Goal: Task Accomplishment & Management: Complete application form

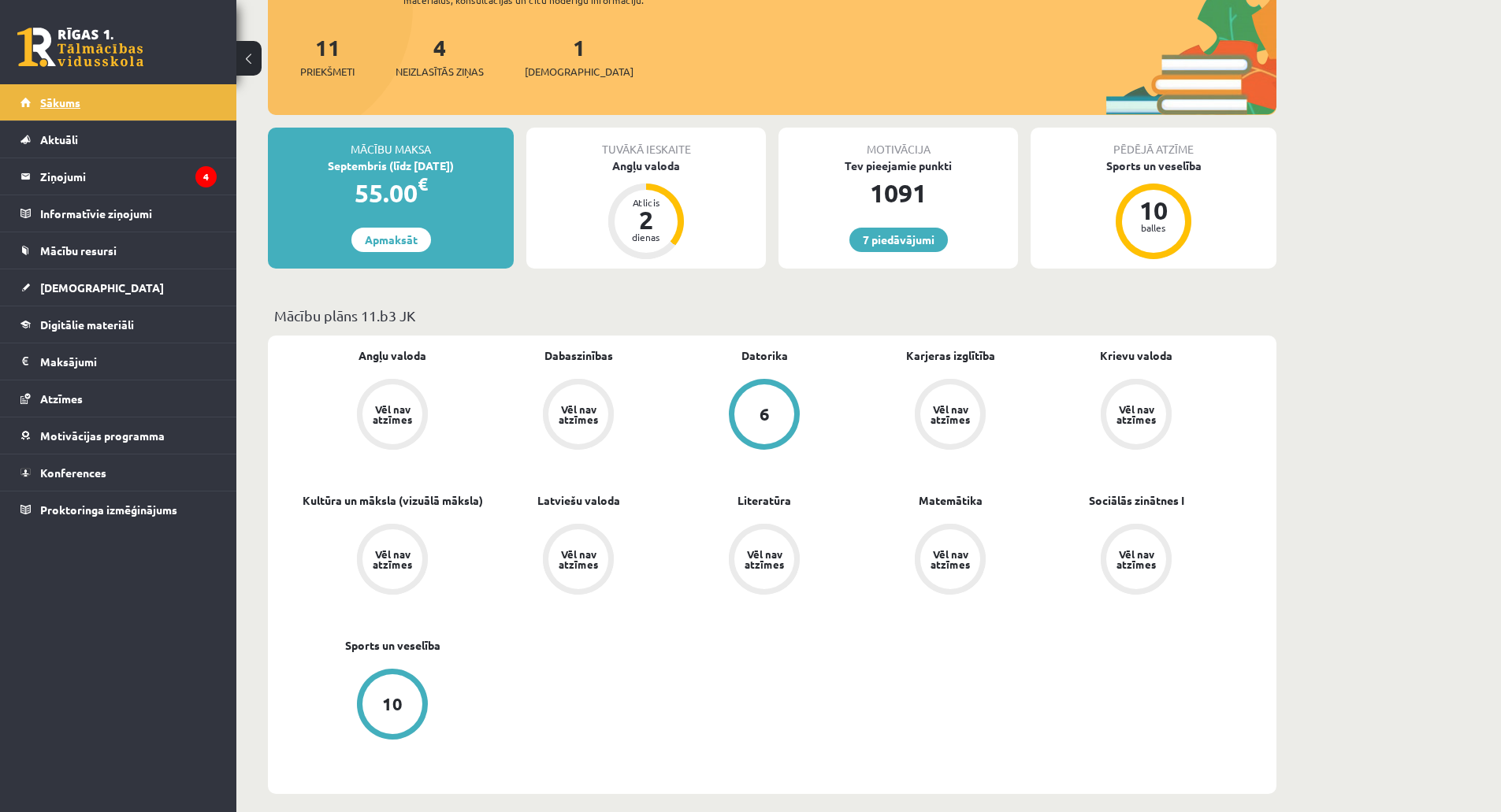
scroll to position [158, 0]
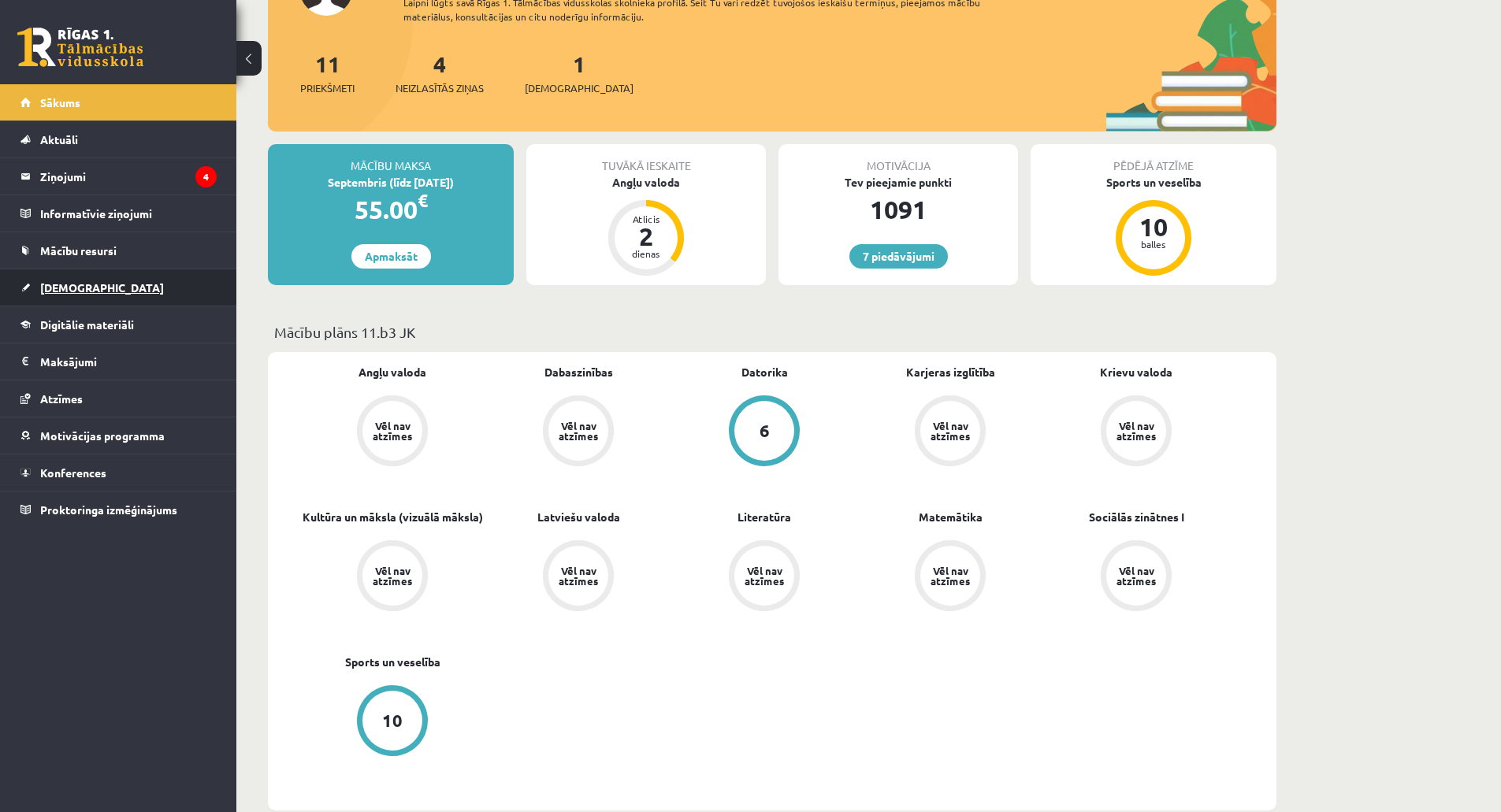
click at [93, 280] on link "[DEMOGRAPHIC_DATA]" at bounding box center [118, 287] width 196 height 36
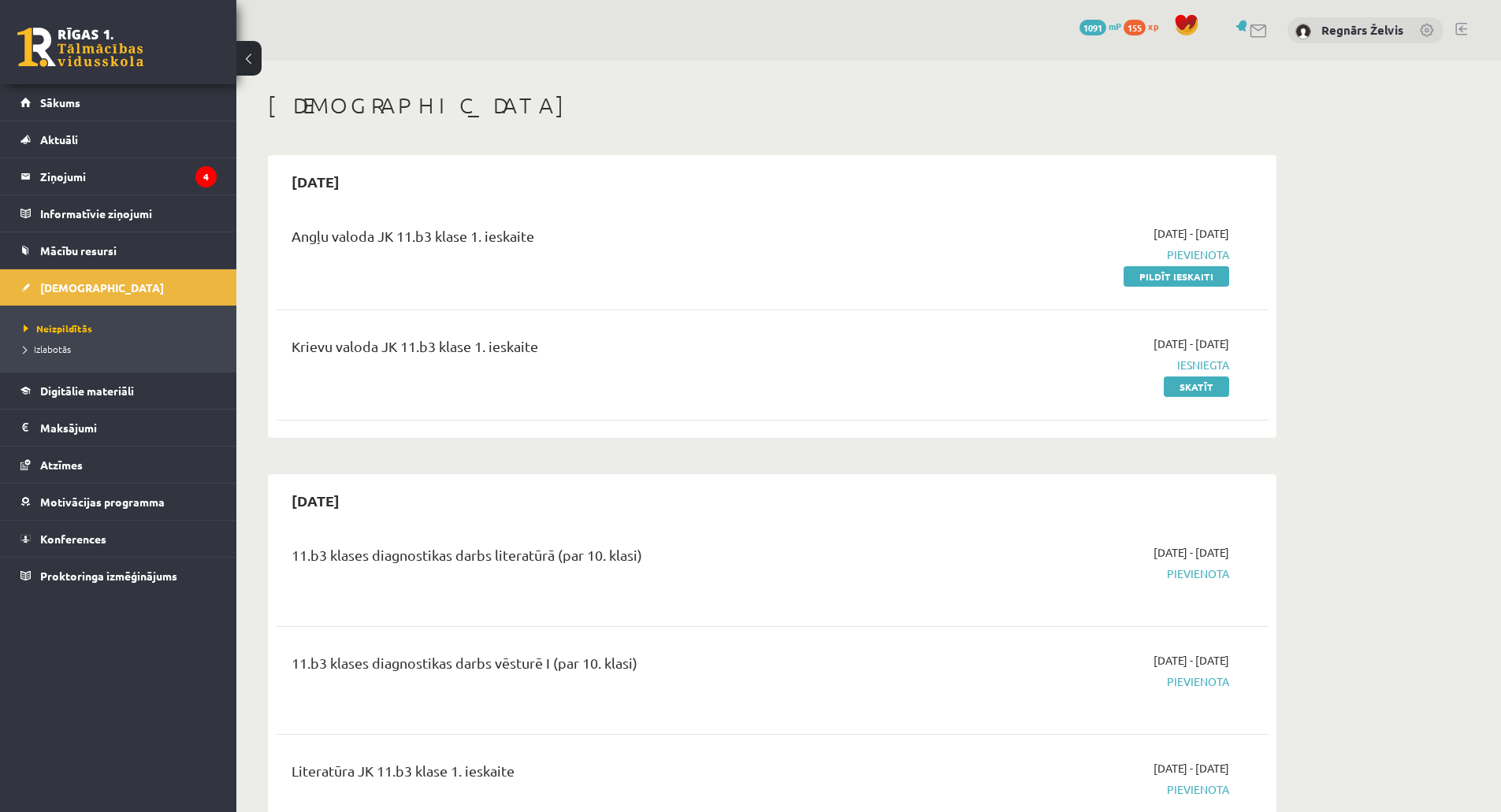
drag, startPoint x: 747, startPoint y: 549, endPoint x: 423, endPoint y: 119, distance: 538.4
drag, startPoint x: 615, startPoint y: 572, endPoint x: 943, endPoint y: 801, distance: 400.0
drag, startPoint x: 458, startPoint y: 709, endPoint x: 958, endPoint y: 302, distance: 644.7
drag, startPoint x: 1196, startPoint y: 284, endPoint x: 824, endPoint y: 64, distance: 432.2
click at [1196, 284] on link "Pildīt ieskaiti" at bounding box center [1176, 276] width 106 height 20
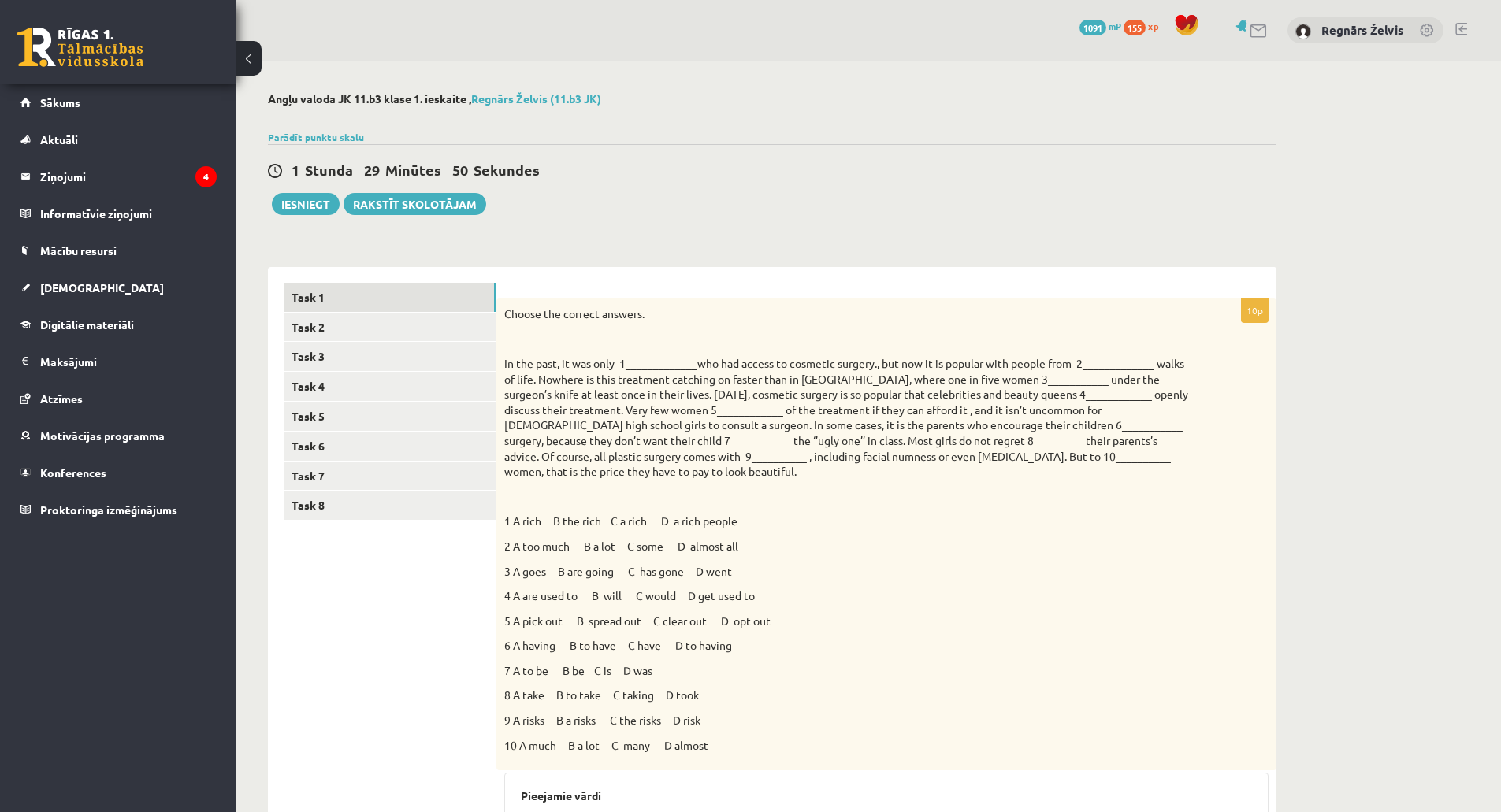
drag, startPoint x: 569, startPoint y: 304, endPoint x: 572, endPoint y: 368, distance: 64.1
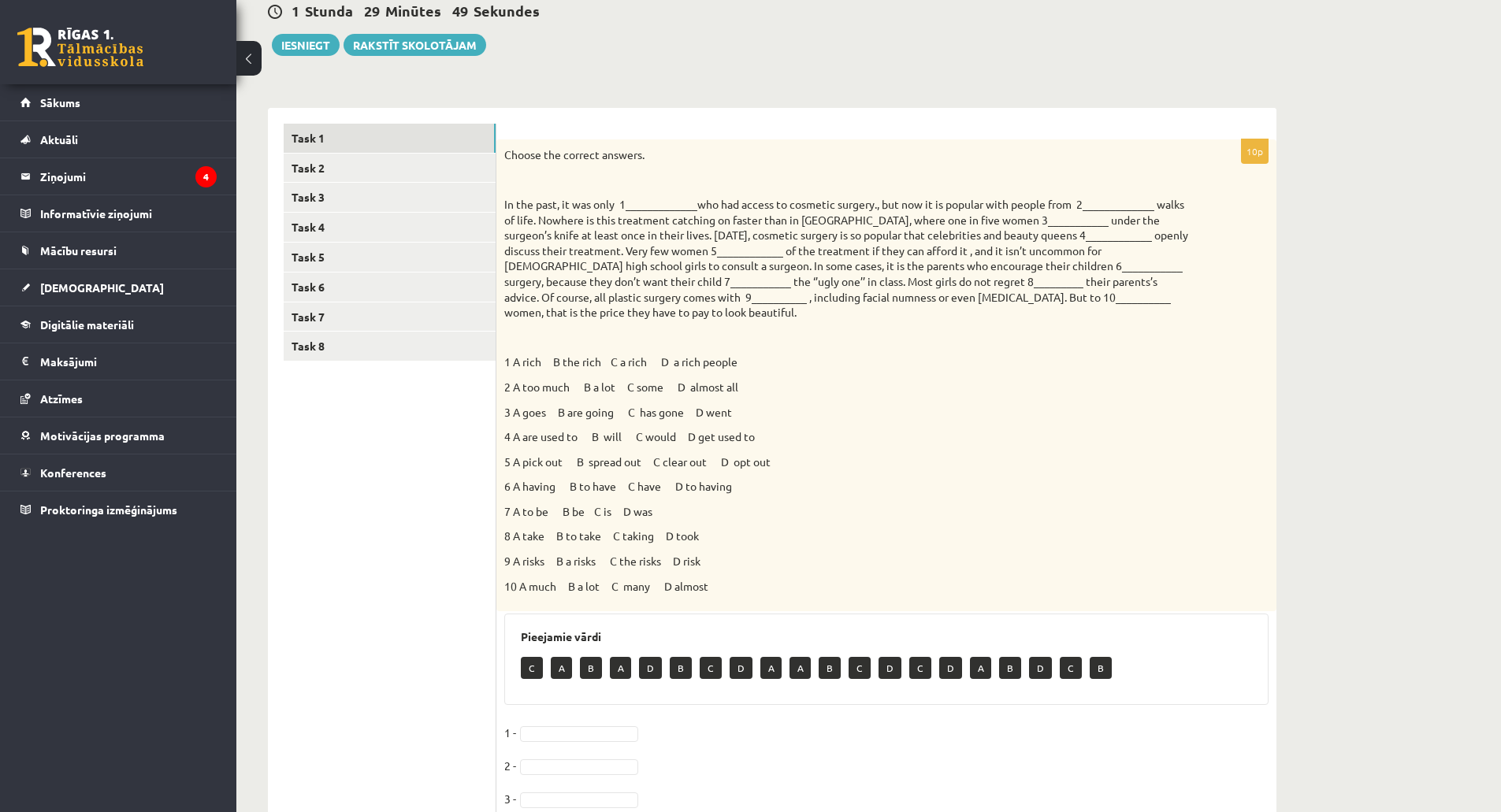
scroll to position [315, 0]
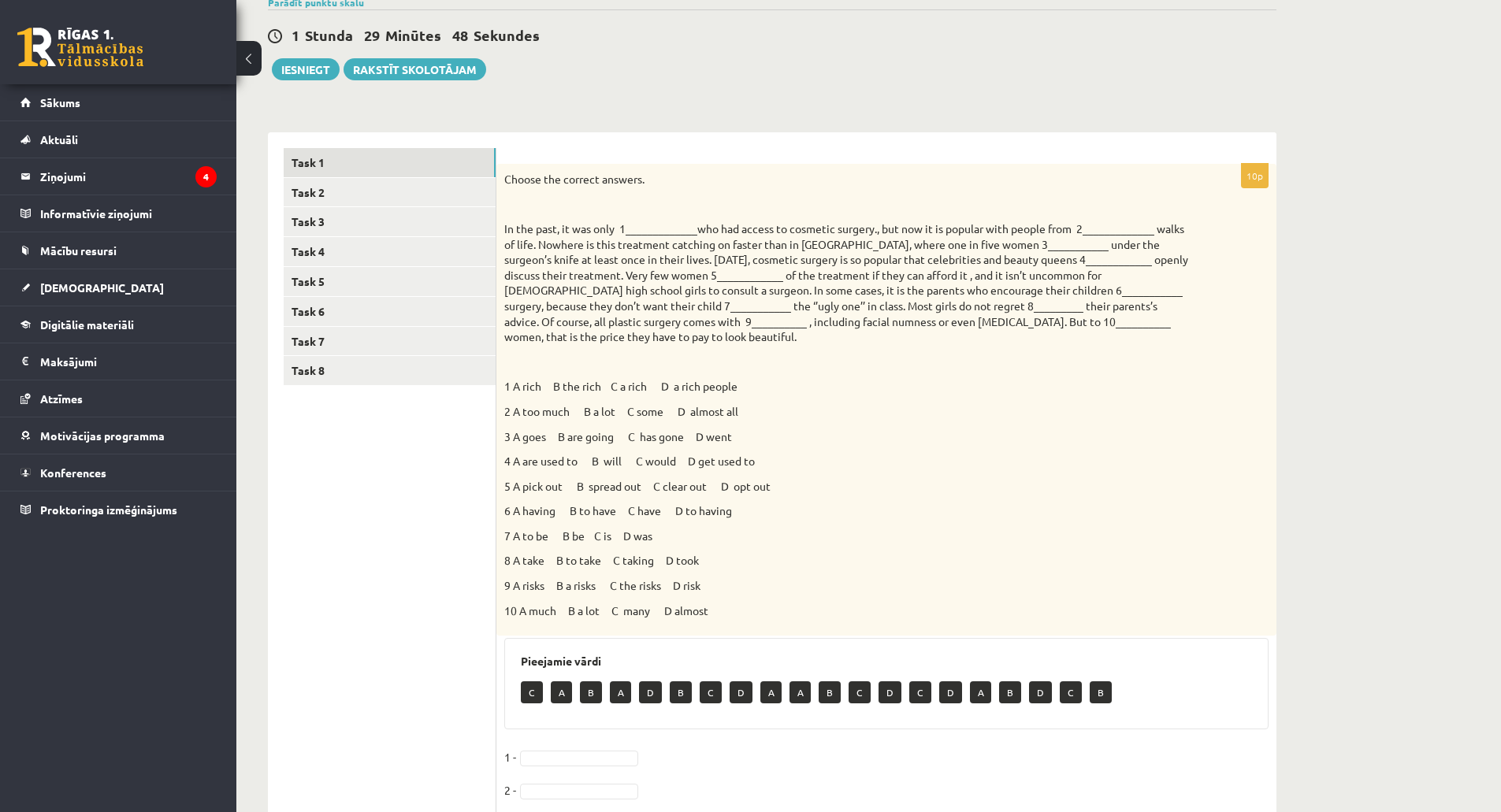
drag, startPoint x: 721, startPoint y: 369, endPoint x: 769, endPoint y: 378, distance: 48.8
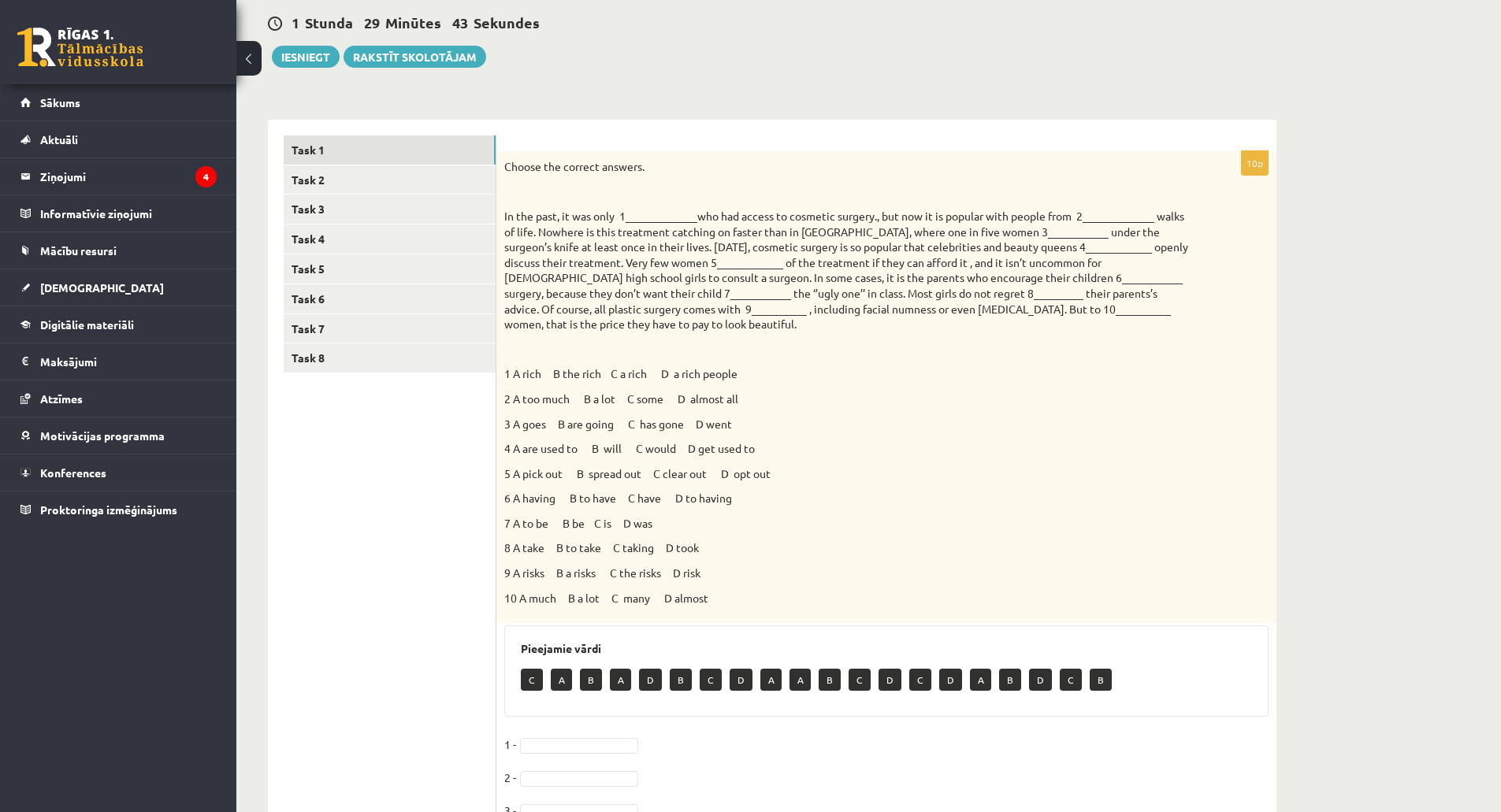
scroll to position [0, 0]
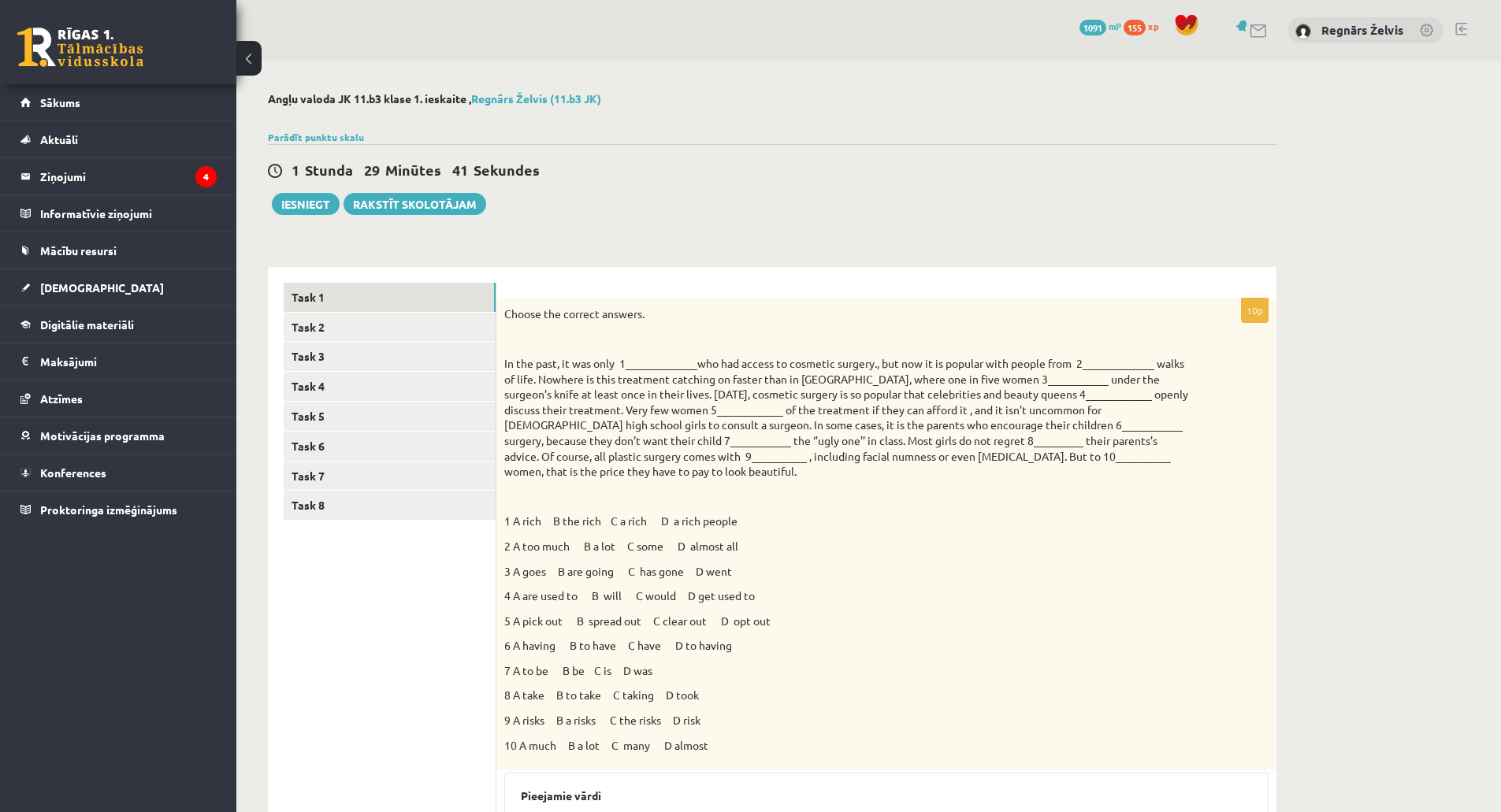
drag, startPoint x: 745, startPoint y: 472, endPoint x: 756, endPoint y: 440, distance: 33.8
drag, startPoint x: 704, startPoint y: 429, endPoint x: 820, endPoint y: 444, distance: 117.0
drag, startPoint x: 842, startPoint y: 422, endPoint x: 323, endPoint y: 331, distance: 526.9
click at [323, 331] on link "Task 2" at bounding box center [389, 326] width 212 height 29
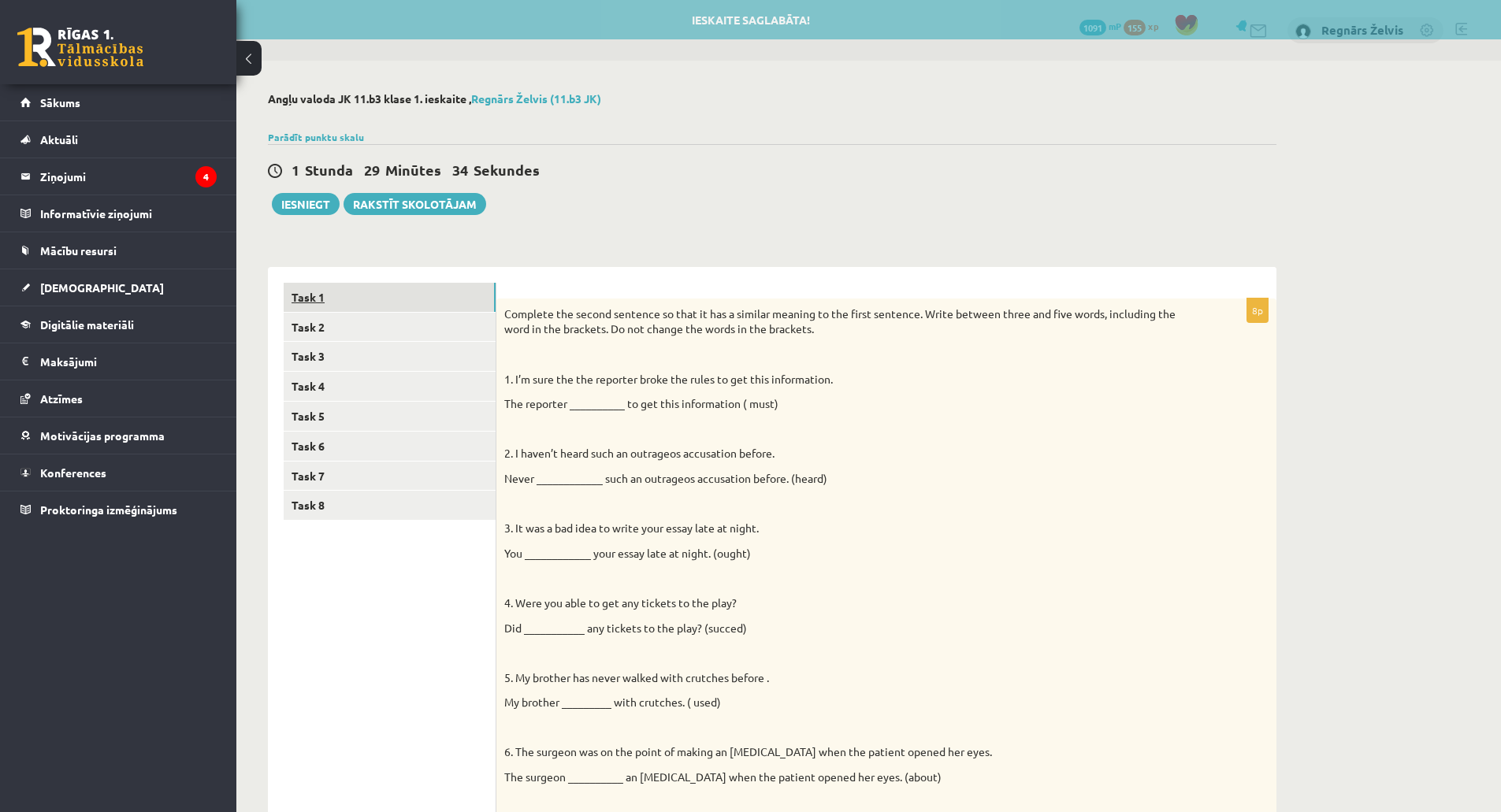
click at [361, 304] on link "Task 1" at bounding box center [389, 297] width 212 height 29
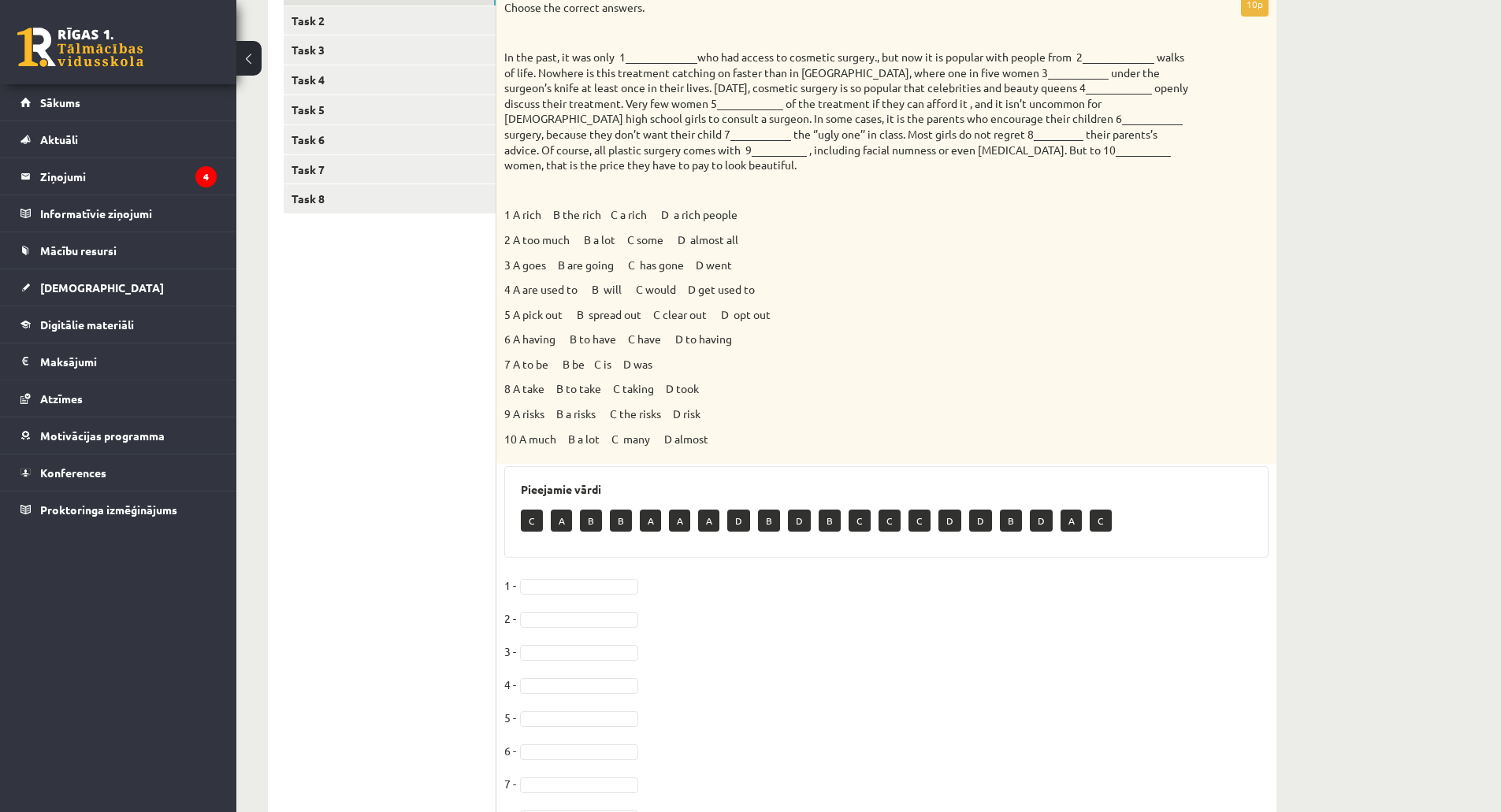
scroll to position [60, 0]
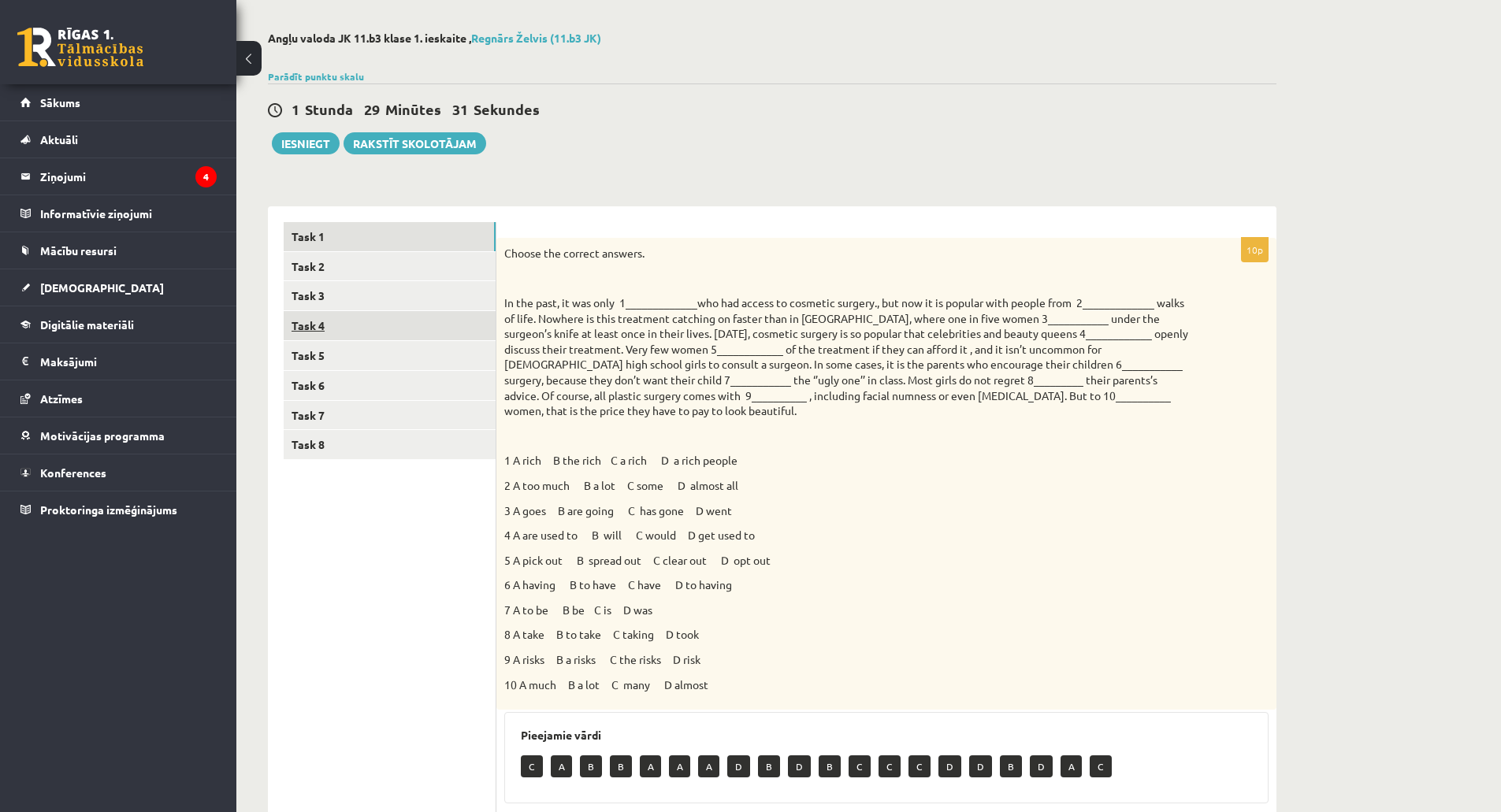
click at [347, 312] on link "Task 4" at bounding box center [389, 326] width 212 height 29
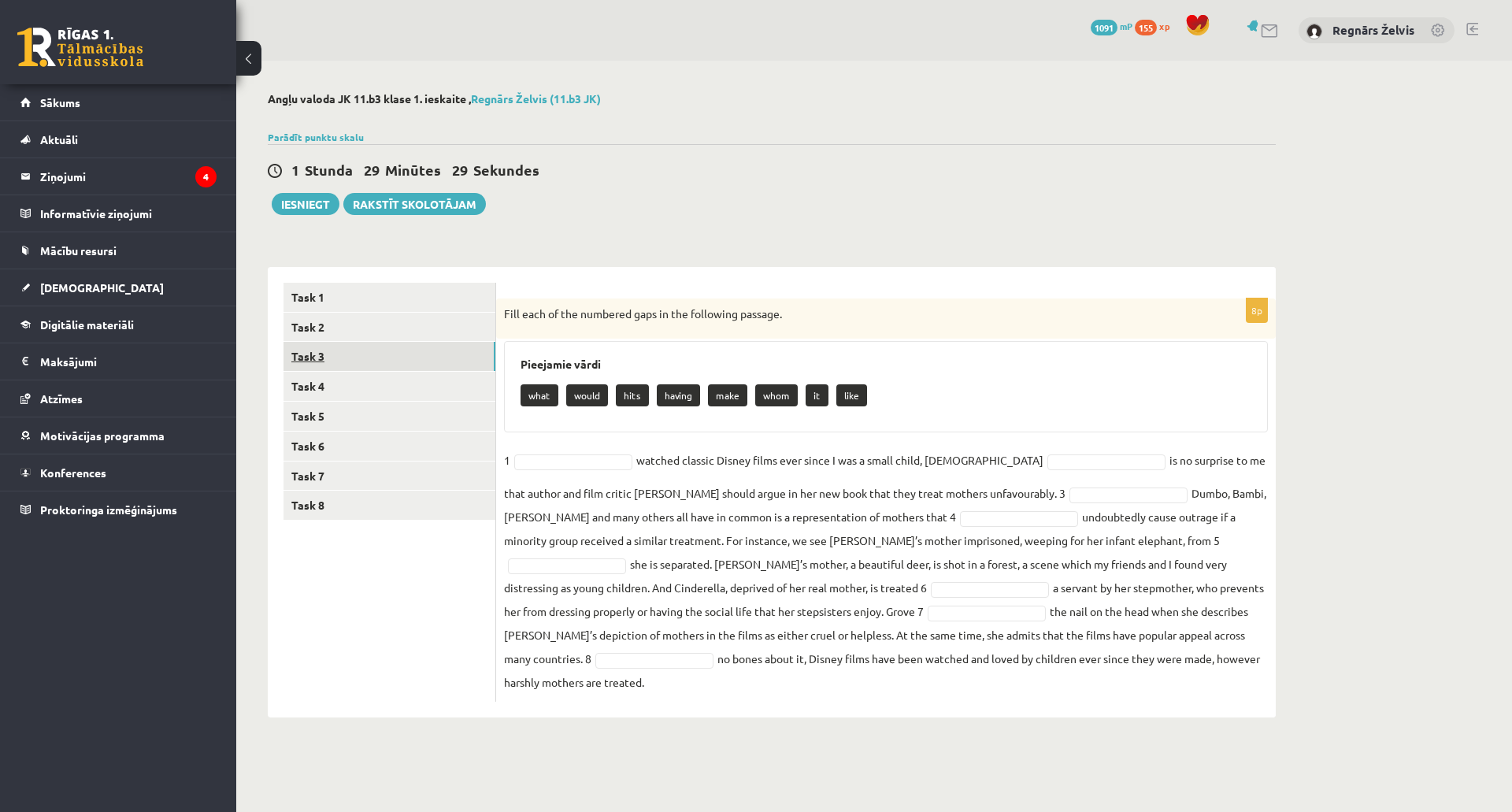
click at [326, 363] on link "Task 3" at bounding box center [389, 356] width 212 height 29
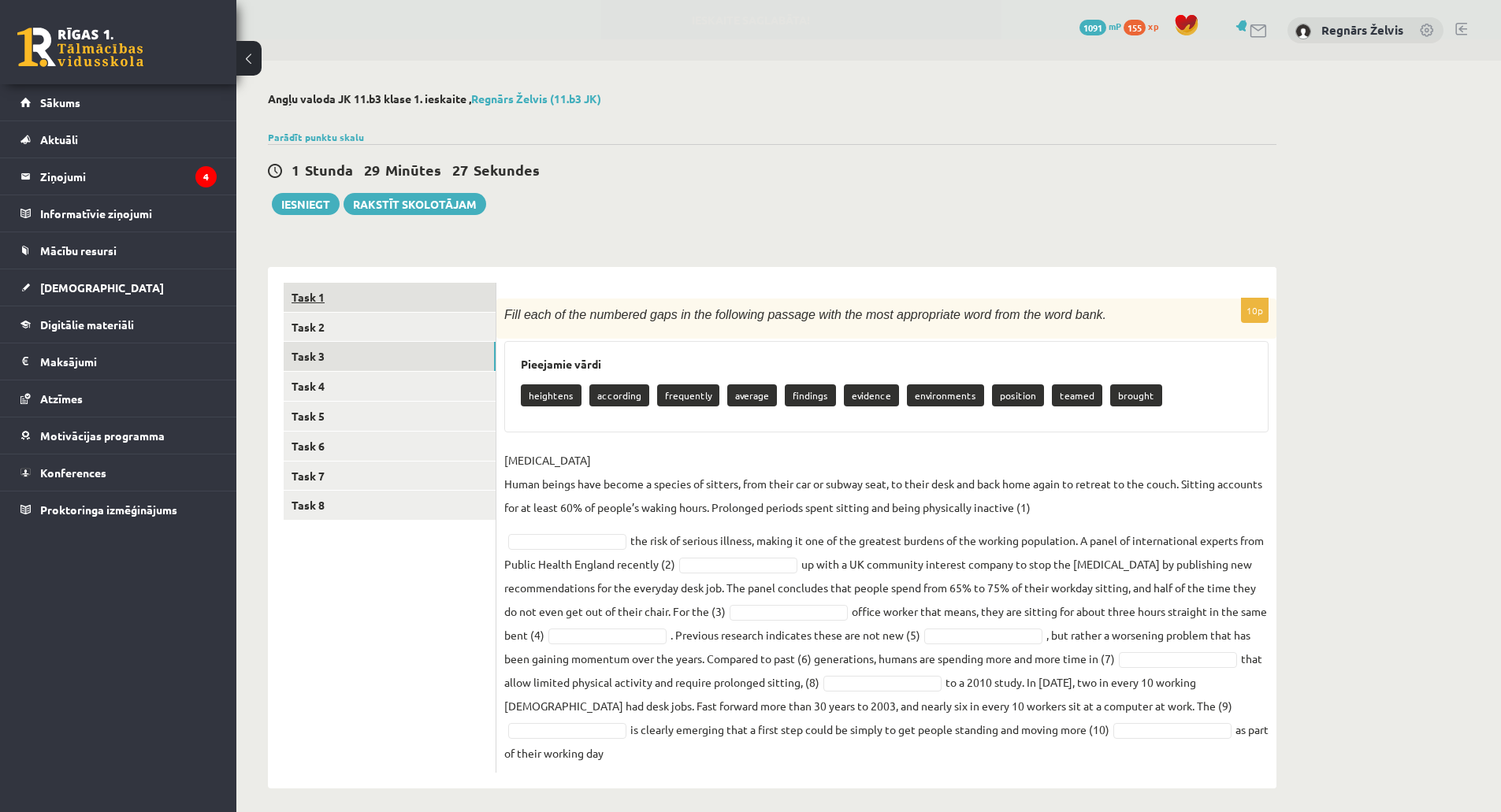
click at [319, 302] on link "Task 1" at bounding box center [389, 297] width 212 height 29
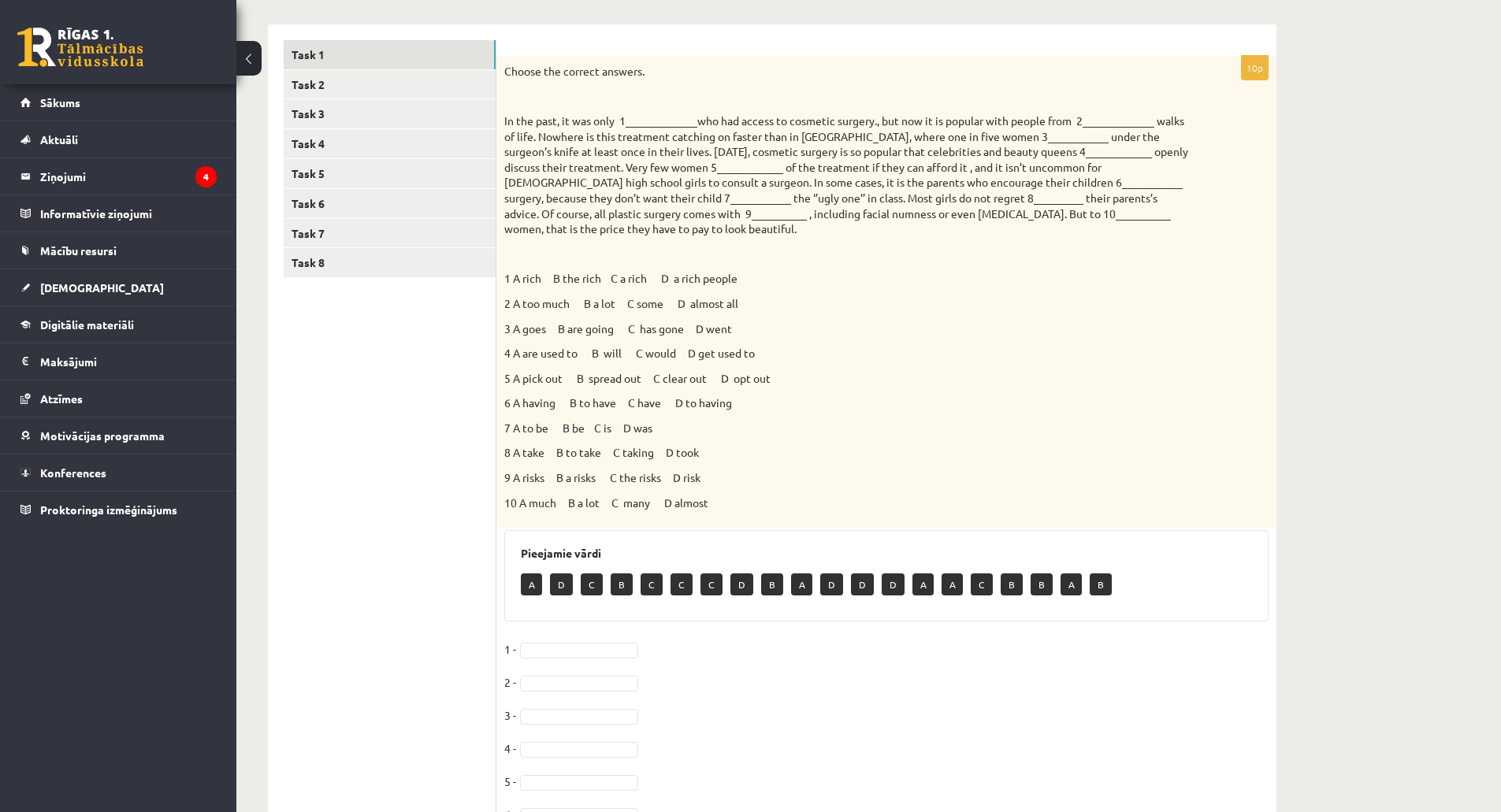
scroll to position [394, 0]
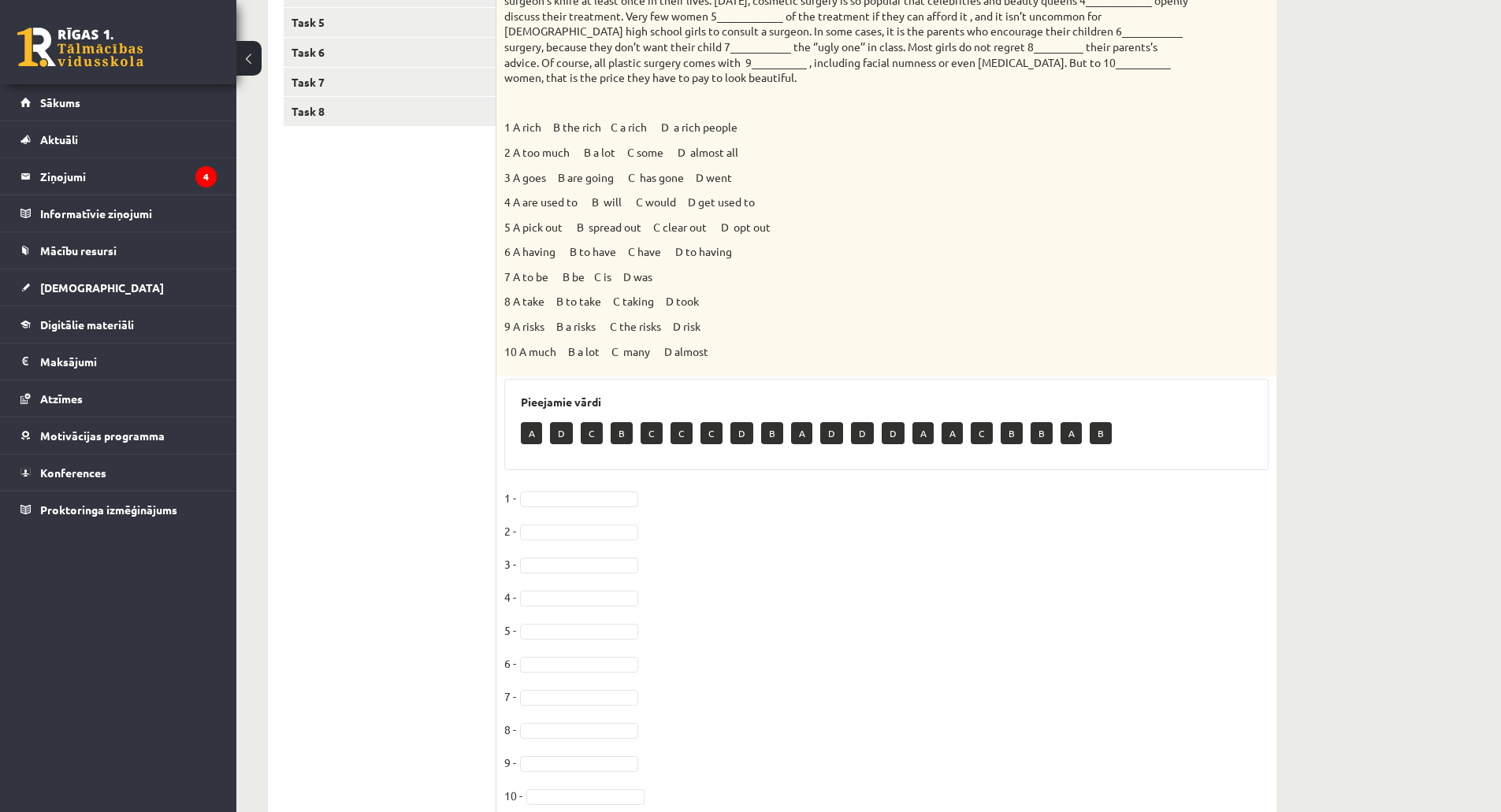
drag, startPoint x: 775, startPoint y: 488, endPoint x: 796, endPoint y: 500, distance: 24.2
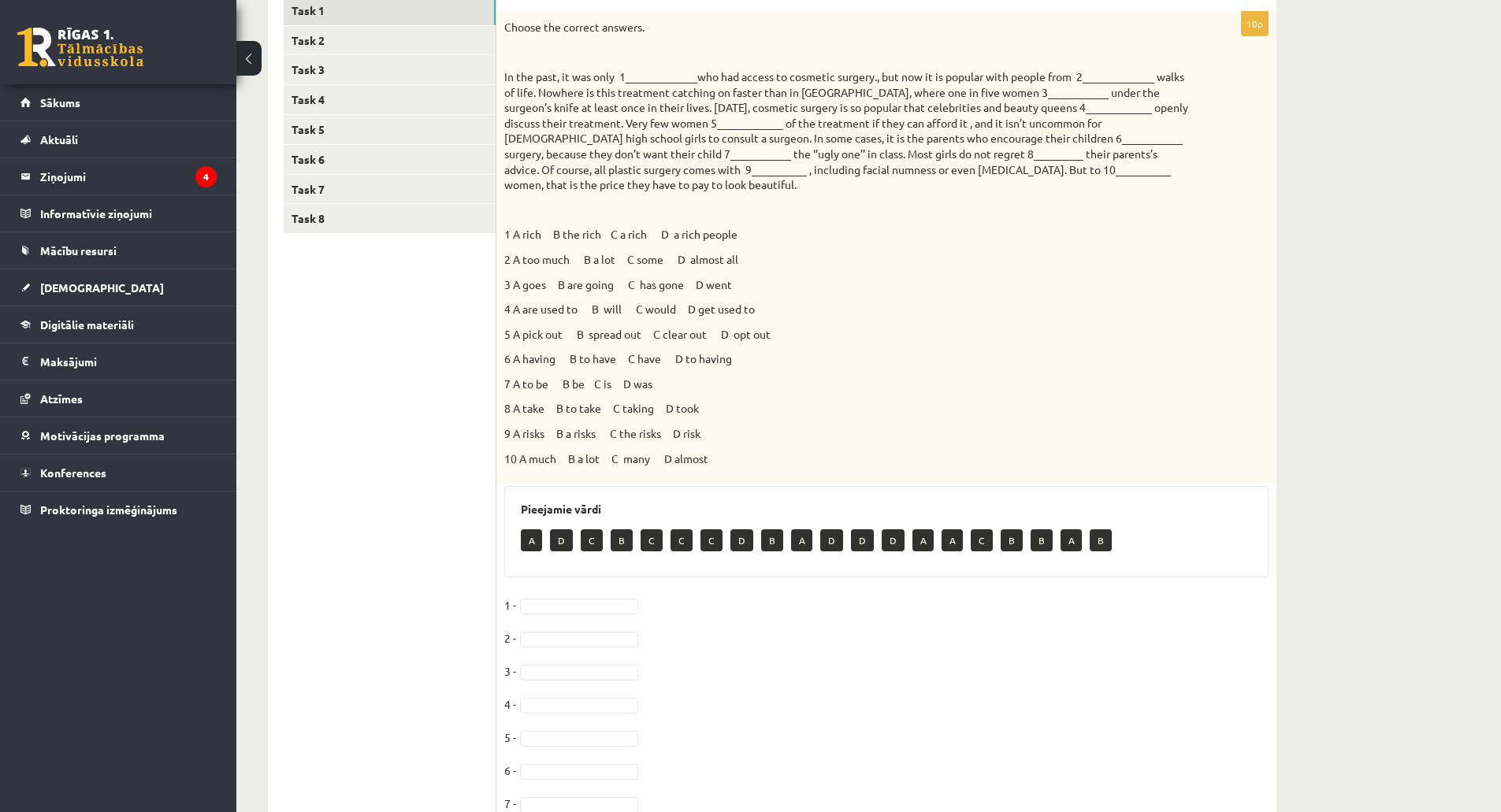
scroll to position [79, 0]
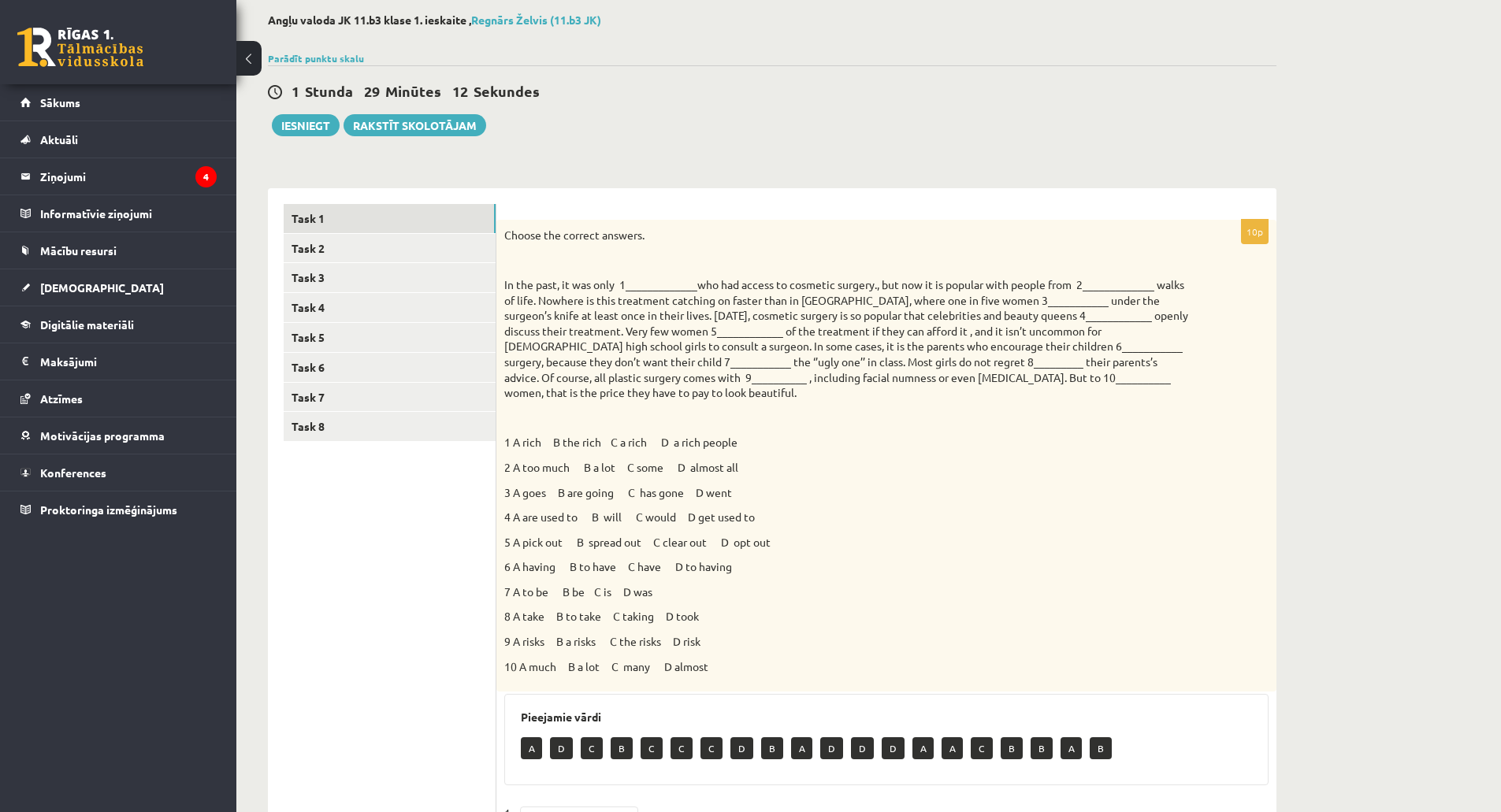
drag, startPoint x: 776, startPoint y: 491, endPoint x: 791, endPoint y: 494, distance: 15.3
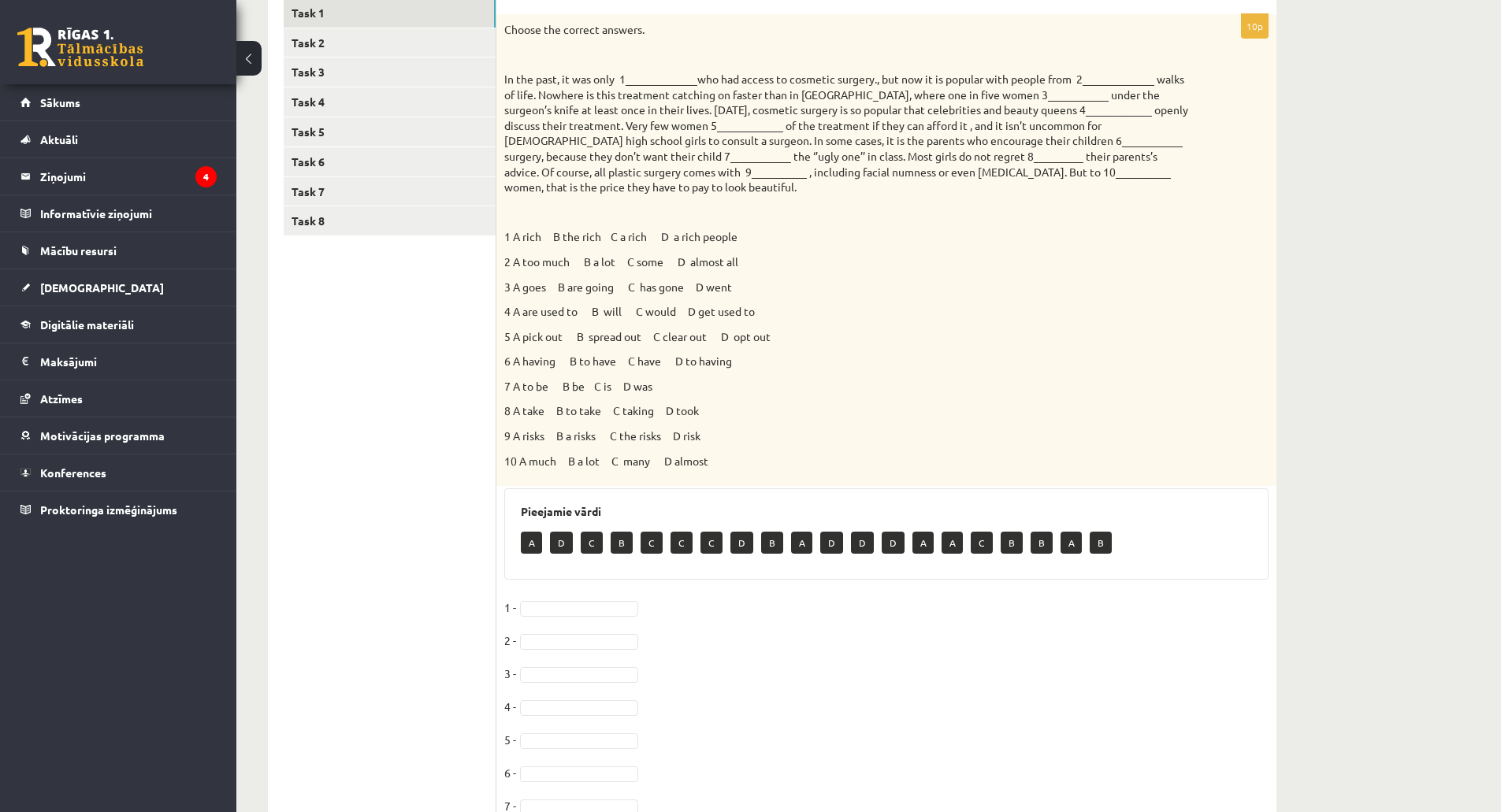
scroll to position [454, 0]
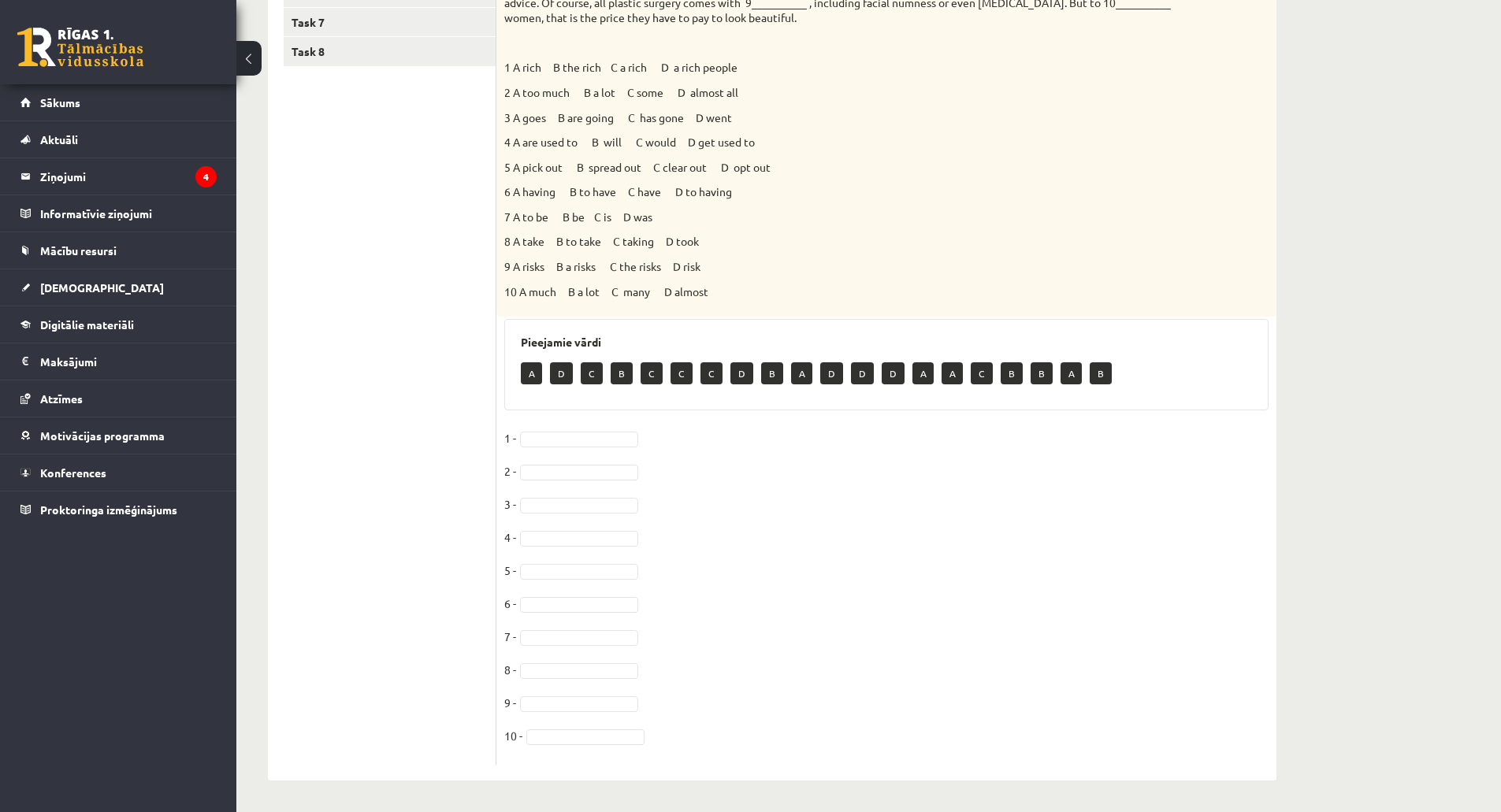
drag, startPoint x: 738, startPoint y: 497, endPoint x: 684, endPoint y: 494, distance: 54.1
click at [684, 494] on fieldset "1 - 2 - 3 - 4 - 5 - 6 - 7 - 8 - 9 - 10 -" at bounding box center [886, 592] width 764 height 331
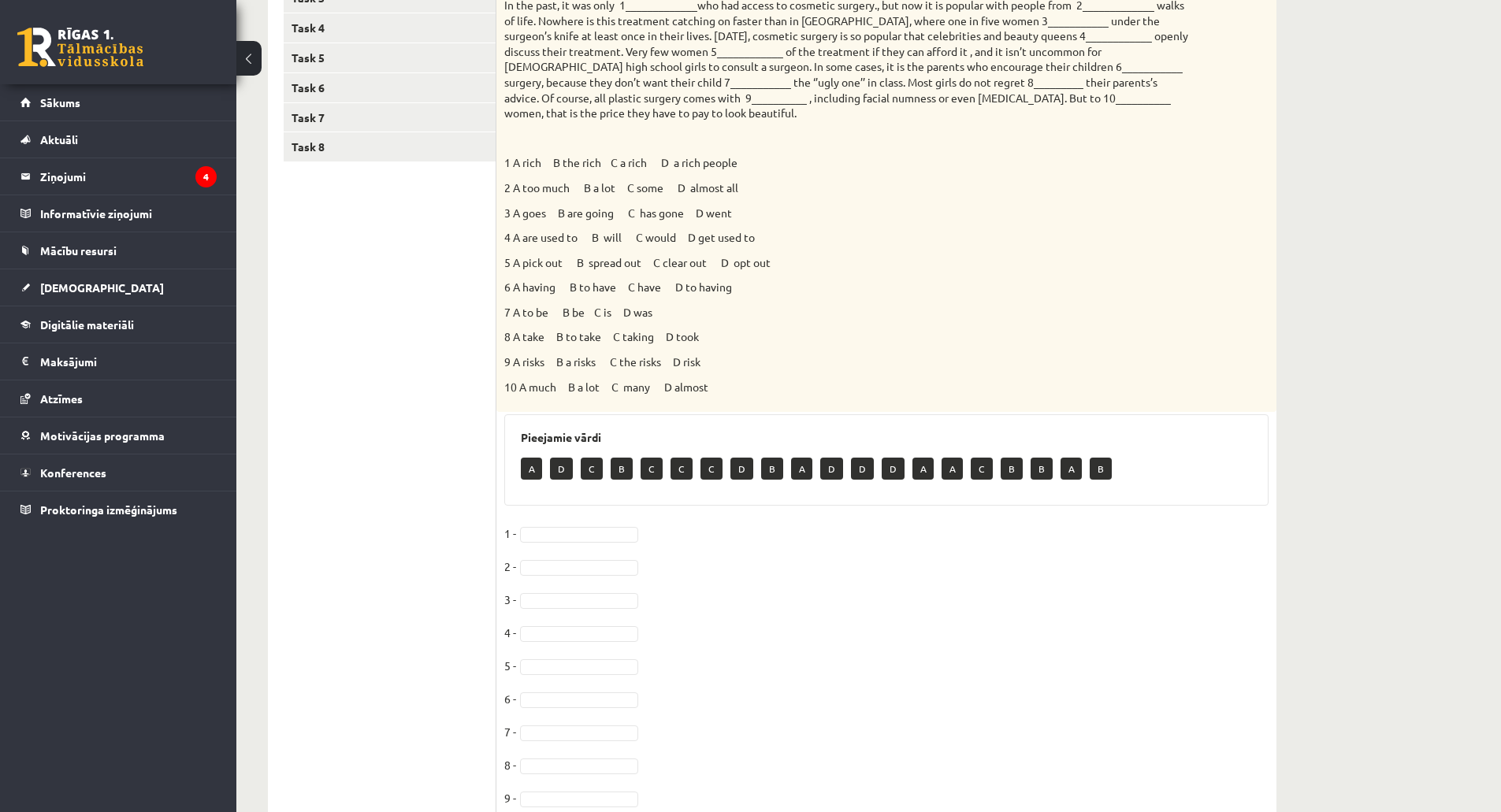
scroll to position [139, 0]
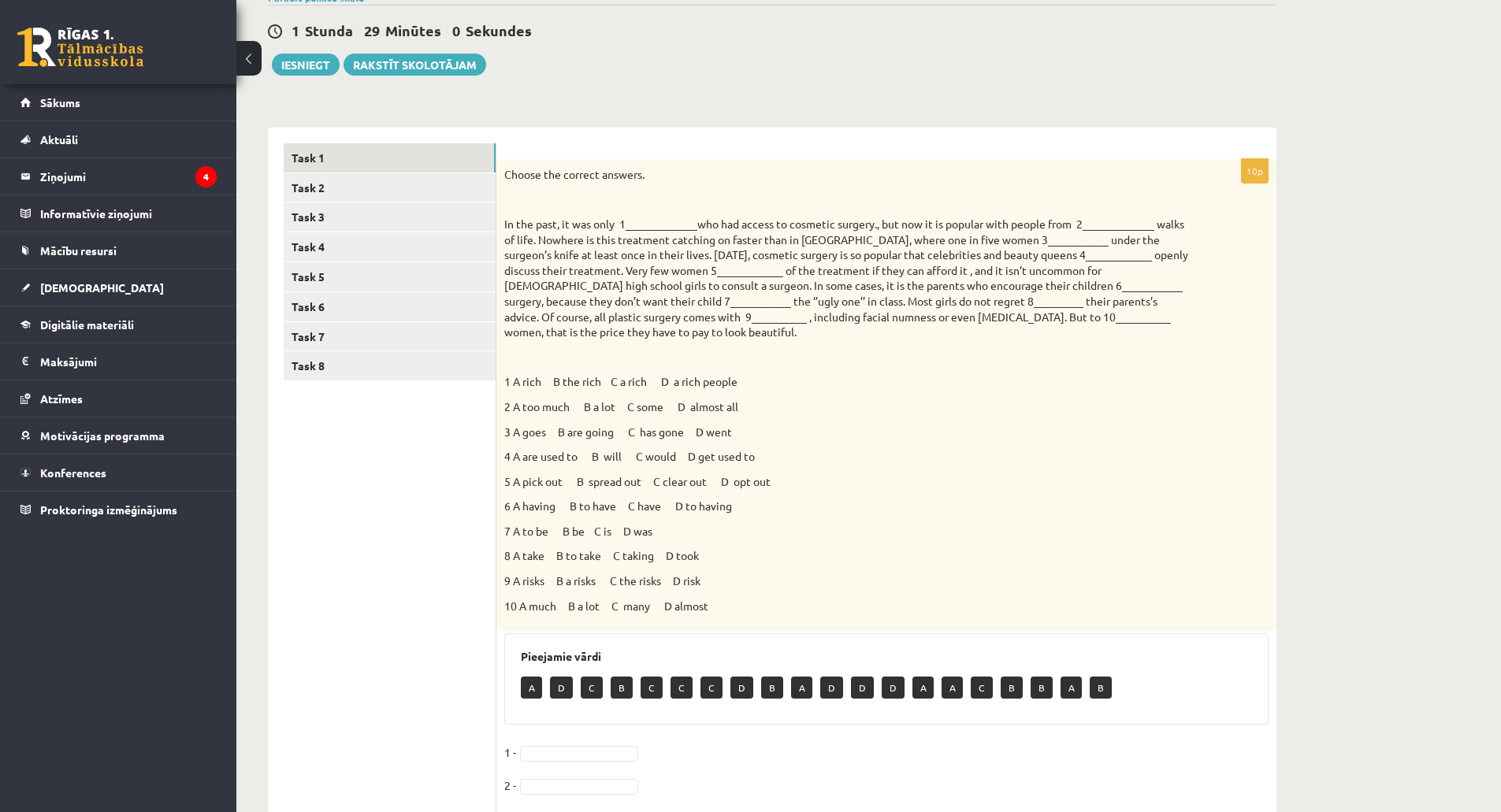
drag, startPoint x: 694, startPoint y: 492, endPoint x: 873, endPoint y: 513, distance: 180.2
drag, startPoint x: 865, startPoint y: 492, endPoint x: 805, endPoint y: 494, distance: 60.0
drag, startPoint x: 789, startPoint y: 521, endPoint x: 792, endPoint y: 491, distance: 30.1
drag, startPoint x: 784, startPoint y: 482, endPoint x: 774, endPoint y: 475, distance: 12.2
drag, startPoint x: 774, startPoint y: 475, endPoint x: 782, endPoint y: 476, distance: 8.1
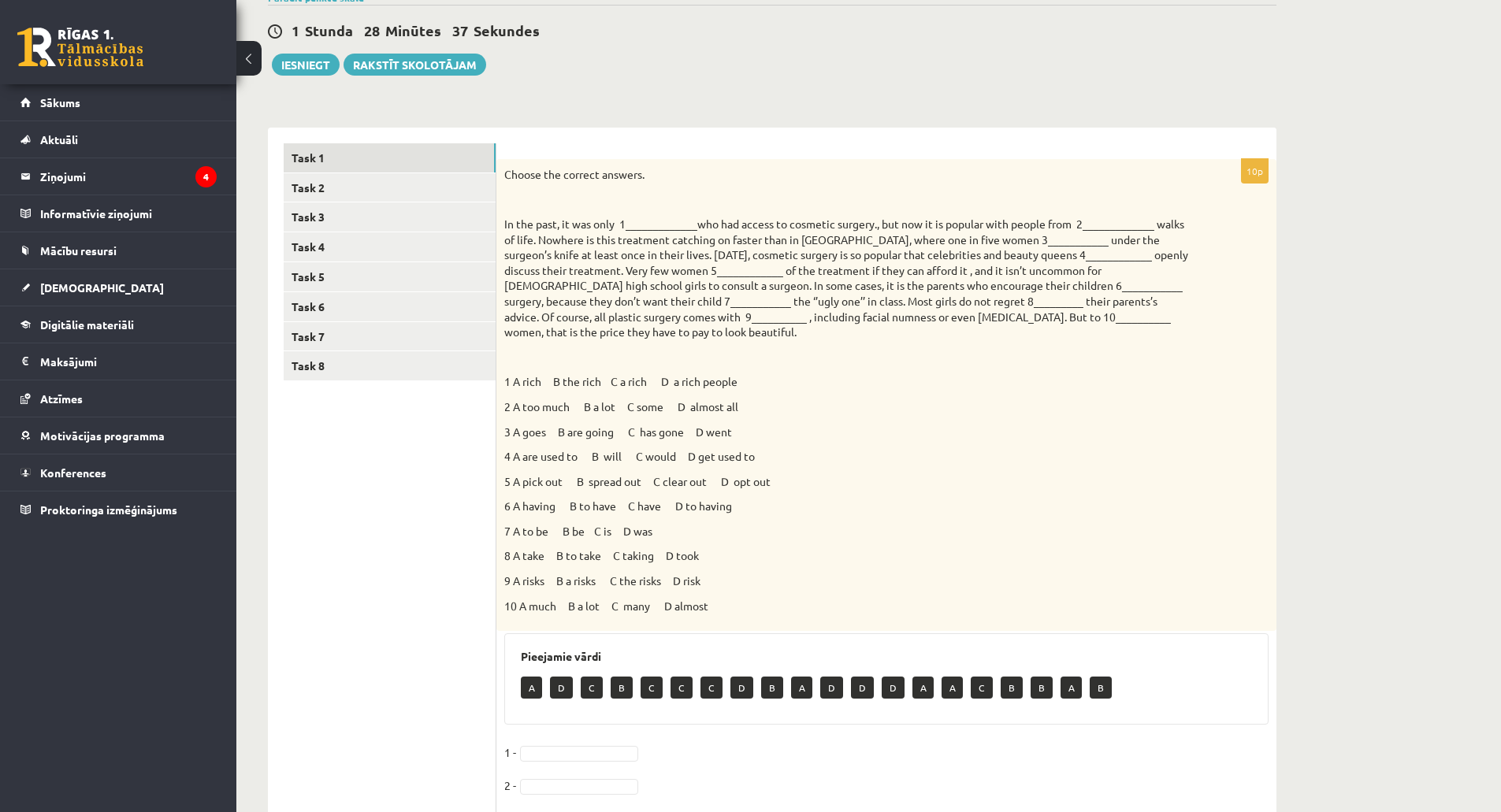
drag, startPoint x: 775, startPoint y: 476, endPoint x: 840, endPoint y: 486, distance: 65.8
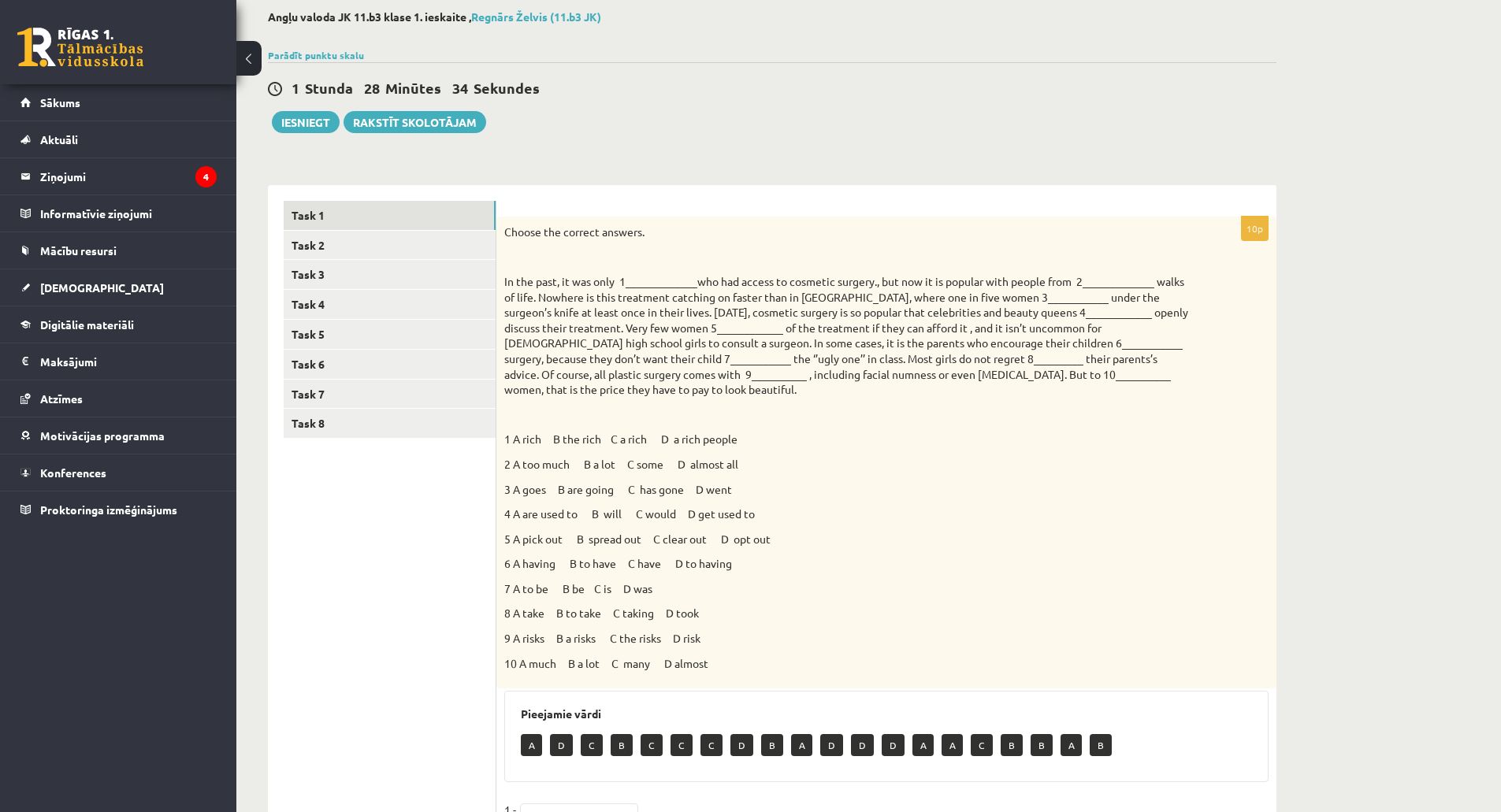
scroll to position [0, 0]
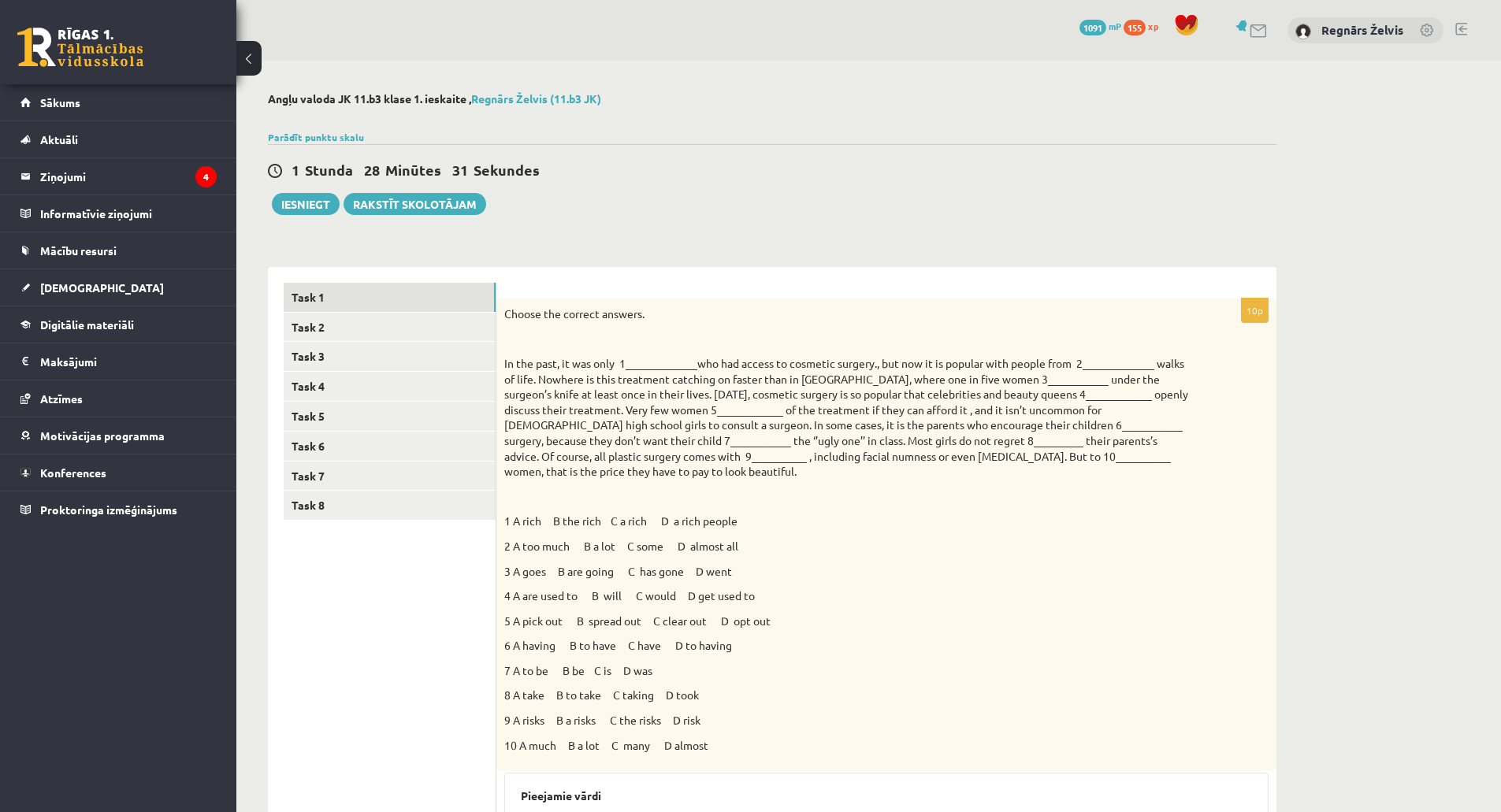
drag, startPoint x: 838, startPoint y: 486, endPoint x: 819, endPoint y: 484, distance: 19.1
drag, startPoint x: 819, startPoint y: 484, endPoint x: 852, endPoint y: 487, distance: 33.1
drag, startPoint x: 829, startPoint y: 487, endPoint x: 820, endPoint y: 596, distance: 109.4
drag, startPoint x: 783, startPoint y: 485, endPoint x: 819, endPoint y: 516, distance: 47.5
drag, startPoint x: 826, startPoint y: 486, endPoint x: 817, endPoint y: 524, distance: 39.1
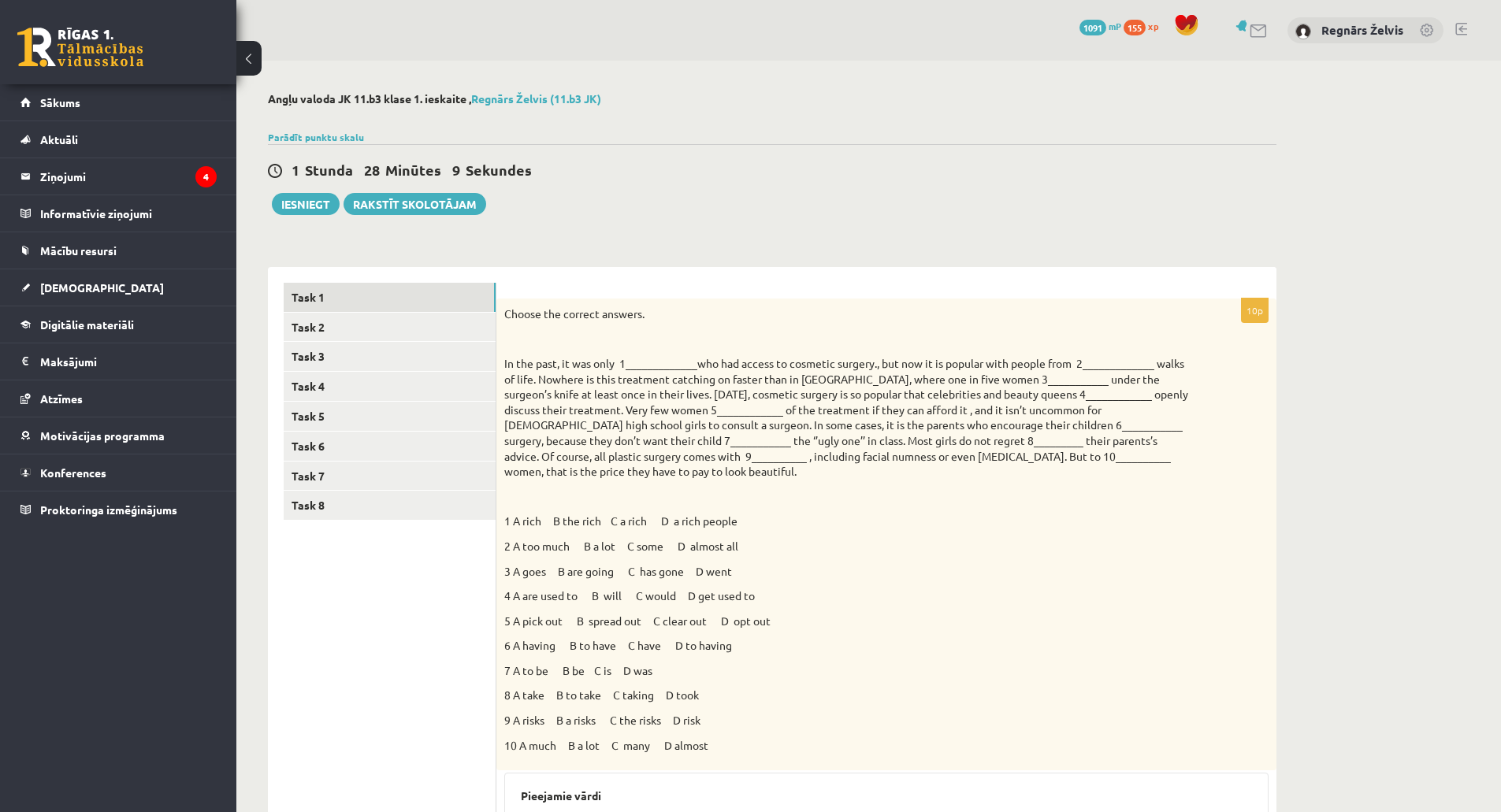
drag, startPoint x: 835, startPoint y: 466, endPoint x: 843, endPoint y: 578, distance: 112.3
drag, startPoint x: 793, startPoint y: 649, endPoint x: 991, endPoint y: 653, distance: 198.0
drag, startPoint x: 959, startPoint y: 626, endPoint x: 817, endPoint y: 544, distance: 164.0
drag, startPoint x: 765, startPoint y: 596, endPoint x: 851, endPoint y: 608, distance: 86.8
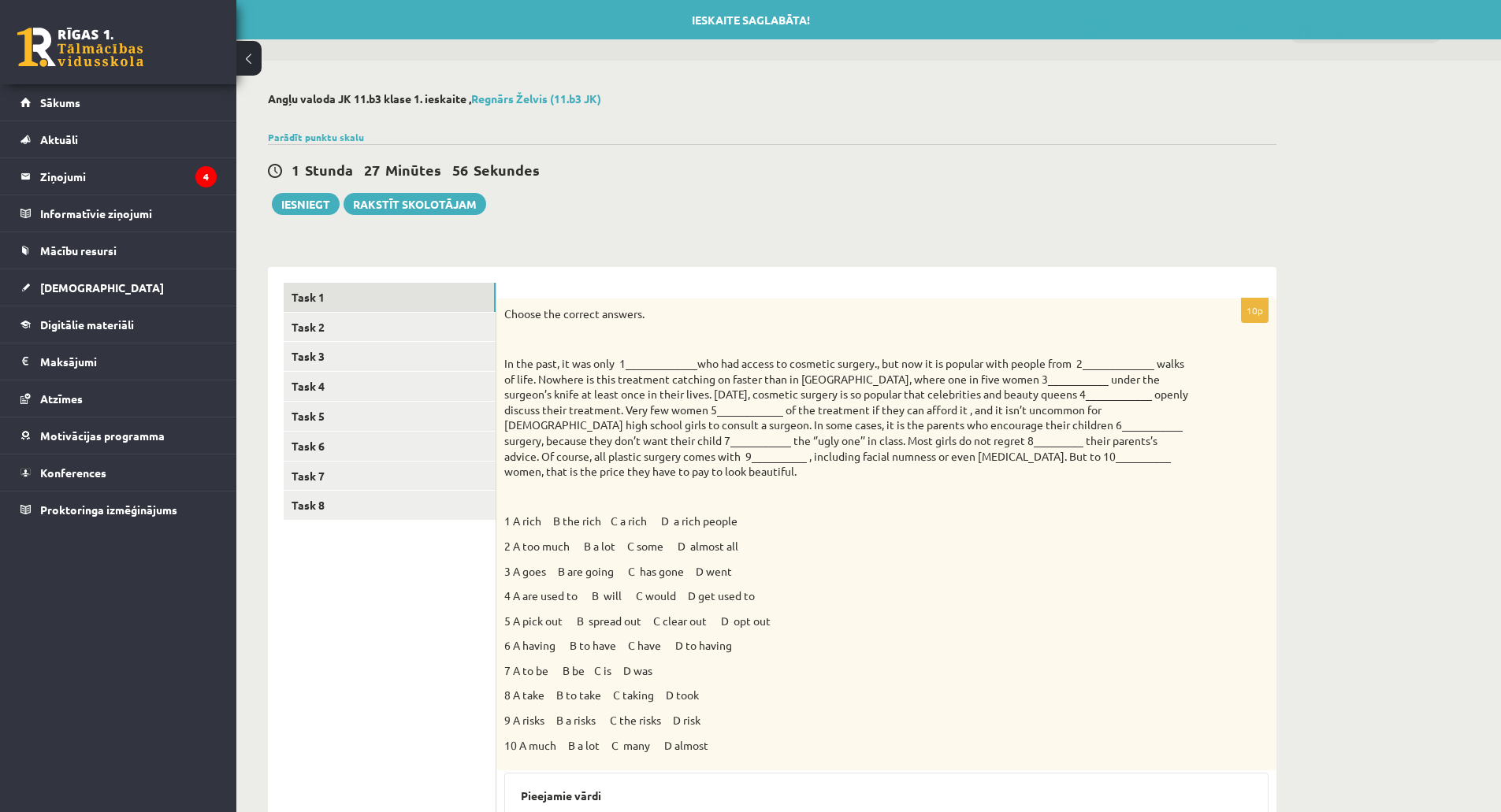
drag, startPoint x: 827, startPoint y: 570, endPoint x: 845, endPoint y: 647, distance: 79.1
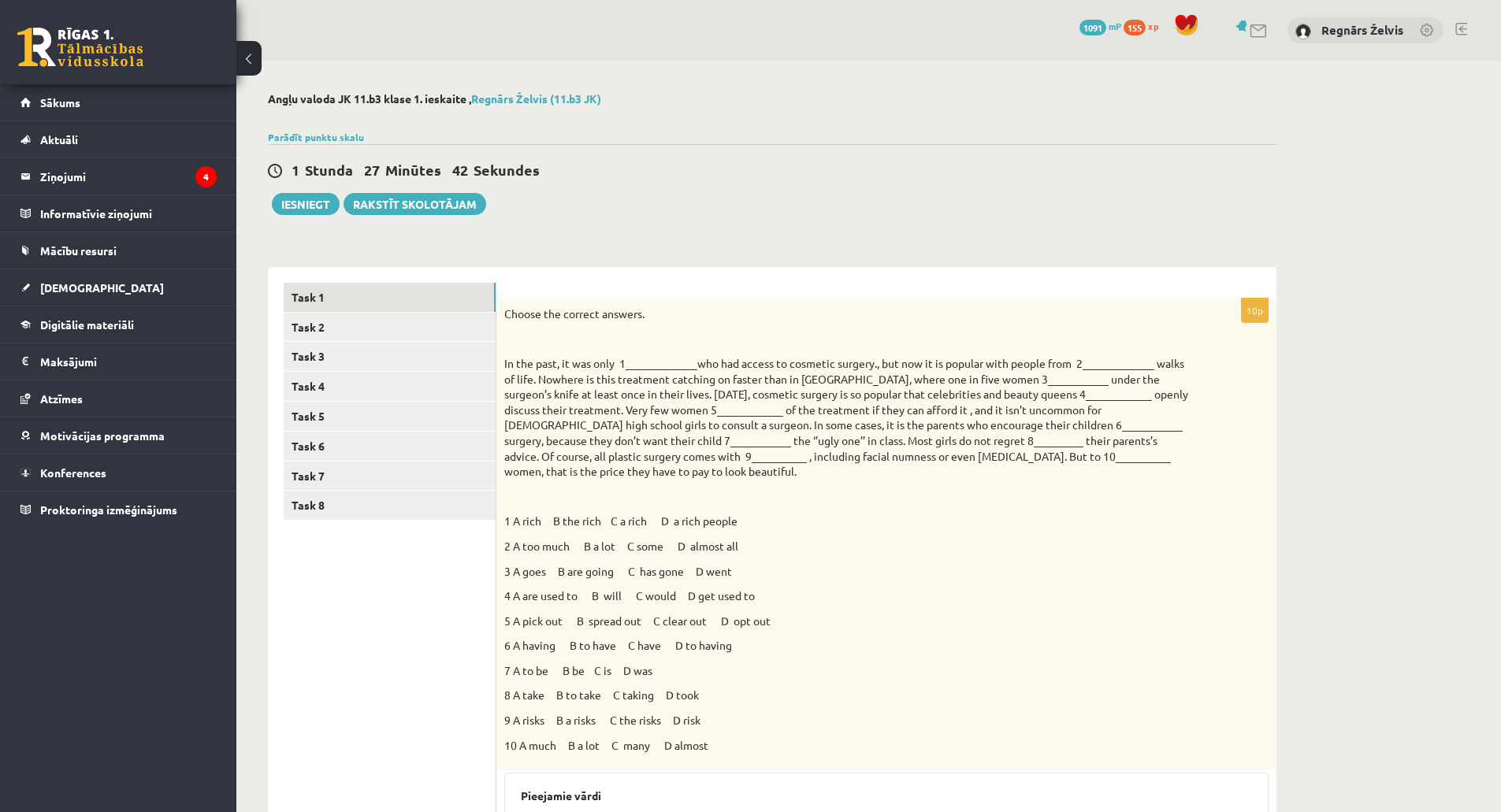
click at [228, 0] on html "0 Dāvanas 1091 mP 155 xp Regnārs Želvis Sākums Aktuāli Kā mācīties eSKOLĀ Konta…" at bounding box center [750, 406] width 1501 height 812
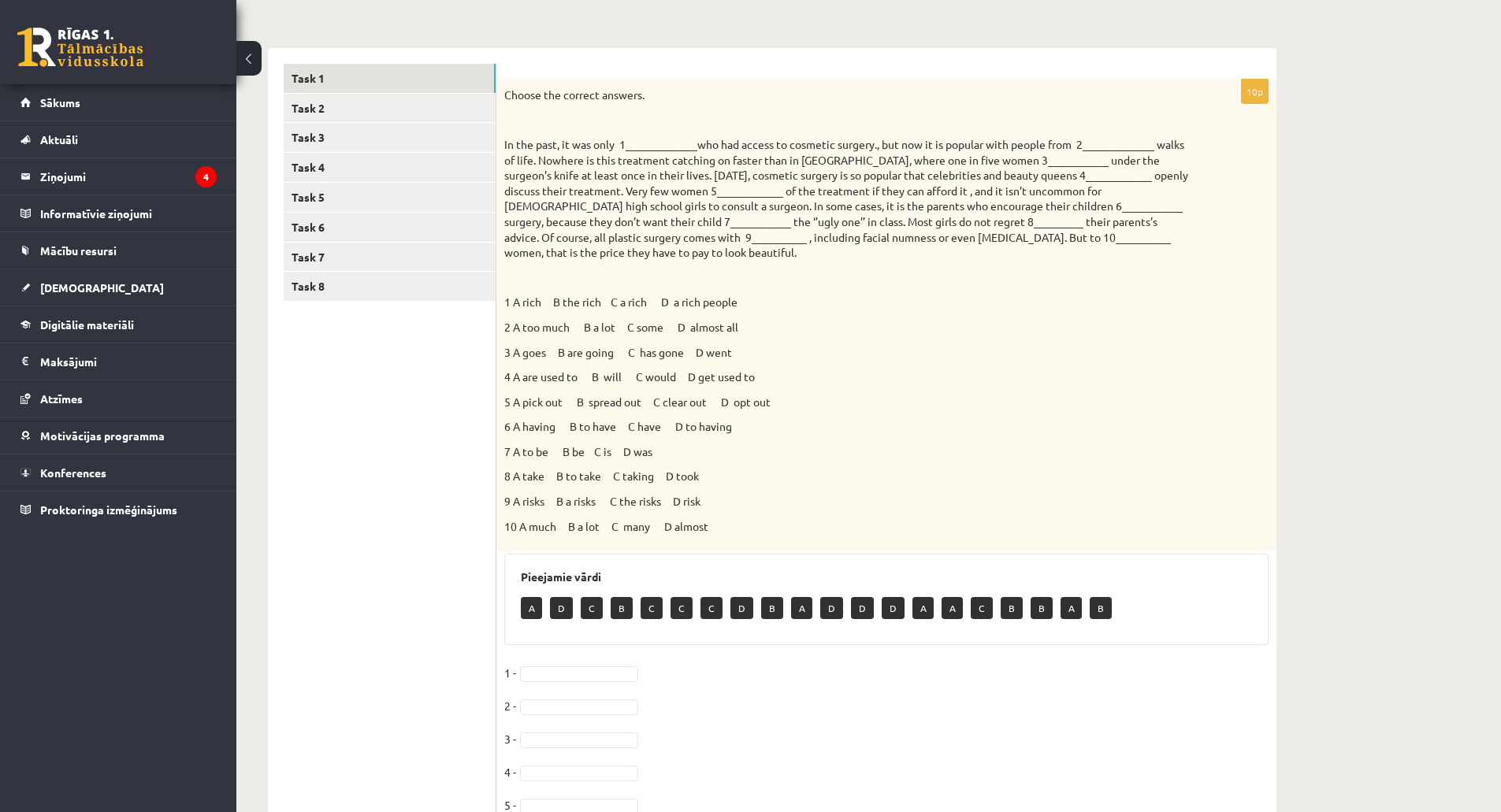
scroll to position [236, 0]
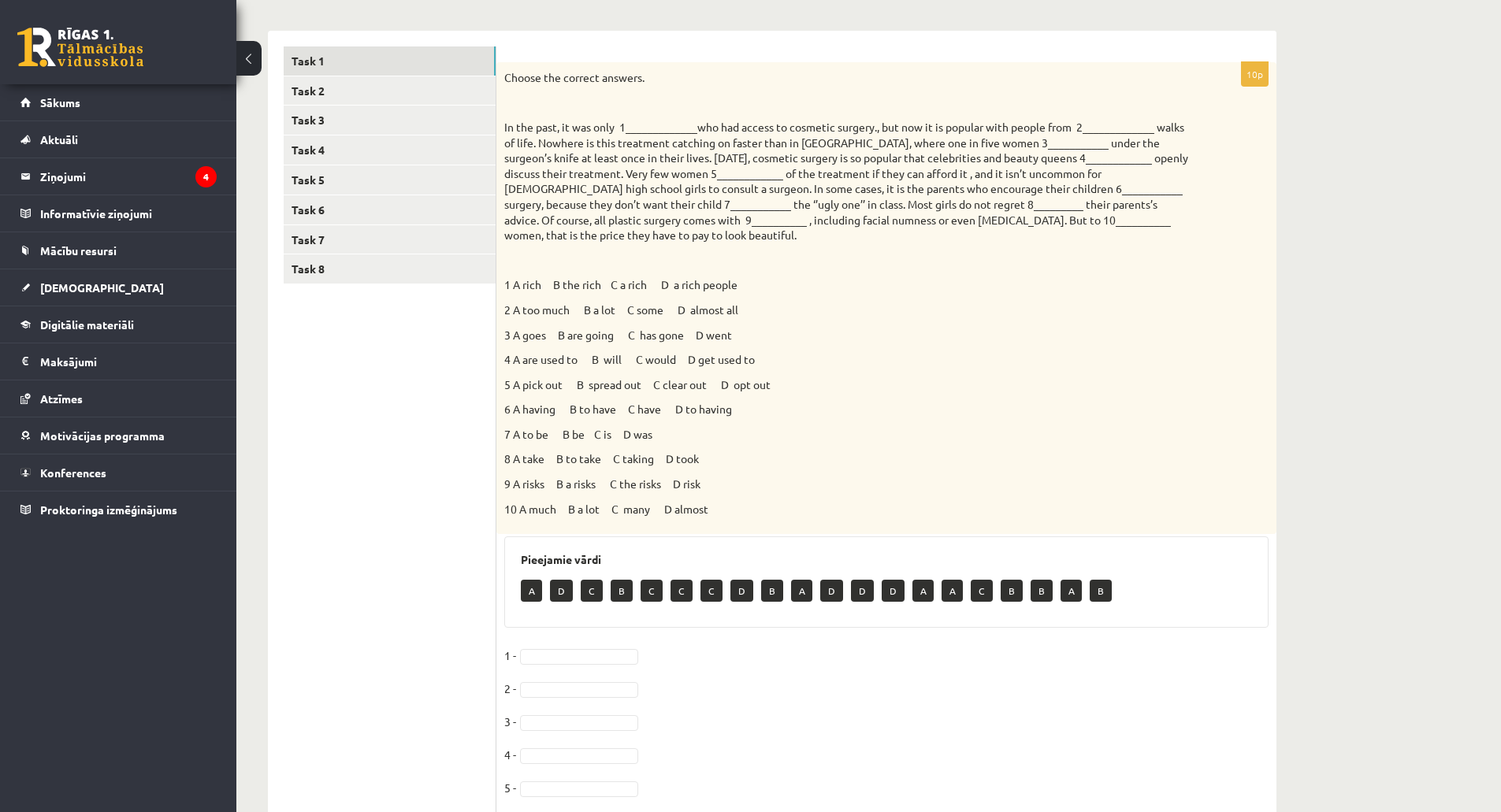
drag, startPoint x: 524, startPoint y: 152, endPoint x: 531, endPoint y: 138, distance: 15.7
drag, startPoint x: 1070, startPoint y: 253, endPoint x: 790, endPoint y: 248, distance: 280.0
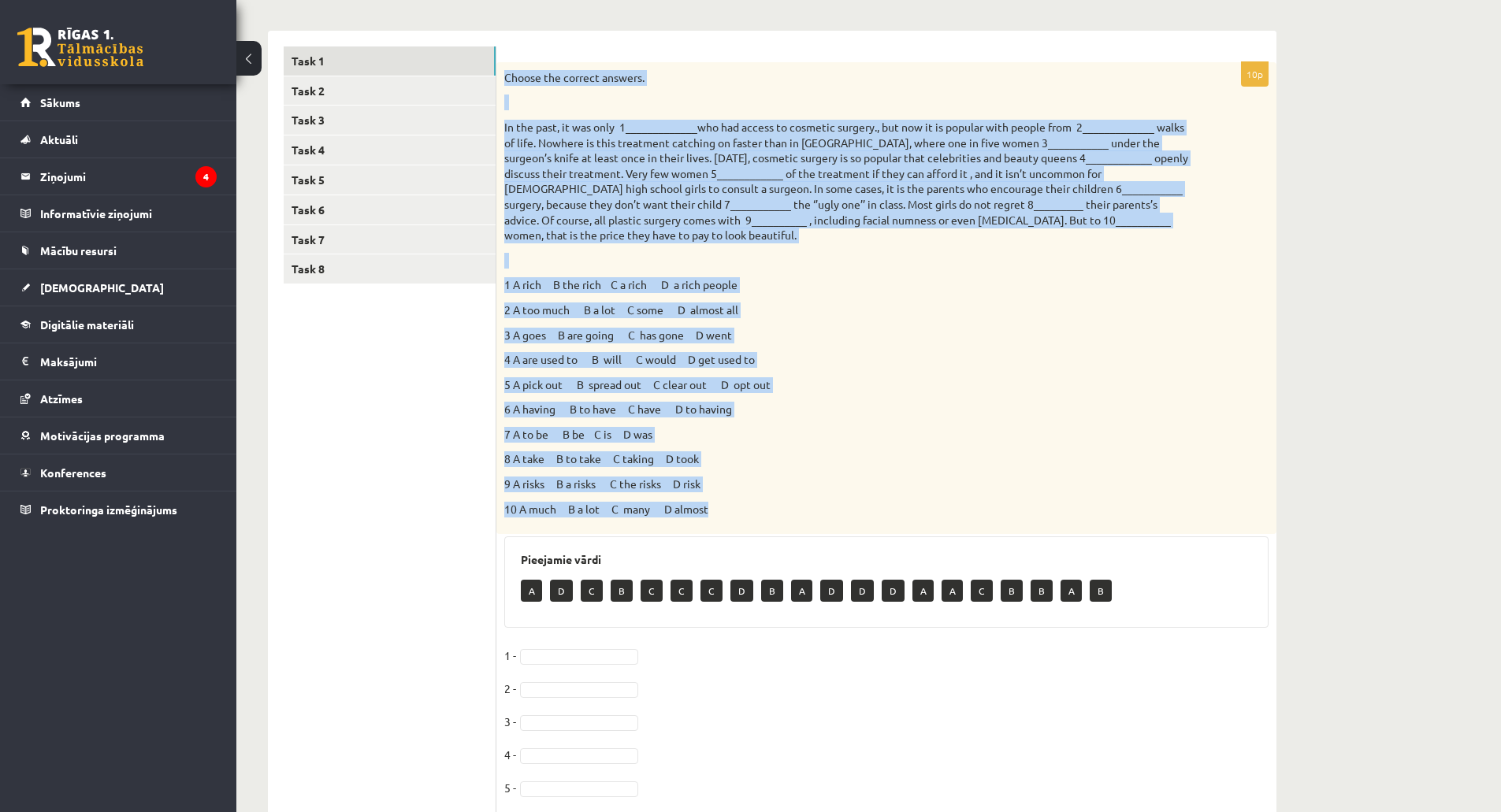
drag, startPoint x: 507, startPoint y: 77, endPoint x: 752, endPoint y: 501, distance: 489.7
click at [752, 501] on div "Choose the correct answers. 1 A rich B the rich C a rich D a rich people 2 A to…" at bounding box center [886, 298] width 780 height 472
copy div "Choose the correct answers. In the past, it was only 1_____________who had acce…"
drag, startPoint x: 810, startPoint y: 440, endPoint x: 770, endPoint y: 433, distance: 40.6
drag, startPoint x: 897, startPoint y: 422, endPoint x: 864, endPoint y: 405, distance: 37.1
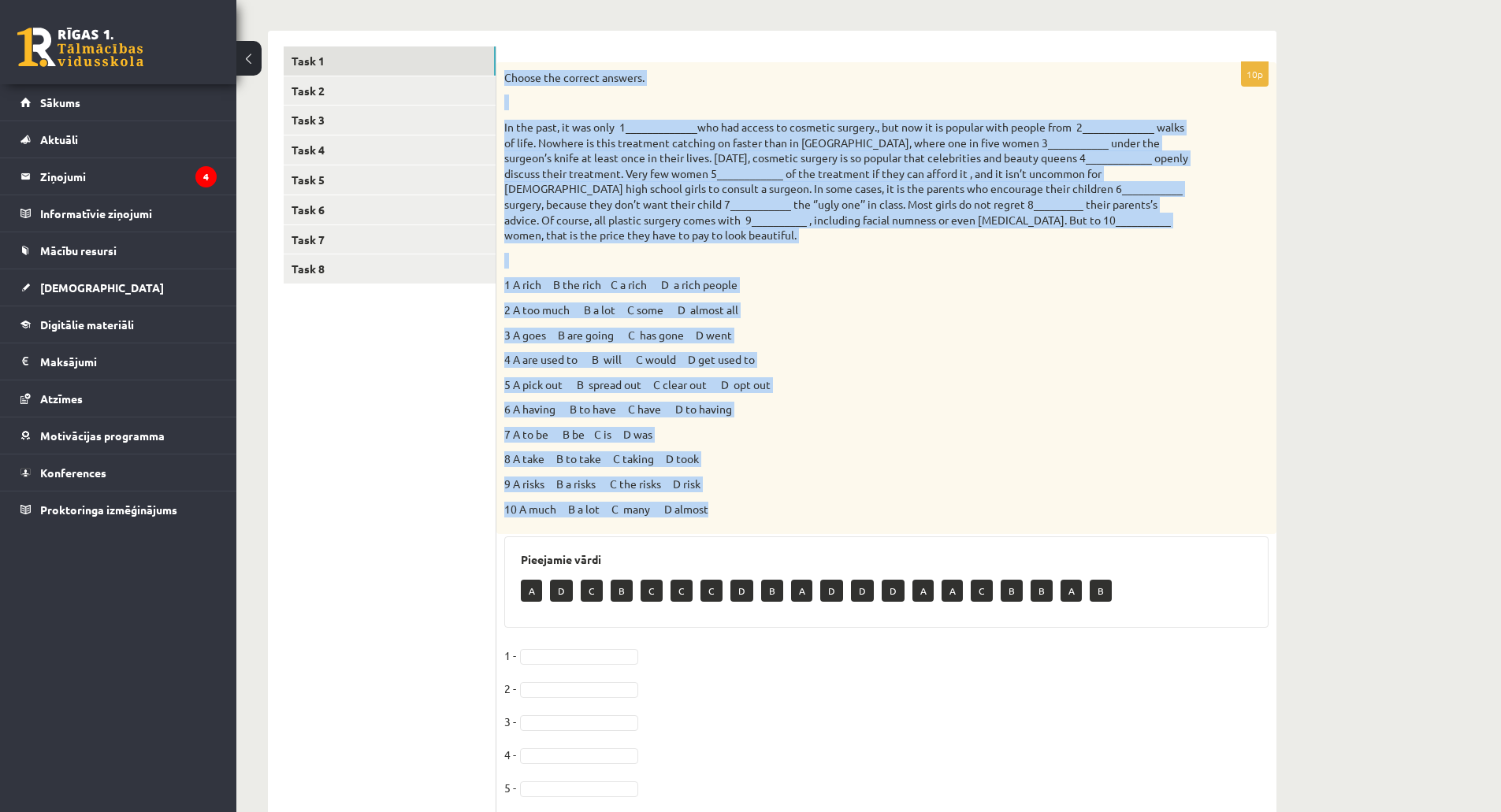
click at [985, 328] on p "3 A goes B are going C has gone D went" at bounding box center [846, 335] width 685 height 16
click at [926, 318] on p "2 A too much B a lot C some D almost all" at bounding box center [846, 311] width 685 height 16
click at [745, 26] on div "****** ****** ****** ****** ****** ****** ****** ****** Task 1 Task 2 Task 3 Ta…" at bounding box center [772, 506] width 1008 height 983
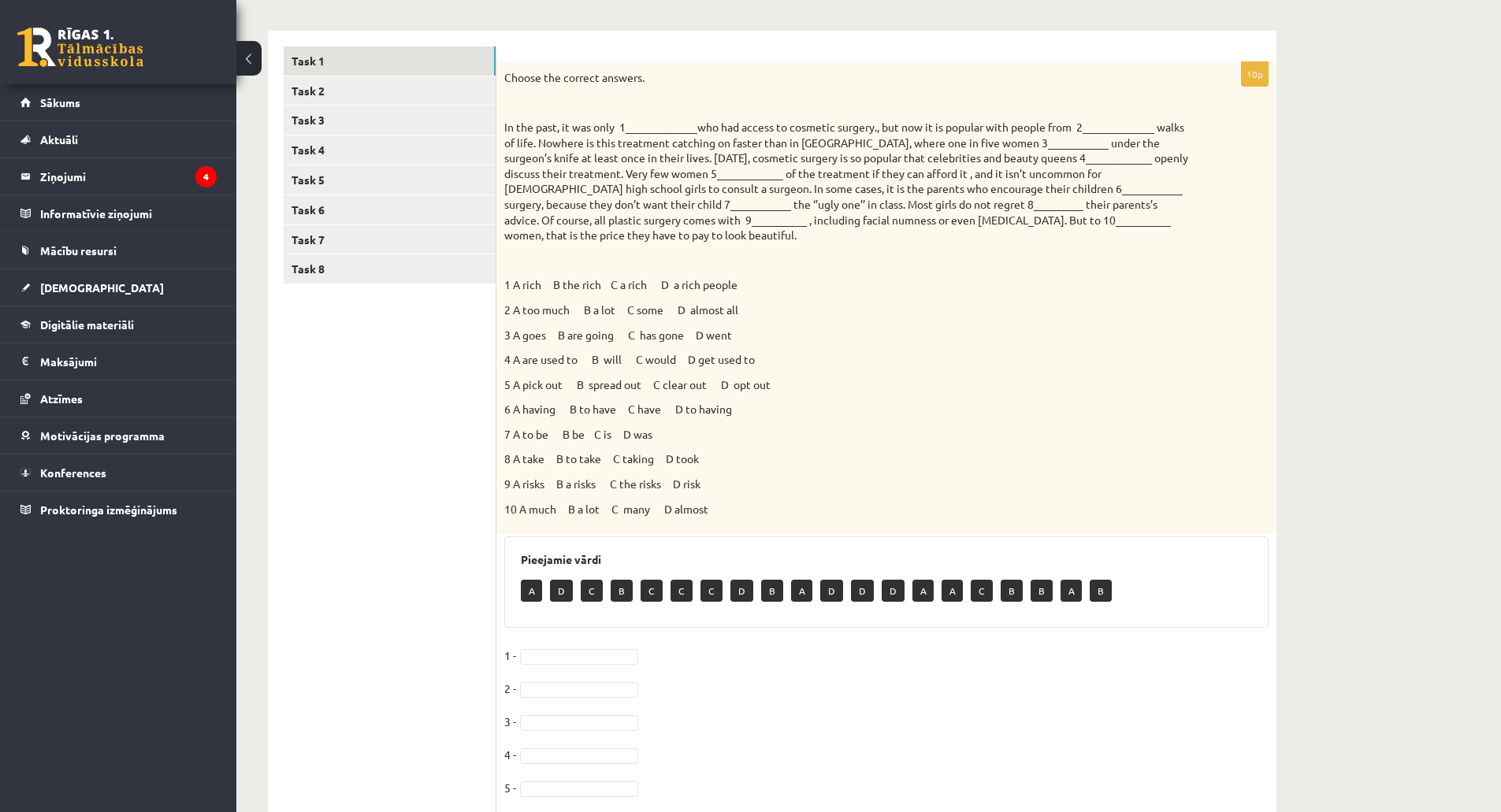
drag, startPoint x: 739, startPoint y: 209, endPoint x: 712, endPoint y: 284, distance: 79.7
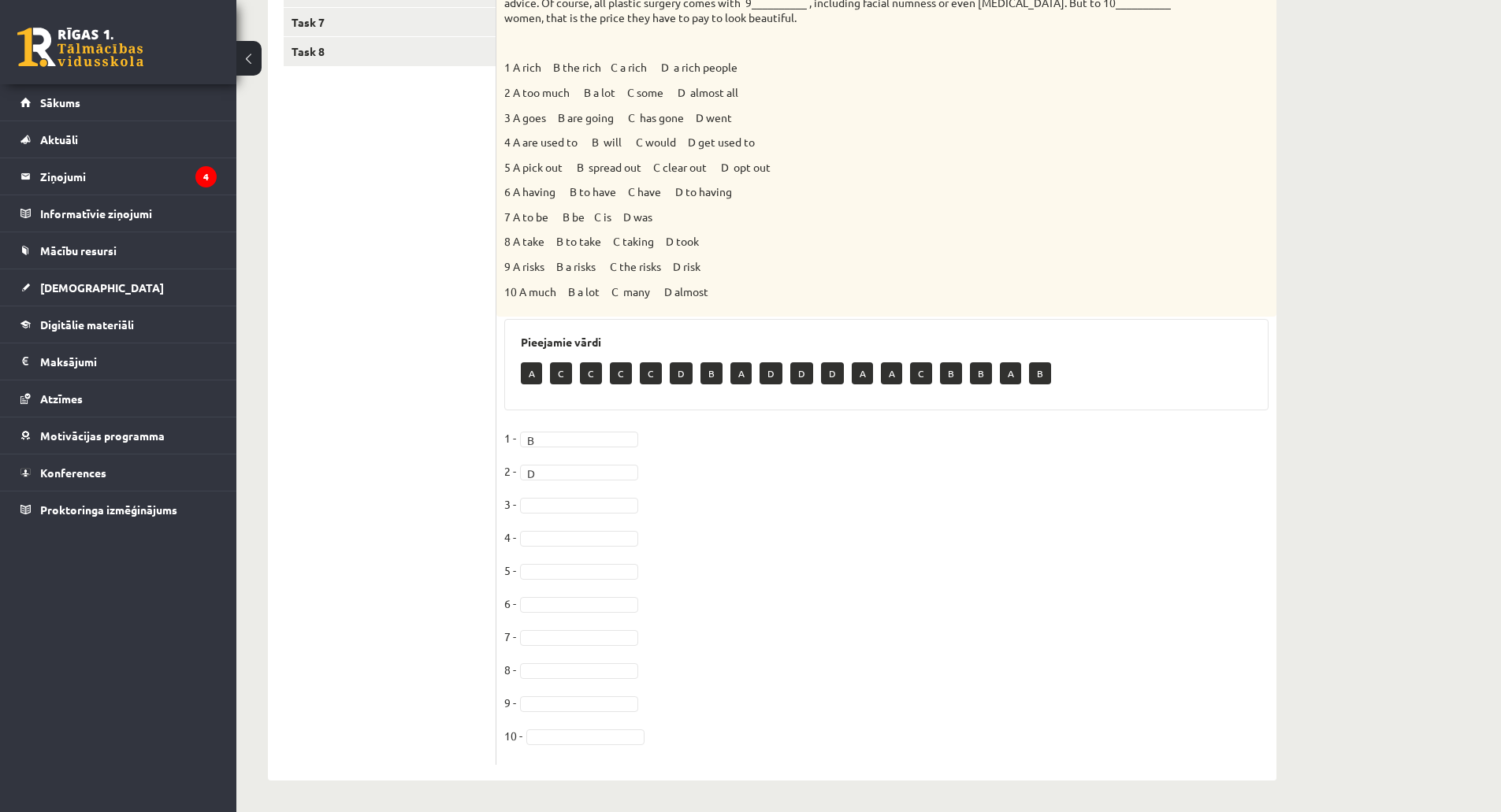
scroll to position [139, 0]
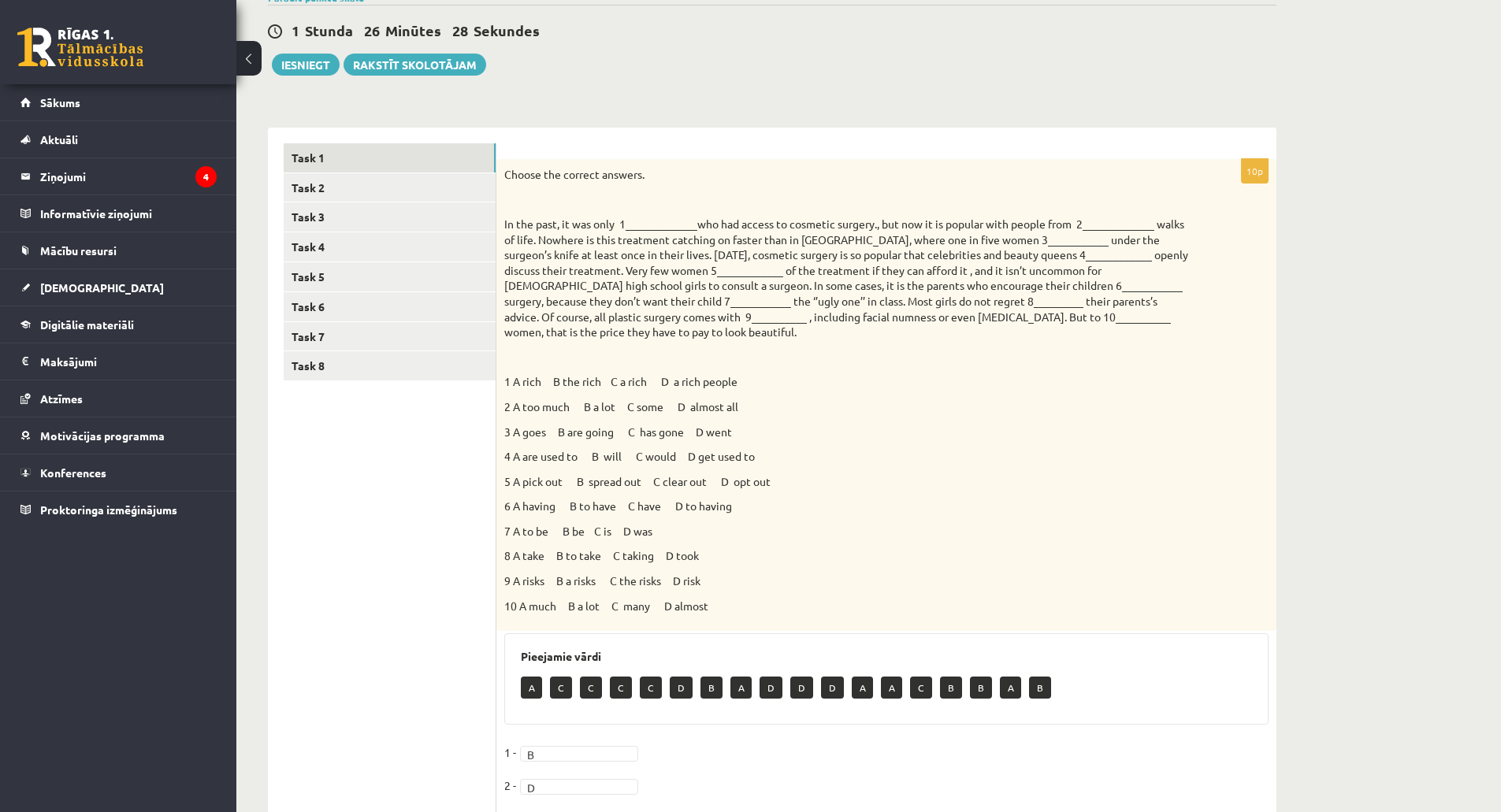
drag, startPoint x: 738, startPoint y: 506, endPoint x: 796, endPoint y: 500, distance: 58.3
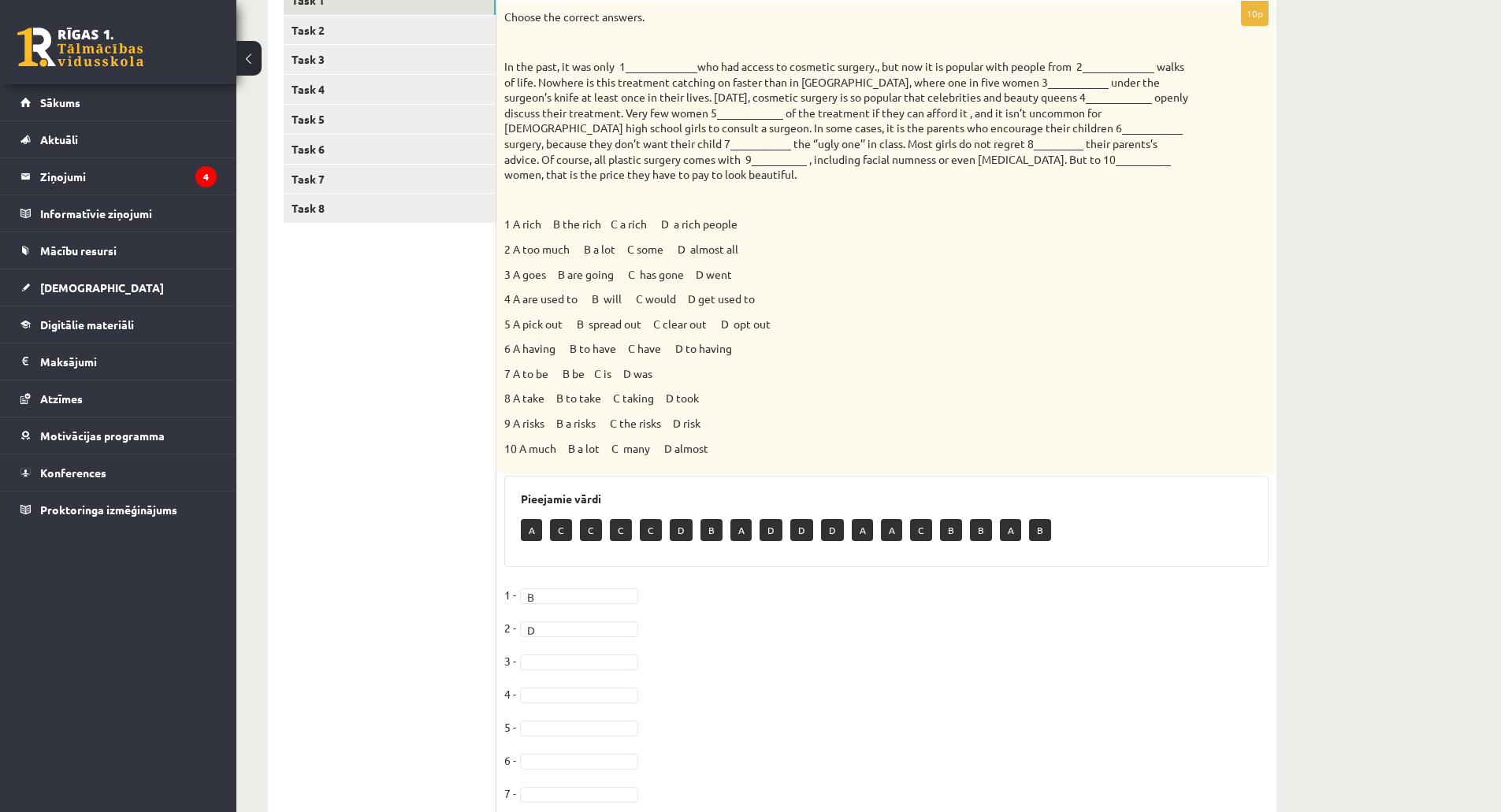
scroll to position [375, 0]
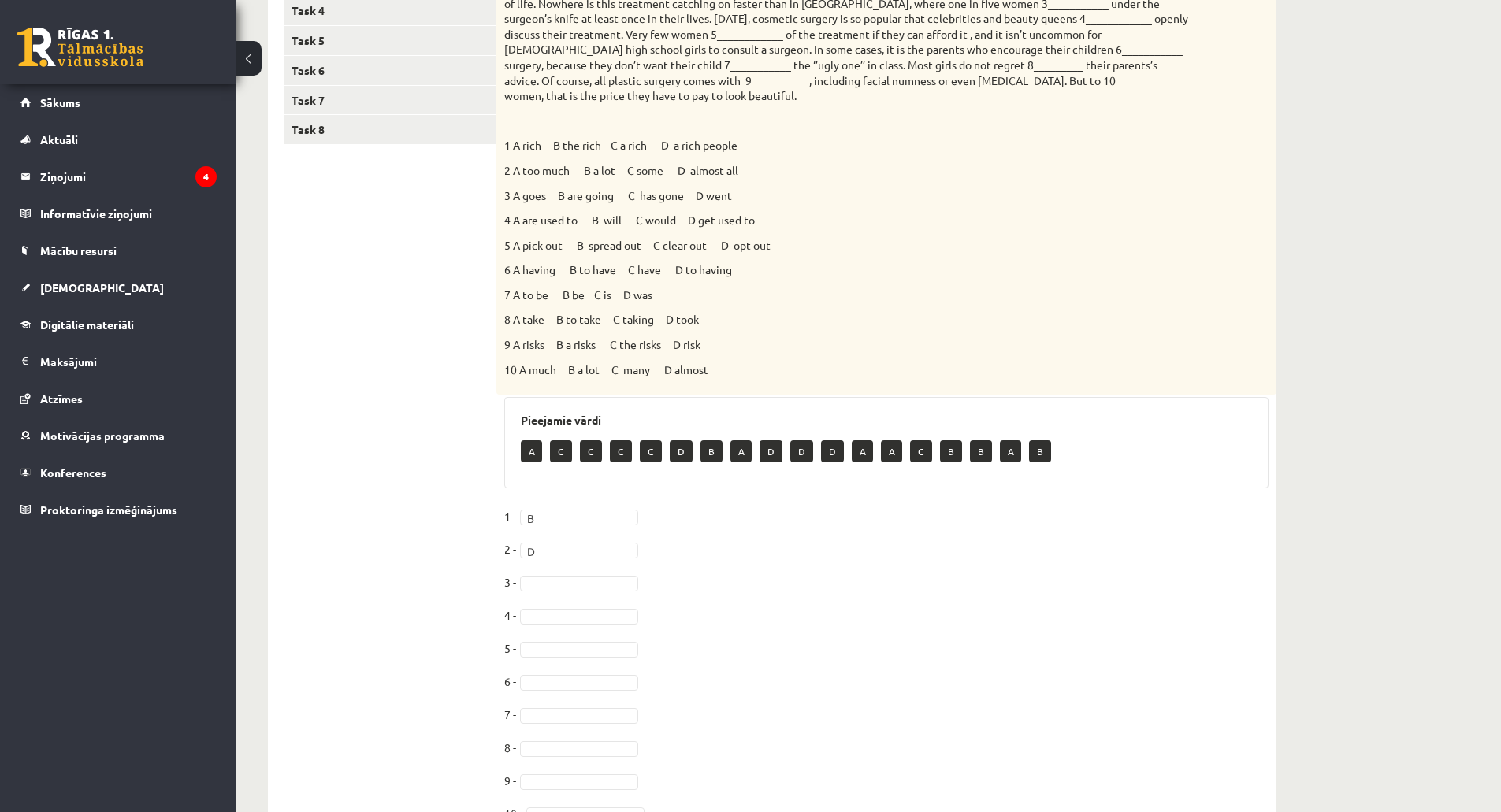
drag, startPoint x: 796, startPoint y: 500, endPoint x: 799, endPoint y: 534, distance: 34.1
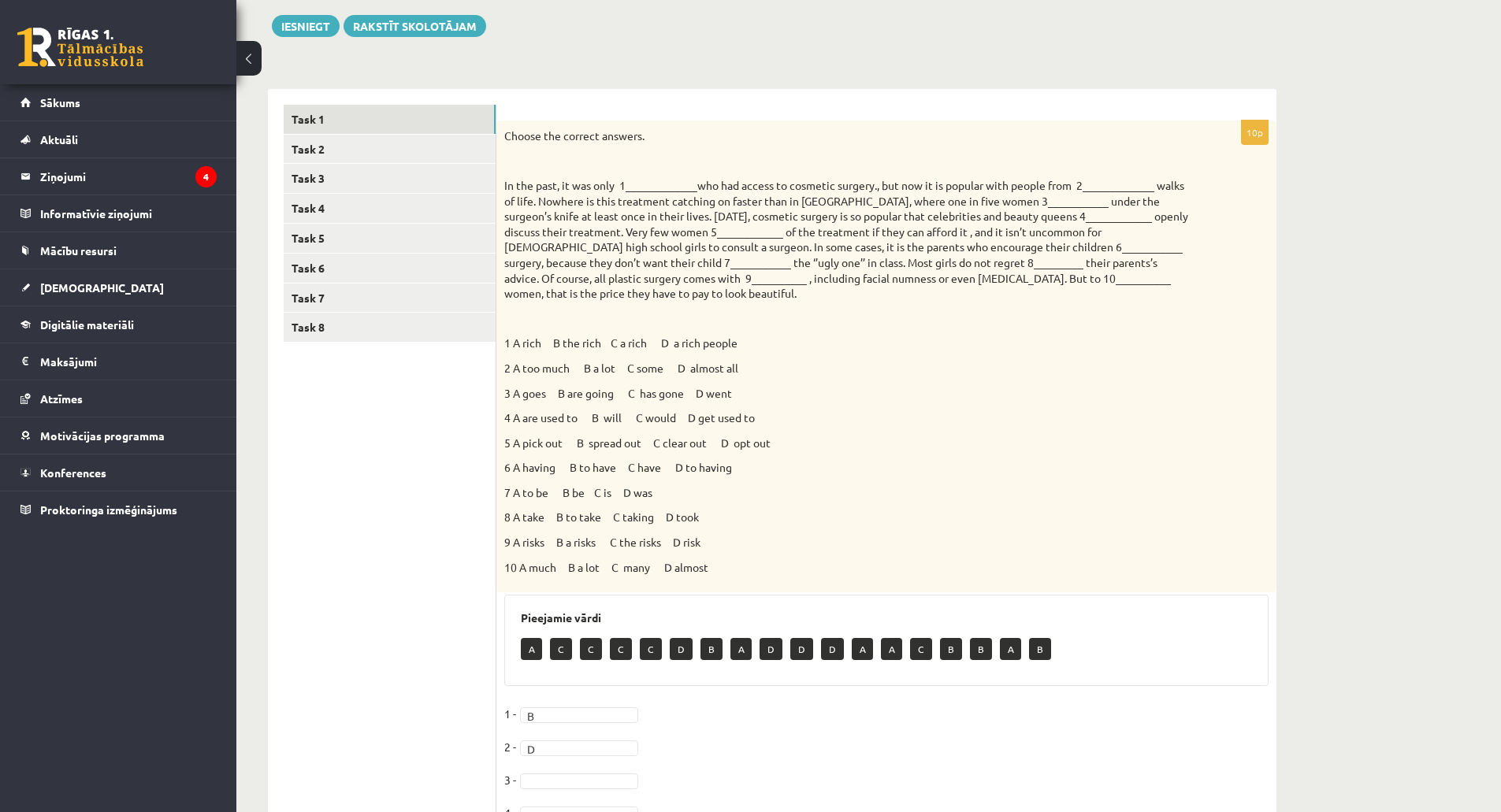
scroll to position [139, 0]
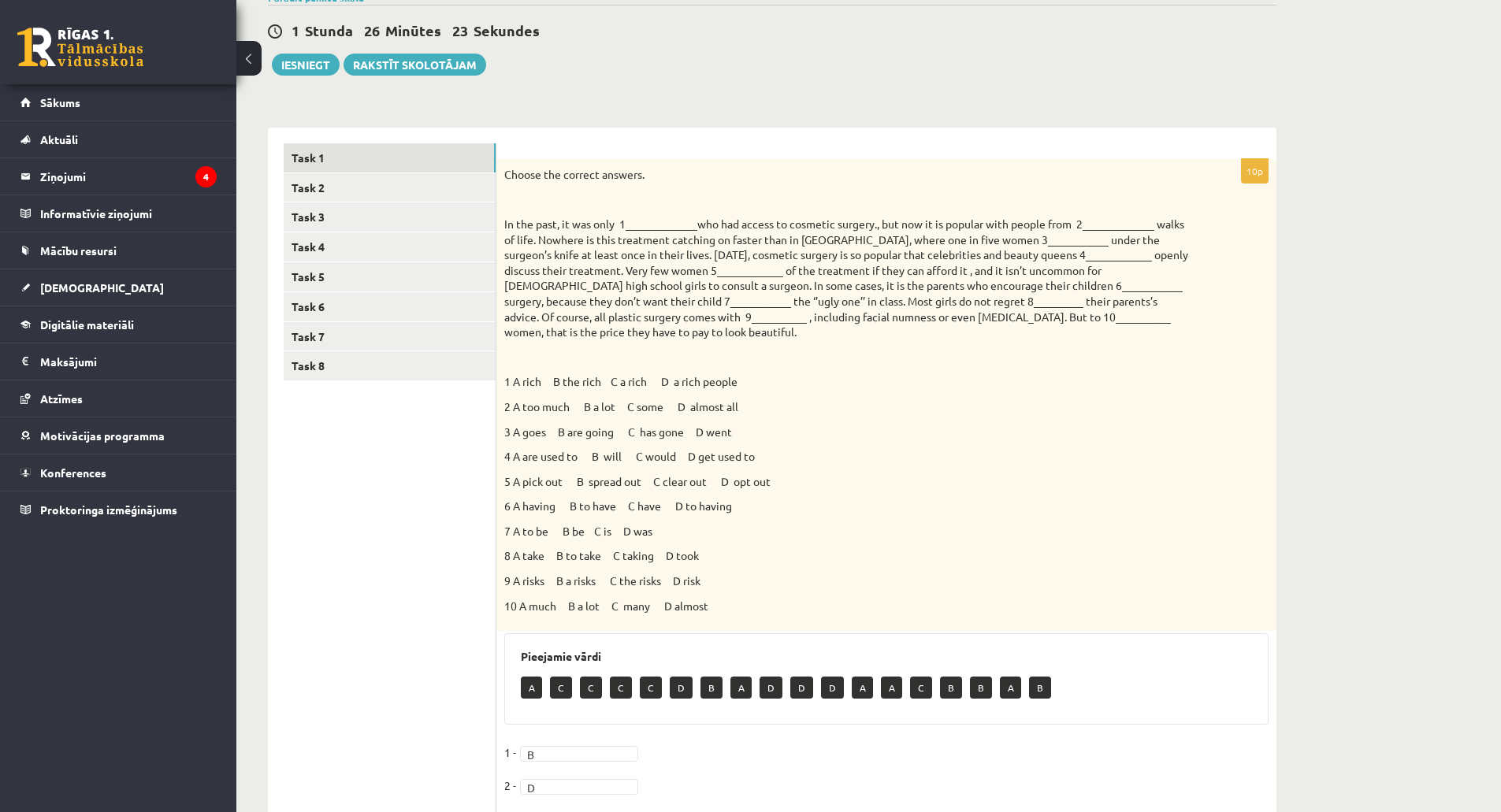
drag, startPoint x: 783, startPoint y: 541, endPoint x: 808, endPoint y: 525, distance: 29.7
drag, startPoint x: 779, startPoint y: 509, endPoint x: 503, endPoint y: 525, distance: 276.5
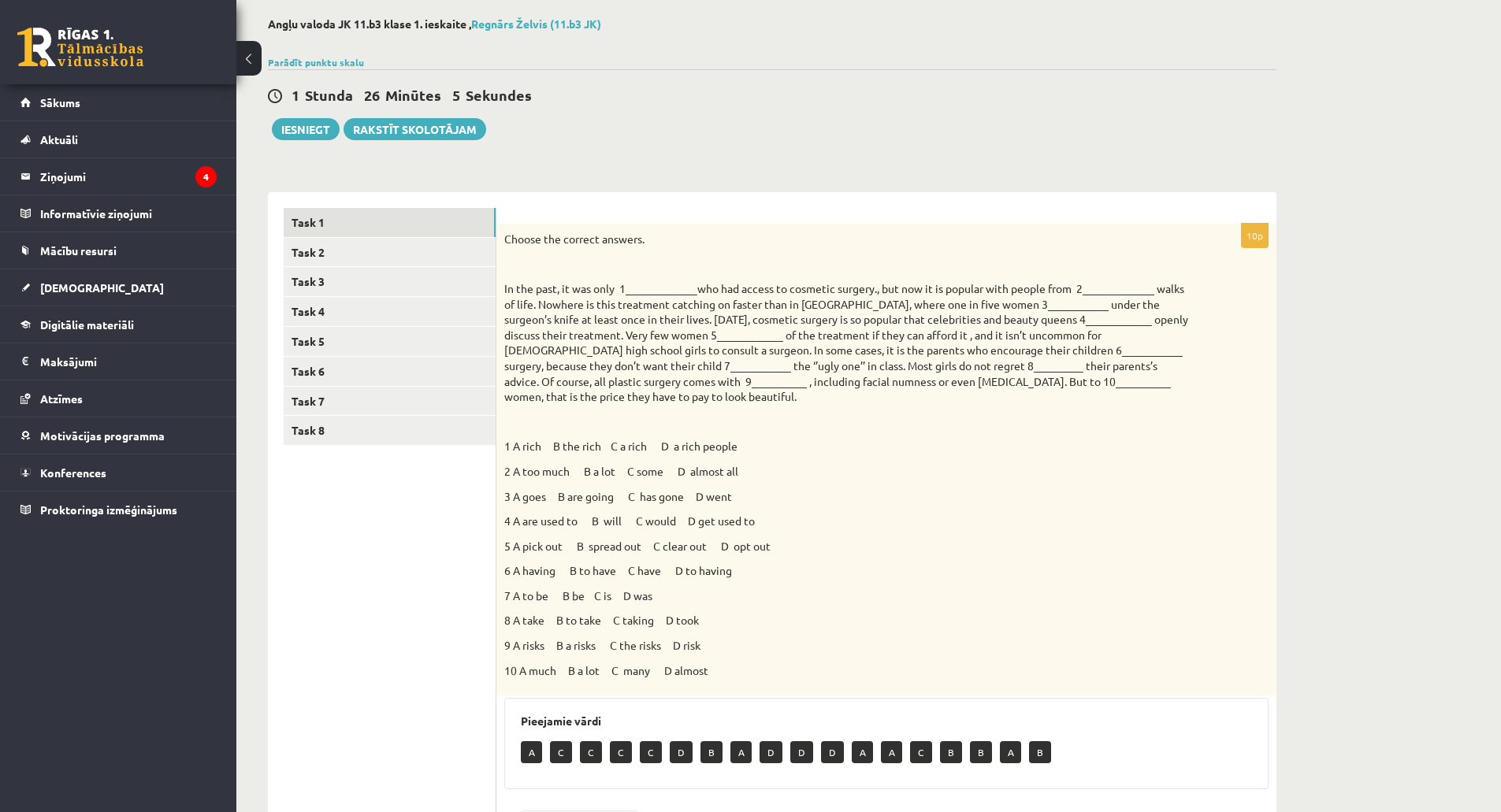
scroll to position [60, 0]
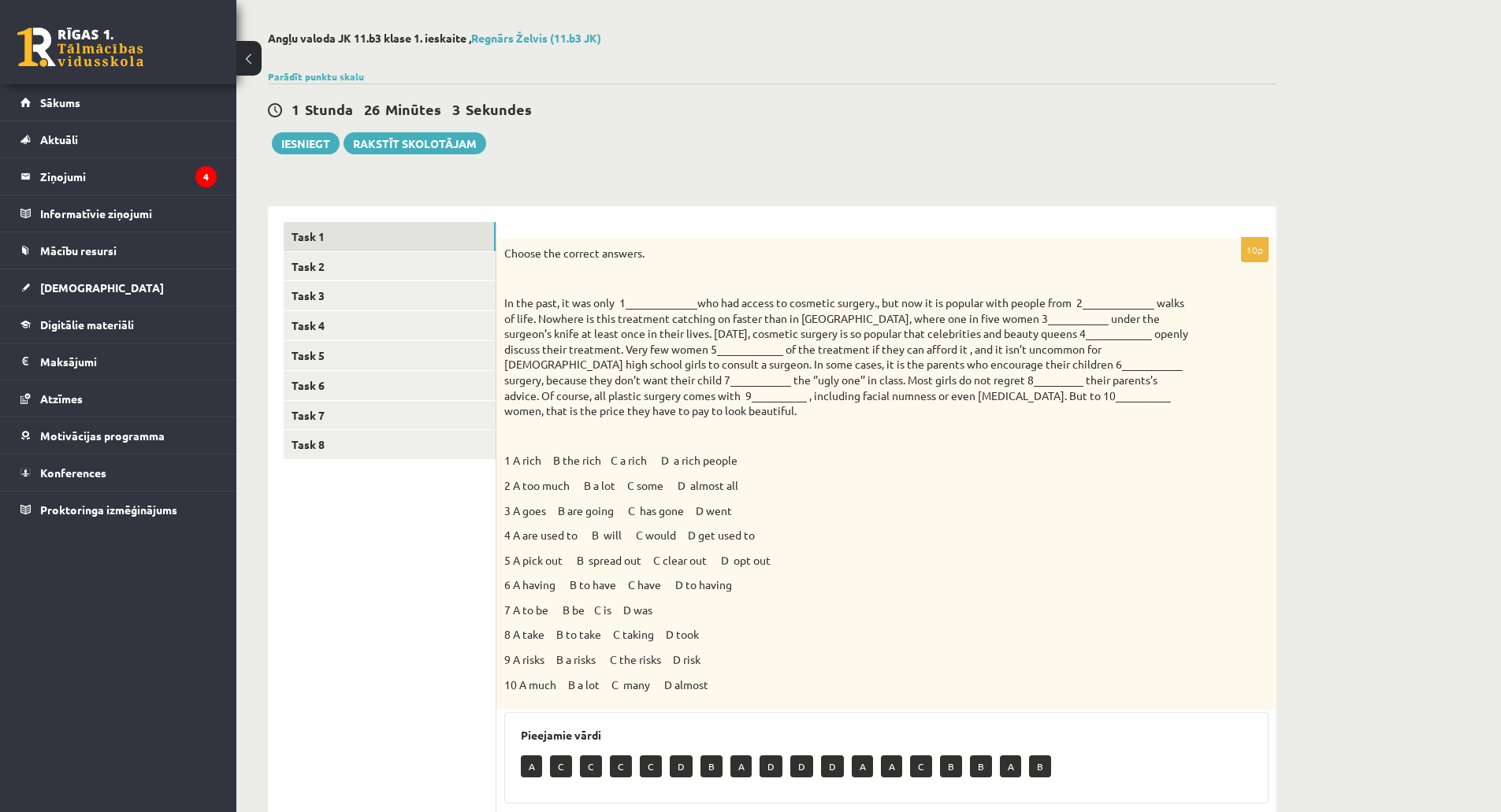
drag, startPoint x: 698, startPoint y: 503, endPoint x: 712, endPoint y: 535, distance: 34.9
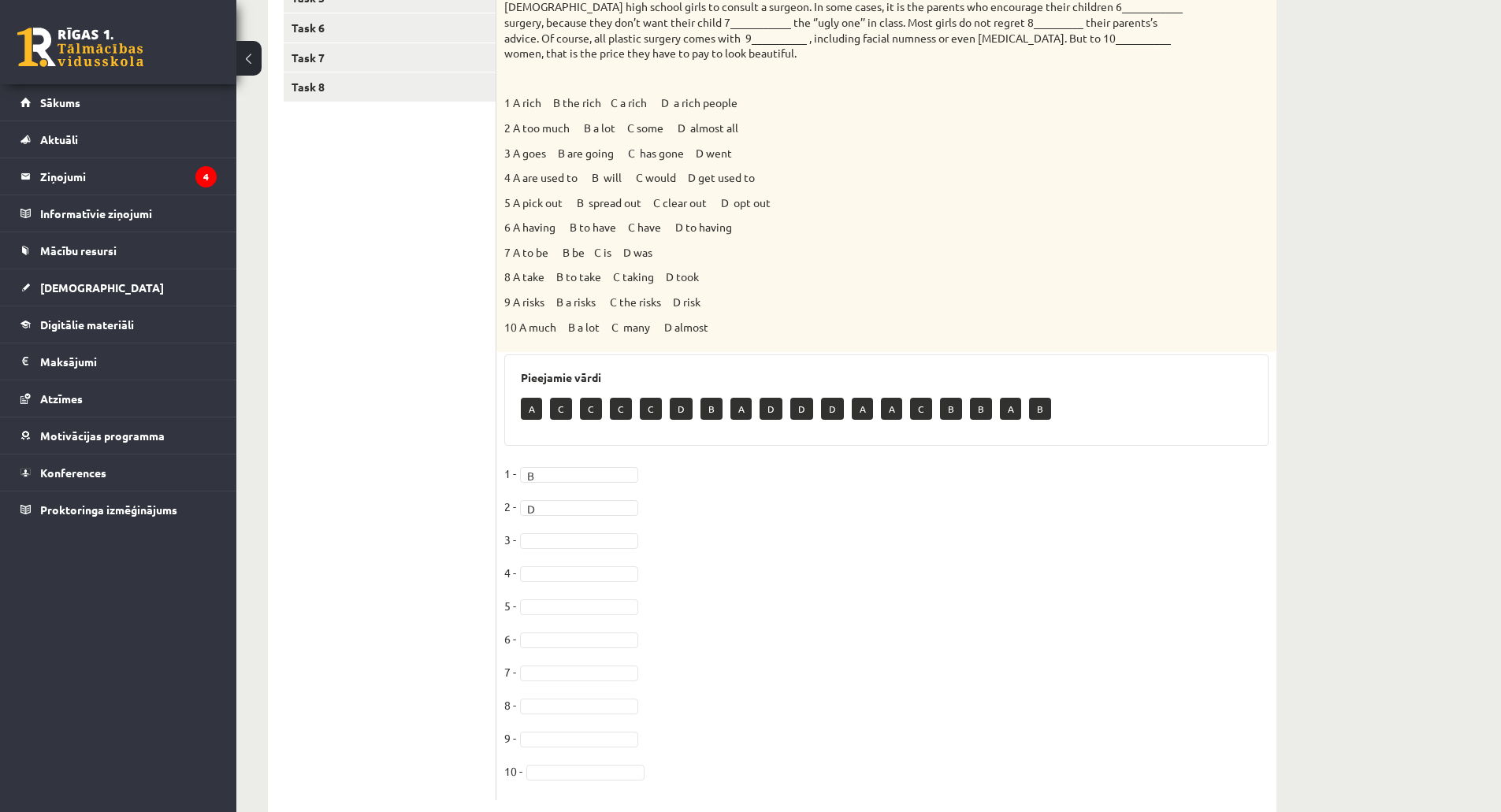
scroll to position [454, 0]
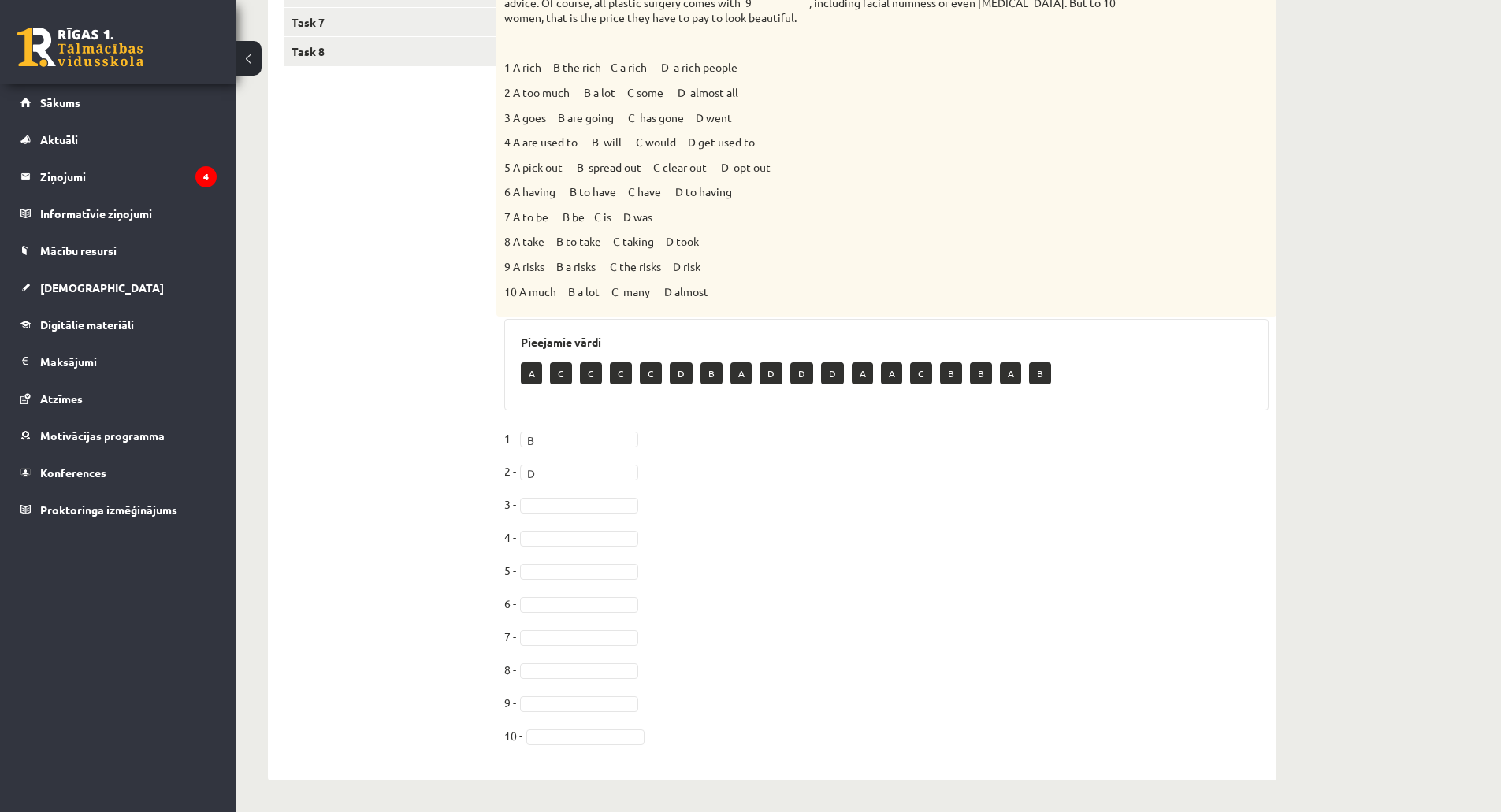
drag, startPoint x: 470, startPoint y: 442, endPoint x: 694, endPoint y: 446, distance: 224.0
drag, startPoint x: 676, startPoint y: 430, endPoint x: 767, endPoint y: 452, distance: 93.6
drag, startPoint x: 757, startPoint y: 432, endPoint x: 859, endPoint y: 448, distance: 103.2
drag, startPoint x: 754, startPoint y: 438, endPoint x: 600, endPoint y: 439, distance: 154.0
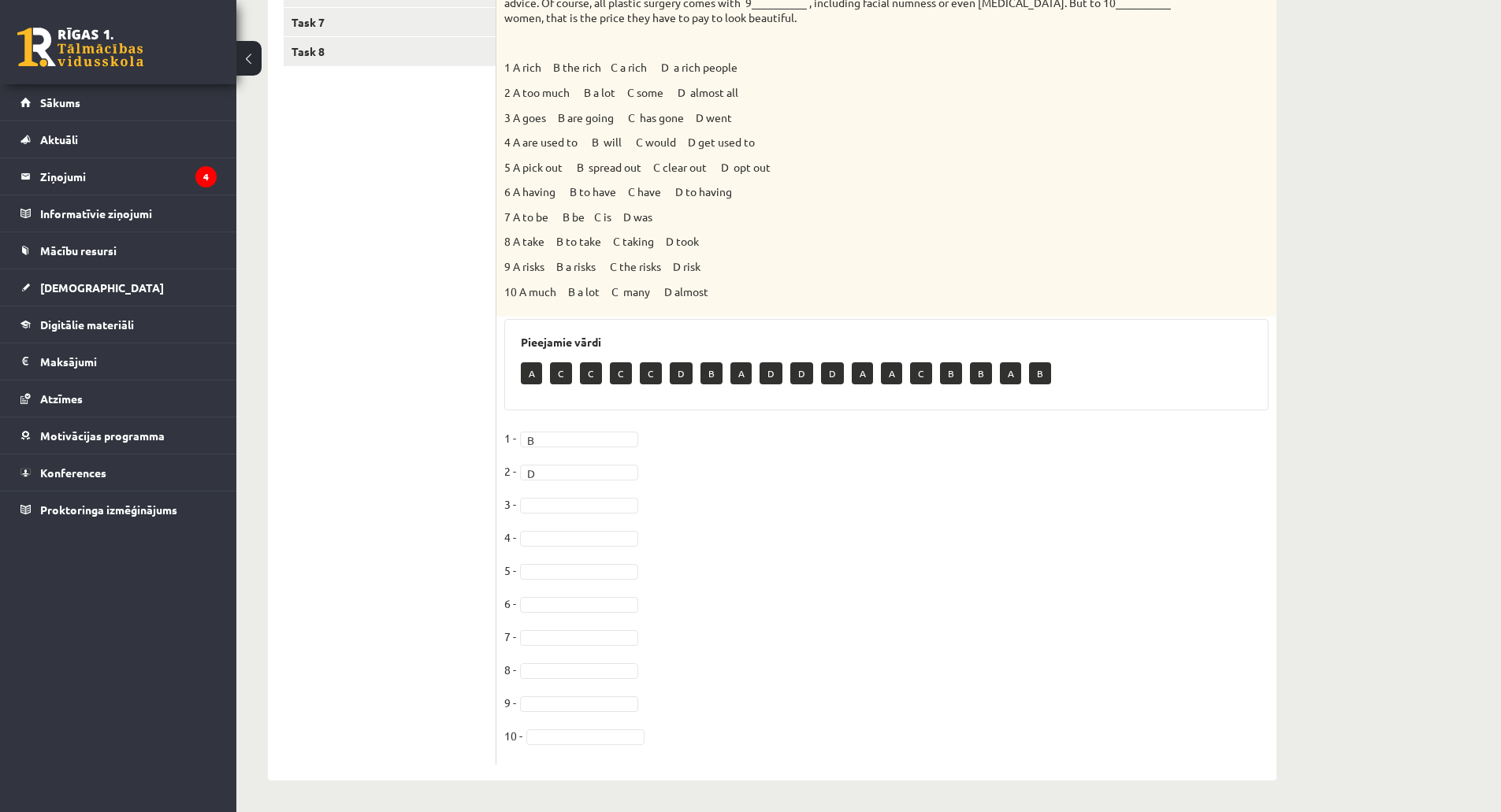
drag, startPoint x: 809, startPoint y: 446, endPoint x: 653, endPoint y: 478, distance: 159.2
drag, startPoint x: 654, startPoint y: 478, endPoint x: 676, endPoint y: 501, distance: 31.8
drag, startPoint x: 640, startPoint y: 486, endPoint x: 441, endPoint y: 400, distance: 216.8
drag, startPoint x: 523, startPoint y: 427, endPoint x: 562, endPoint y: 503, distance: 85.4
drag, startPoint x: 717, startPoint y: 472, endPoint x: 313, endPoint y: 107, distance: 544.5
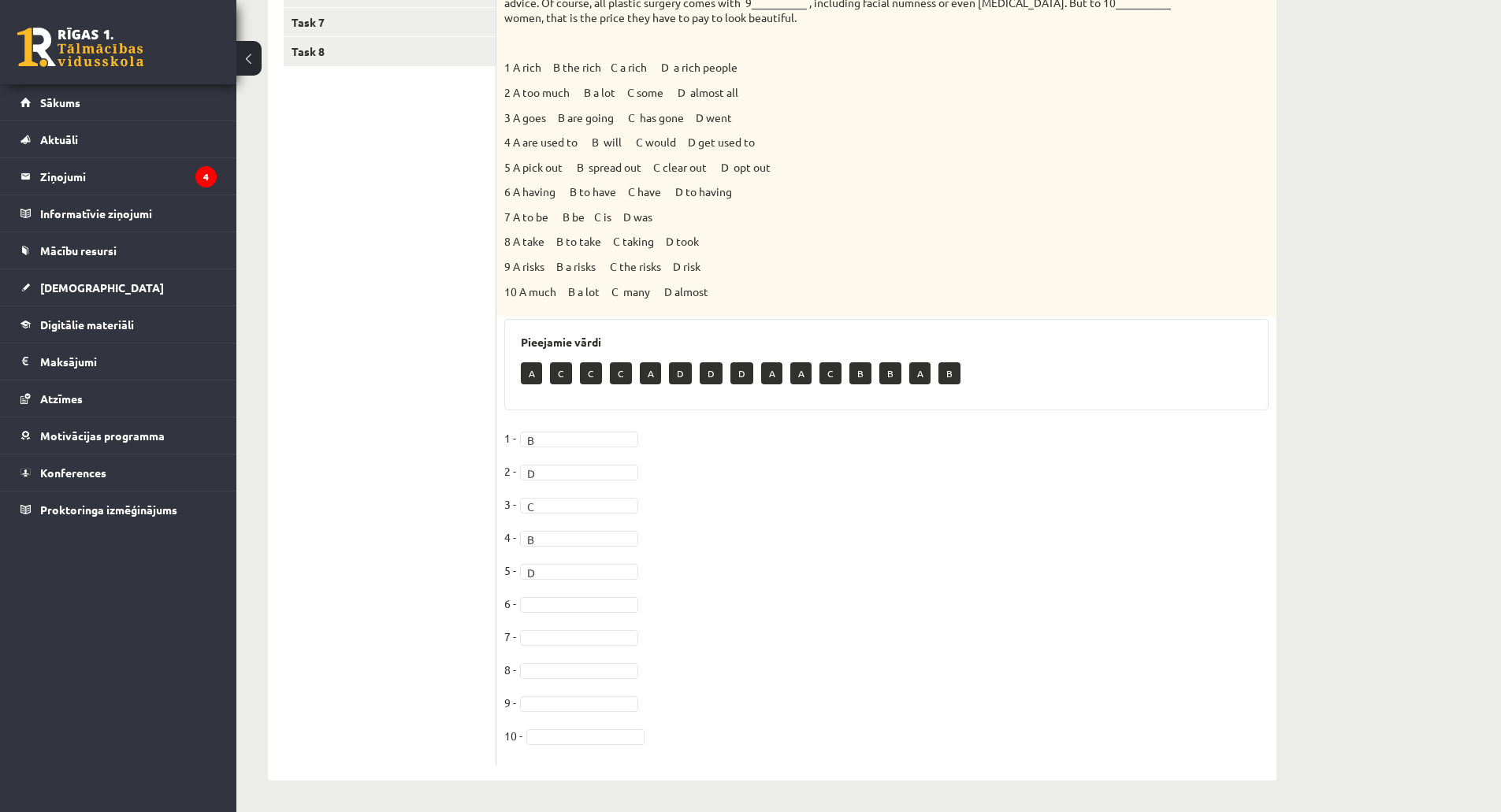
drag, startPoint x: 553, startPoint y: 719, endPoint x: 806, endPoint y: 663, distance: 259.1
drag, startPoint x: 256, startPoint y: 144, endPoint x: 446, endPoint y: 287, distance: 237.8
drag, startPoint x: 446, startPoint y: 291, endPoint x: 971, endPoint y: 299, distance: 525.1
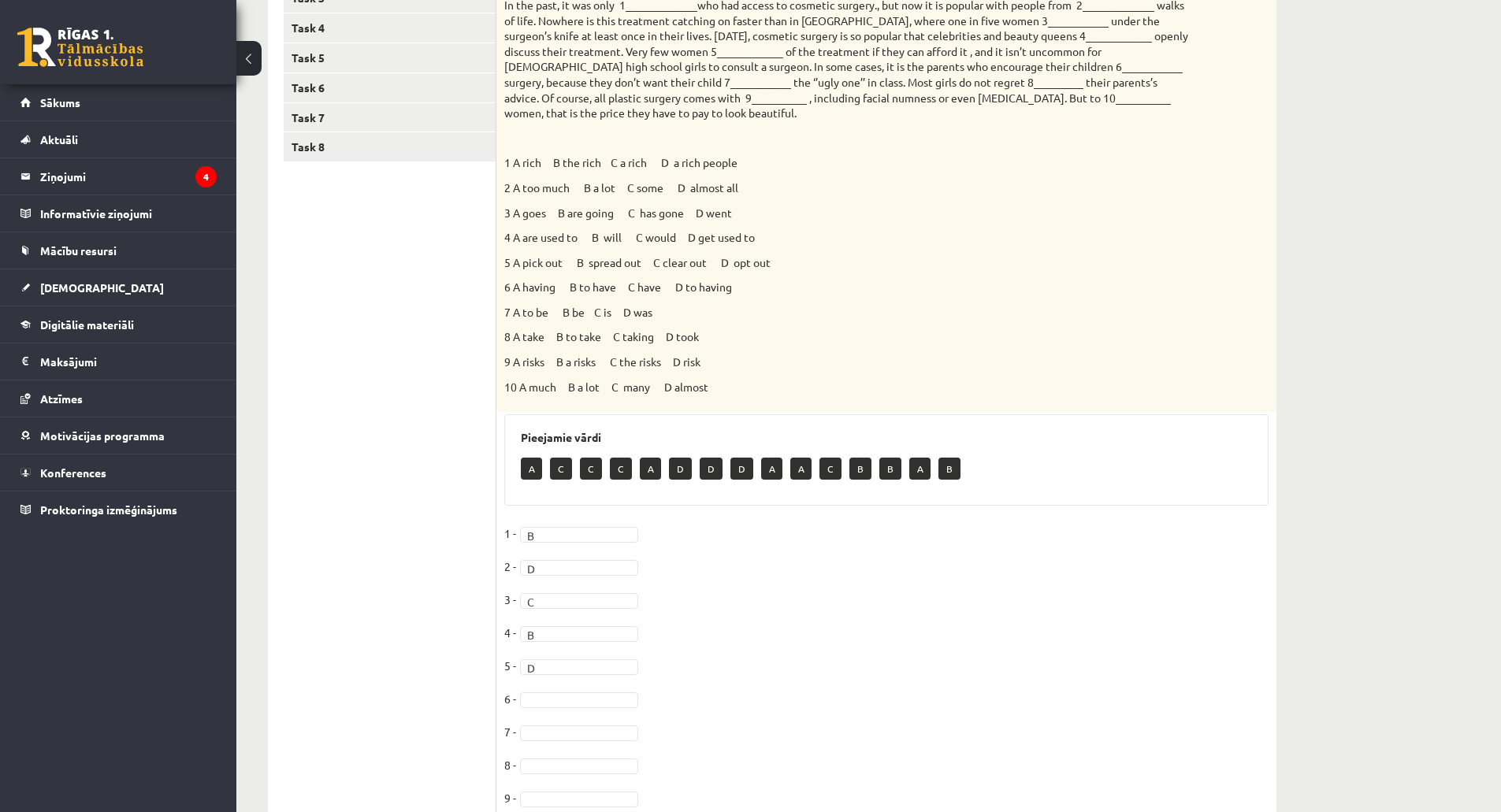
scroll to position [218, 0]
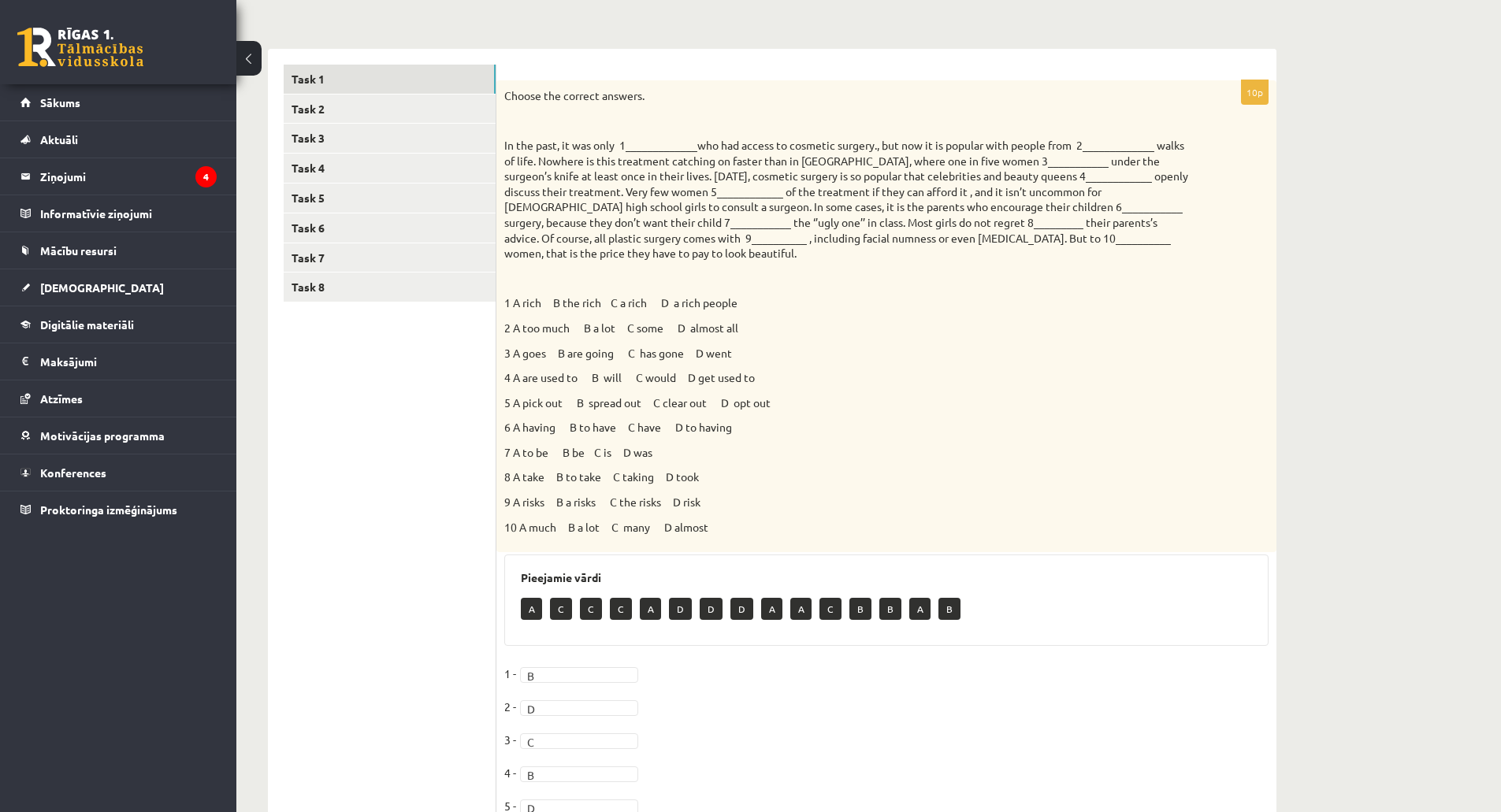
drag, startPoint x: 969, startPoint y: 293, endPoint x: 883, endPoint y: 293, distance: 86.0
drag, startPoint x: 850, startPoint y: 296, endPoint x: 889, endPoint y: 294, distance: 39.1
drag, startPoint x: 836, startPoint y: 295, endPoint x: 915, endPoint y: 324, distance: 84.2
drag, startPoint x: 930, startPoint y: 321, endPoint x: 846, endPoint y: 322, distance: 84.0
drag, startPoint x: 819, startPoint y: 317, endPoint x: 850, endPoint y: 306, distance: 32.9
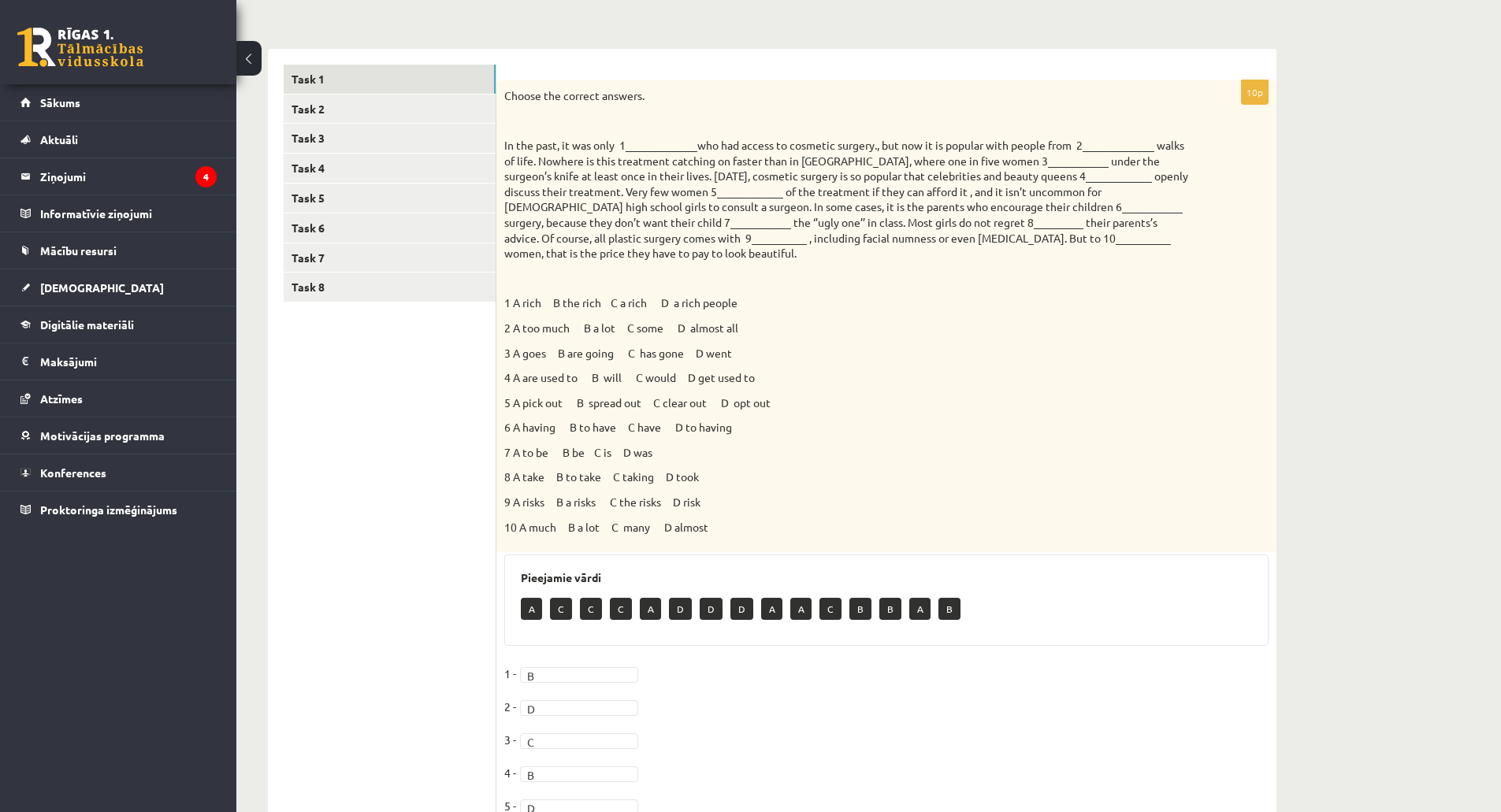
drag, startPoint x: 841, startPoint y: 306, endPoint x: 831, endPoint y: 312, distance: 11.7
drag, startPoint x: 821, startPoint y: 309, endPoint x: 797, endPoint y: 225, distance: 87.4
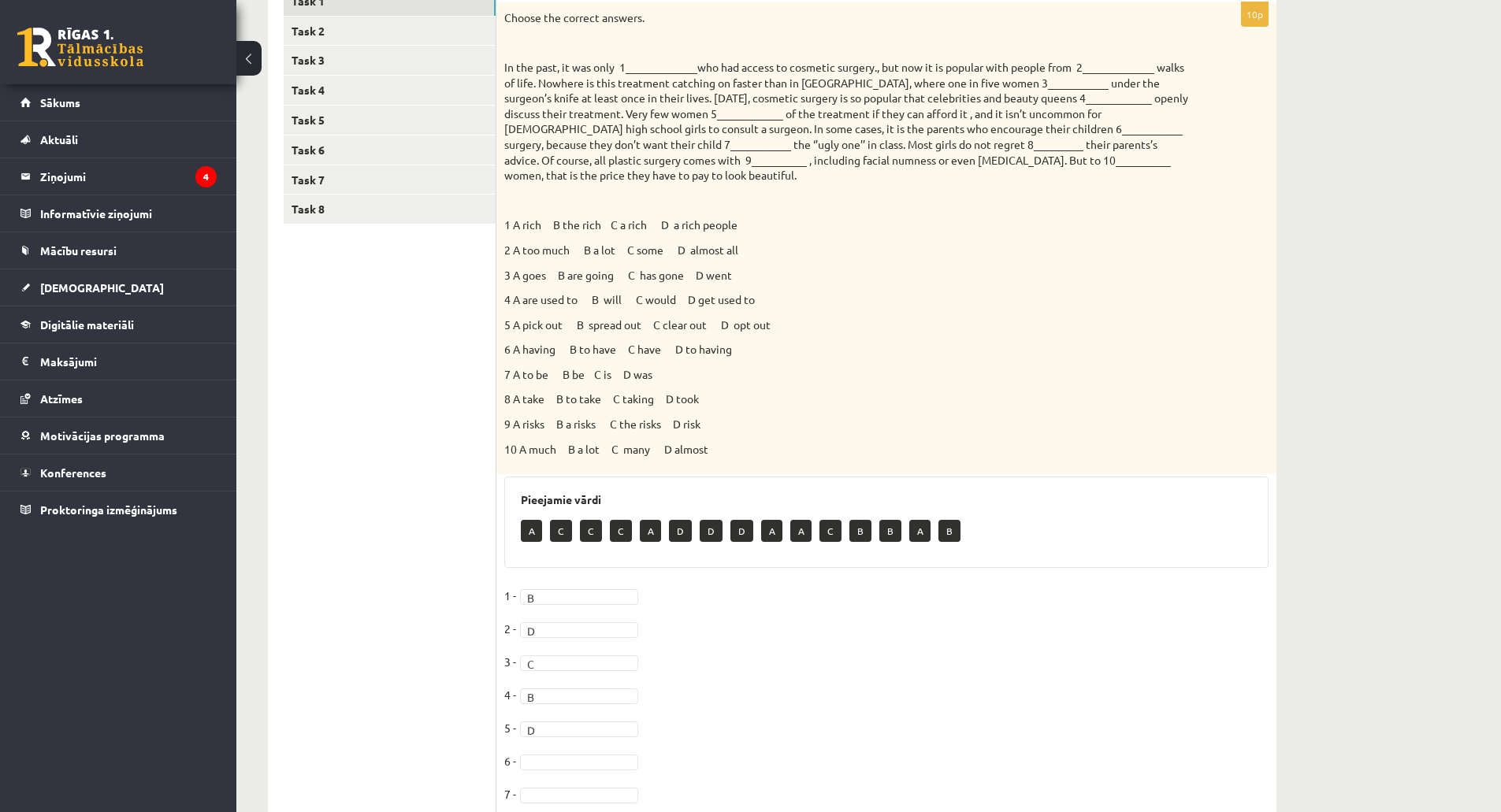
scroll to position [454, 0]
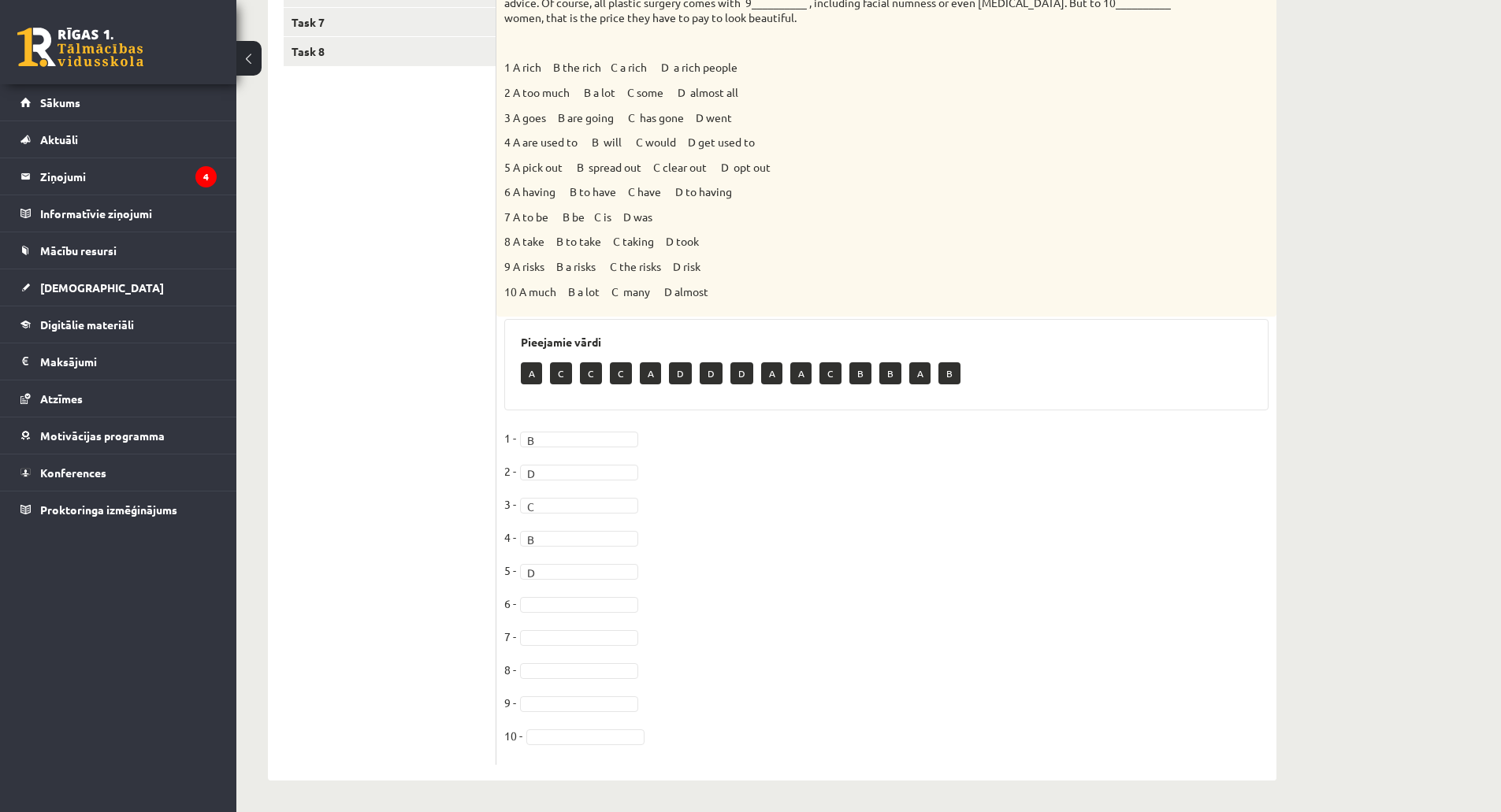
drag, startPoint x: 777, startPoint y: 211, endPoint x: 354, endPoint y: 288, distance: 430.0
drag, startPoint x: 329, startPoint y: 227, endPoint x: 465, endPoint y: 314, distance: 161.4
drag, startPoint x: 382, startPoint y: 275, endPoint x: 375, endPoint y: 0, distance: 275.1
drag, startPoint x: 587, startPoint y: 686, endPoint x: 788, endPoint y: 612, distance: 214.2
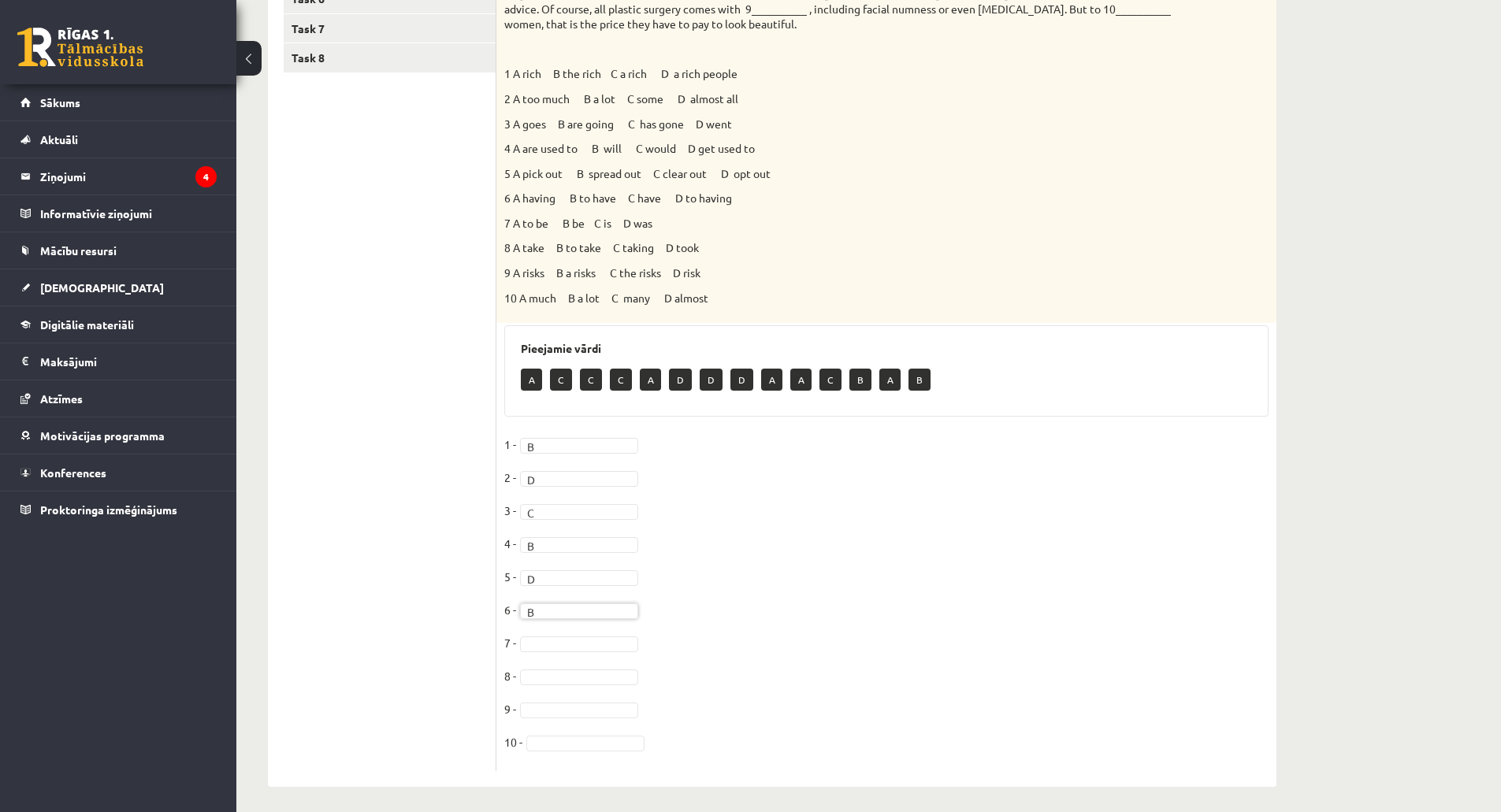
scroll to position [454, 0]
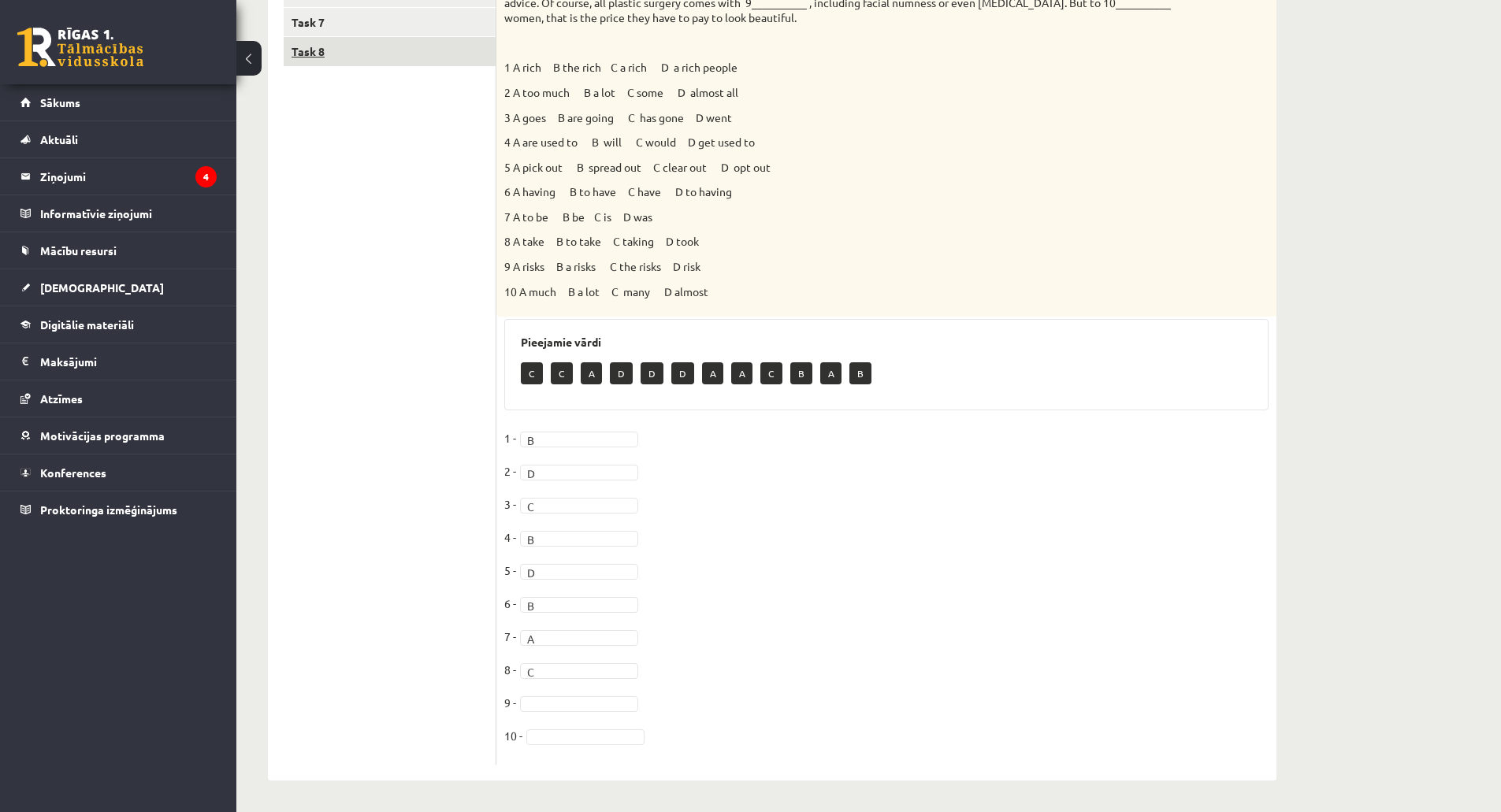
drag, startPoint x: 743, startPoint y: 627, endPoint x: 344, endPoint y: 45, distance: 705.6
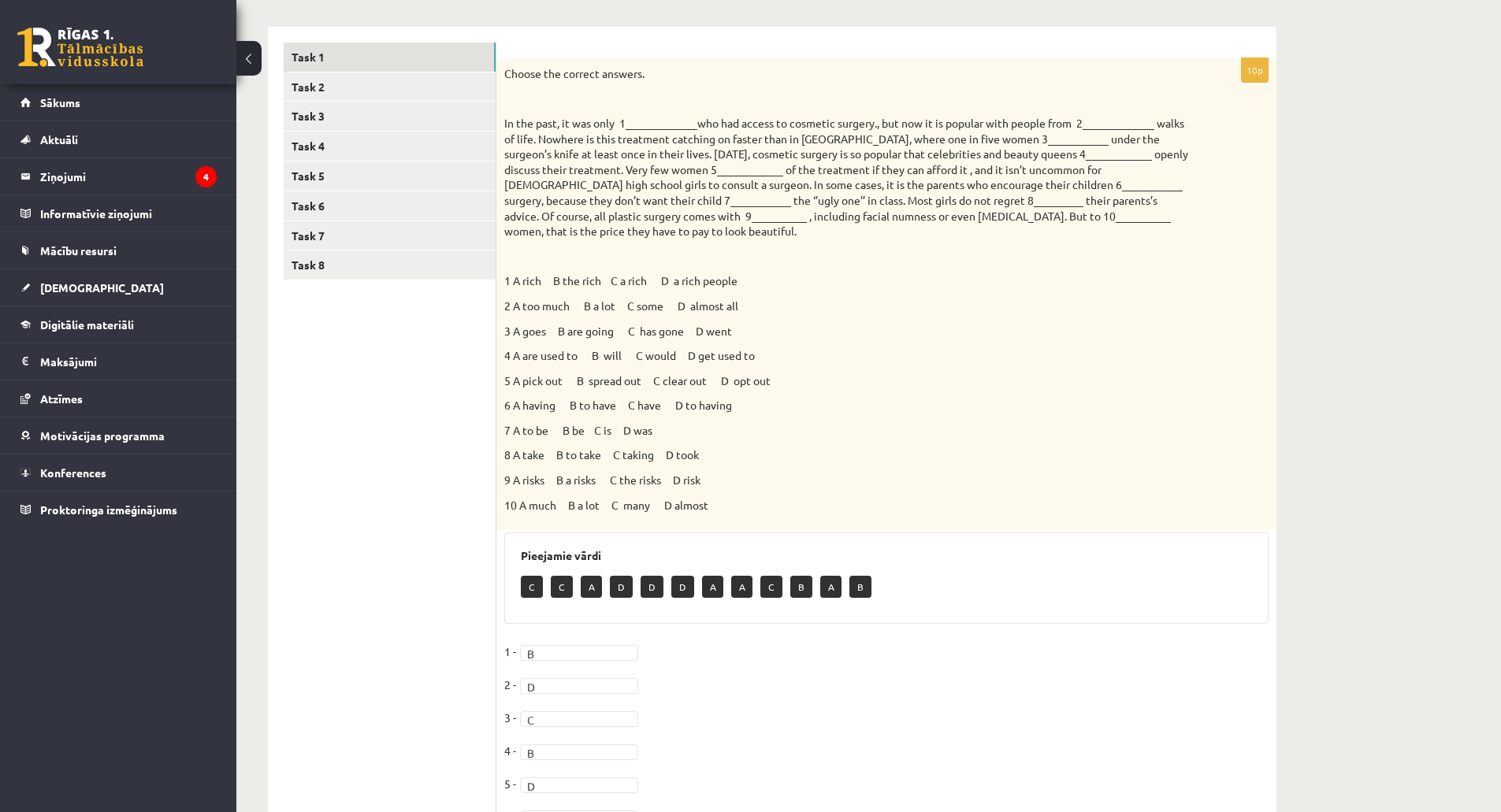
scroll to position [218, 0]
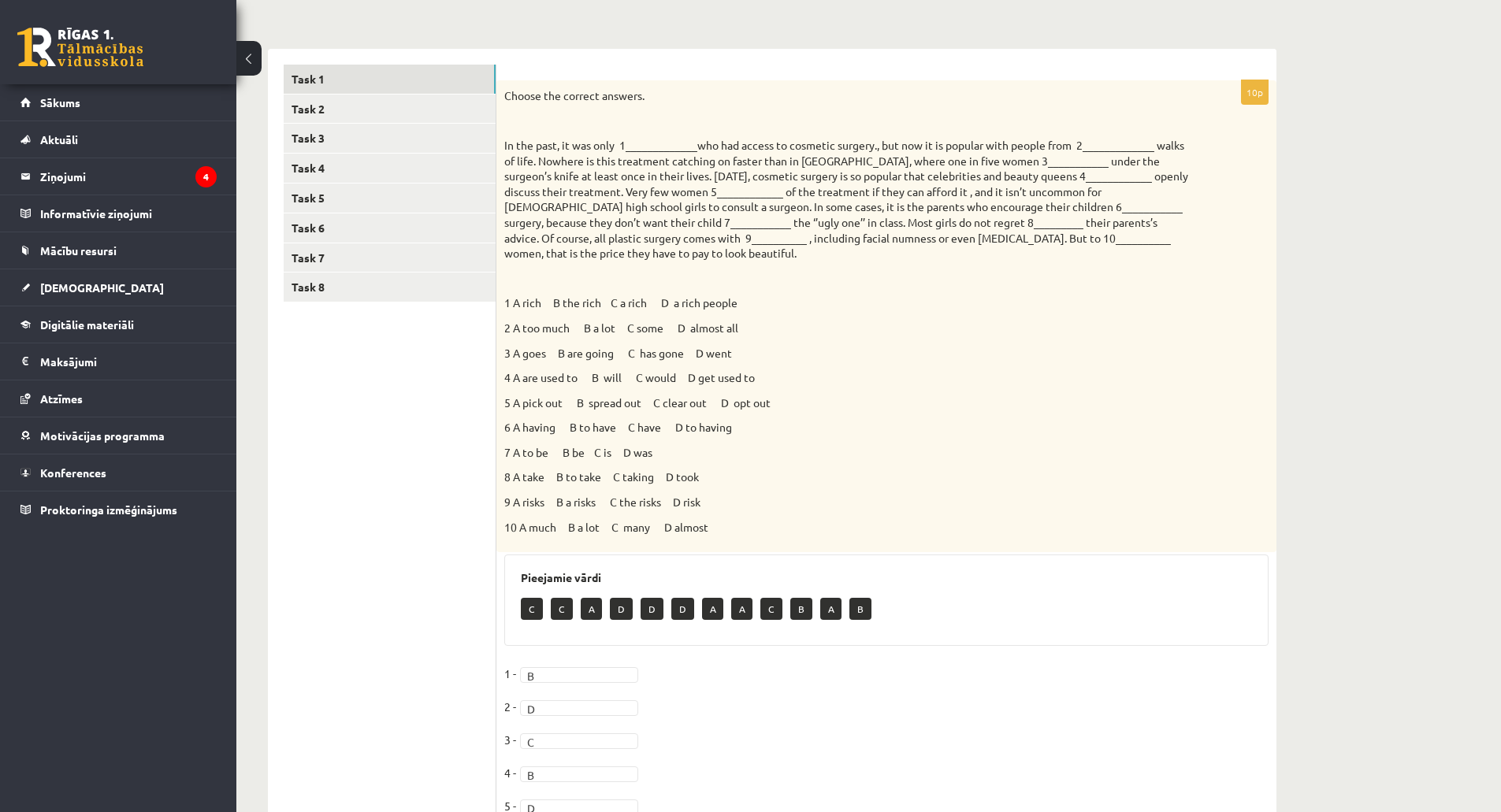
drag, startPoint x: 658, startPoint y: 154, endPoint x: 909, endPoint y: 197, distance: 254.7
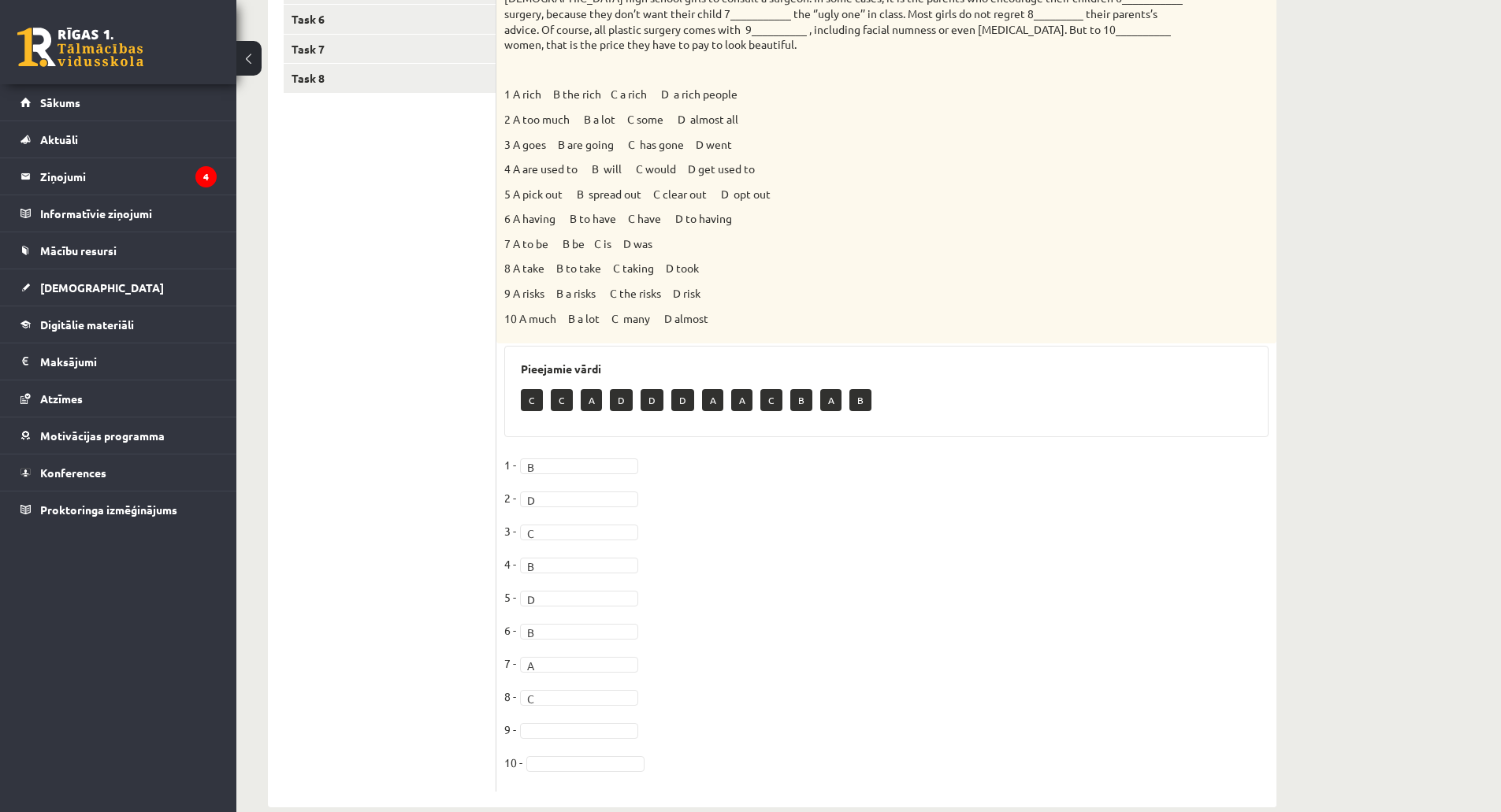
scroll to position [454, 0]
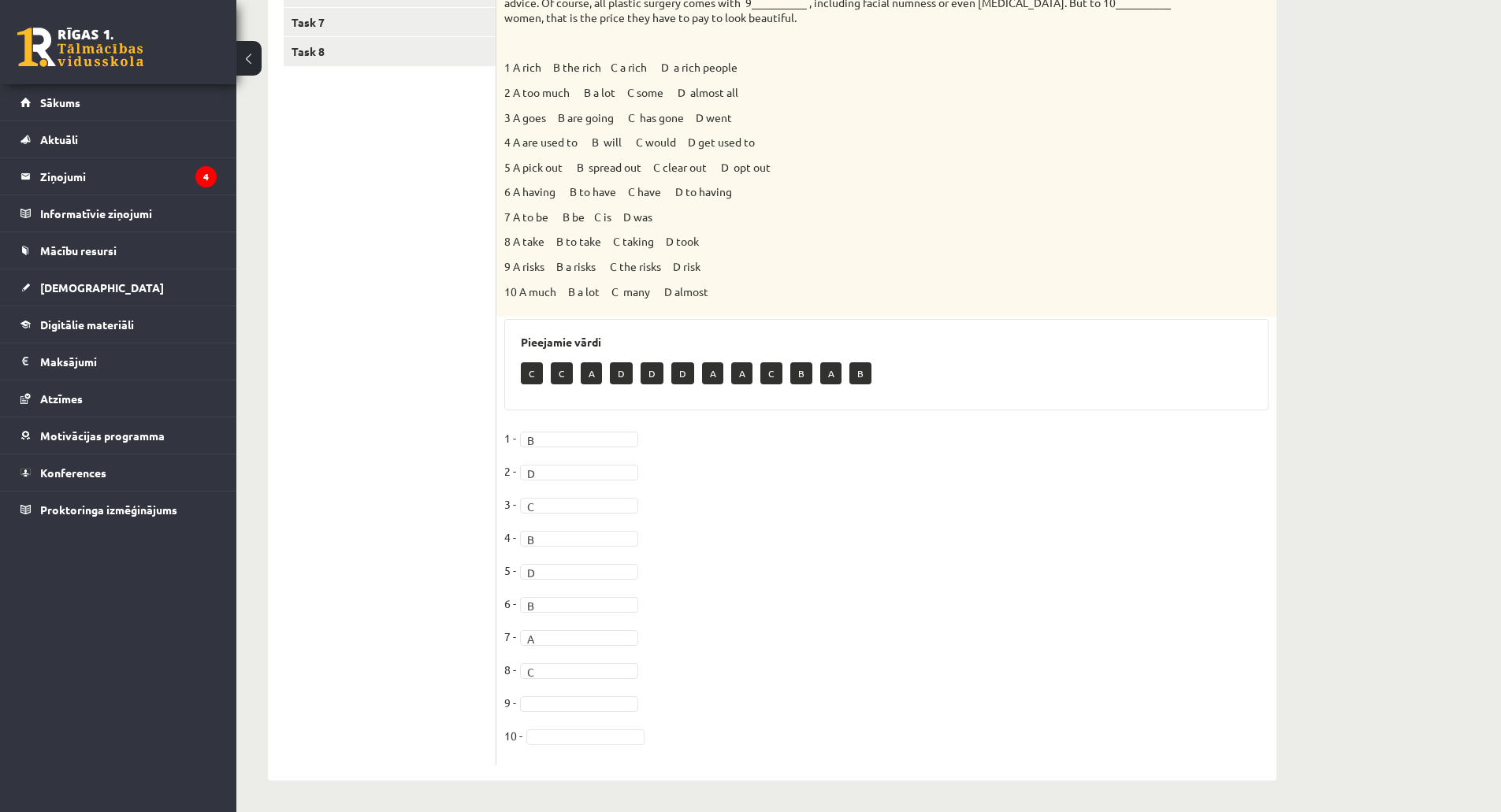
drag, startPoint x: 902, startPoint y: 192, endPoint x: 992, endPoint y: 377, distance: 205.7
drag, startPoint x: 992, startPoint y: 377, endPoint x: 946, endPoint y: 396, distance: 49.8
drag, startPoint x: 944, startPoint y: 397, endPoint x: 784, endPoint y: 475, distance: 178.0
drag, startPoint x: 784, startPoint y: 475, endPoint x: 736, endPoint y: 382, distance: 104.7
drag, startPoint x: 738, startPoint y: 401, endPoint x: 340, endPoint y: 1, distance: 564.3
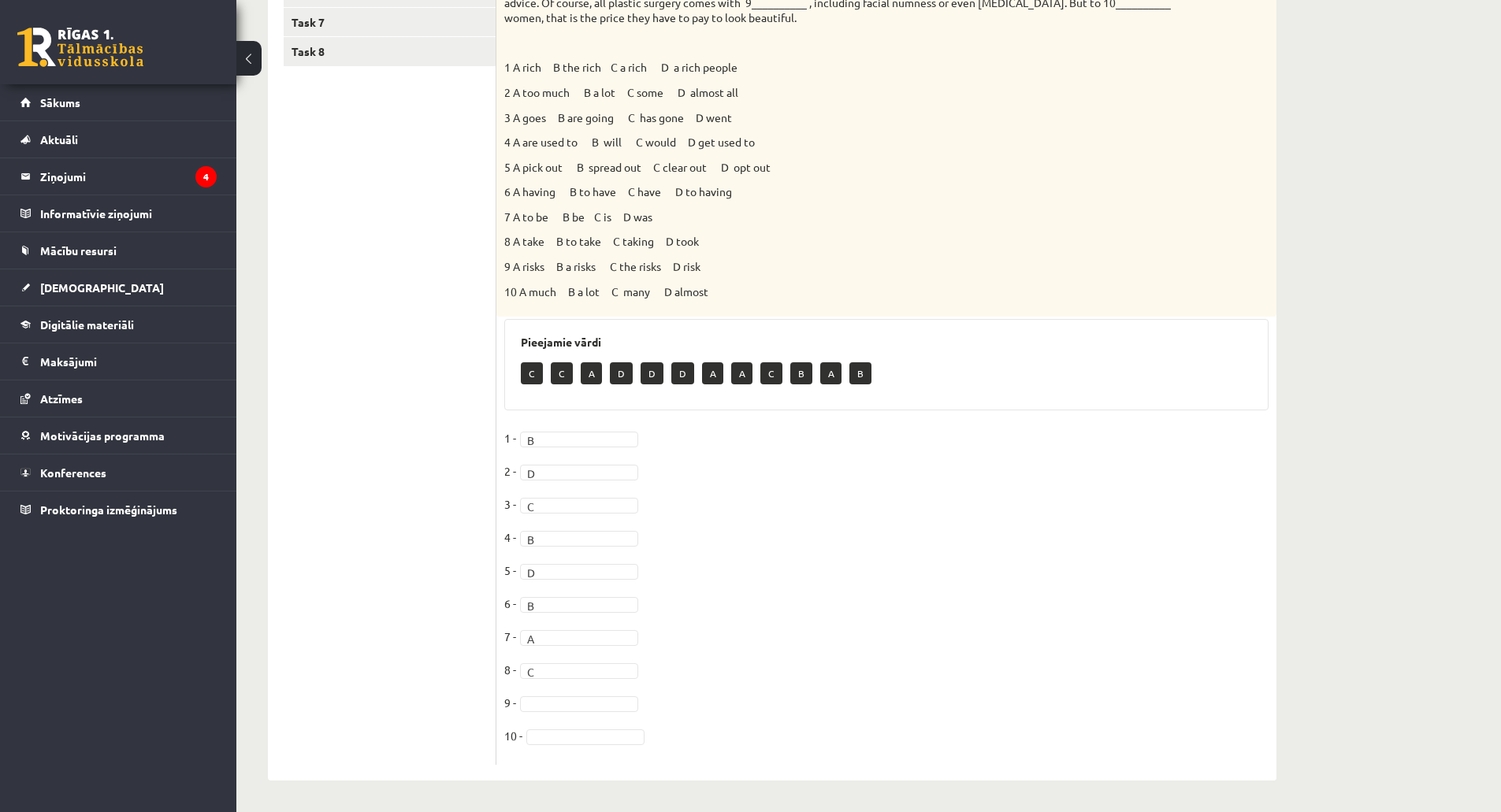
drag, startPoint x: 520, startPoint y: 415, endPoint x: 551, endPoint y: 512, distance: 101.8
drag, startPoint x: 507, startPoint y: 557, endPoint x: 512, endPoint y: 549, distance: 9.4
drag, startPoint x: 513, startPoint y: 549, endPoint x: 544, endPoint y: 539, distance: 32.6
drag, startPoint x: 519, startPoint y: 533, endPoint x: 562, endPoint y: 704, distance: 176.3
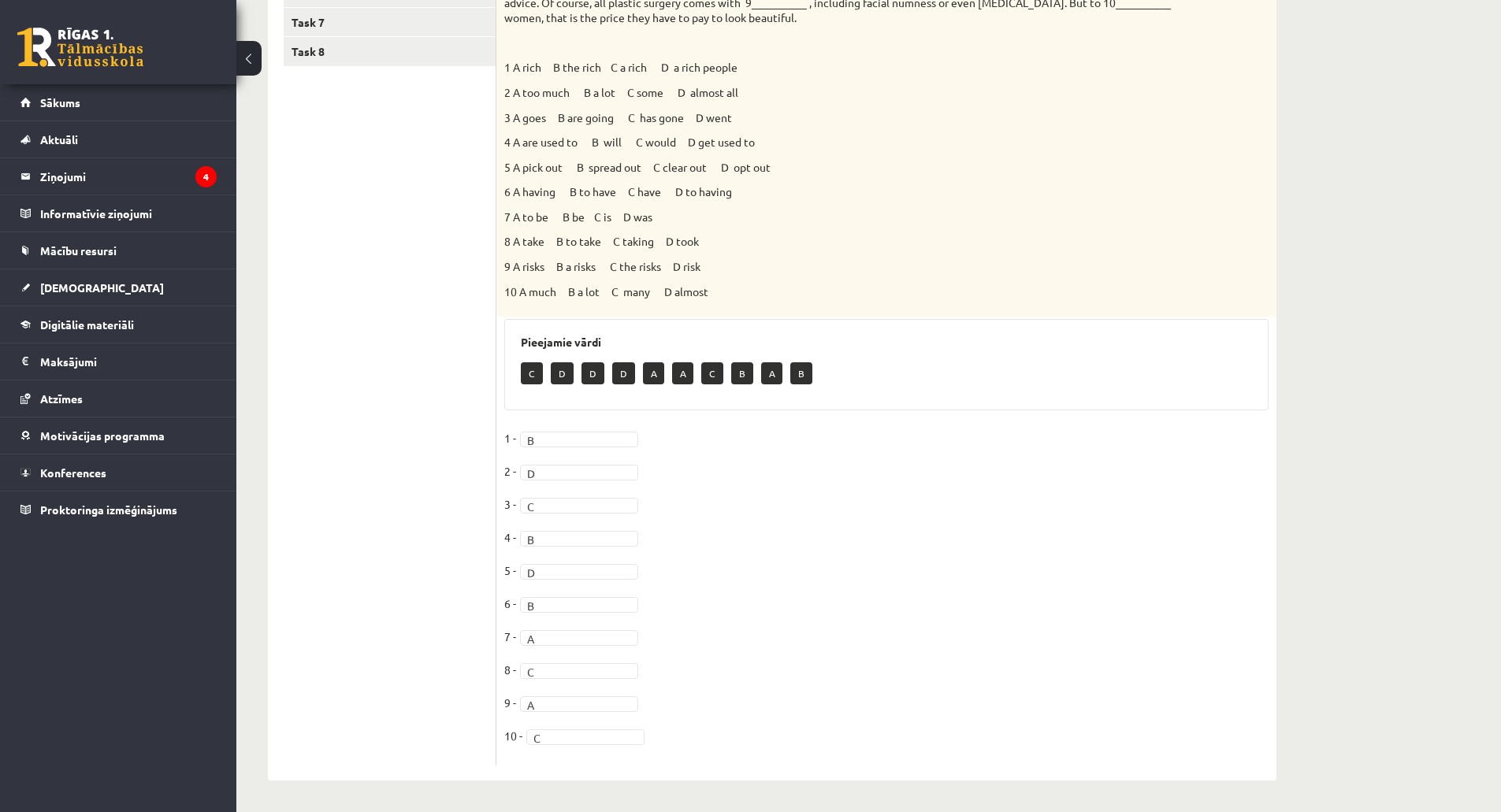
drag, startPoint x: 869, startPoint y: 643, endPoint x: 818, endPoint y: 636, distance: 51.5
drag, startPoint x: 818, startPoint y: 636, endPoint x: 908, endPoint y: 625, distance: 90.7
drag, startPoint x: 343, startPoint y: 128, endPoint x: 343, endPoint y: 68, distance: 60.0
drag, startPoint x: 320, startPoint y: 0, endPoint x: 348, endPoint y: 136, distance: 138.9
drag, startPoint x: 348, startPoint y: 136, endPoint x: 399, endPoint y: 211, distance: 90.7
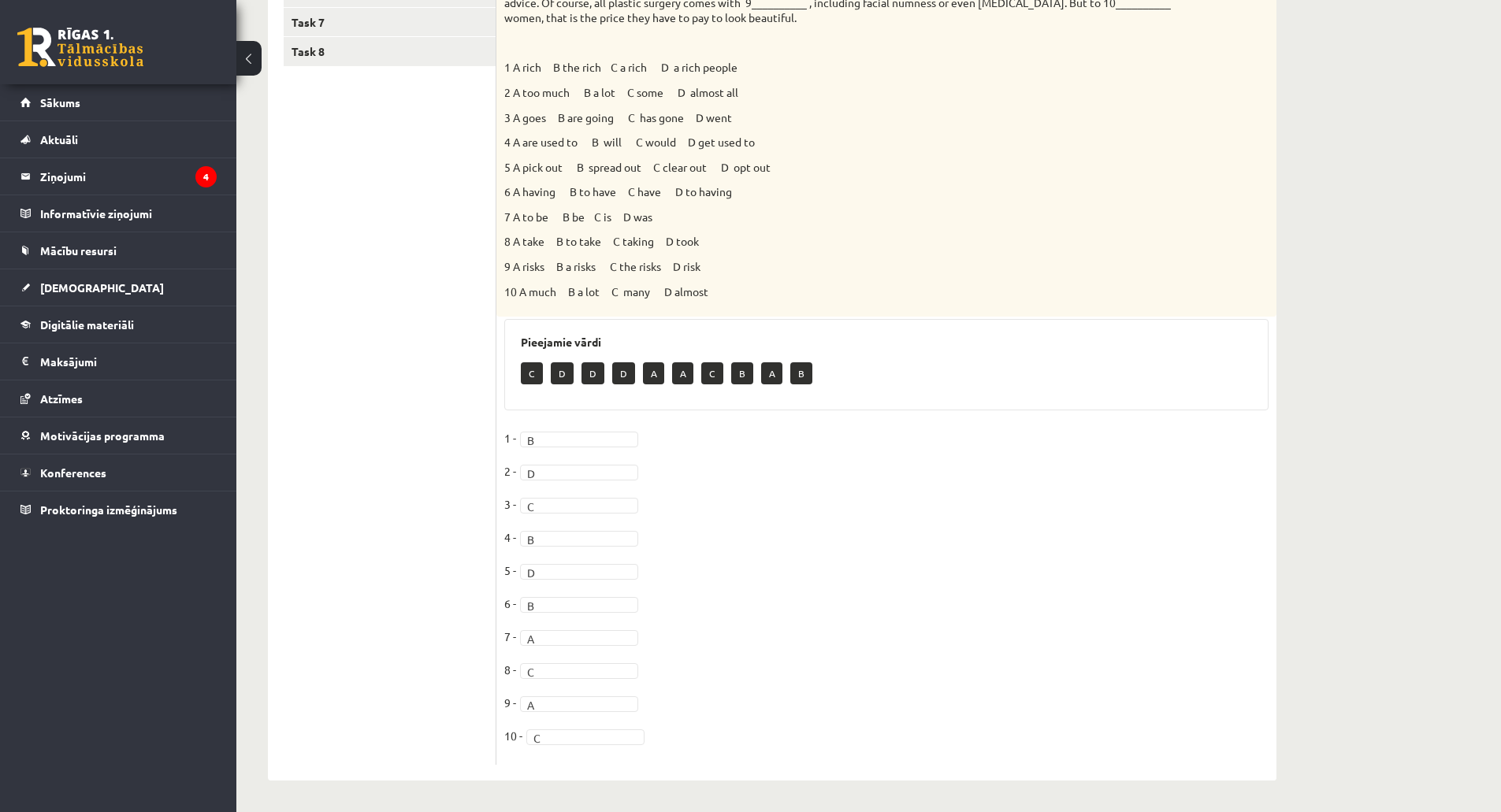
drag, startPoint x: 398, startPoint y: 186, endPoint x: 353, endPoint y: 156, distance: 54.1
drag, startPoint x: 347, startPoint y: 158, endPoint x: 360, endPoint y: 143, distance: 19.8
drag, startPoint x: 320, startPoint y: 28, endPoint x: 289, endPoint y: -95, distance: 126.8
drag, startPoint x: 350, startPoint y: 91, endPoint x: 369, endPoint y: 104, distance: 23.0
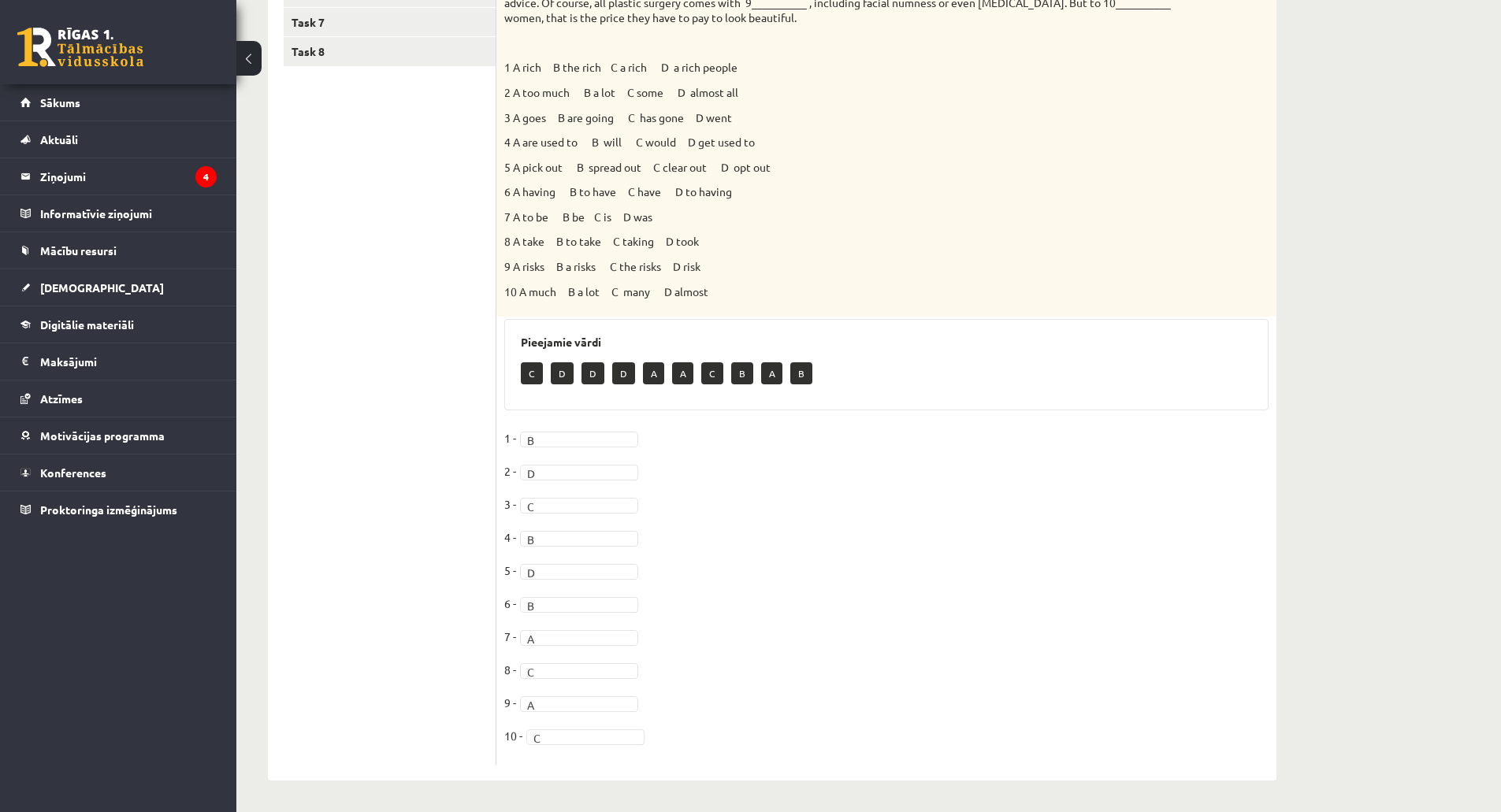
drag, startPoint x: 369, startPoint y: 104, endPoint x: 493, endPoint y: 174, distance: 142.4
drag, startPoint x: 359, startPoint y: 163, endPoint x: 381, endPoint y: 209, distance: 51.0
drag, startPoint x: 375, startPoint y: 204, endPoint x: 431, endPoint y: 233, distance: 63.1
drag, startPoint x: 444, startPoint y: 220, endPoint x: 428, endPoint y: 225, distance: 16.8
drag, startPoint x: 393, startPoint y: 339, endPoint x: 418, endPoint y: 329, distance: 26.9
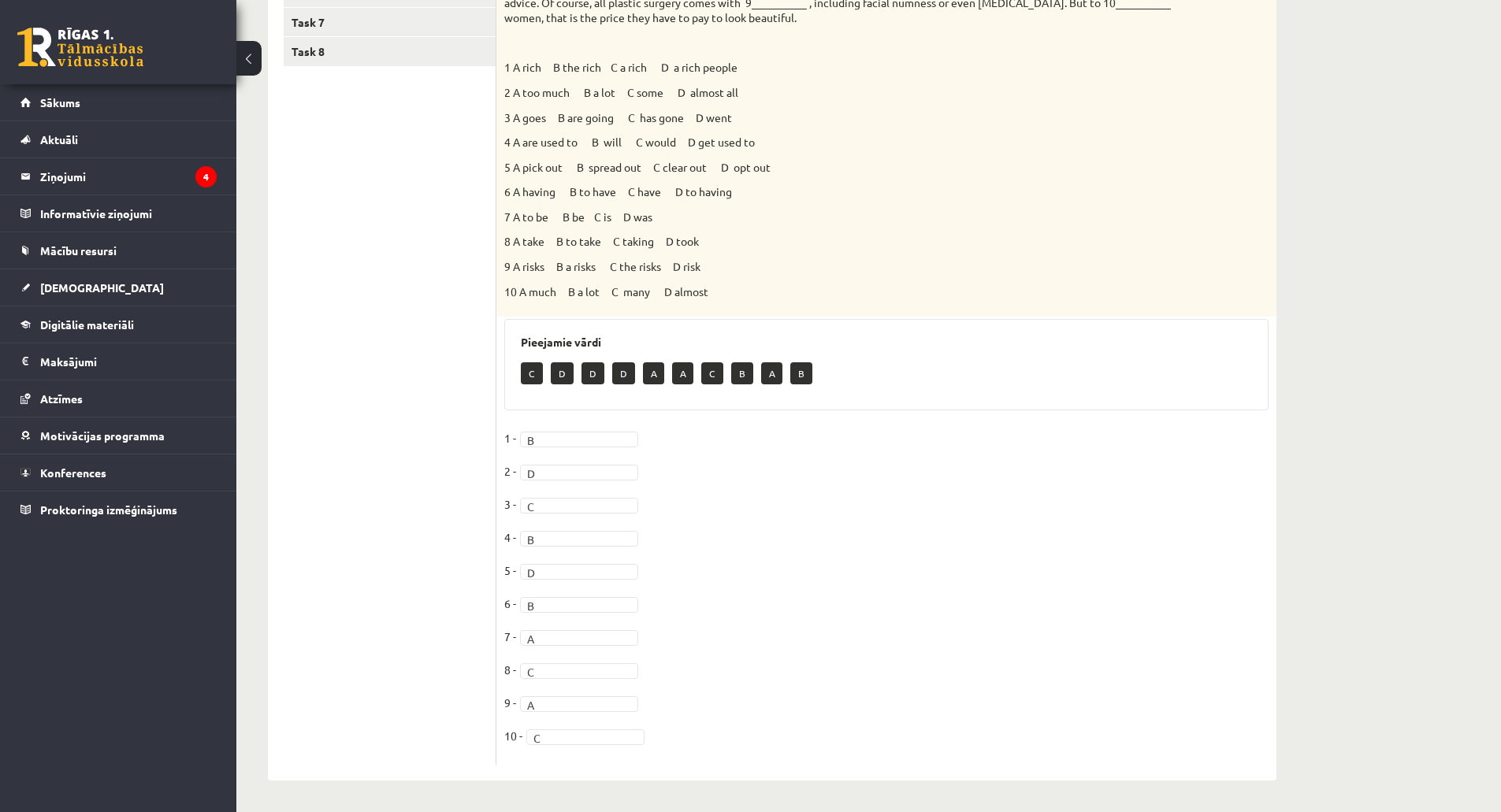
drag, startPoint x: 417, startPoint y: 329, endPoint x: 422, endPoint y: 343, distance: 14.9
drag, startPoint x: 424, startPoint y: 343, endPoint x: 439, endPoint y: 358, distance: 21.2
drag, startPoint x: 389, startPoint y: 398, endPoint x: 421, endPoint y: 368, distance: 43.9
drag, startPoint x: 398, startPoint y: 367, endPoint x: 454, endPoint y: 388, distance: 59.8
drag, startPoint x: 433, startPoint y: 381, endPoint x: 433, endPoint y: 338, distance: 43.0
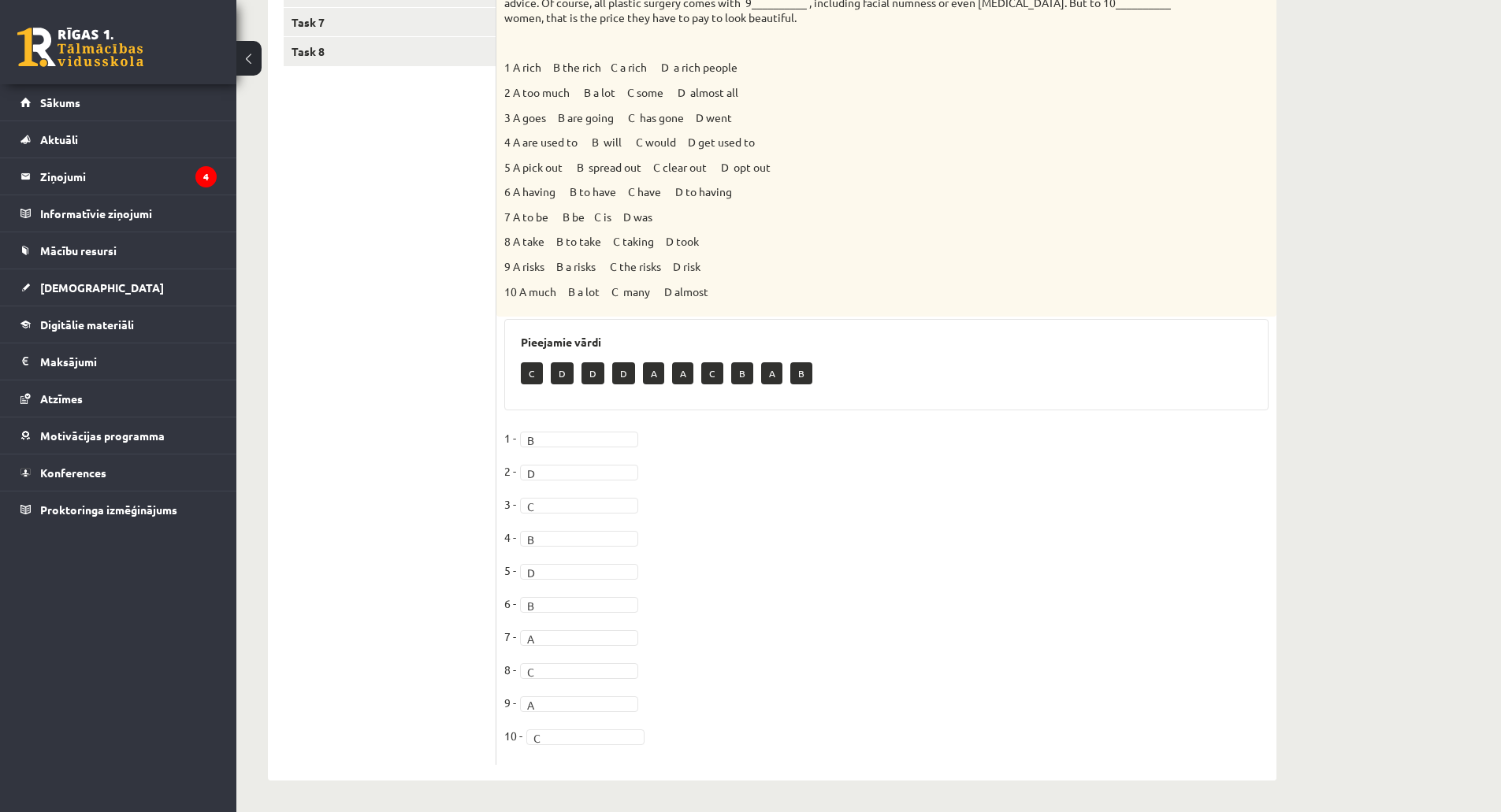
drag, startPoint x: 433, startPoint y: 312, endPoint x: 453, endPoint y: 285, distance: 33.6
drag, startPoint x: 448, startPoint y: 282, endPoint x: 418, endPoint y: 357, distance: 80.8
drag, startPoint x: 419, startPoint y: 347, endPoint x: 453, endPoint y: 336, distance: 35.7
drag, startPoint x: 394, startPoint y: 354, endPoint x: 401, endPoint y: 367, distance: 14.8
drag, startPoint x: 397, startPoint y: 360, endPoint x: 390, endPoint y: 364, distance: 8.1
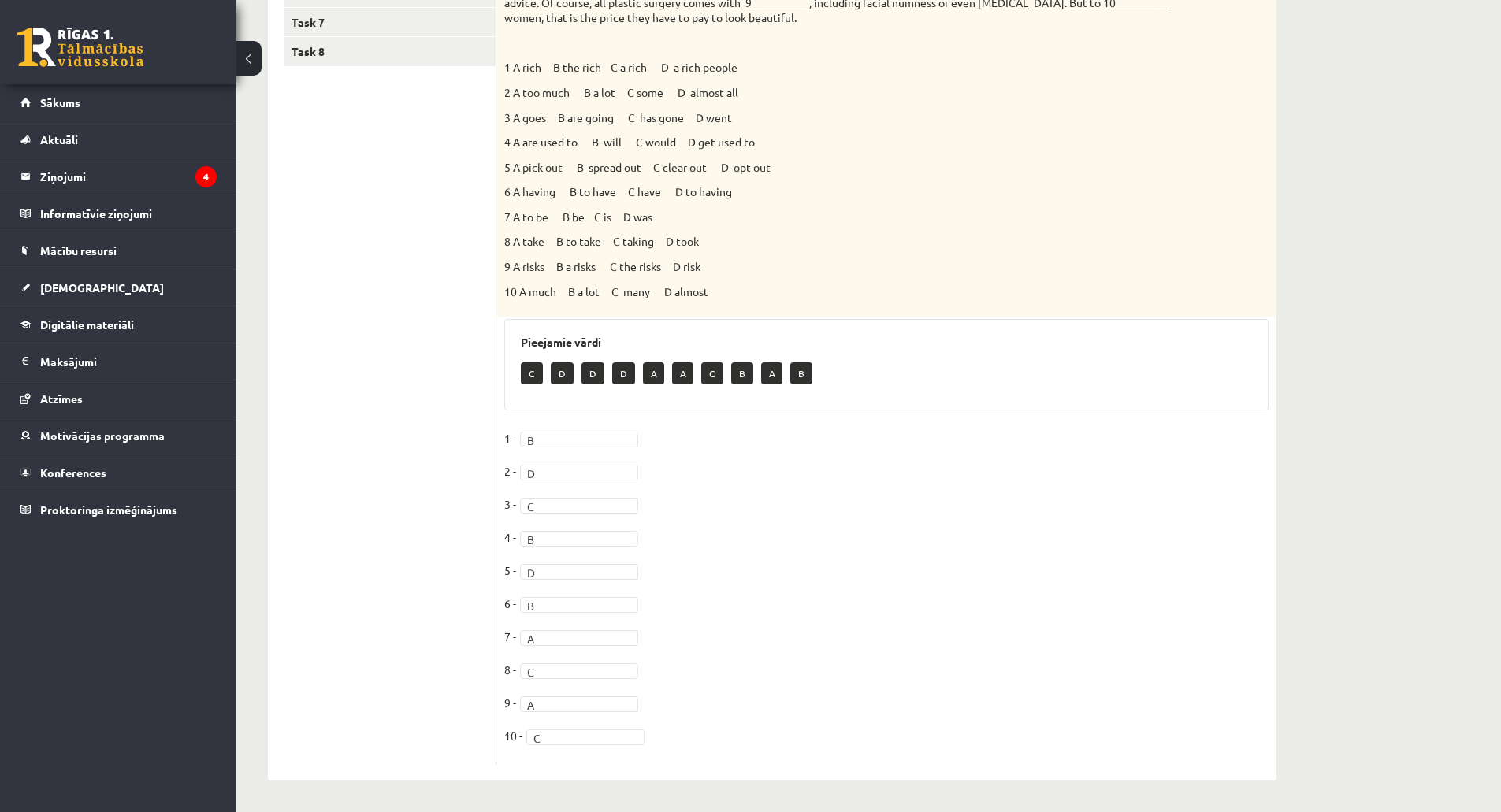
drag, startPoint x: 390, startPoint y: 360, endPoint x: 389, endPoint y: 372, distance: 12.0
drag, startPoint x: 383, startPoint y: 371, endPoint x: 440, endPoint y: 352, distance: 60.1
drag, startPoint x: 427, startPoint y: 374, endPoint x: 427, endPoint y: 357, distance: 17.0
drag, startPoint x: 411, startPoint y: 359, endPoint x: 387, endPoint y: 352, distance: 25.0
drag, startPoint x: 379, startPoint y: 352, endPoint x: 326, endPoint y: 382, distance: 60.9
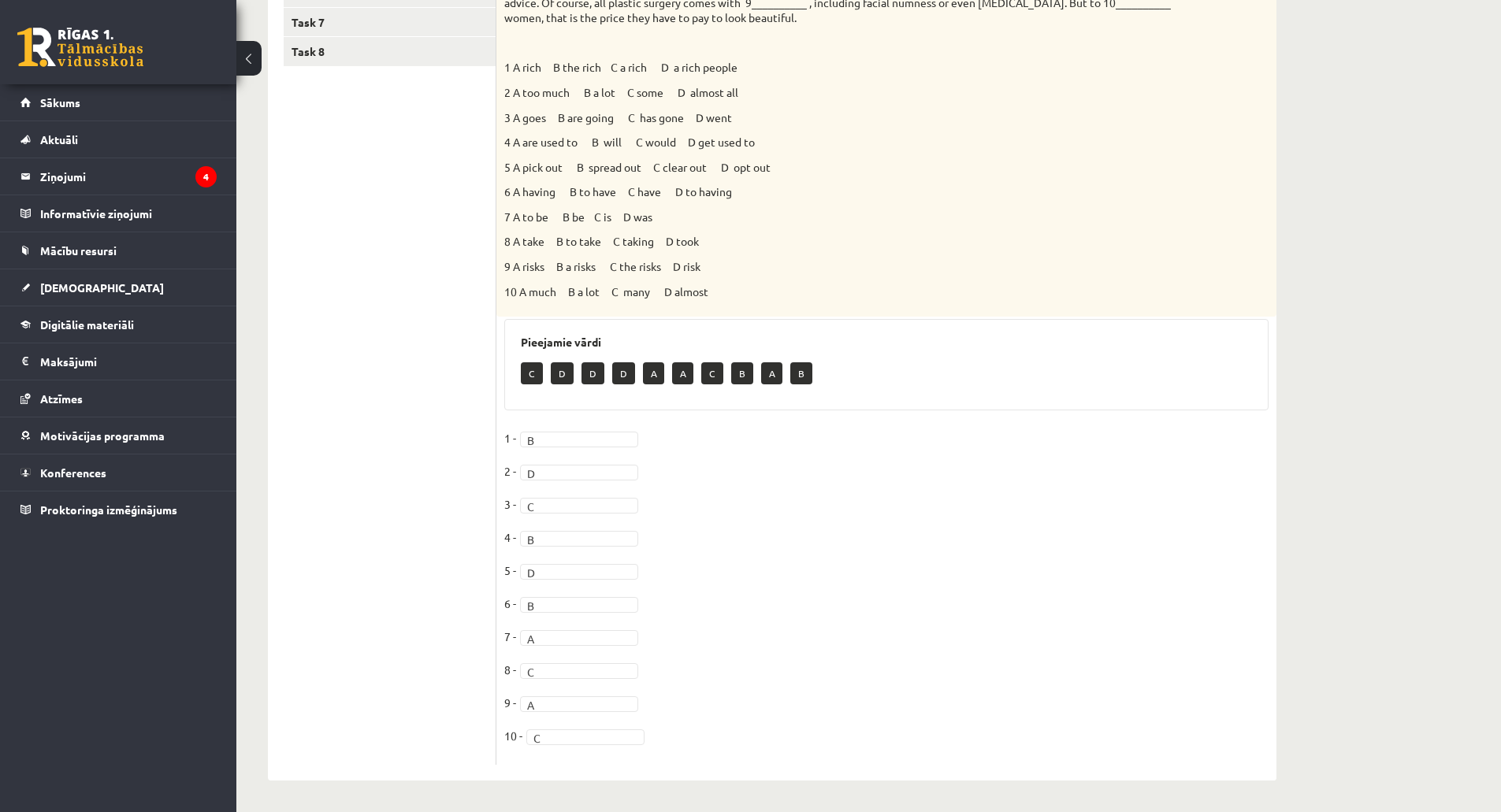
drag, startPoint x: 309, startPoint y: 354, endPoint x: 329, endPoint y: 363, distance: 21.9
drag, startPoint x: 328, startPoint y: 366, endPoint x: 402, endPoint y: 399, distance: 81.0
drag, startPoint x: 418, startPoint y: 424, endPoint x: 462, endPoint y: 438, distance: 46.2
drag, startPoint x: 452, startPoint y: 430, endPoint x: 499, endPoint y: 430, distance: 47.0
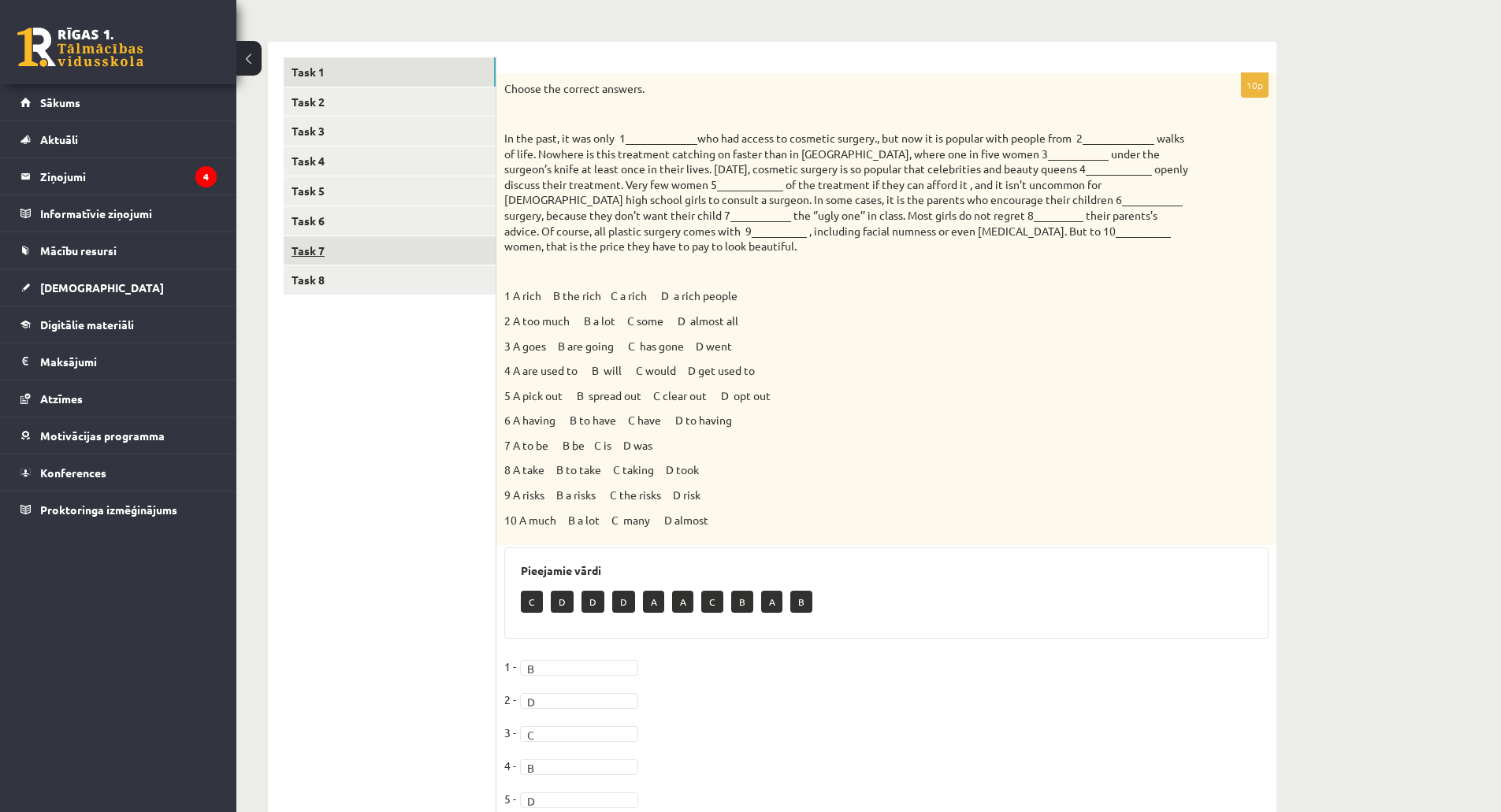
scroll to position [218, 0]
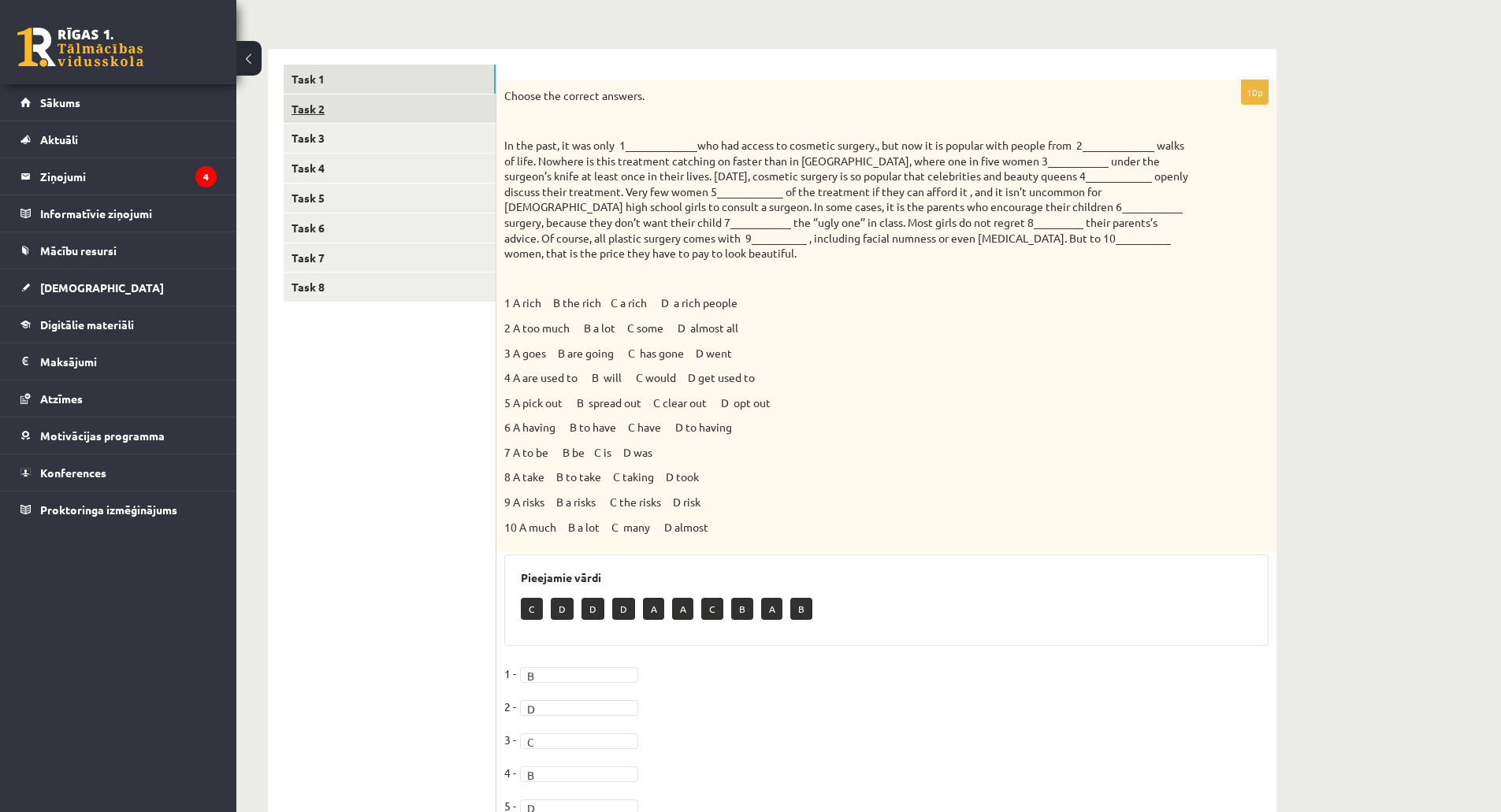
click at [336, 116] on link "Task 2" at bounding box center [389, 108] width 212 height 29
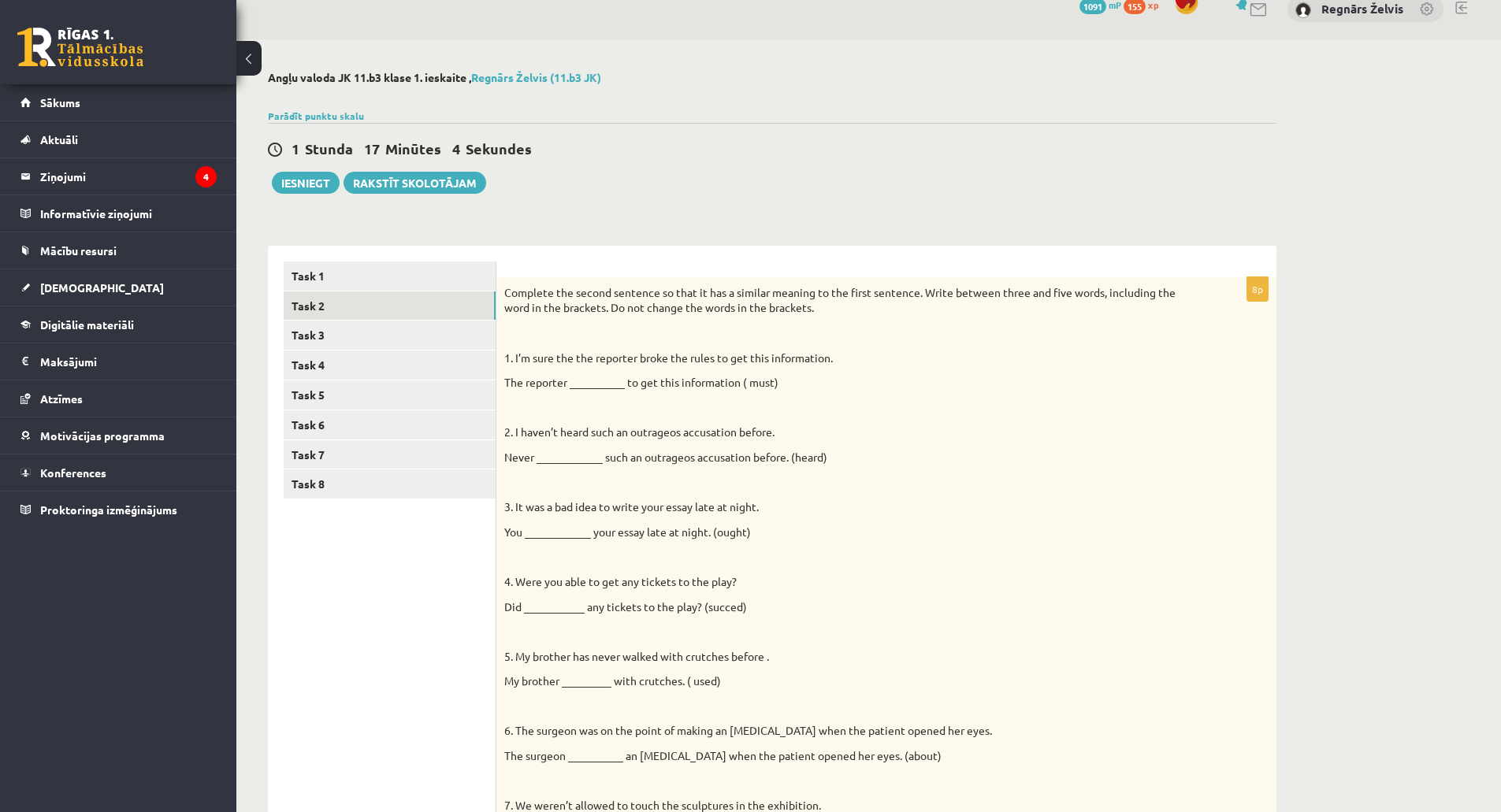
scroll to position [0, 0]
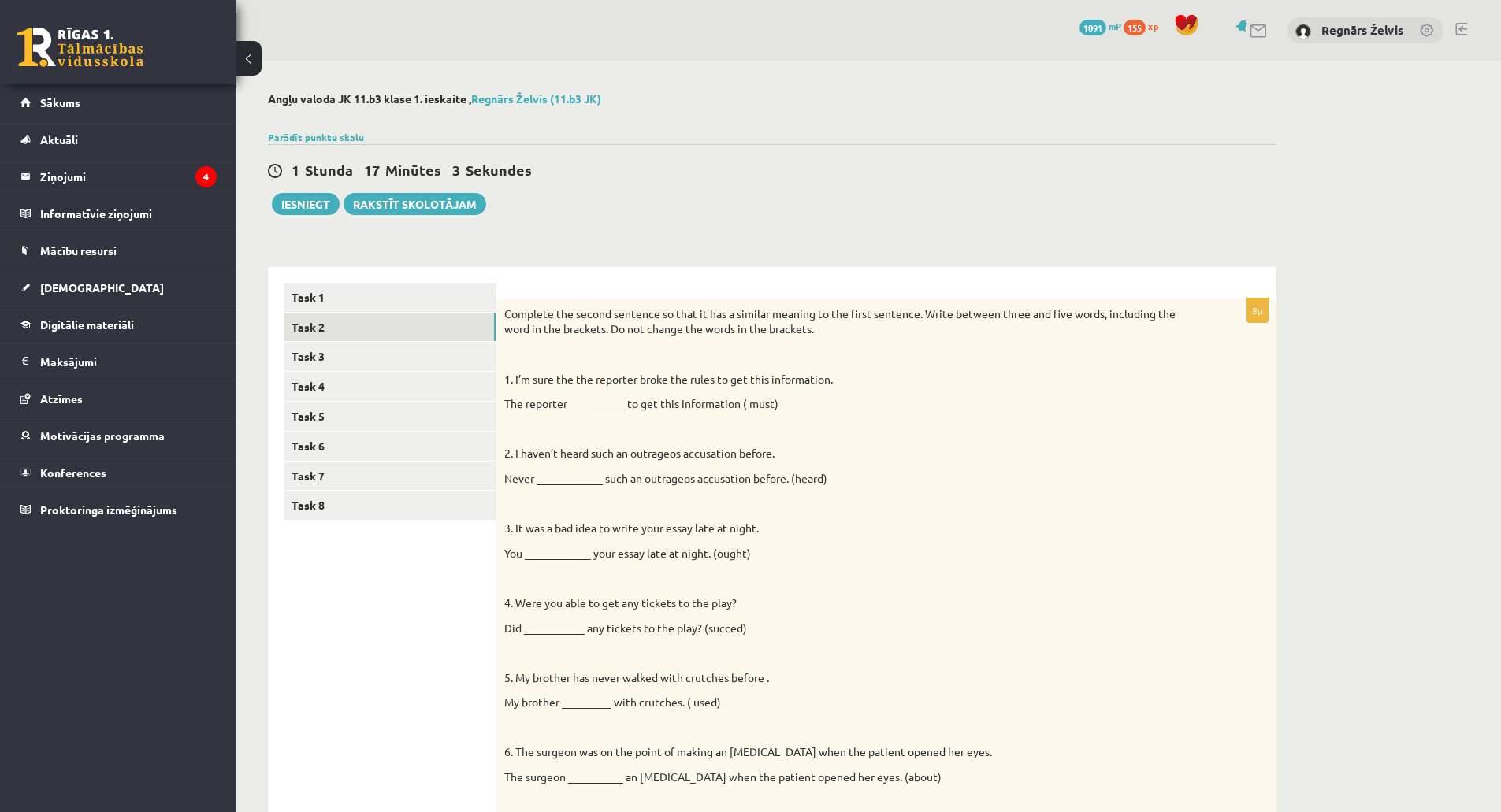
drag, startPoint x: 363, startPoint y: 229, endPoint x: 933, endPoint y: 390, distance: 592.3
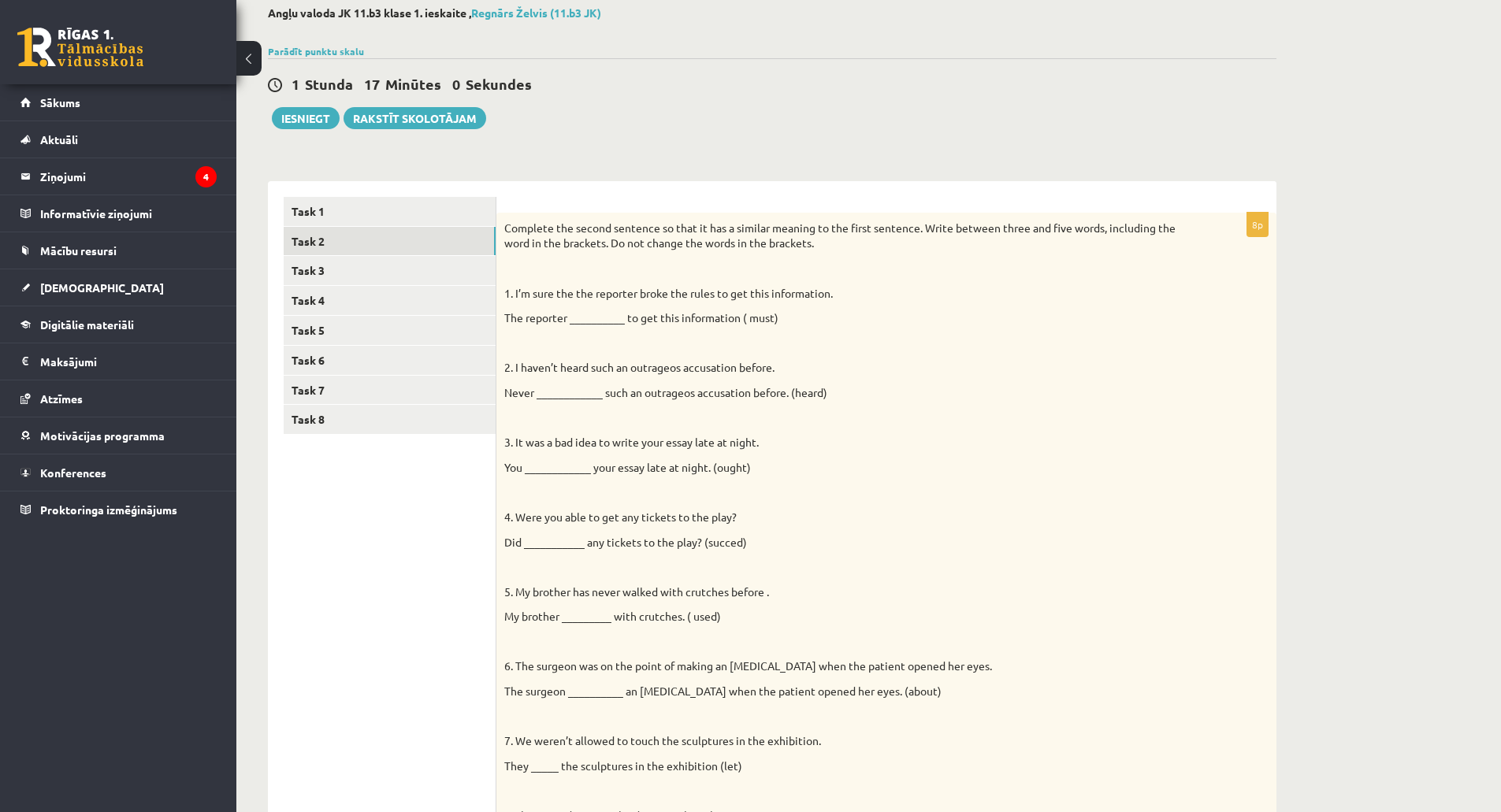
scroll to position [158, 0]
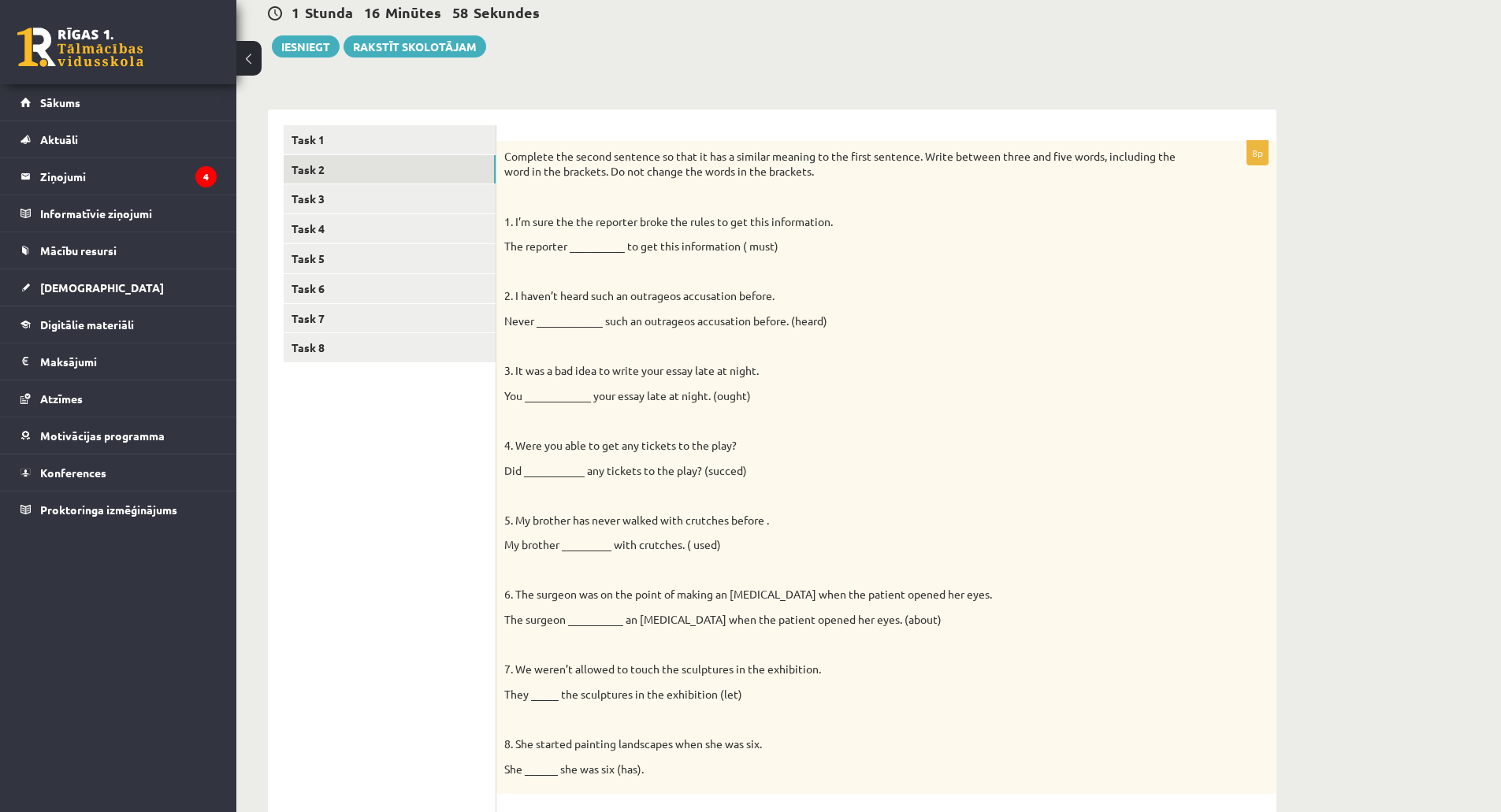
drag, startPoint x: 909, startPoint y: 437, endPoint x: 890, endPoint y: 434, distance: 19.2
drag, startPoint x: 873, startPoint y: 429, endPoint x: 845, endPoint y: 420, distance: 29.4
drag, startPoint x: 846, startPoint y: 415, endPoint x: 867, endPoint y: 417, distance: 21.1
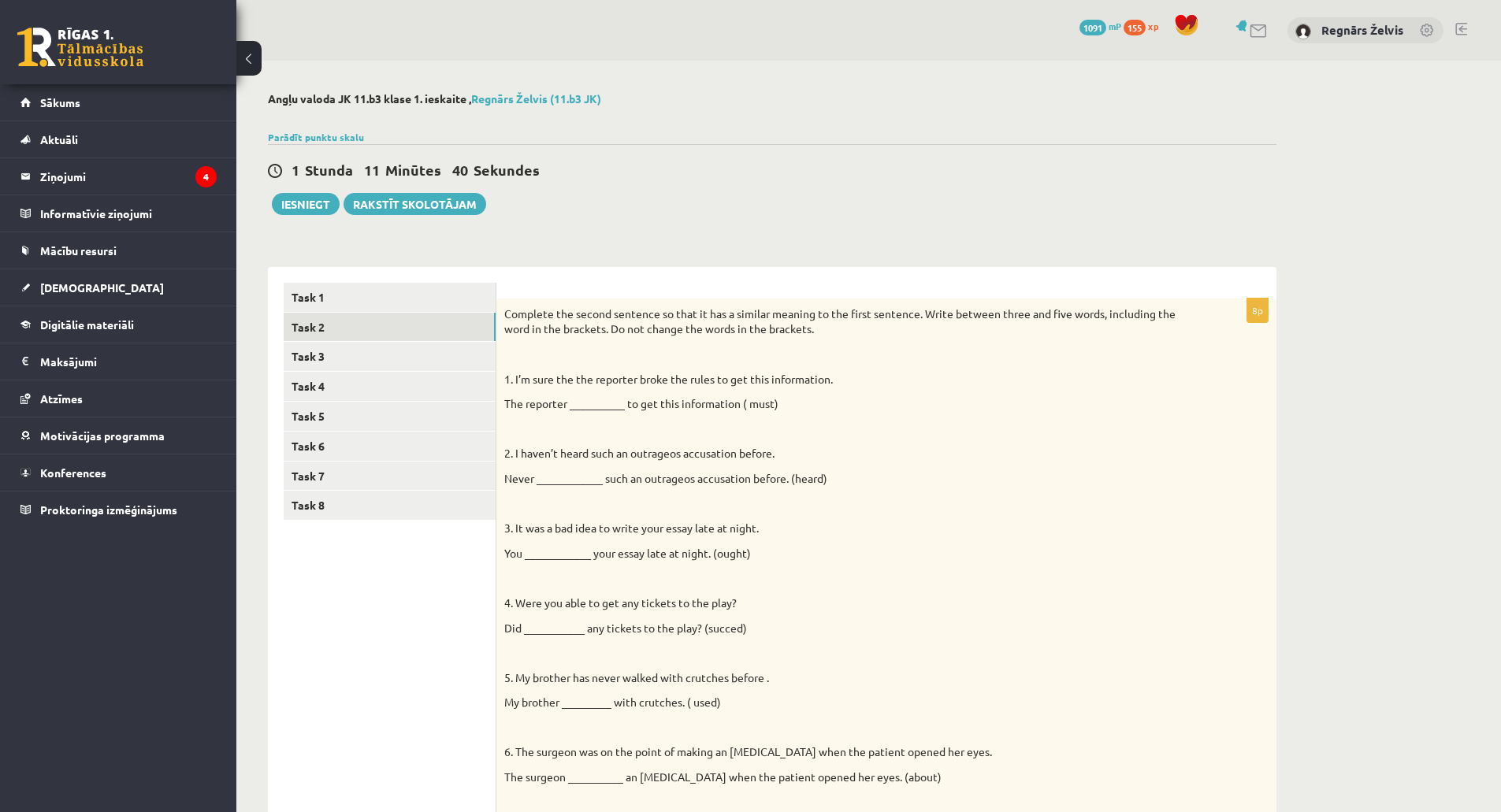
scroll to position [548, 0]
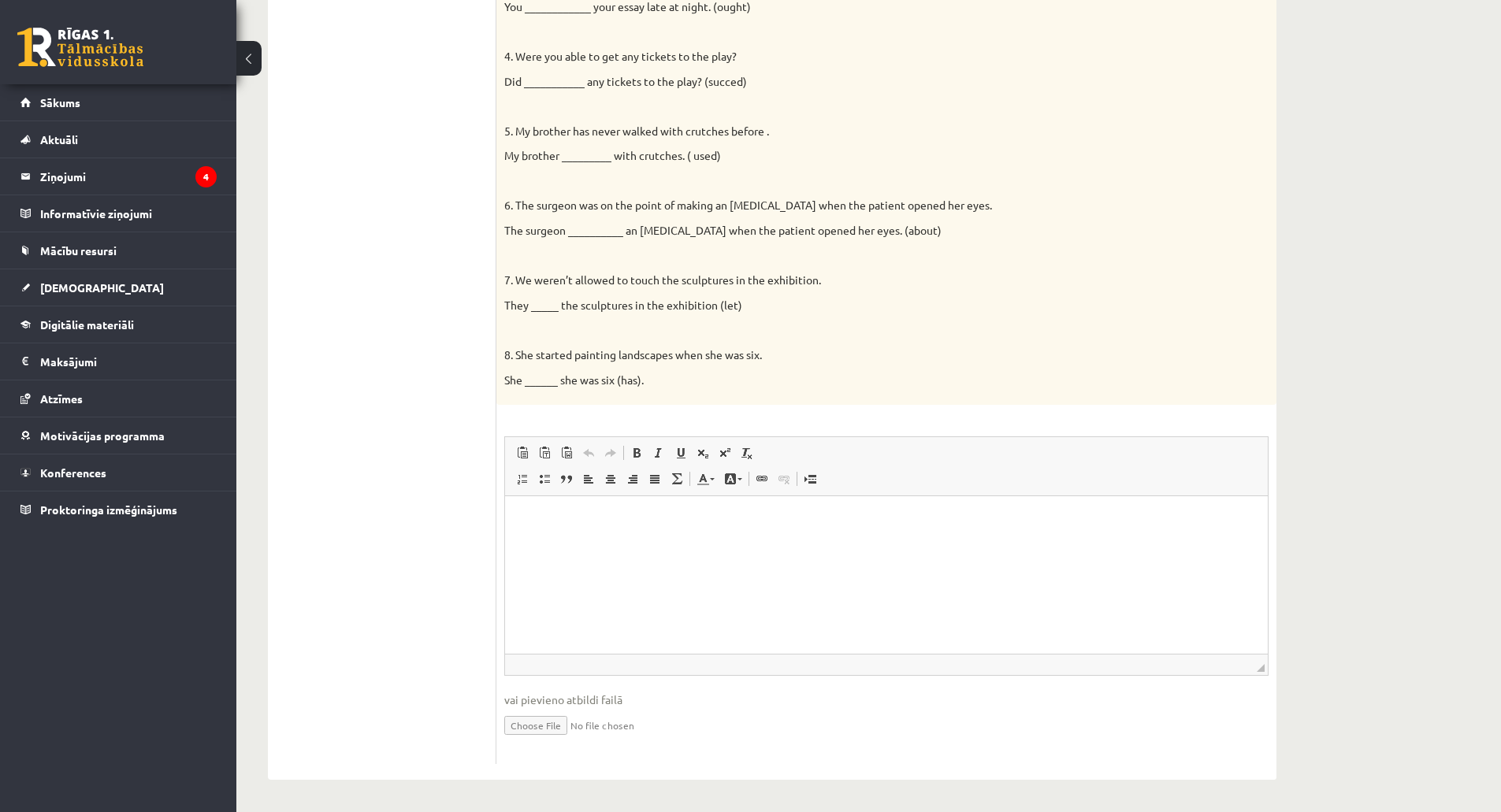
drag, startPoint x: 1189, startPoint y: 1032, endPoint x: 577, endPoint y: 544, distance: 782.7
click at [577, 544] on html at bounding box center [886, 520] width 762 height 48
click at [902, 388] on div "Complete the second sentence so that it has a similar meaning to the first sent…" at bounding box center [886, 78] width 780 height 653
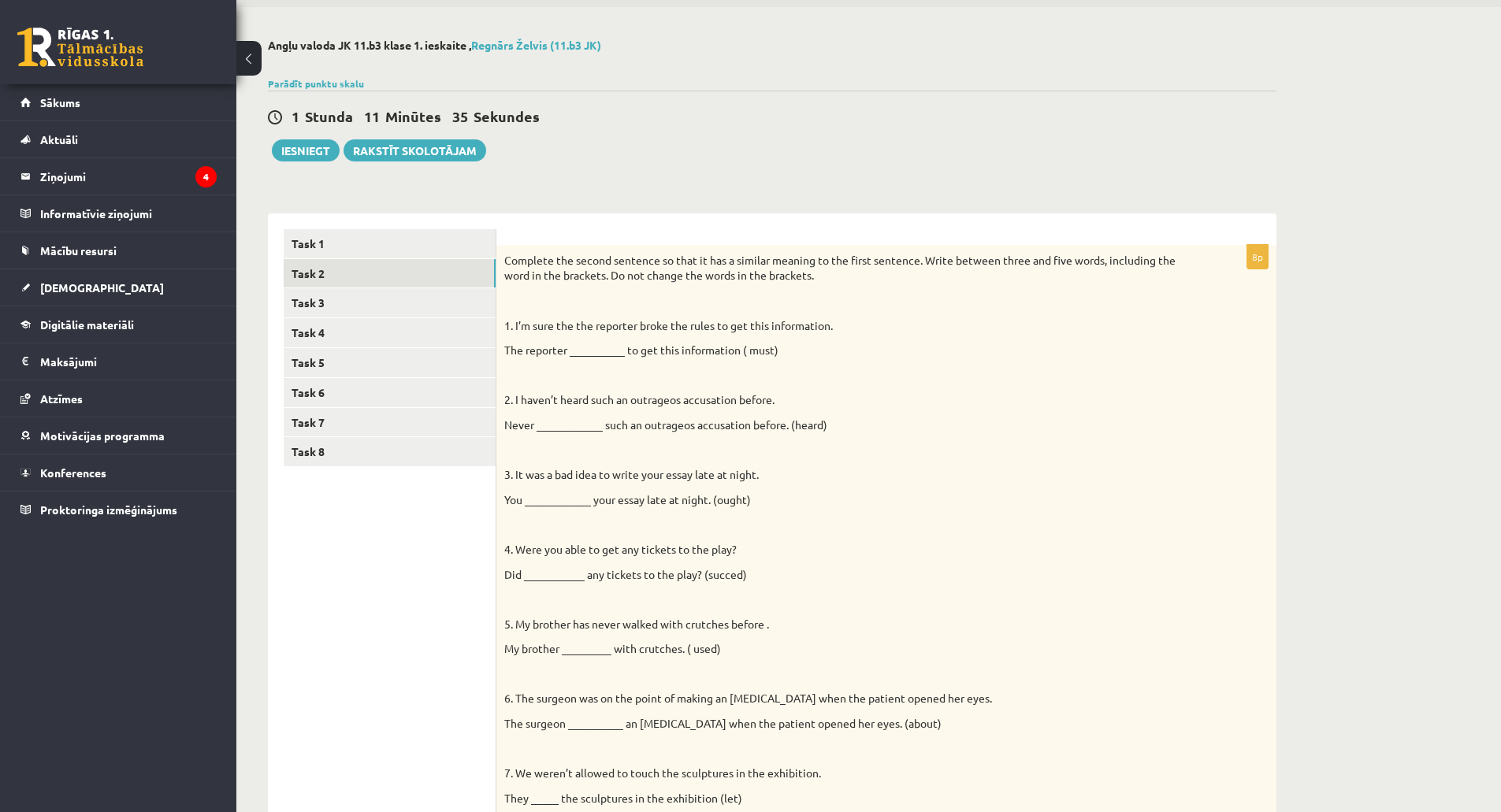
scroll to position [79, 0]
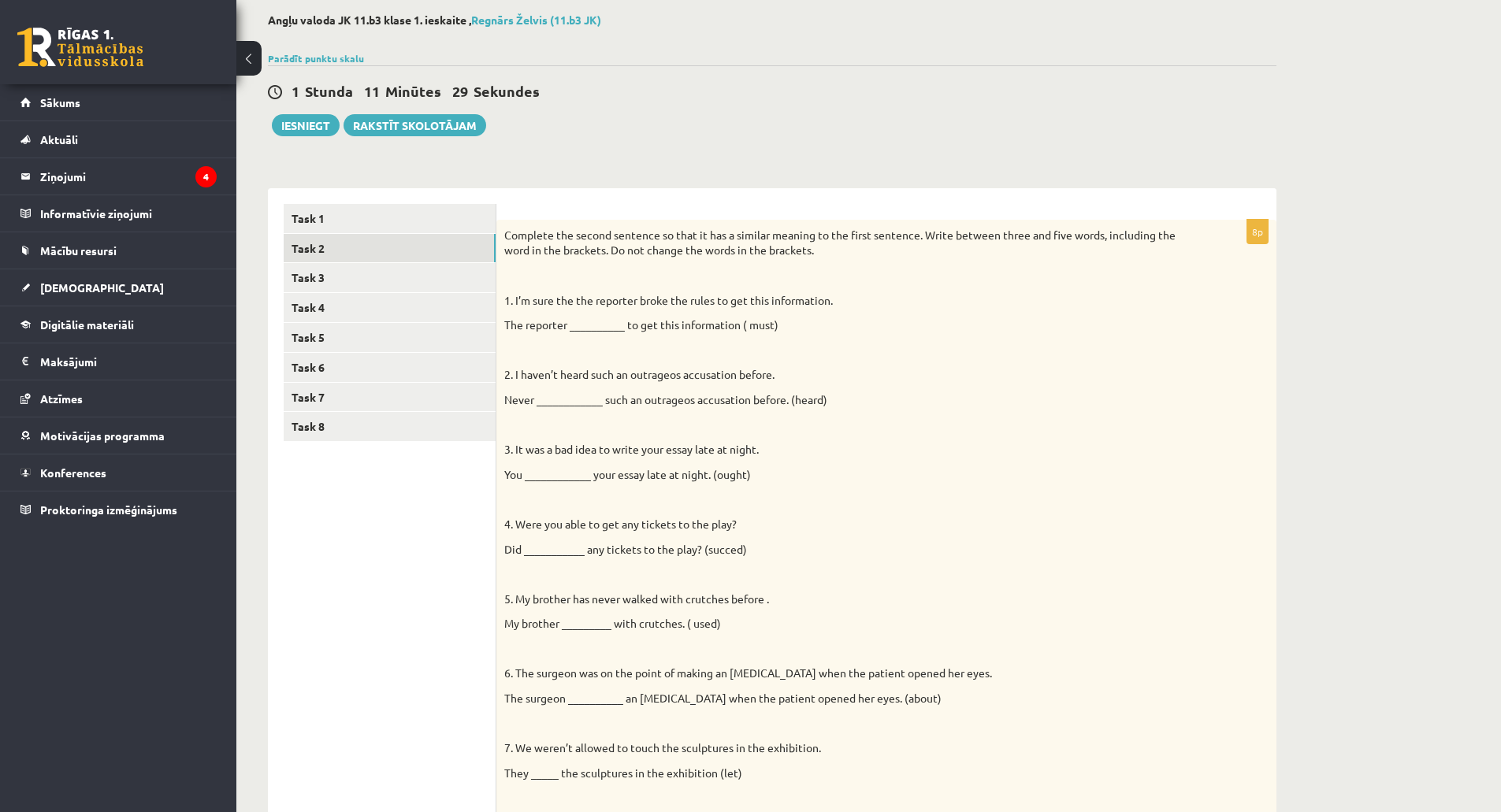
drag, startPoint x: 716, startPoint y: 407, endPoint x: 726, endPoint y: 404, distance: 10.4
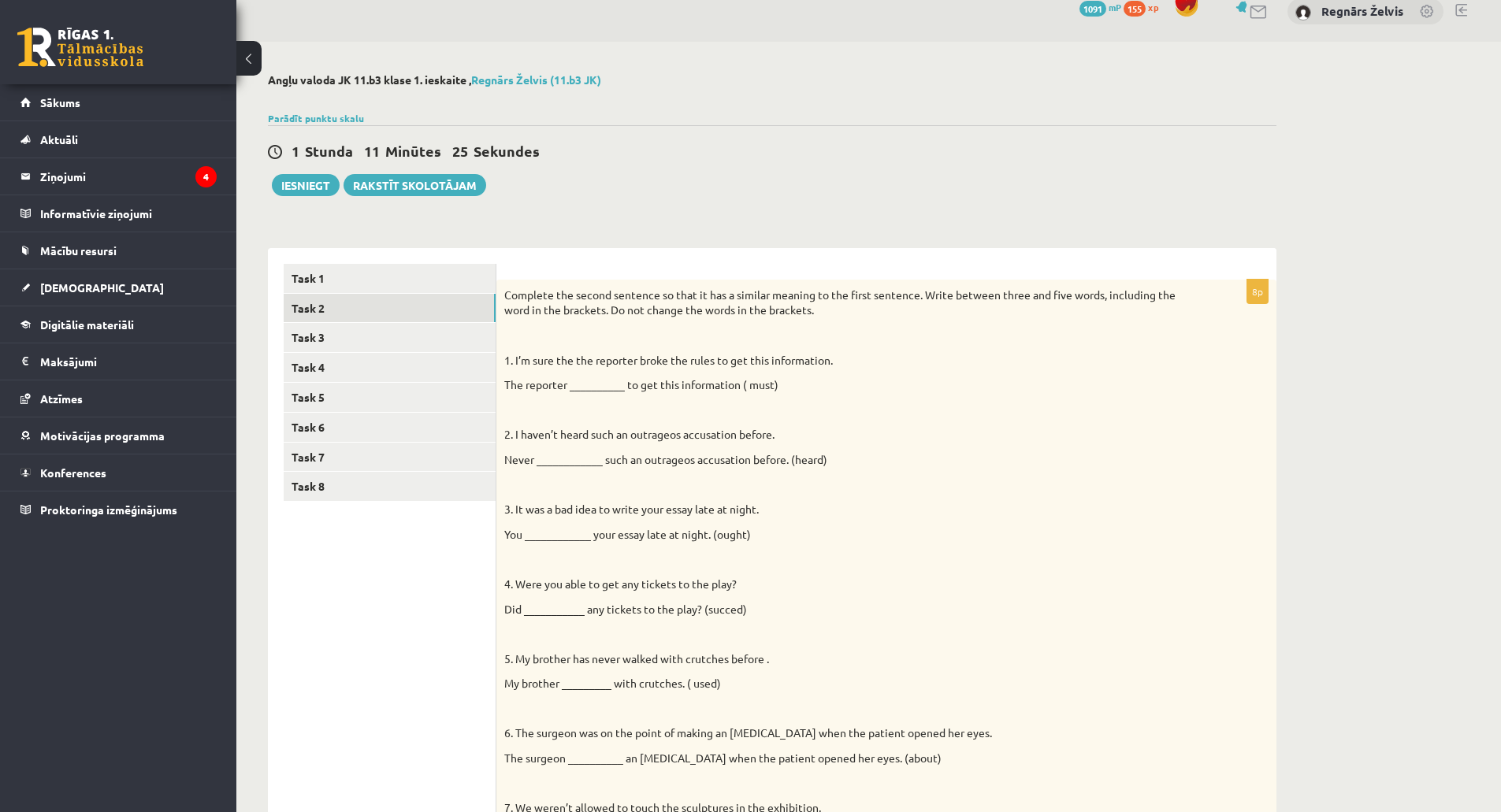
scroll to position [0, 0]
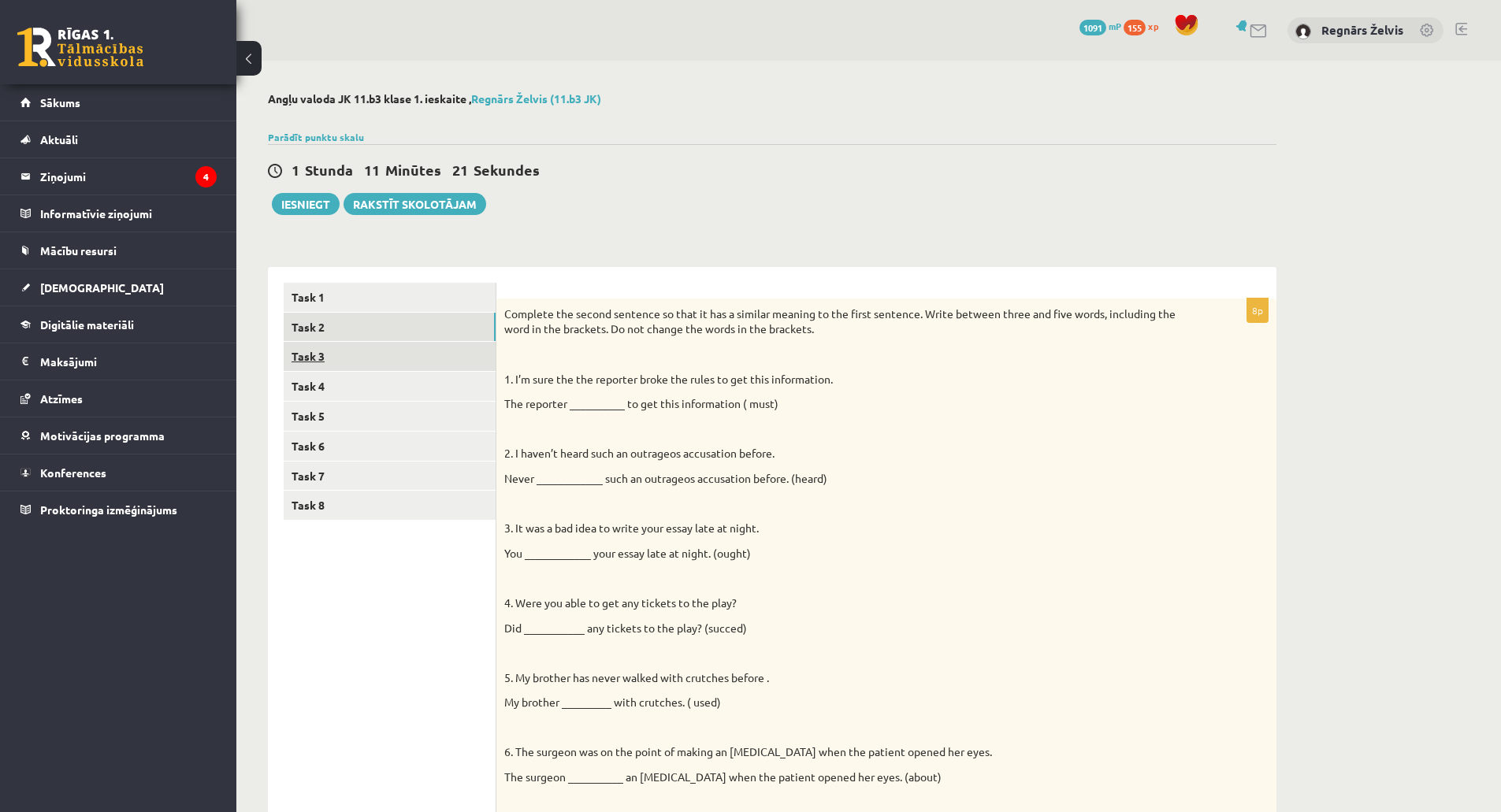
click at [395, 351] on link "Task 3" at bounding box center [389, 356] width 212 height 29
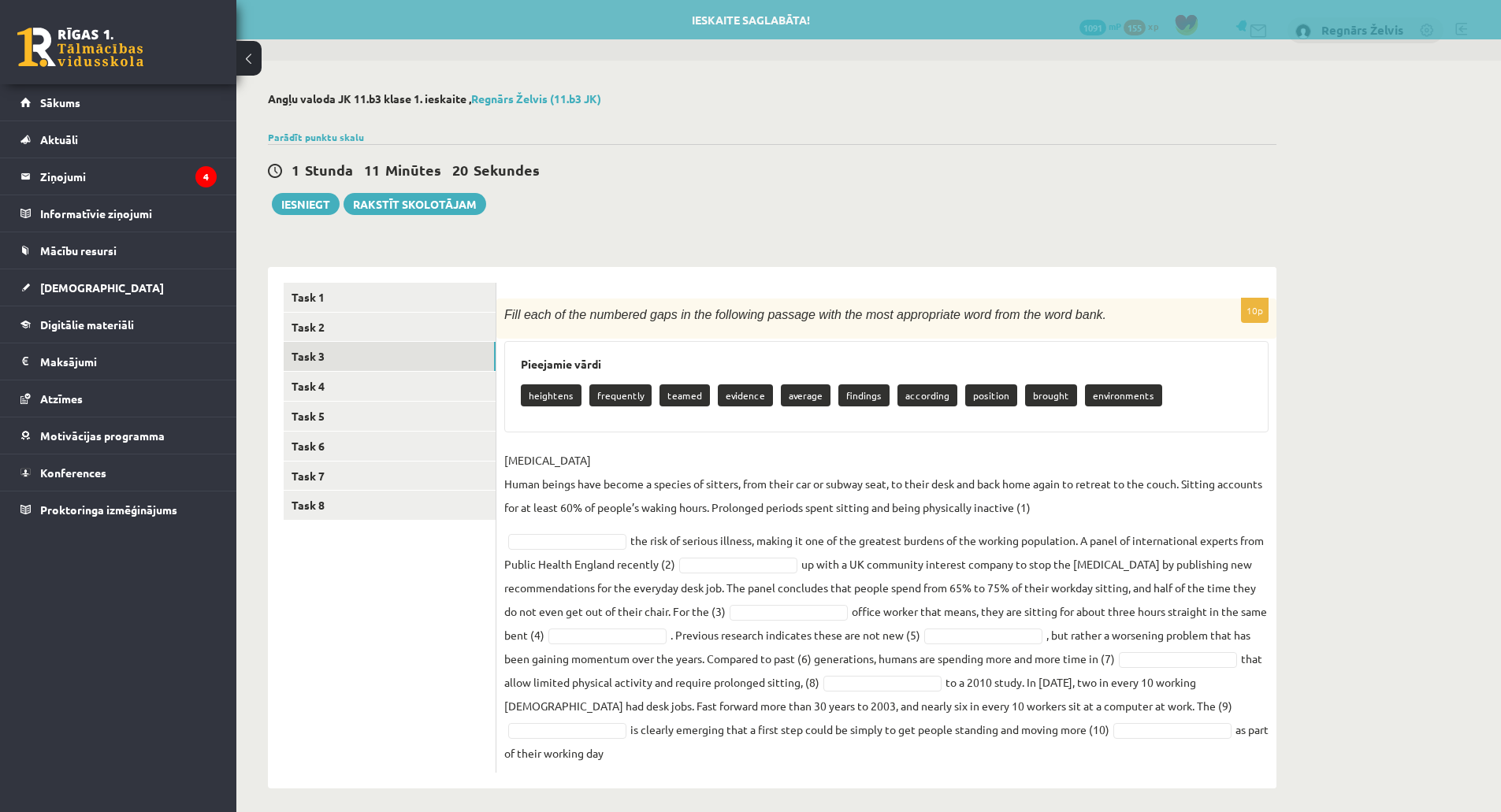
scroll to position [10, 0]
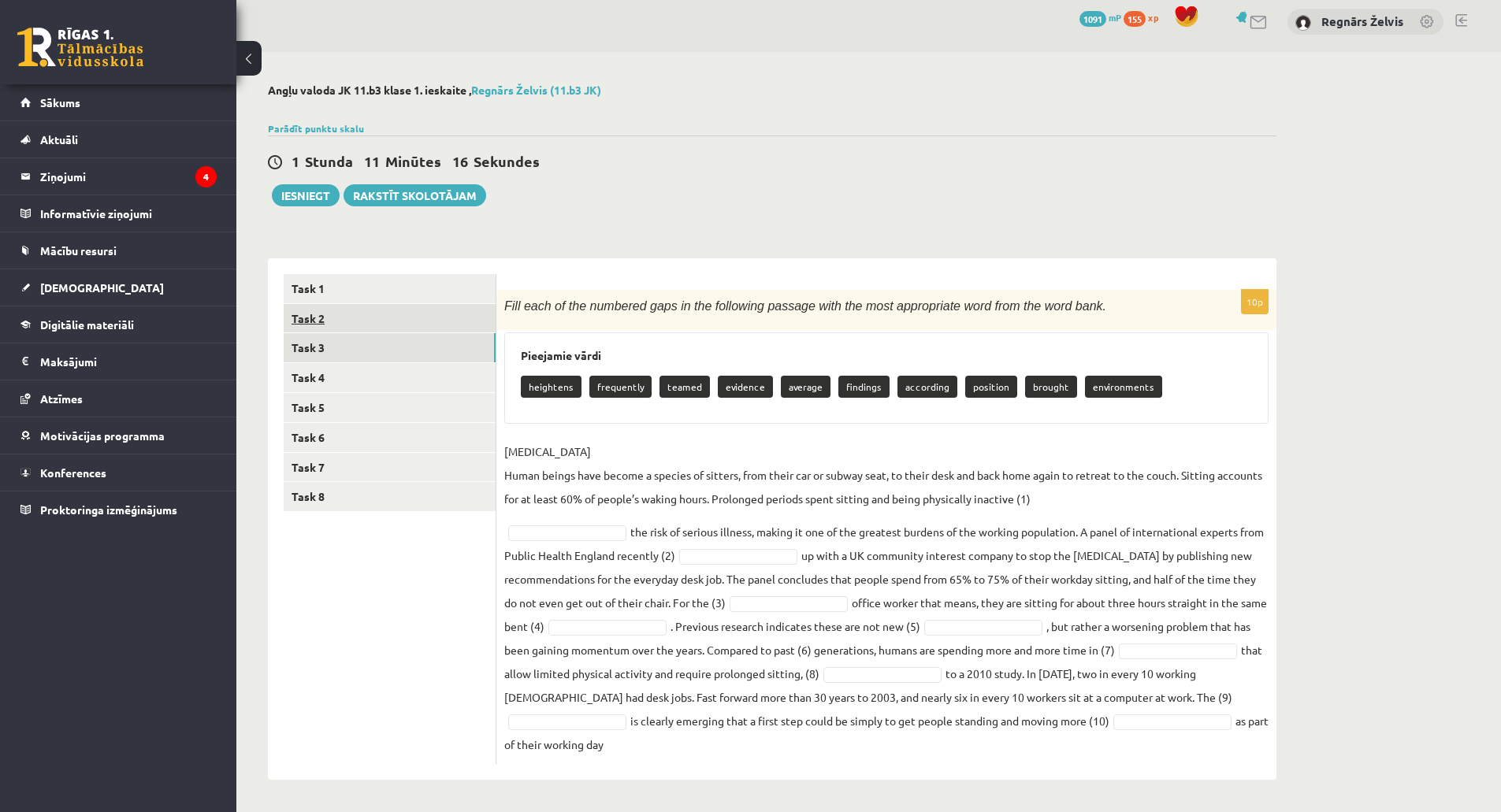
click at [389, 321] on link "Task 2" at bounding box center [389, 318] width 212 height 29
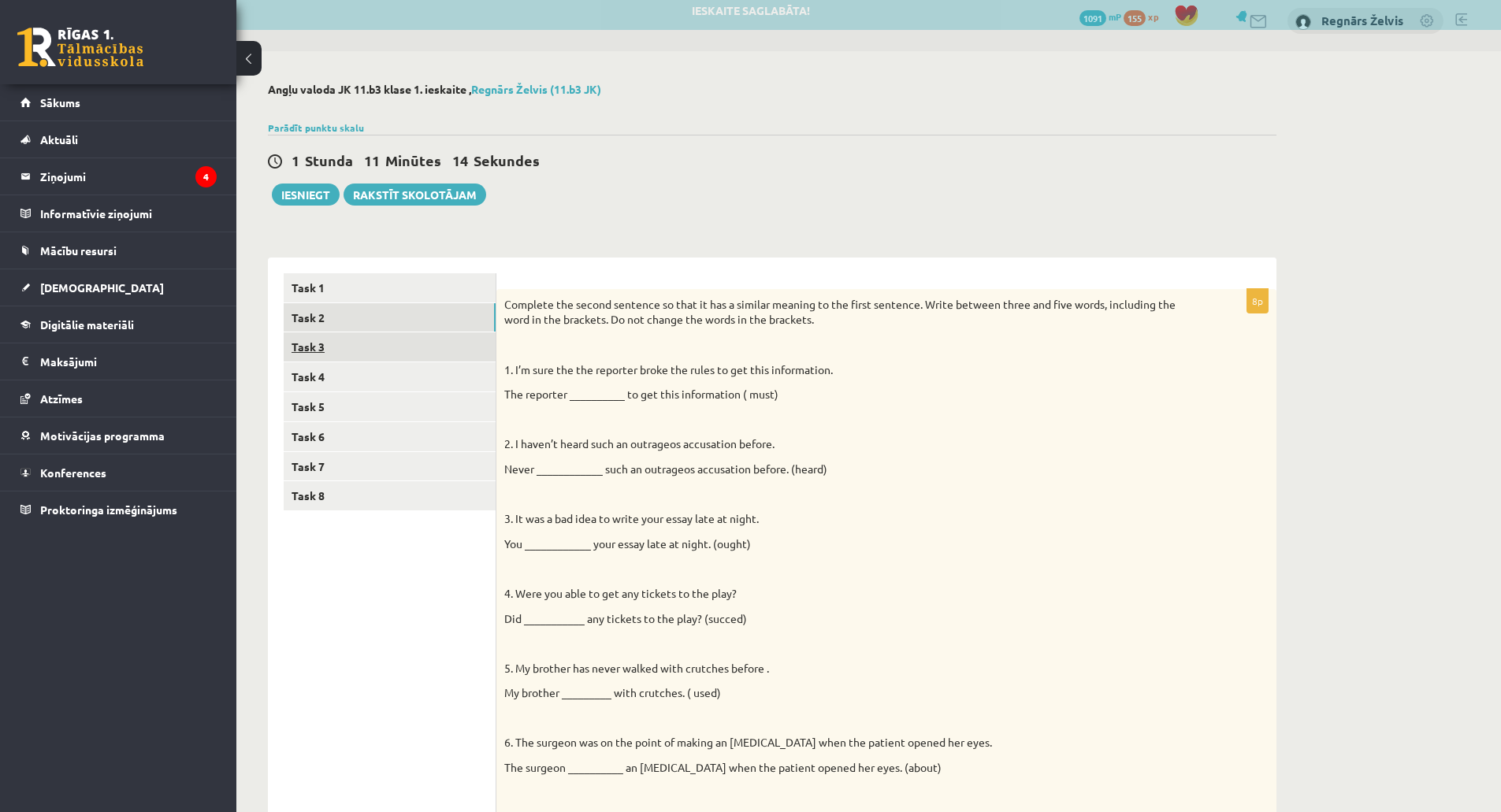
scroll to position [0, 0]
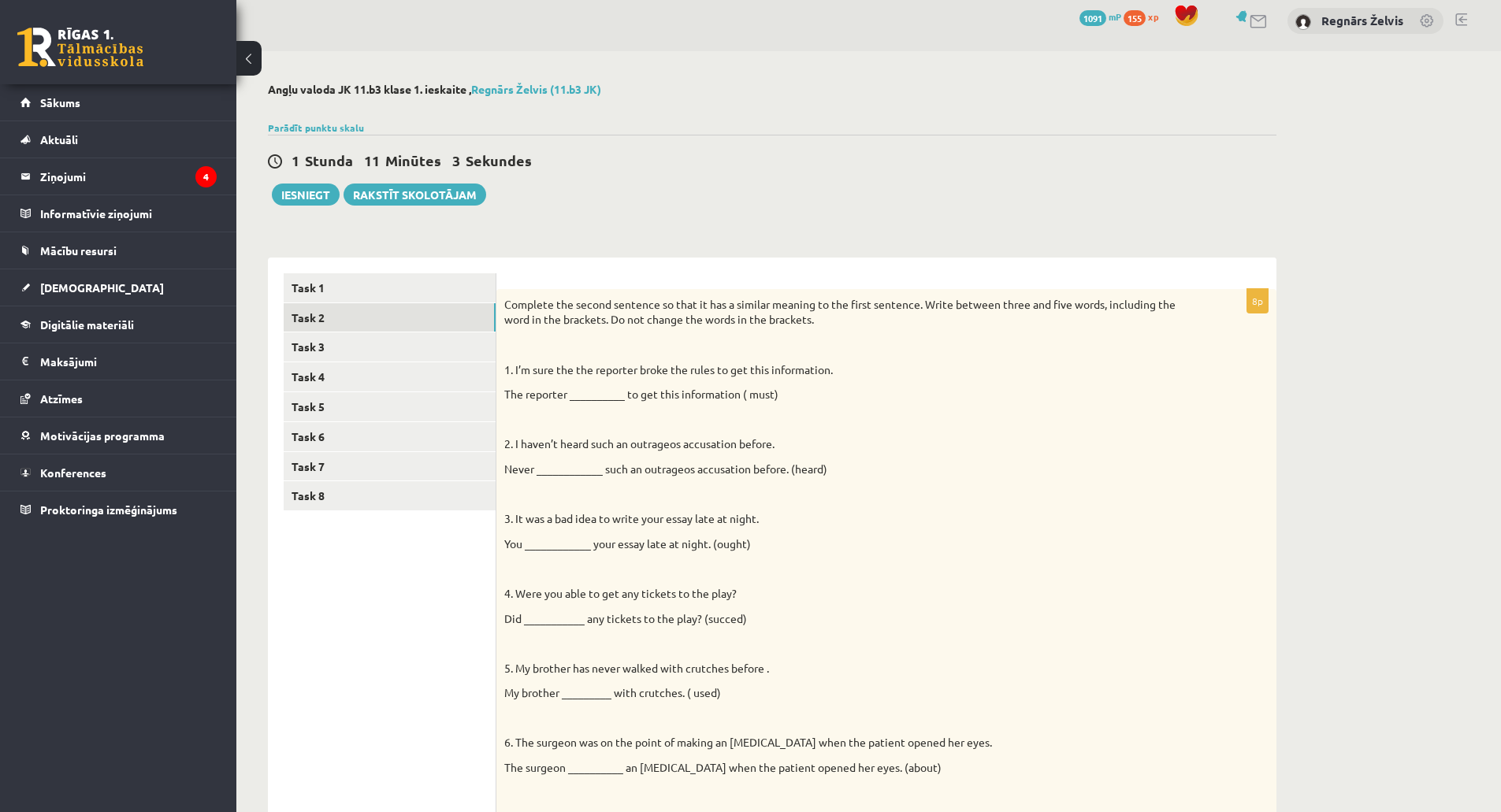
drag, startPoint x: 774, startPoint y: 415, endPoint x: 732, endPoint y: 388, distance: 49.9
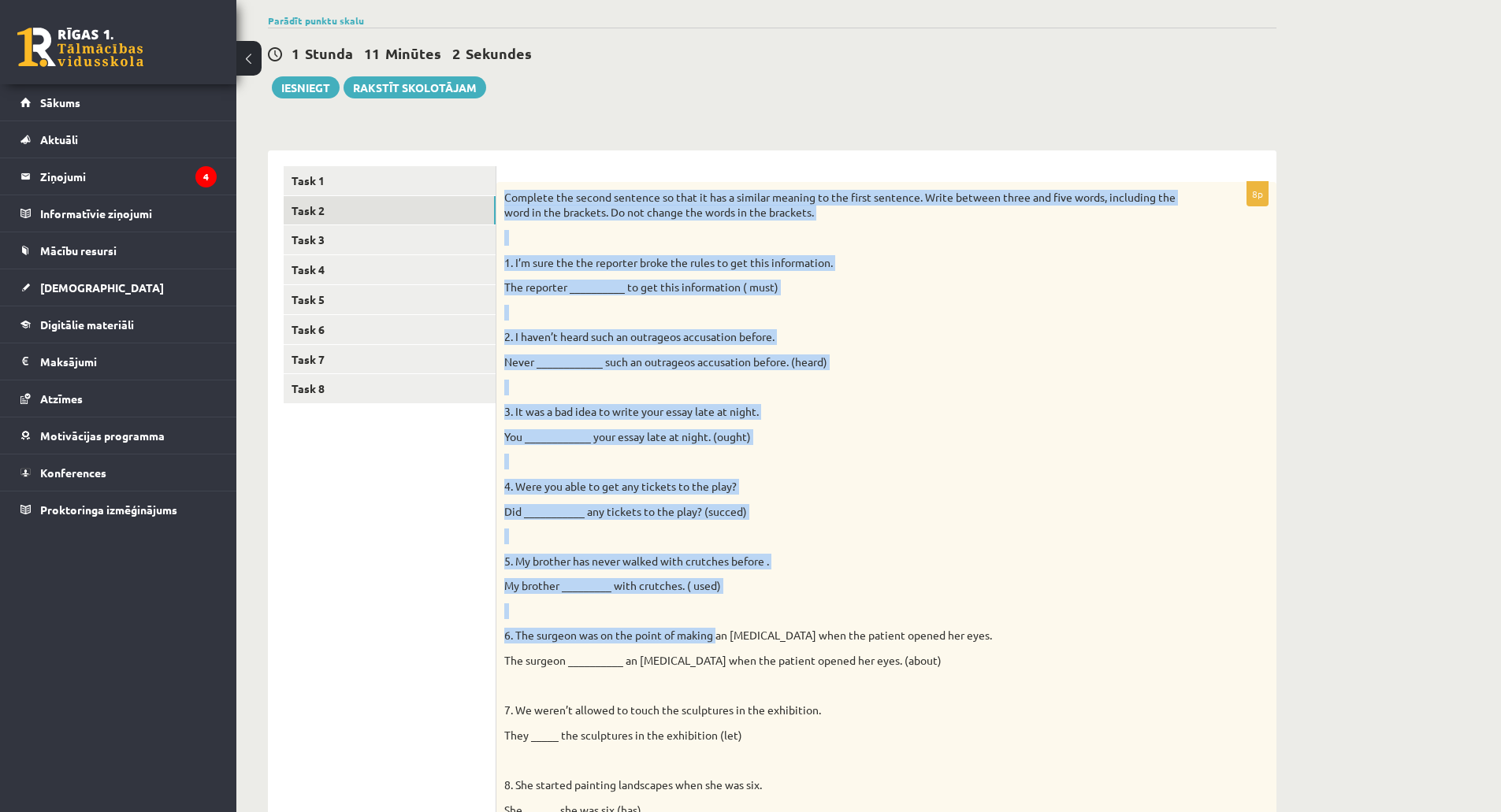
scroll to position [325, 0]
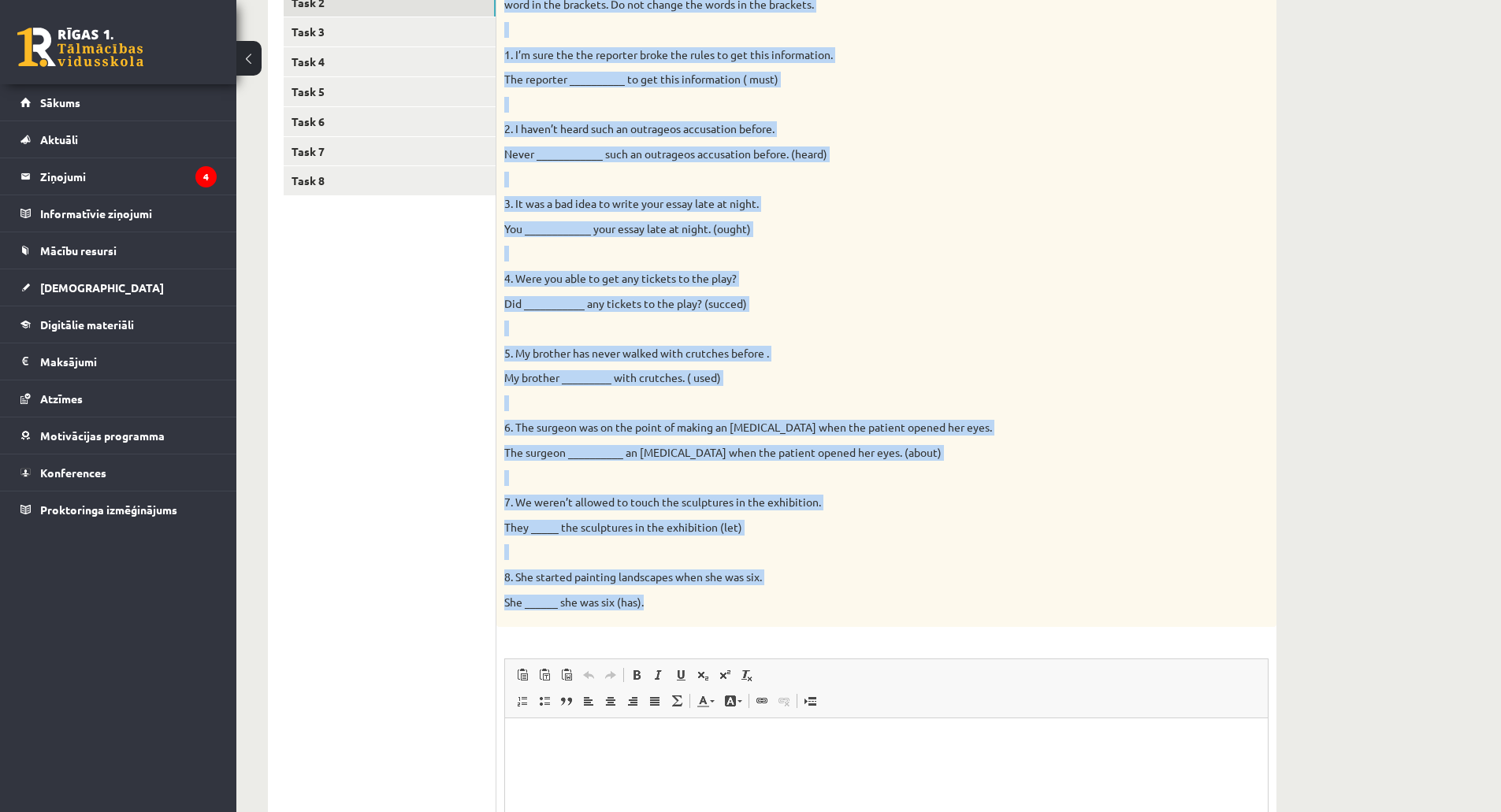
drag, startPoint x: 505, startPoint y: 304, endPoint x: 783, endPoint y: 589, distance: 398.1
click at [783, 589] on div "Complete the second sentence so that it has a similar meaning to the first sent…" at bounding box center [886, 300] width 780 height 653
copy div "Complete the second sentence so that it has a similar meaning to the first sent…"
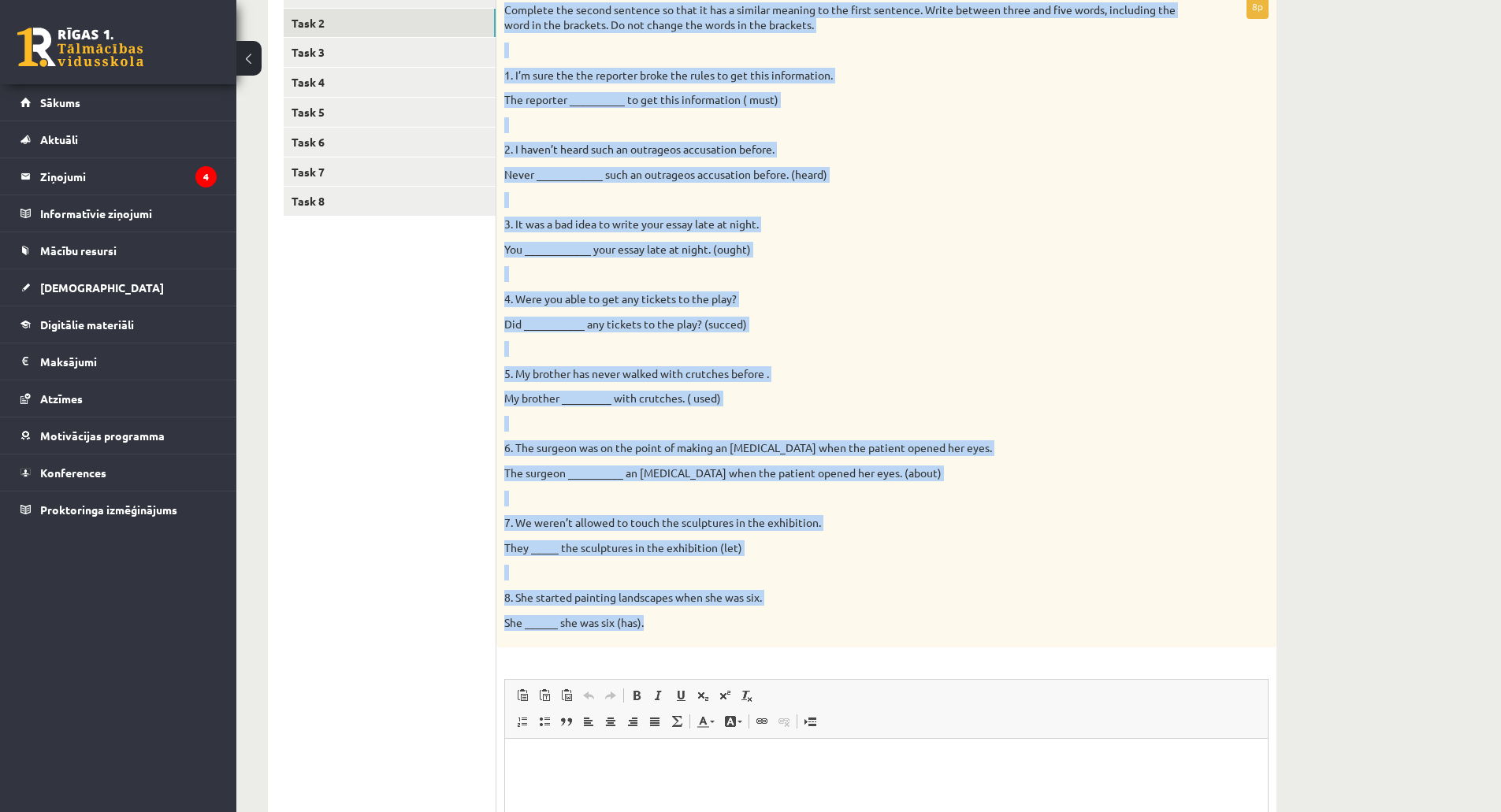
scroll to position [0, 0]
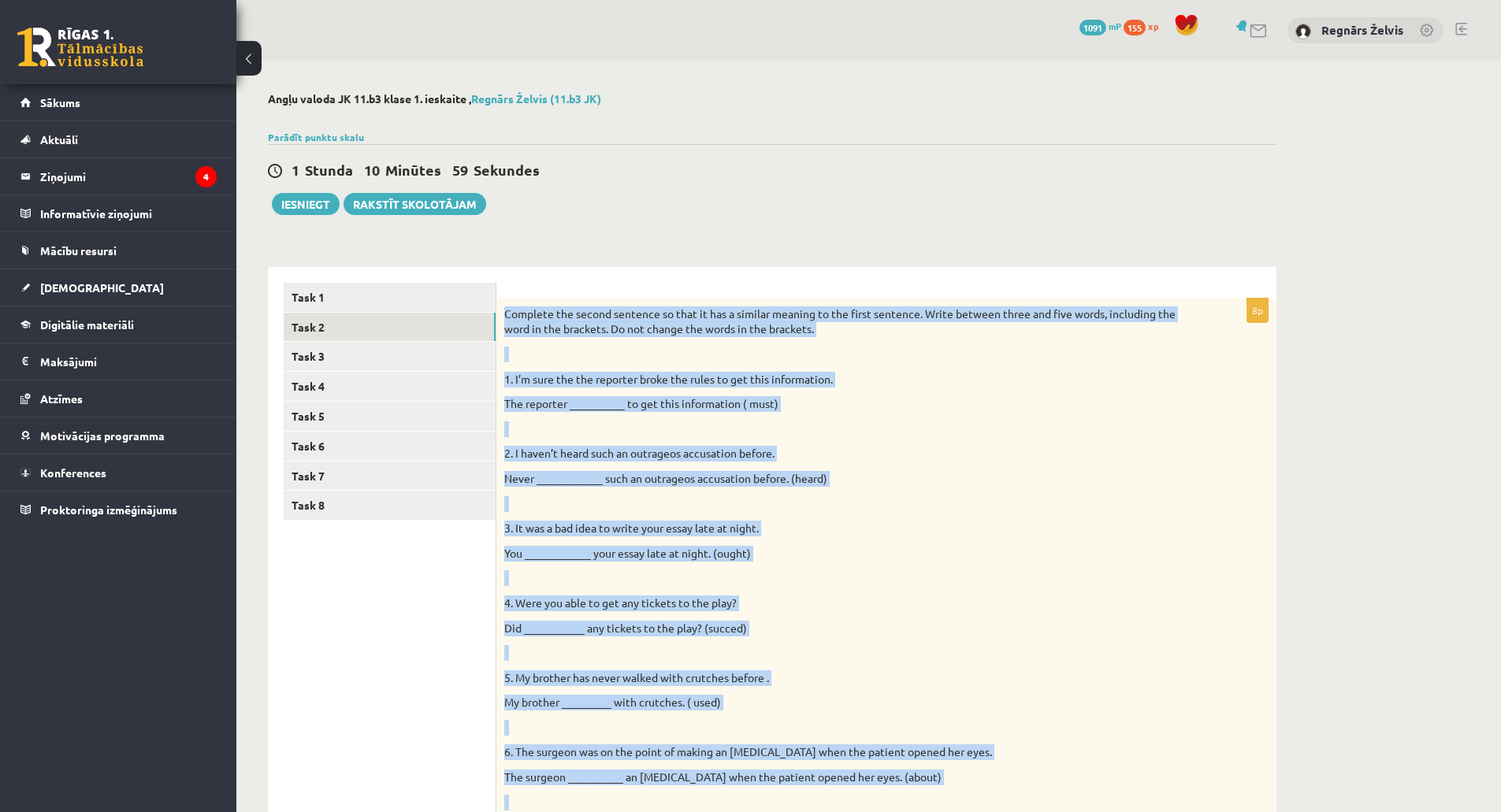
drag, startPoint x: 799, startPoint y: 516, endPoint x: 256, endPoint y: 2, distance: 747.7
click at [944, 466] on div "Complete the second sentence so that it has a similar meaning to the first sent…" at bounding box center [886, 625] width 780 height 653
click at [917, 403] on p "The reporter __________ to get this information ( must)" at bounding box center [846, 404] width 685 height 16
click at [889, 372] on p "1. I’m sure the the reporter broke the rules to get this information." at bounding box center [846, 380] width 685 height 16
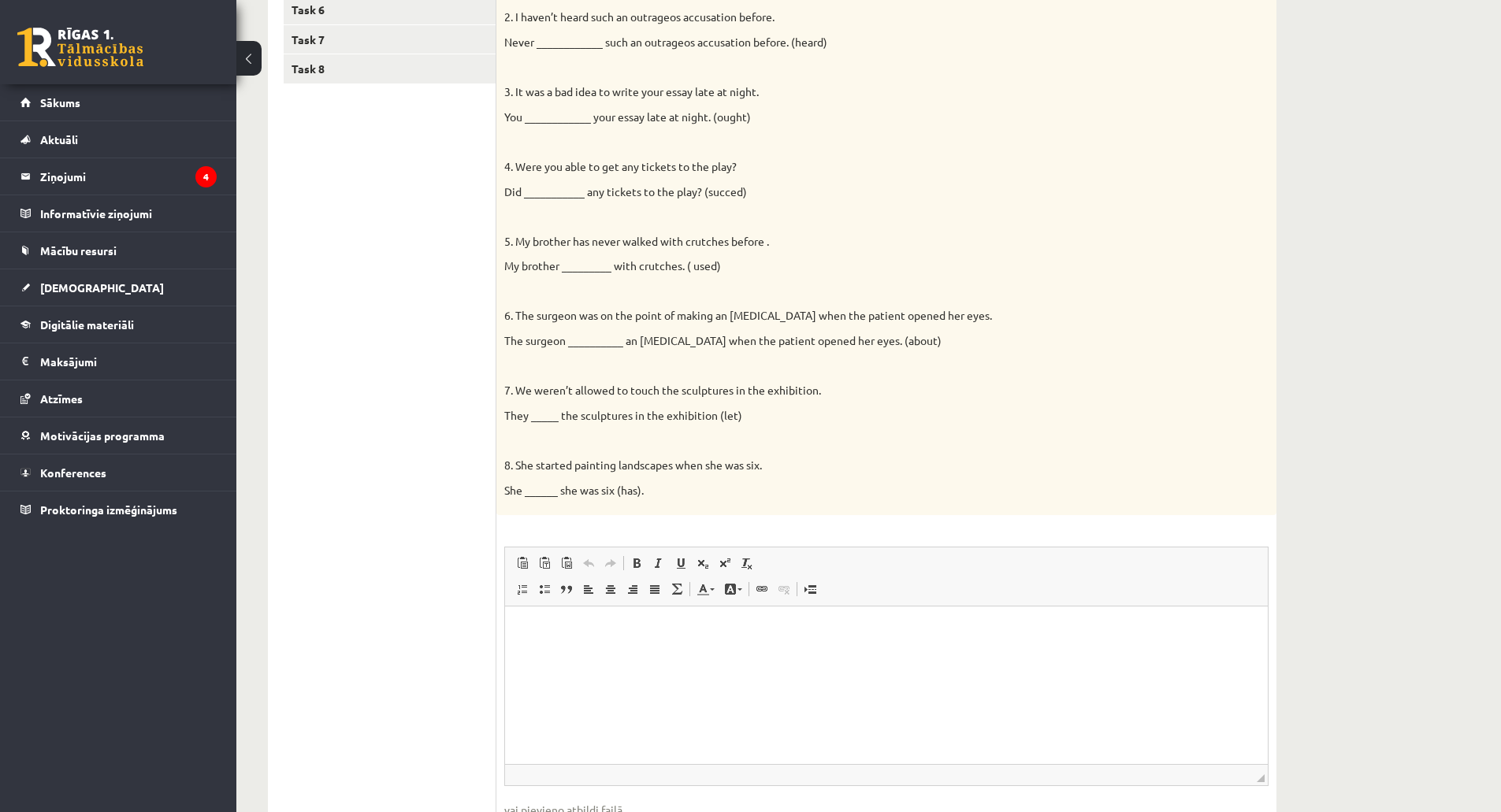
scroll to position [472, 0]
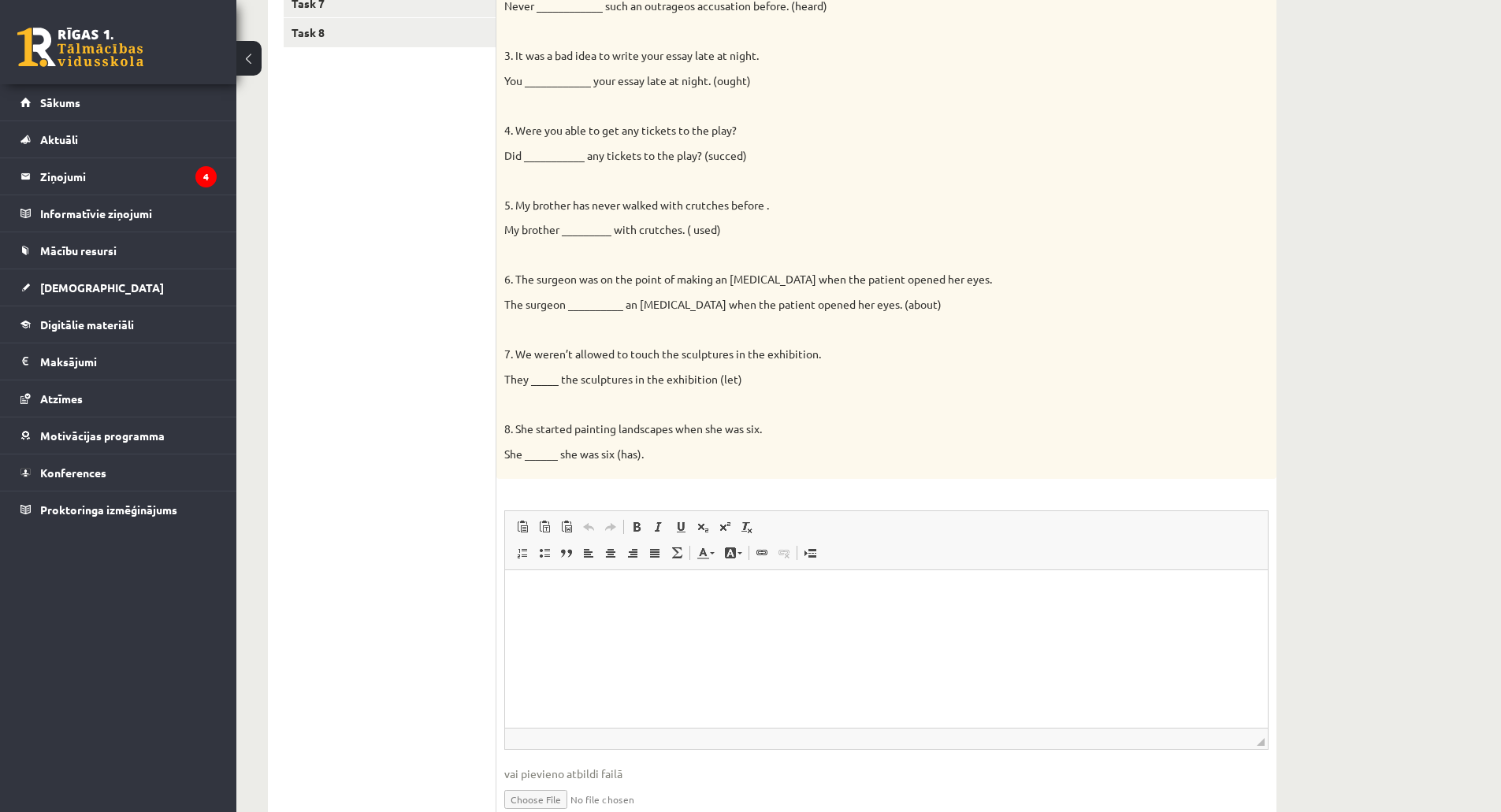
click at [552, 584] on html at bounding box center [886, 594] width 762 height 48
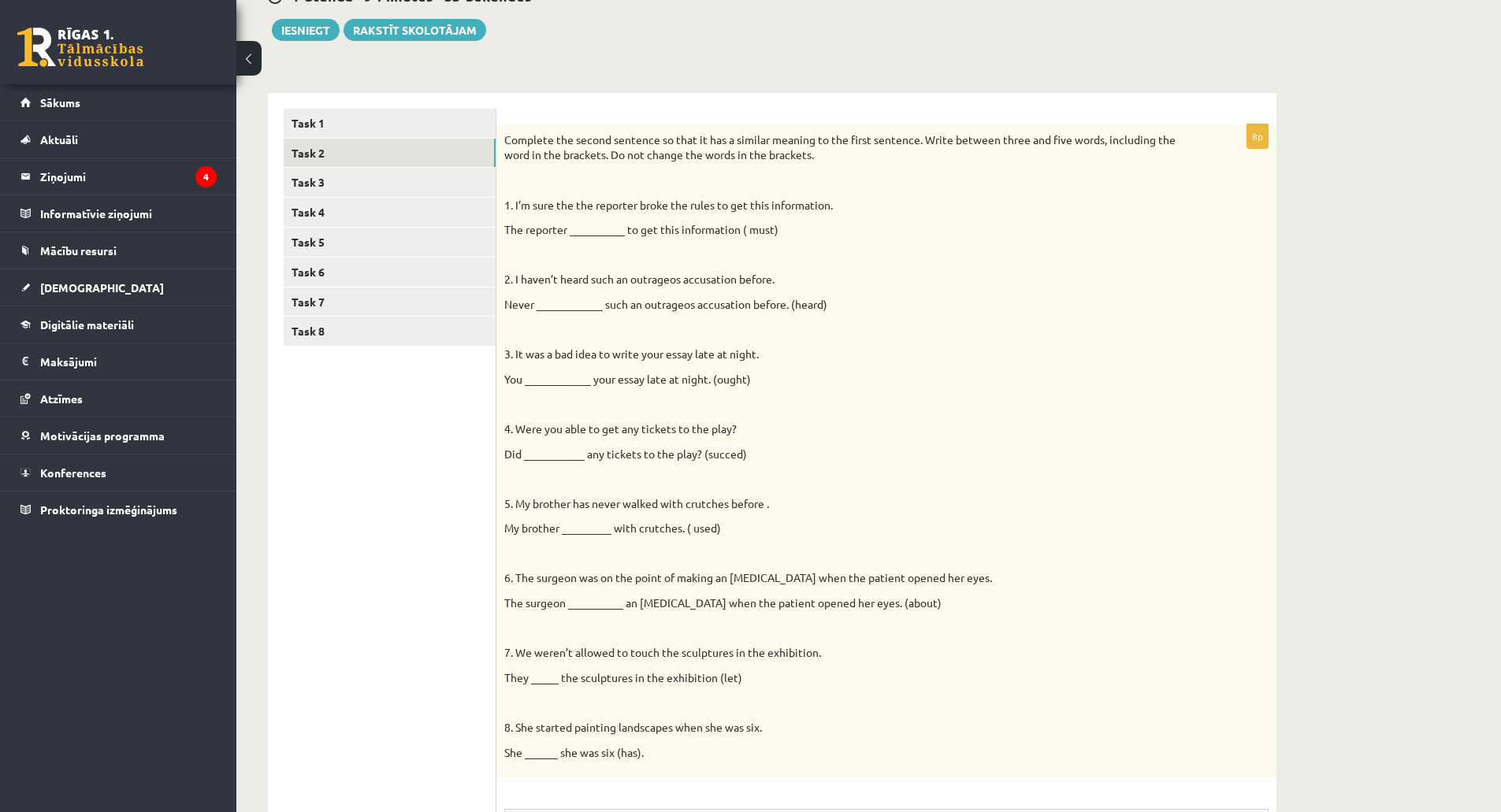
scroll to position [79, 0]
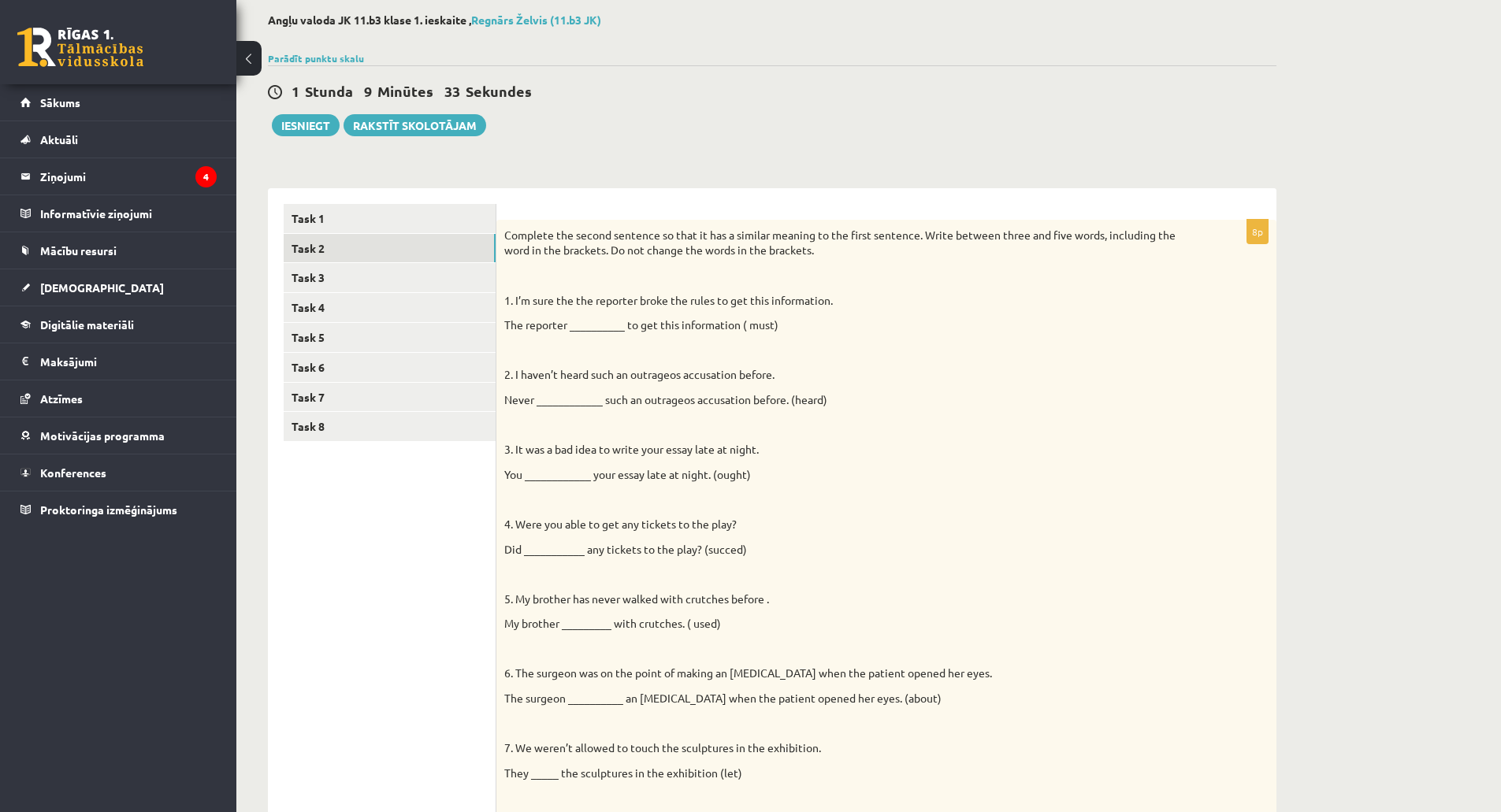
drag, startPoint x: 769, startPoint y: 462, endPoint x: 932, endPoint y: 453, distance: 163.2
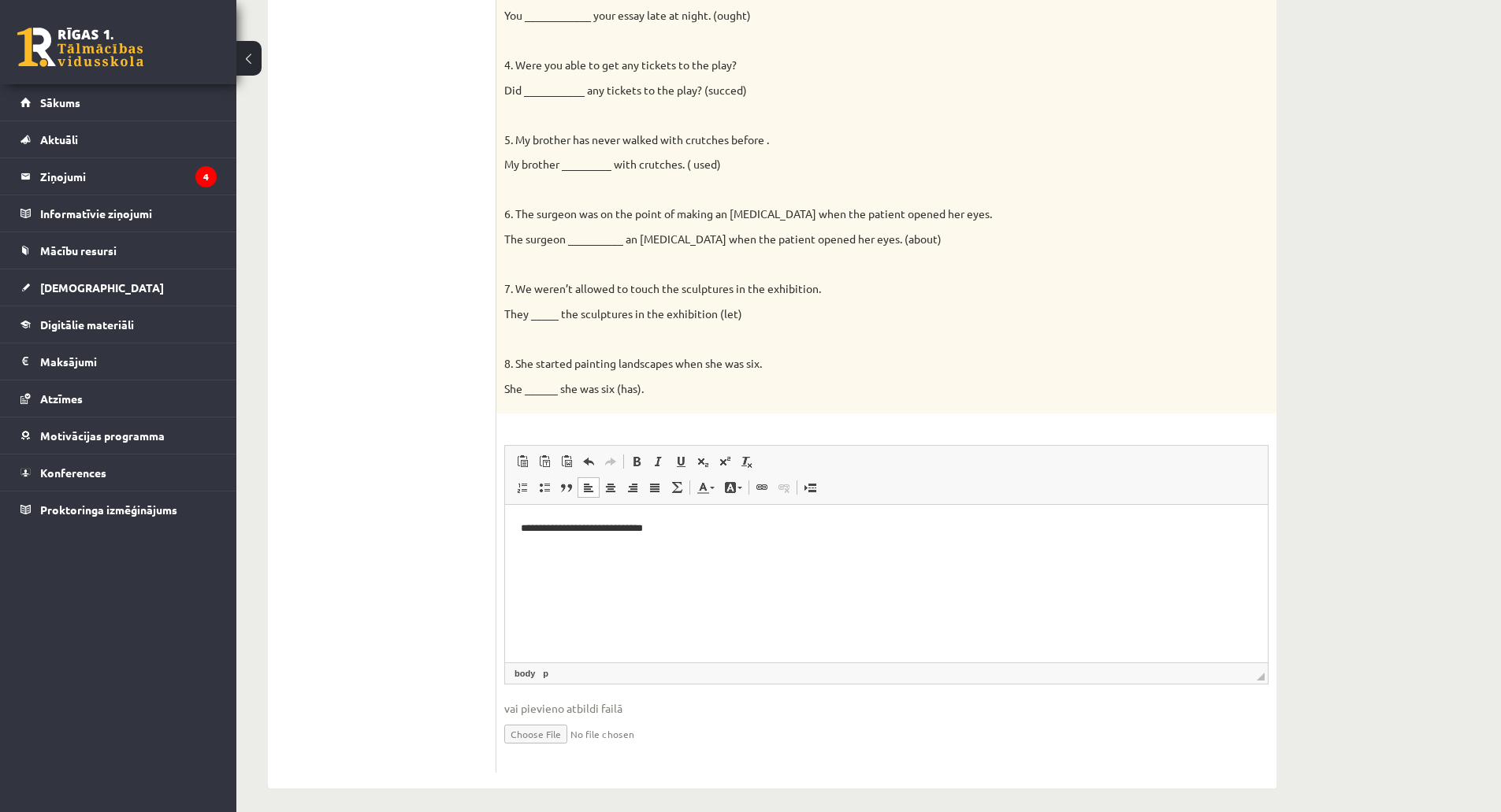
scroll to position [548, 0]
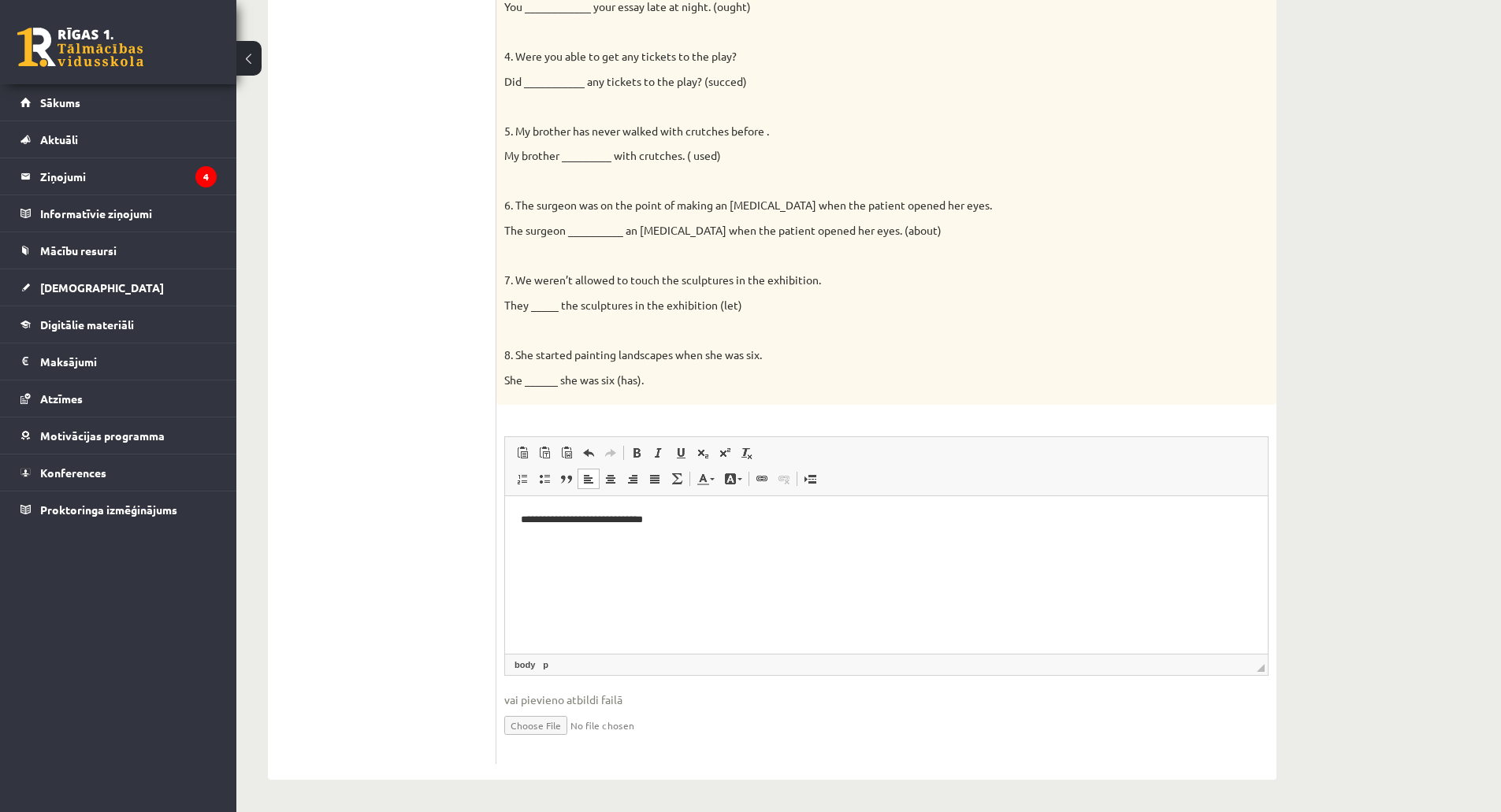
click at [694, 514] on p "**********" at bounding box center [886, 520] width 731 height 17
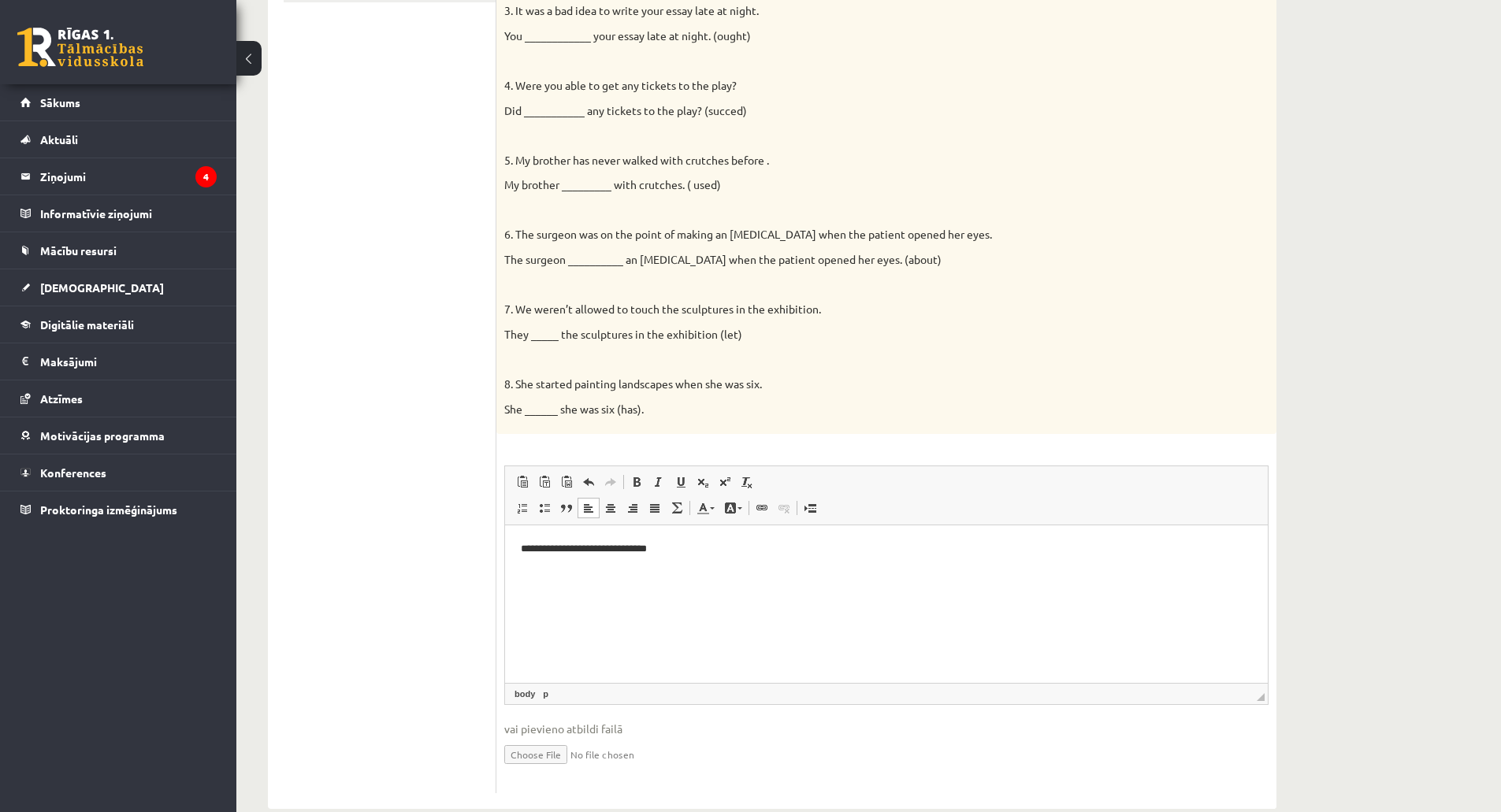
scroll to position [469, 0]
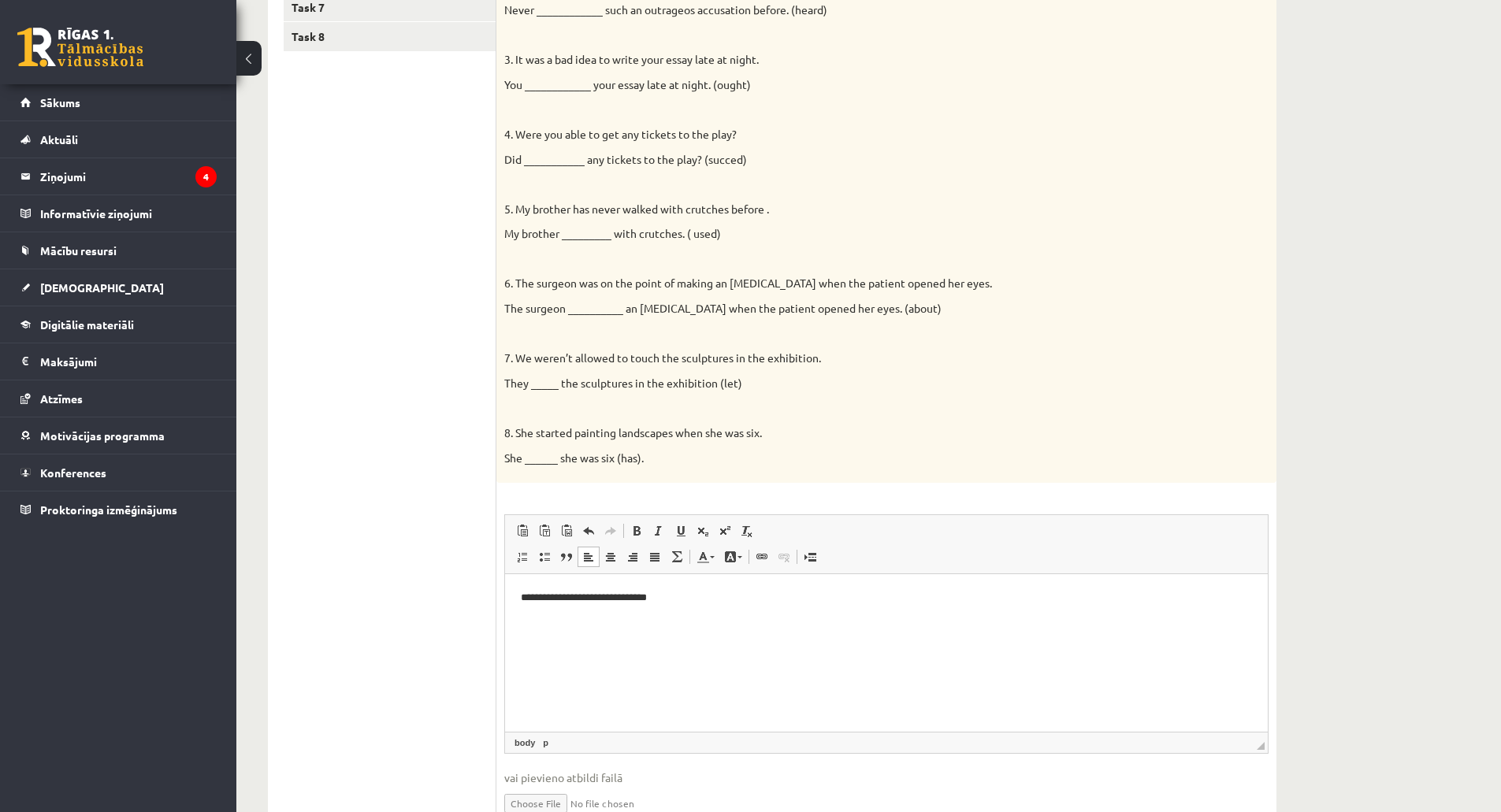
click at [683, 596] on p "**********" at bounding box center [886, 598] width 731 height 17
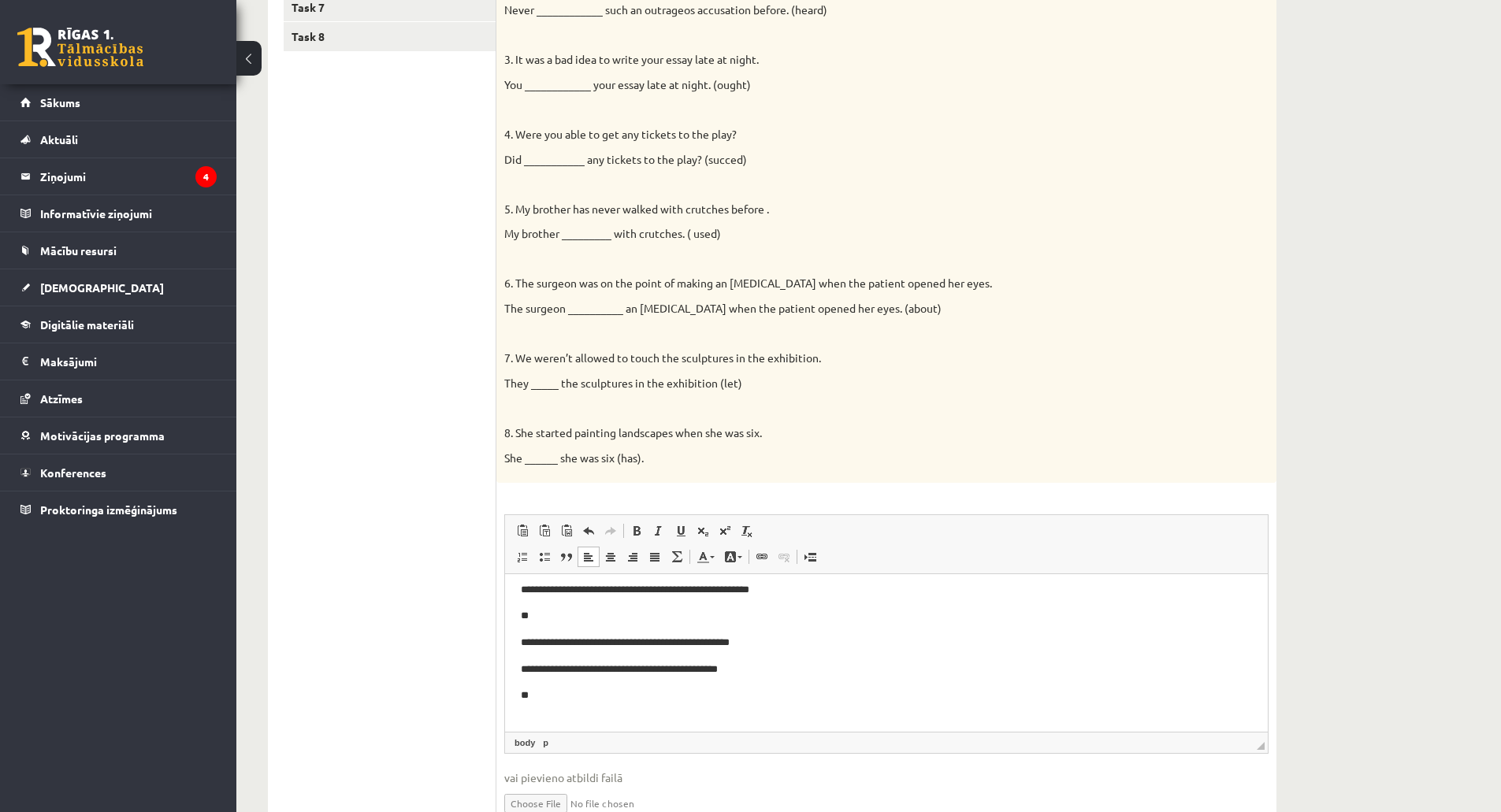
scroll to position [51, 0]
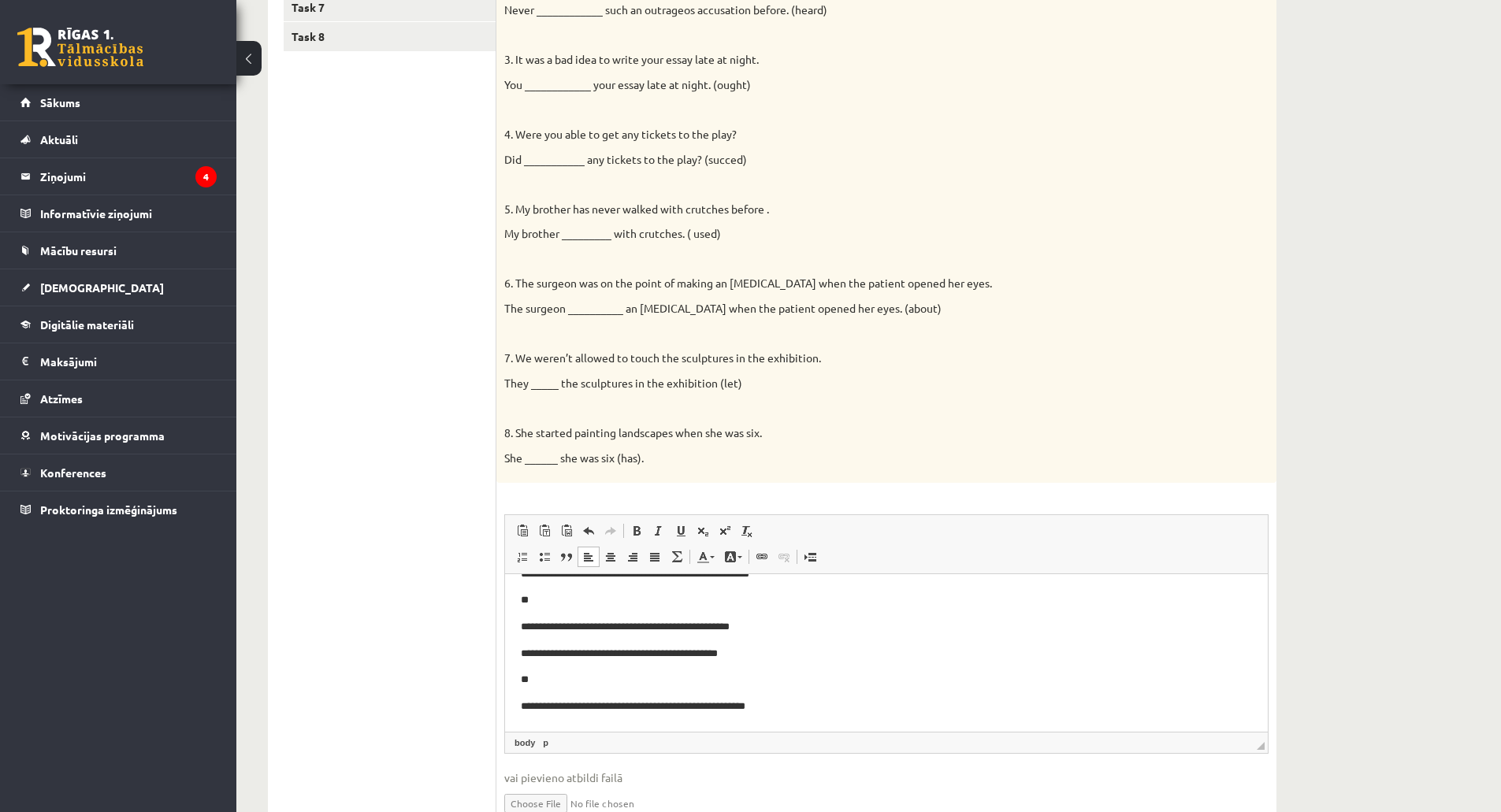
click at [740, 707] on p "**********" at bounding box center [880, 706] width 719 height 17
click at [796, 698] on body "**********" at bounding box center [886, 640] width 731 height 202
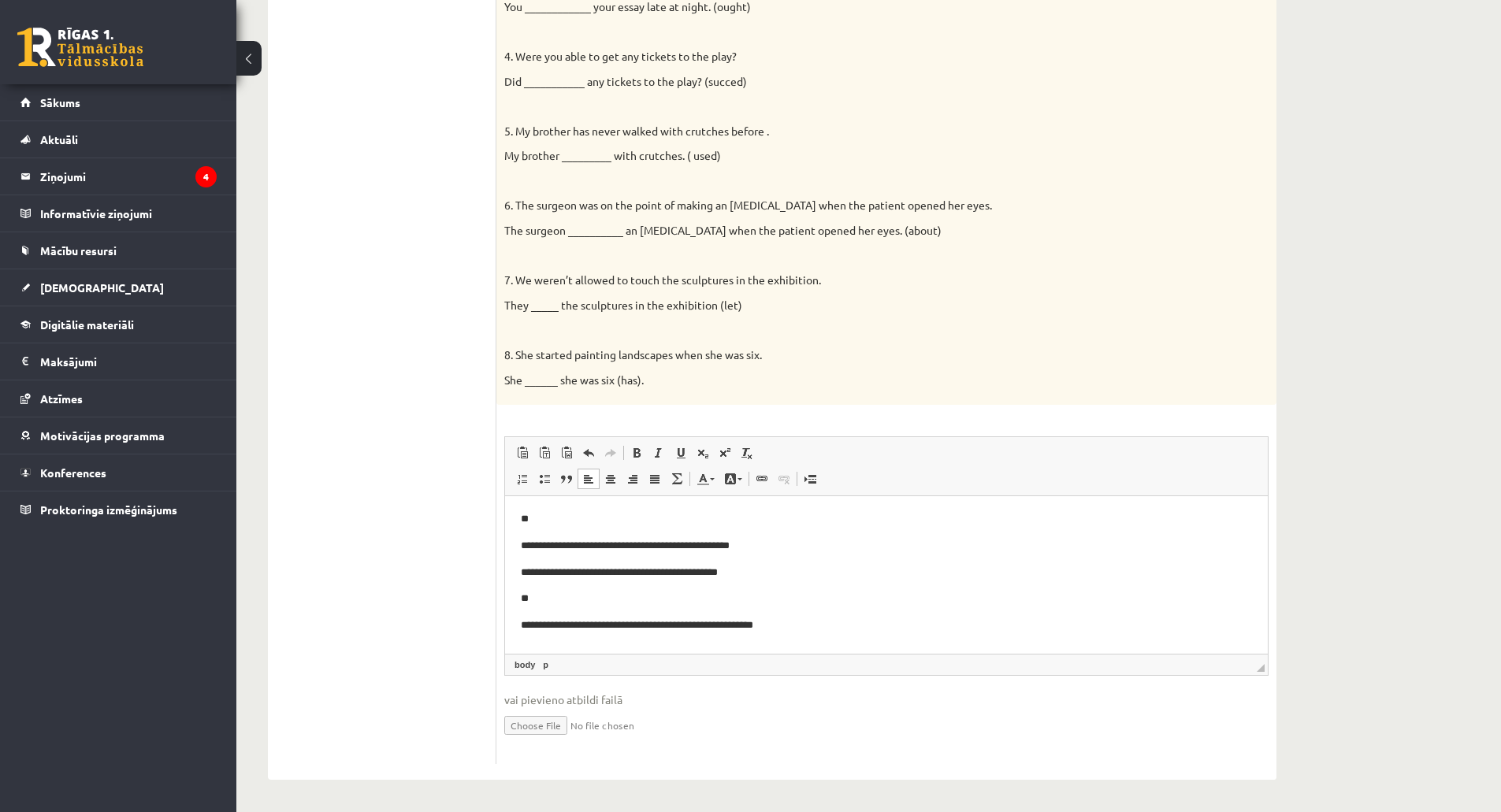
scroll to position [76, 0]
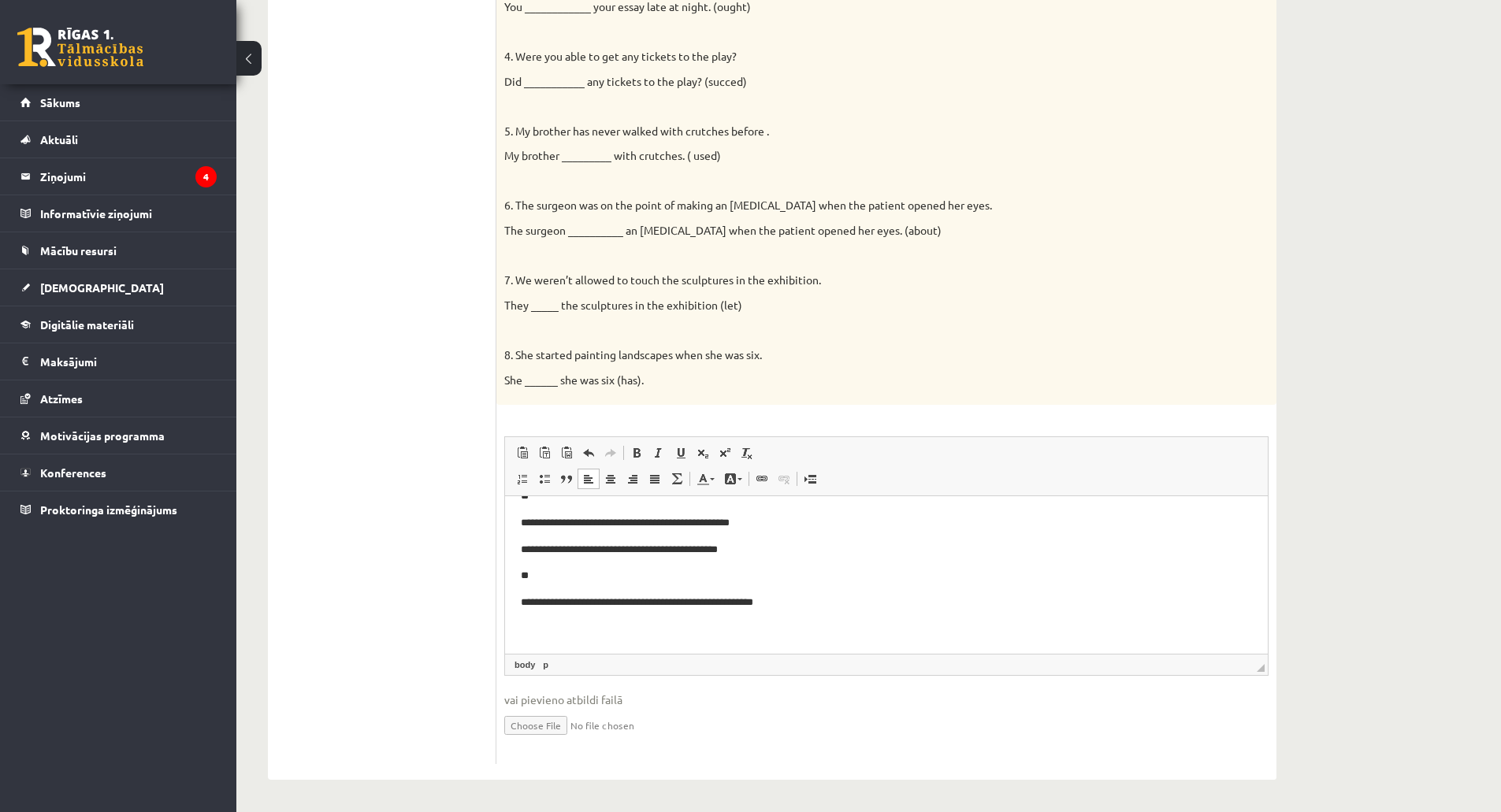
drag, startPoint x: 845, startPoint y: 604, endPoint x: 858, endPoint y: 580, distance: 27.3
click at [822, 598] on p "**********" at bounding box center [880, 603] width 719 height 17
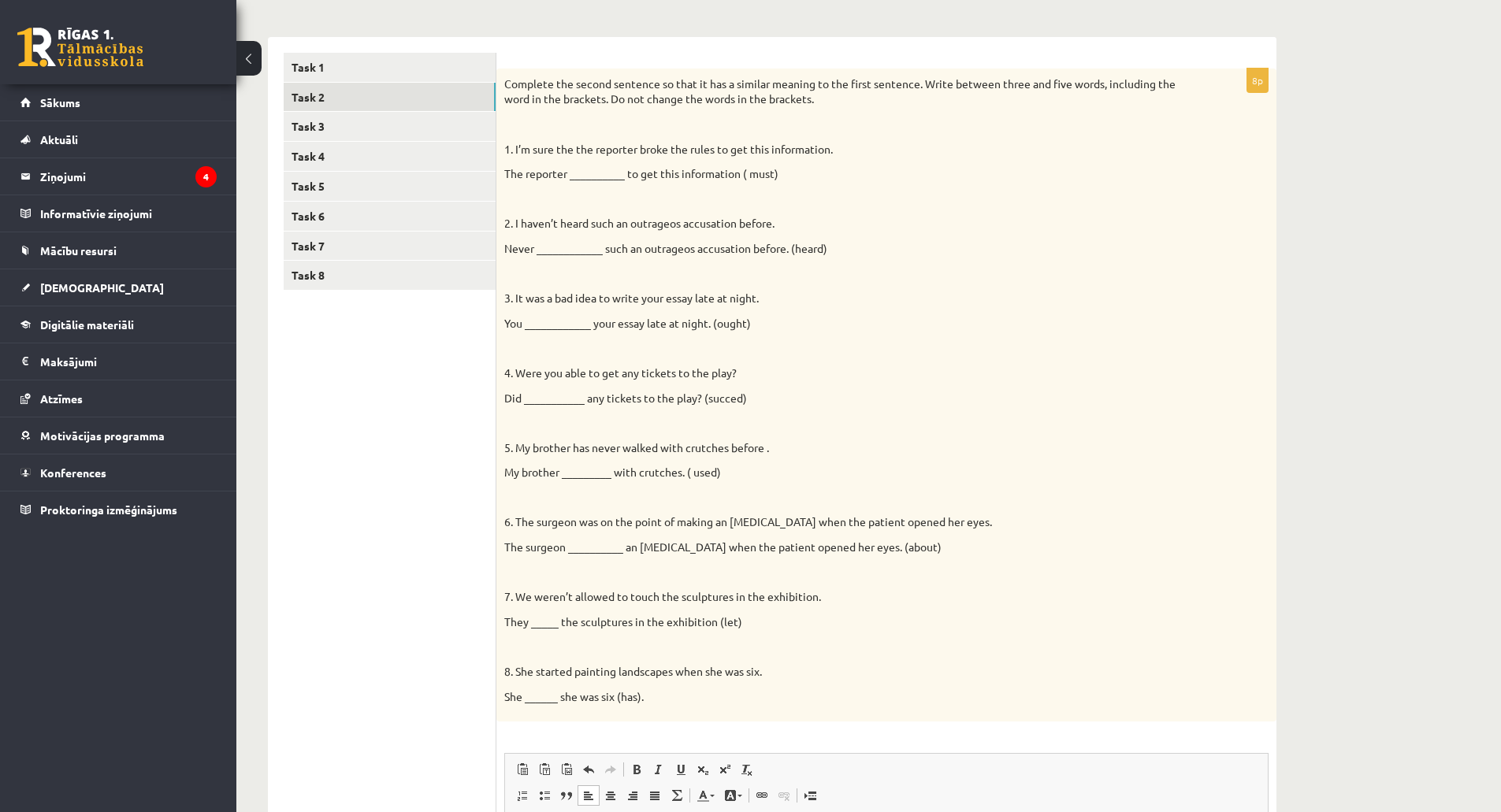
scroll to position [154, 0]
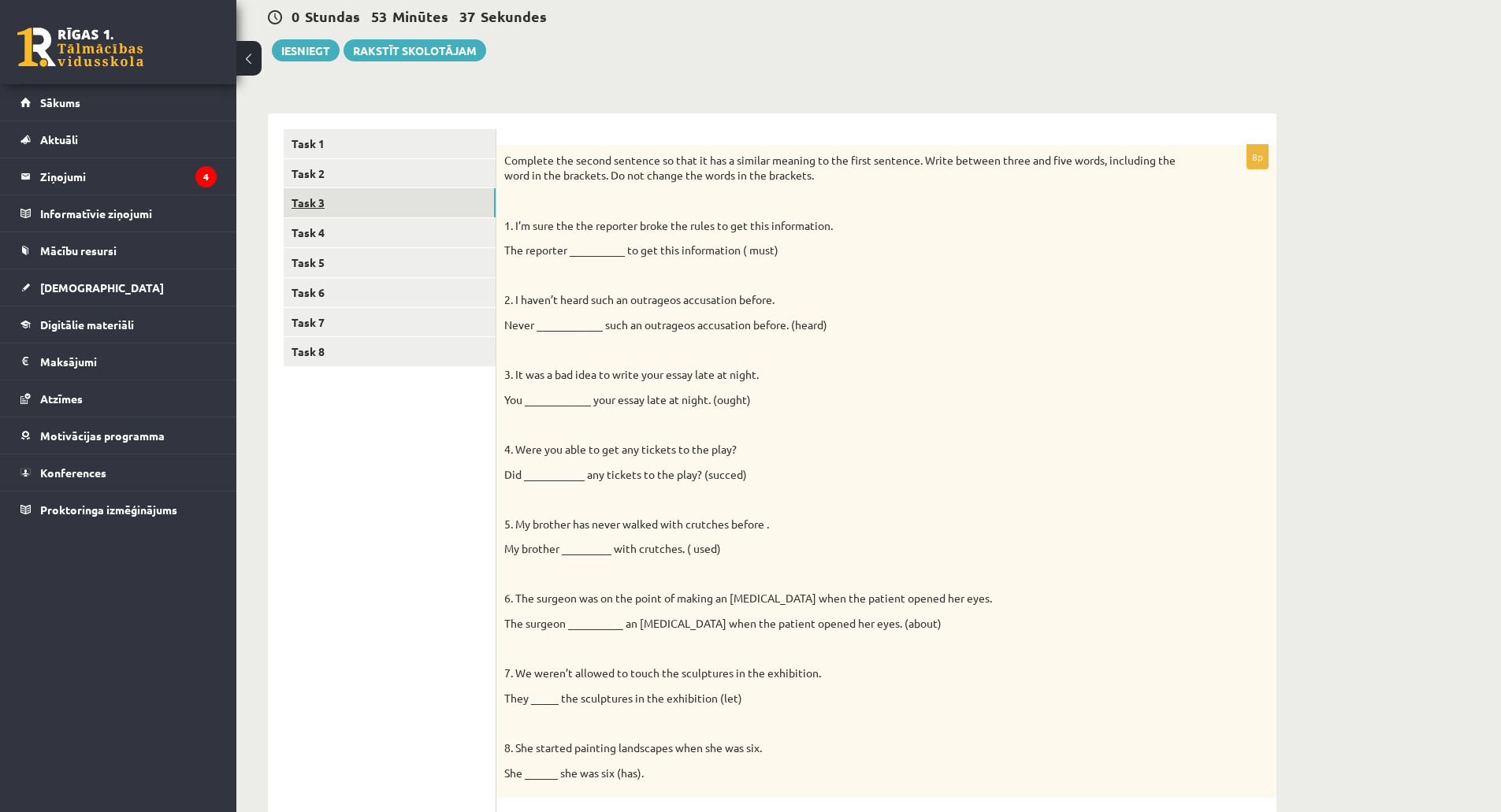
click at [355, 195] on link "Task 3" at bounding box center [389, 202] width 212 height 29
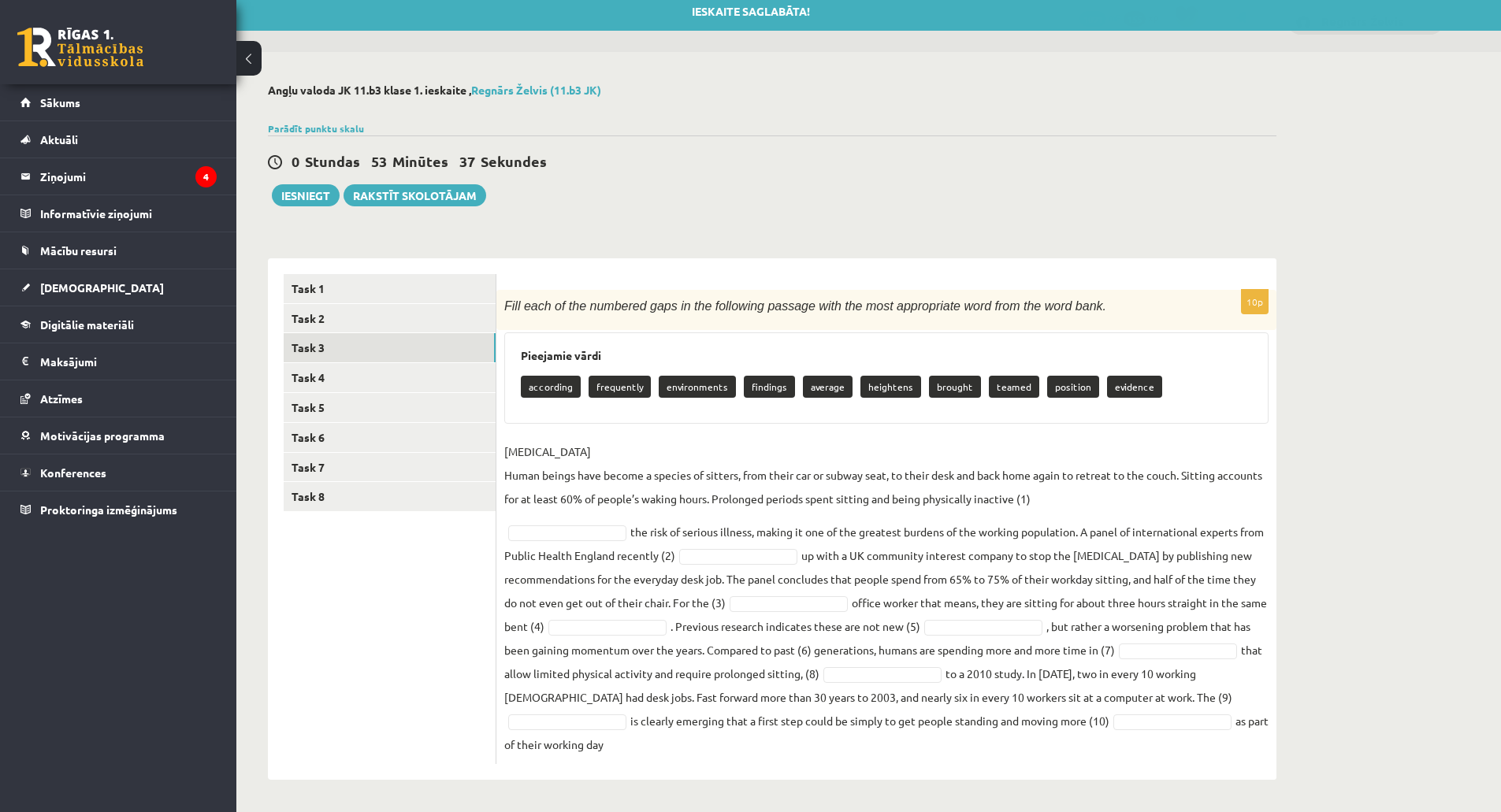
scroll to position [10, 0]
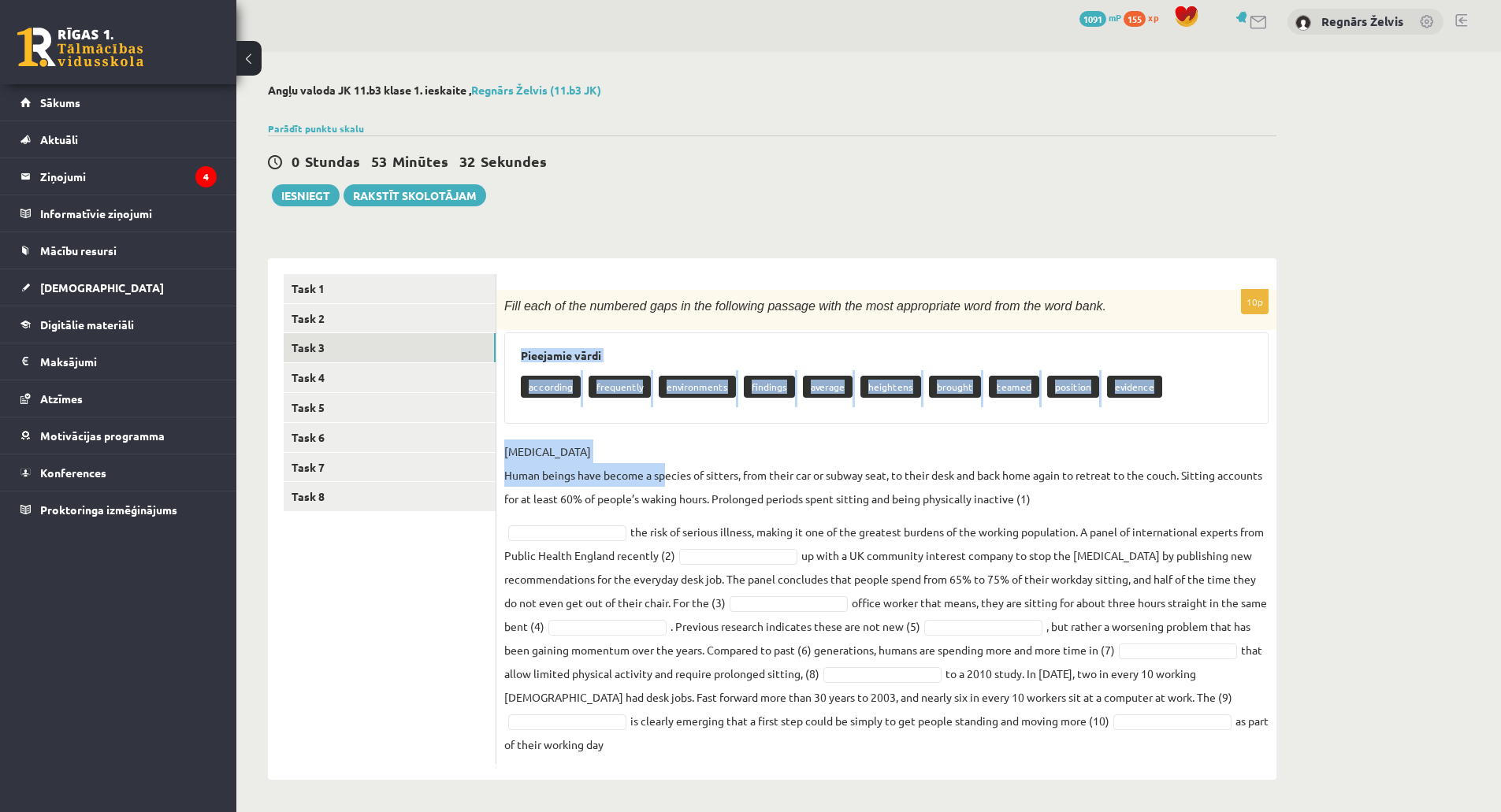
drag, startPoint x: 519, startPoint y: 353, endPoint x: 664, endPoint y: 443, distance: 170.7
click at [667, 472] on div "10p Fill each of the numbered gaps in the following passage with the most appro…" at bounding box center [886, 527] width 780 height 474
click at [655, 334] on div "Pieejamie vārdi according frequently environments findings average heightens br…" at bounding box center [886, 378] width 764 height 91
click at [630, 340] on div "Pieejamie vārdi according frequently environments findings average heightens br…" at bounding box center [886, 378] width 764 height 91
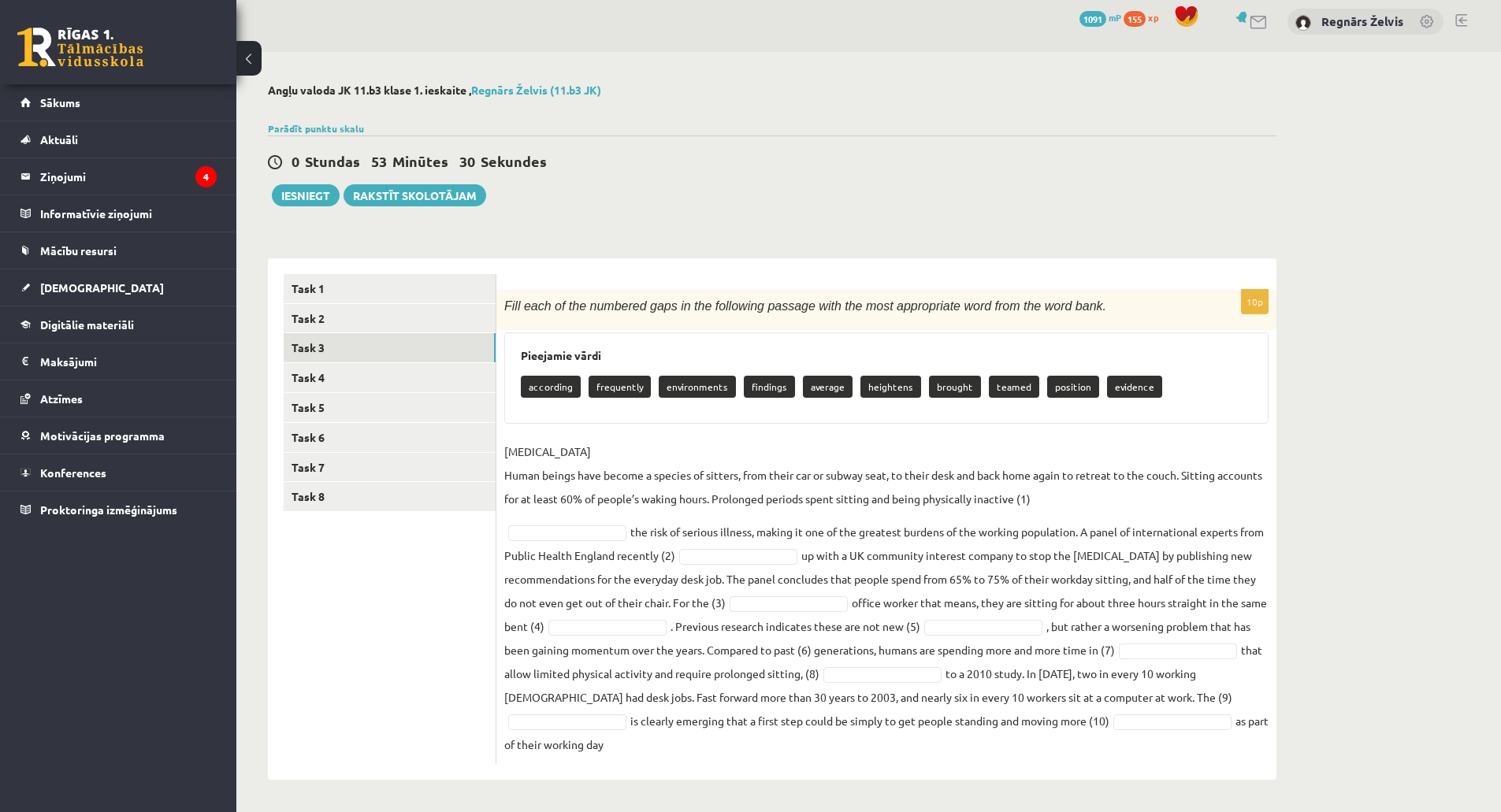
click at [520, 280] on form "10p Fill each of the numbered gaps in the following passage with the most appro…" at bounding box center [886, 519] width 748 height 490
drag, startPoint x: 503, startPoint y: 300, endPoint x: 1114, endPoint y: 743, distance: 754.7
click at [1114, 743] on div "10p Fill each of the numbered gaps in the following passage with the most appro…" at bounding box center [886, 527] width 780 height 474
copy div "Fill each of the numbered gaps in the following passage with the most appropria…"
click at [684, 321] on div "Fill each of the numbered gaps in the following passage with the most appropria…" at bounding box center [886, 310] width 780 height 40
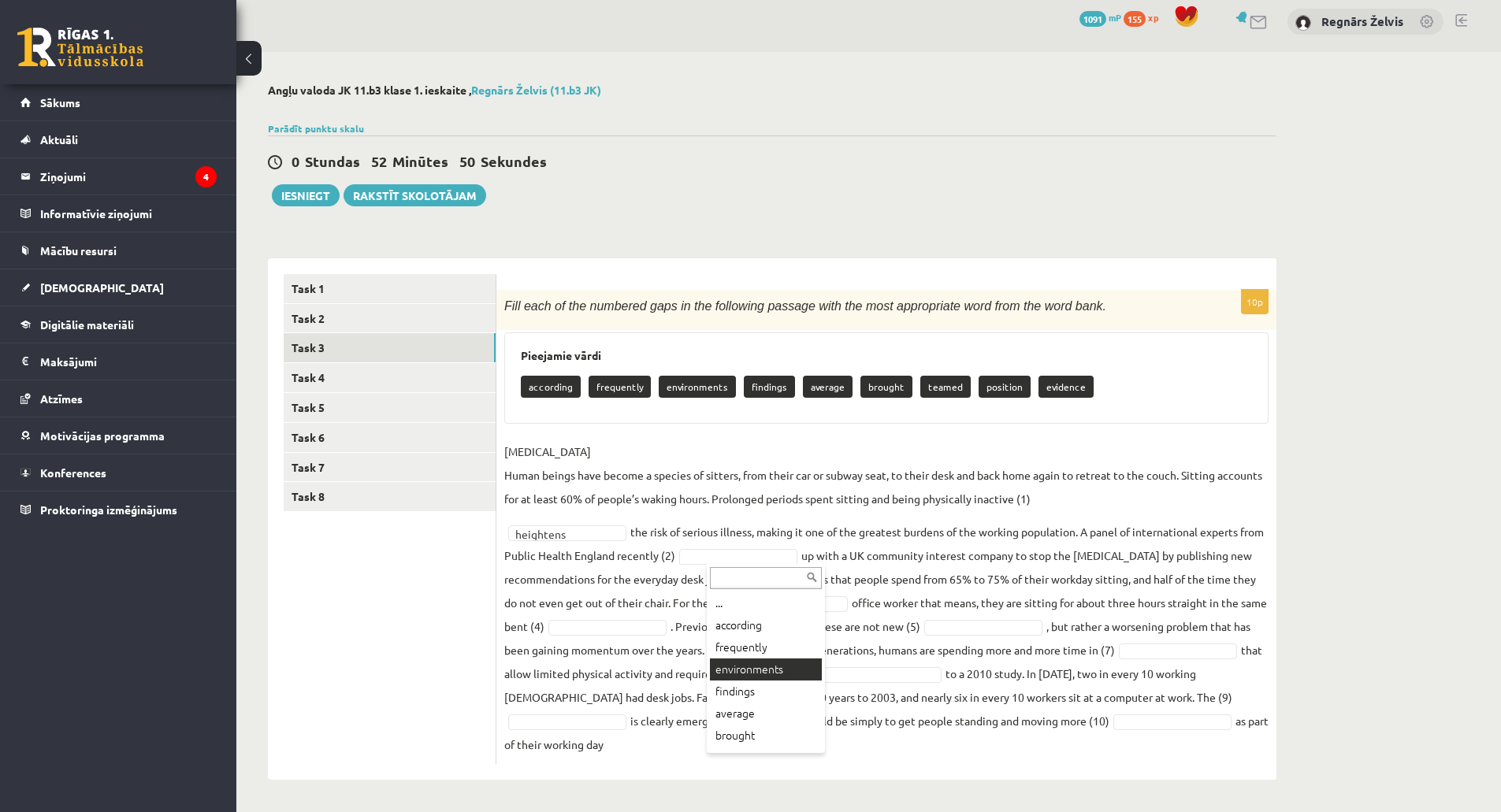
scroll to position [63, 0]
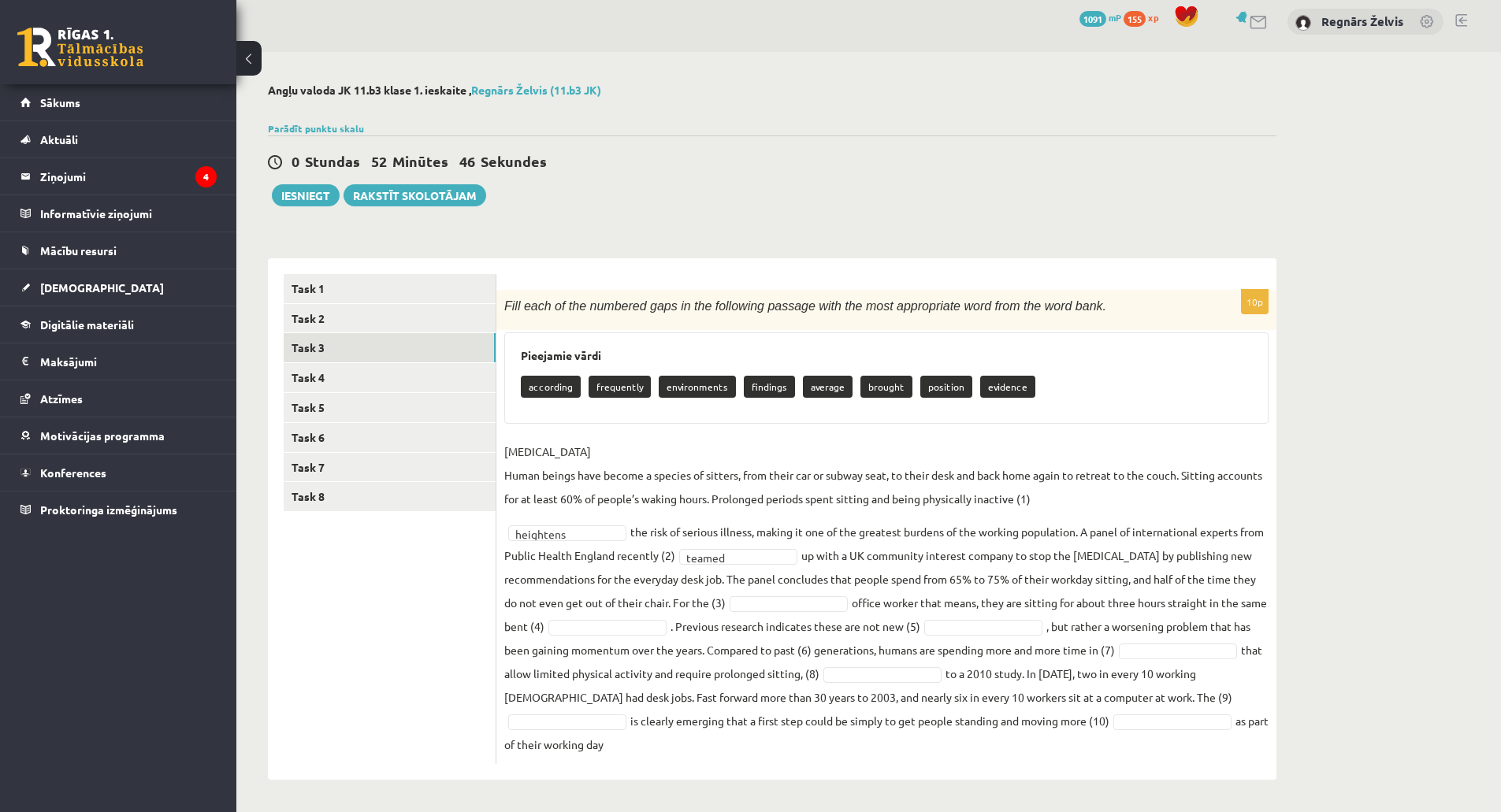
drag, startPoint x: 848, startPoint y: 796, endPoint x: 873, endPoint y: 811, distance: 29.2
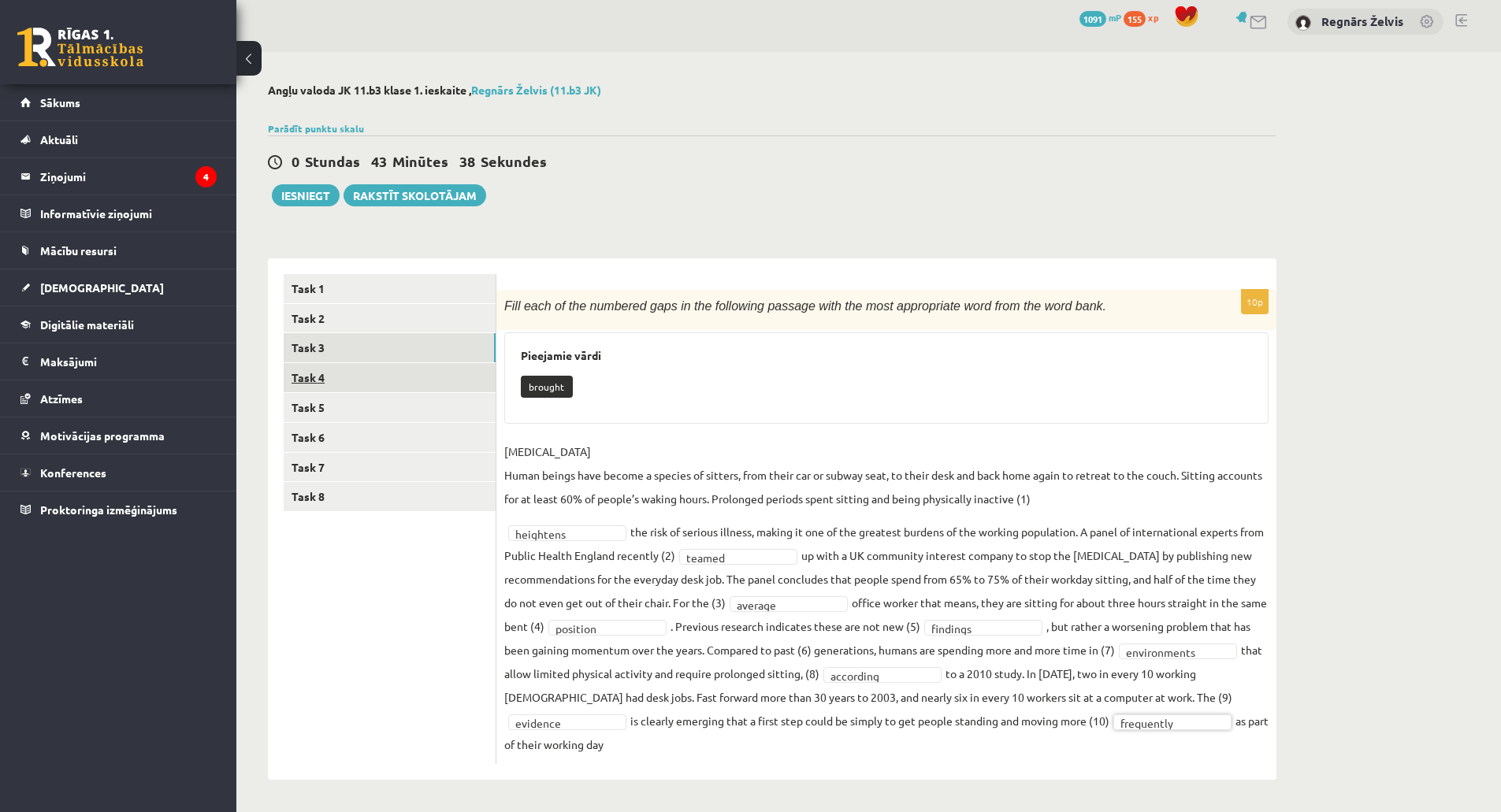
click at [375, 387] on link "Task 4" at bounding box center [389, 377] width 212 height 29
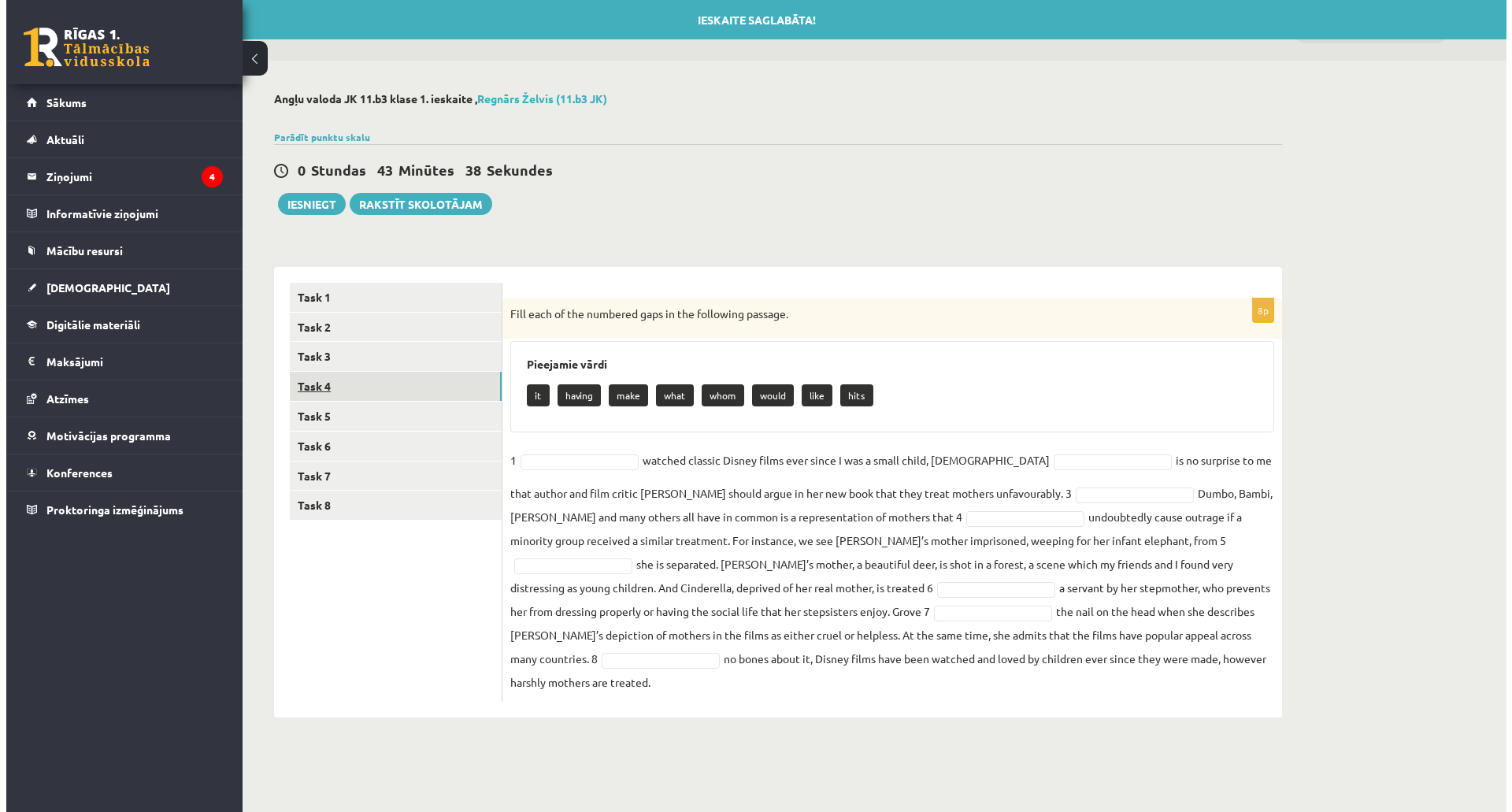
scroll to position [0, 0]
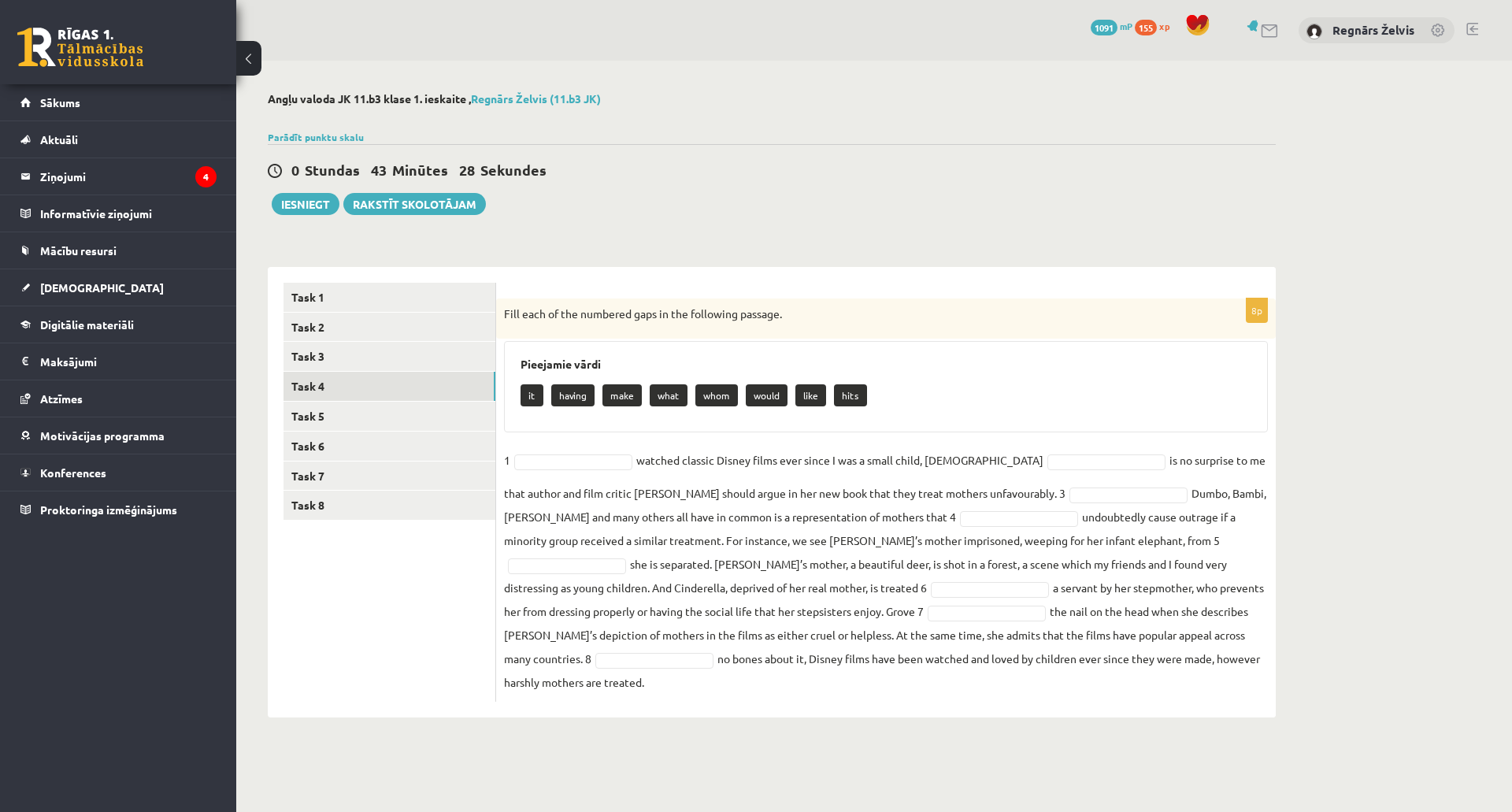
drag, startPoint x: 507, startPoint y: 316, endPoint x: 1077, endPoint y: 673, distance: 672.6
click at [1077, 673] on div "8p Fill each of the numbered gaps in the following passage. Pieejamie vārdi it …" at bounding box center [886, 500] width 780 height 403
copy div "Fill each of the numbered gaps in the following passage. Pieejamie vārdi it hav…"
click at [955, 374] on div "Pieejamie vārdi it having make what whom would like hits" at bounding box center [886, 387] width 764 height 91
drag, startPoint x: 506, startPoint y: 315, endPoint x: 1078, endPoint y: 667, distance: 671.6
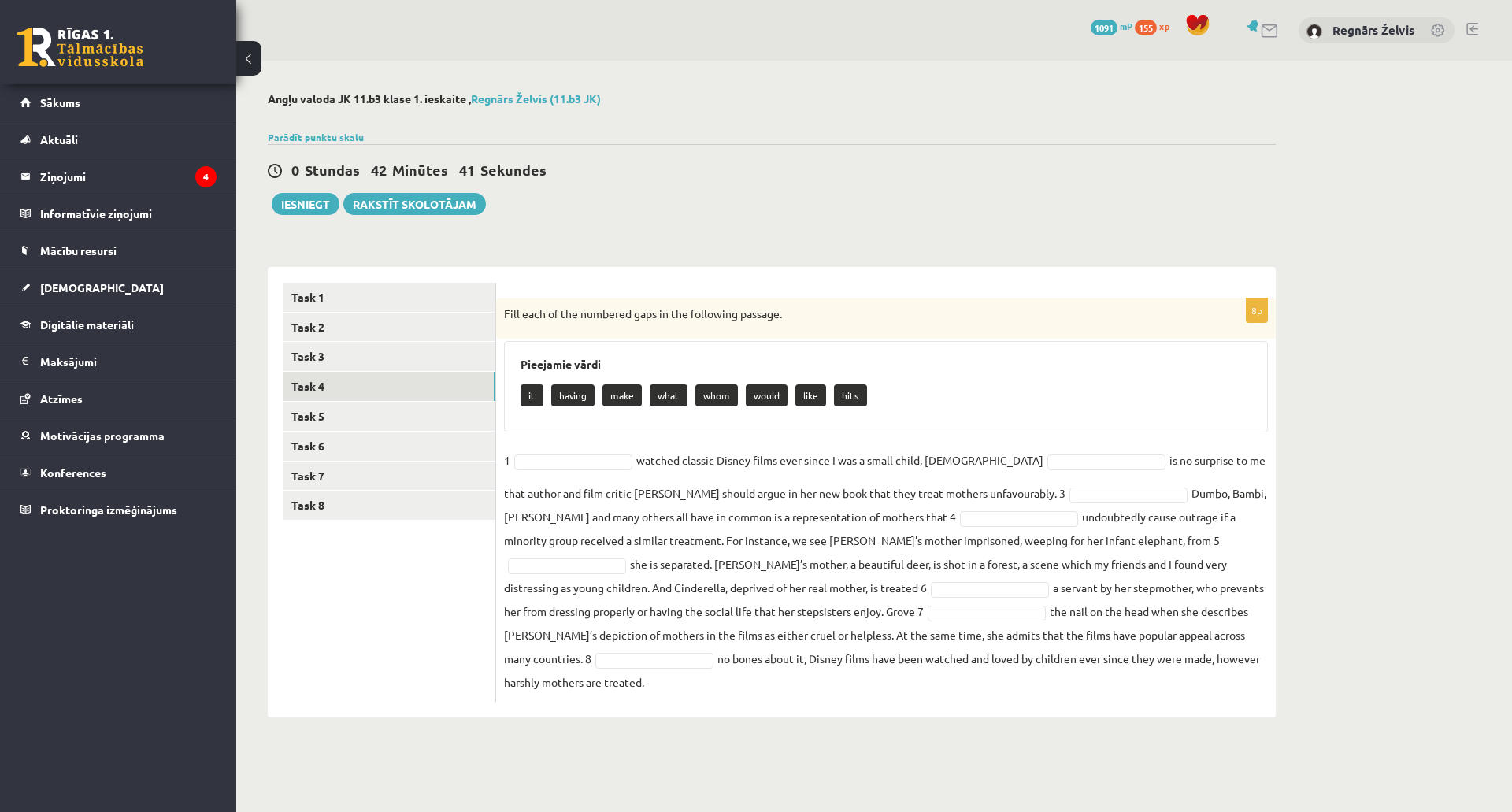
click at [1078, 667] on div "8p Fill each of the numbered gaps in the following passage. Pieejamie vārdi it …" at bounding box center [886, 500] width 780 height 403
copy div "Fill each of the numbered gaps in the following passage. Pieejamie vārdi it hav…"
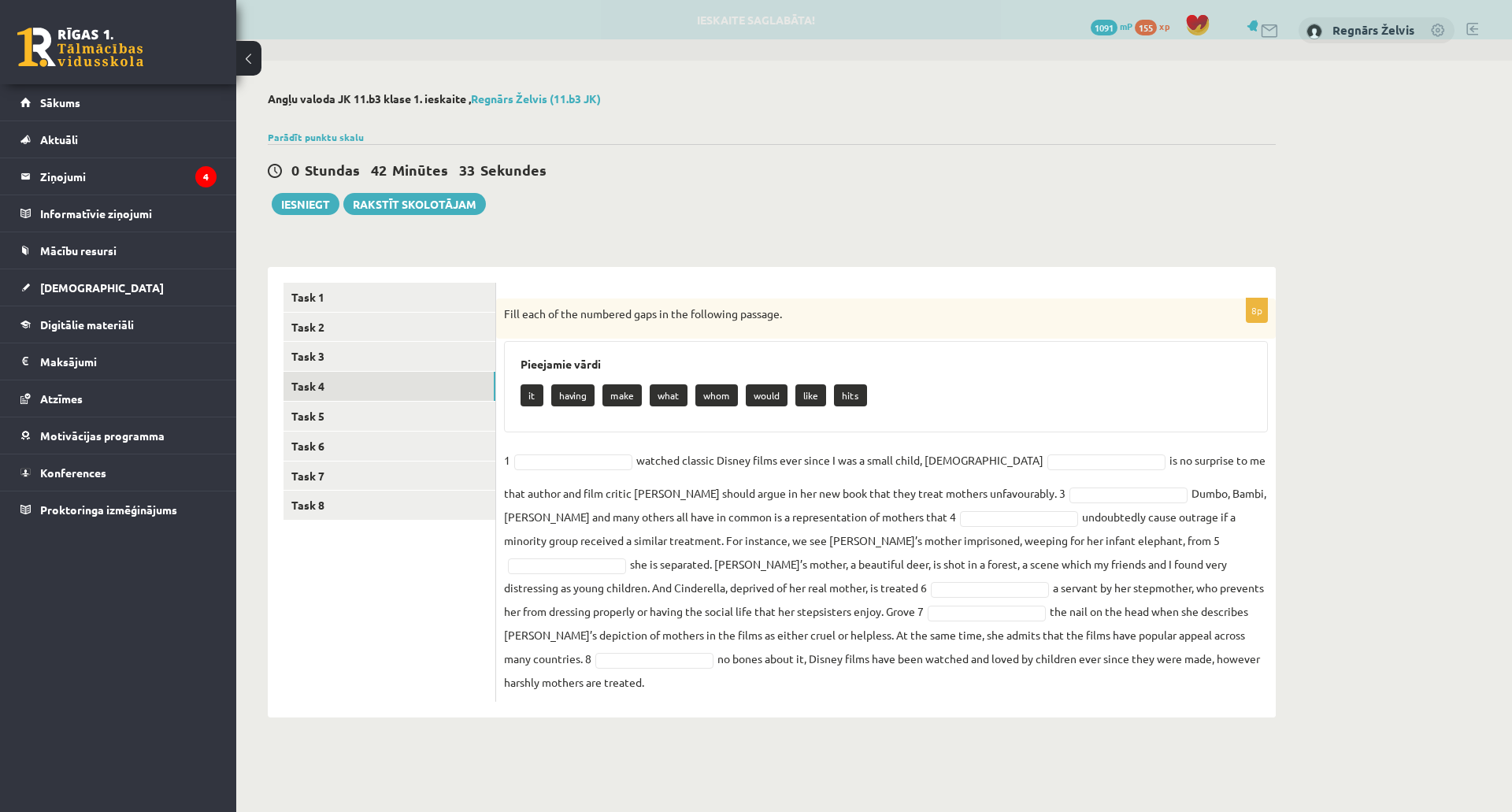
click at [921, 401] on div "it having make what whom would like hits" at bounding box center [886, 397] width 731 height 37
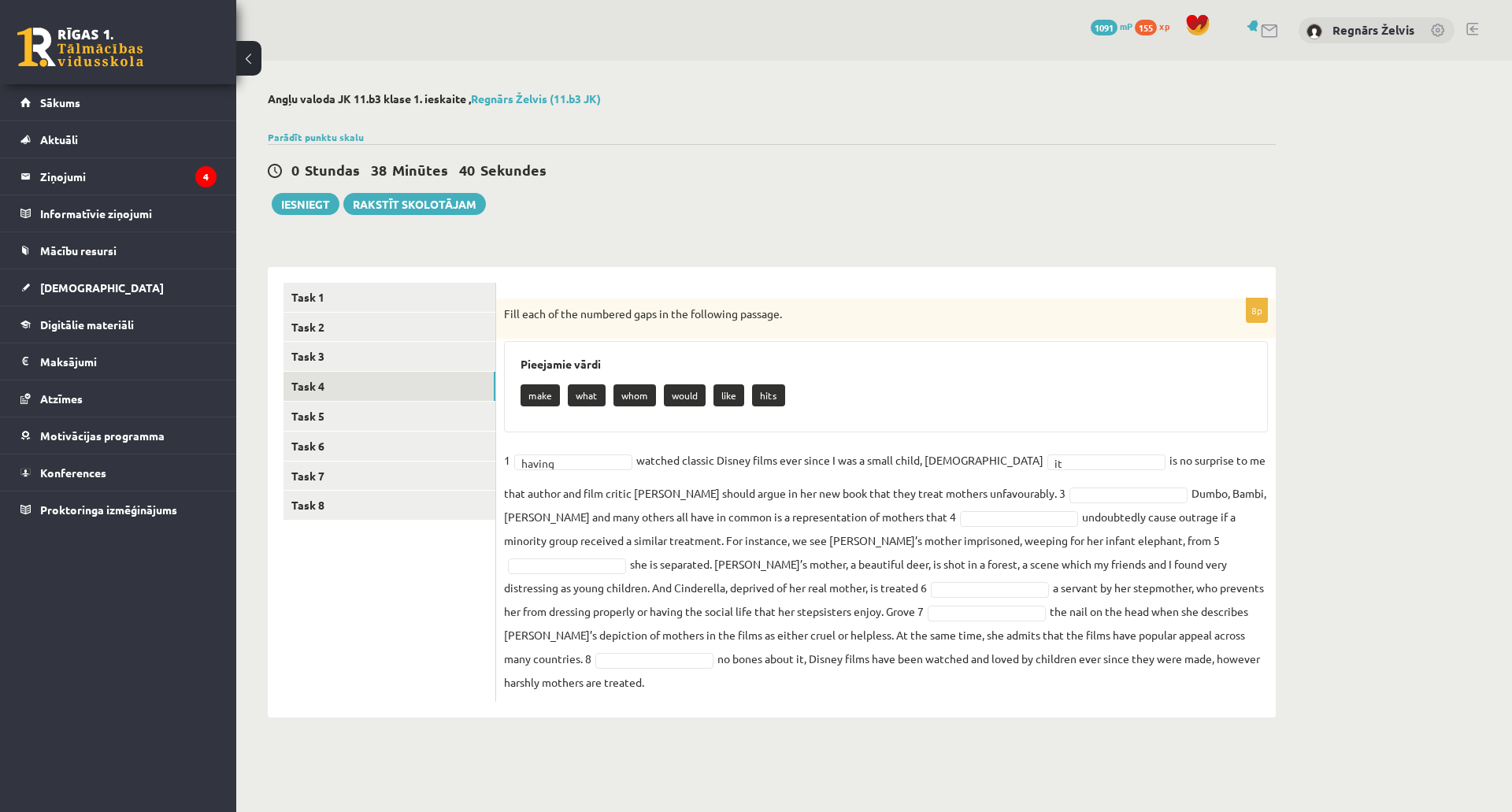
drag, startPoint x: 983, startPoint y: 479, endPoint x: 1006, endPoint y: 500, distance: 31.1
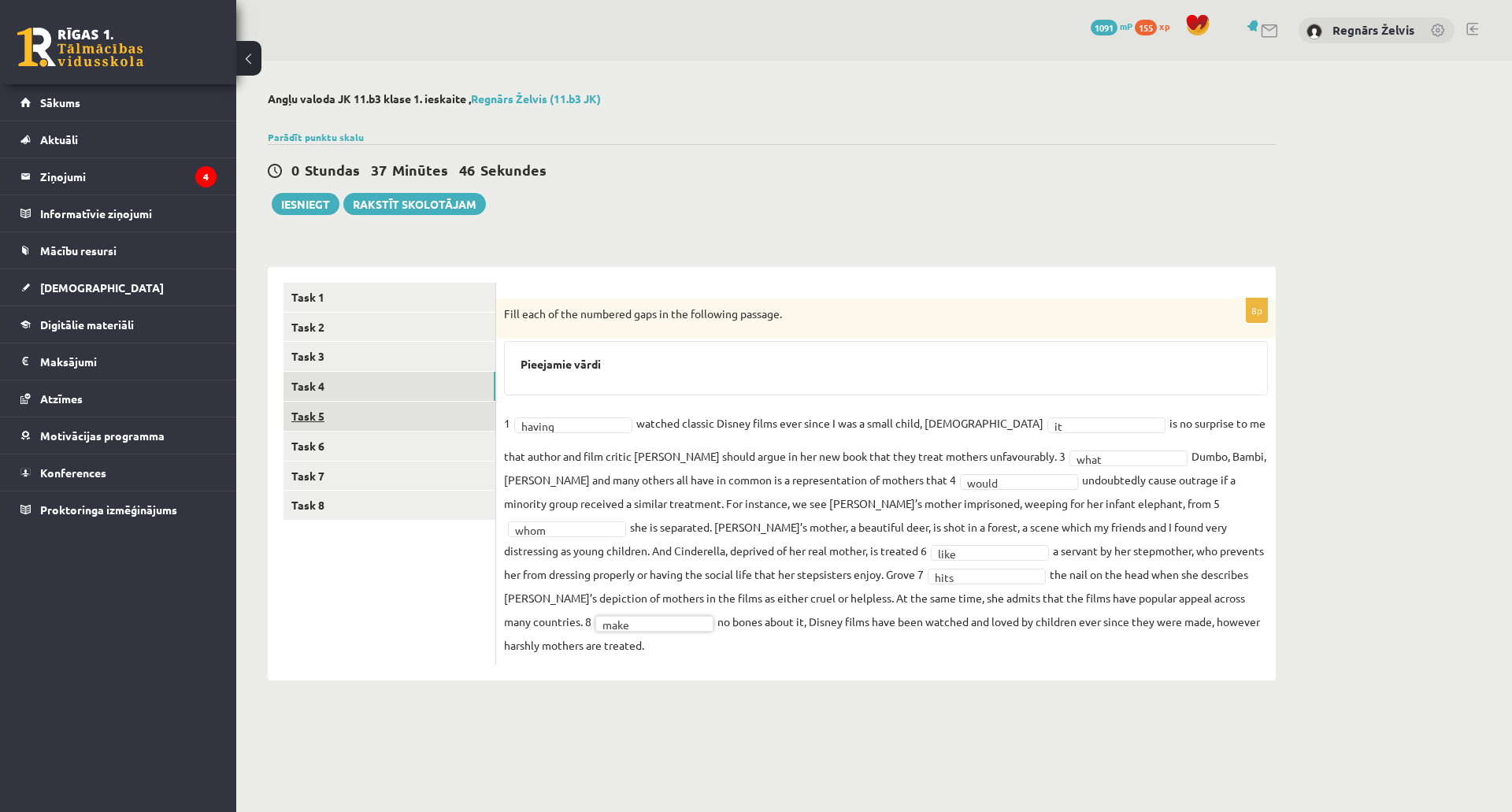
click at [379, 410] on link "Task 5" at bounding box center [389, 416] width 212 height 29
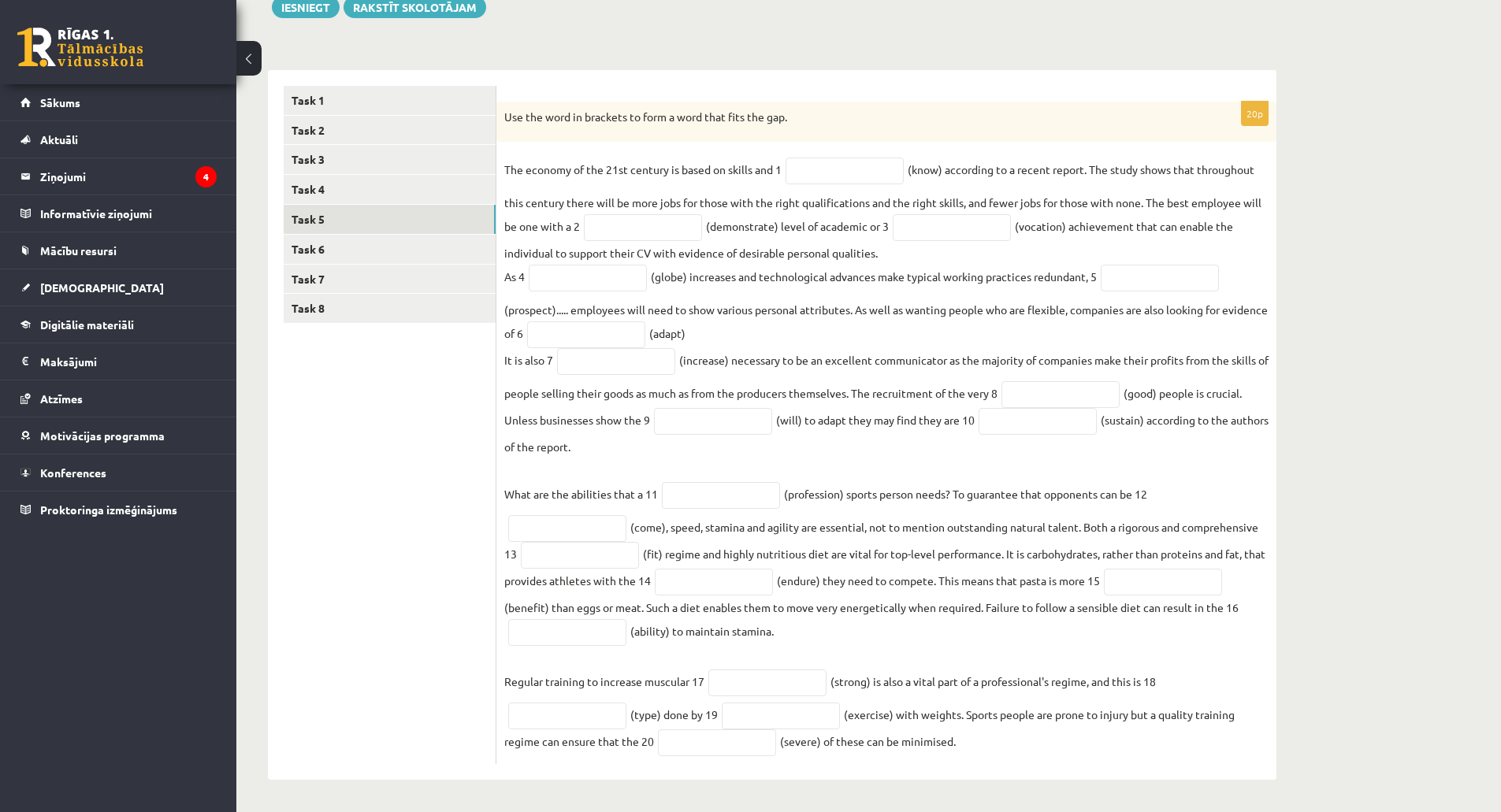
scroll to position [202, 0]
drag, startPoint x: 857, startPoint y: 417, endPoint x: 901, endPoint y: 458, distance: 60.1
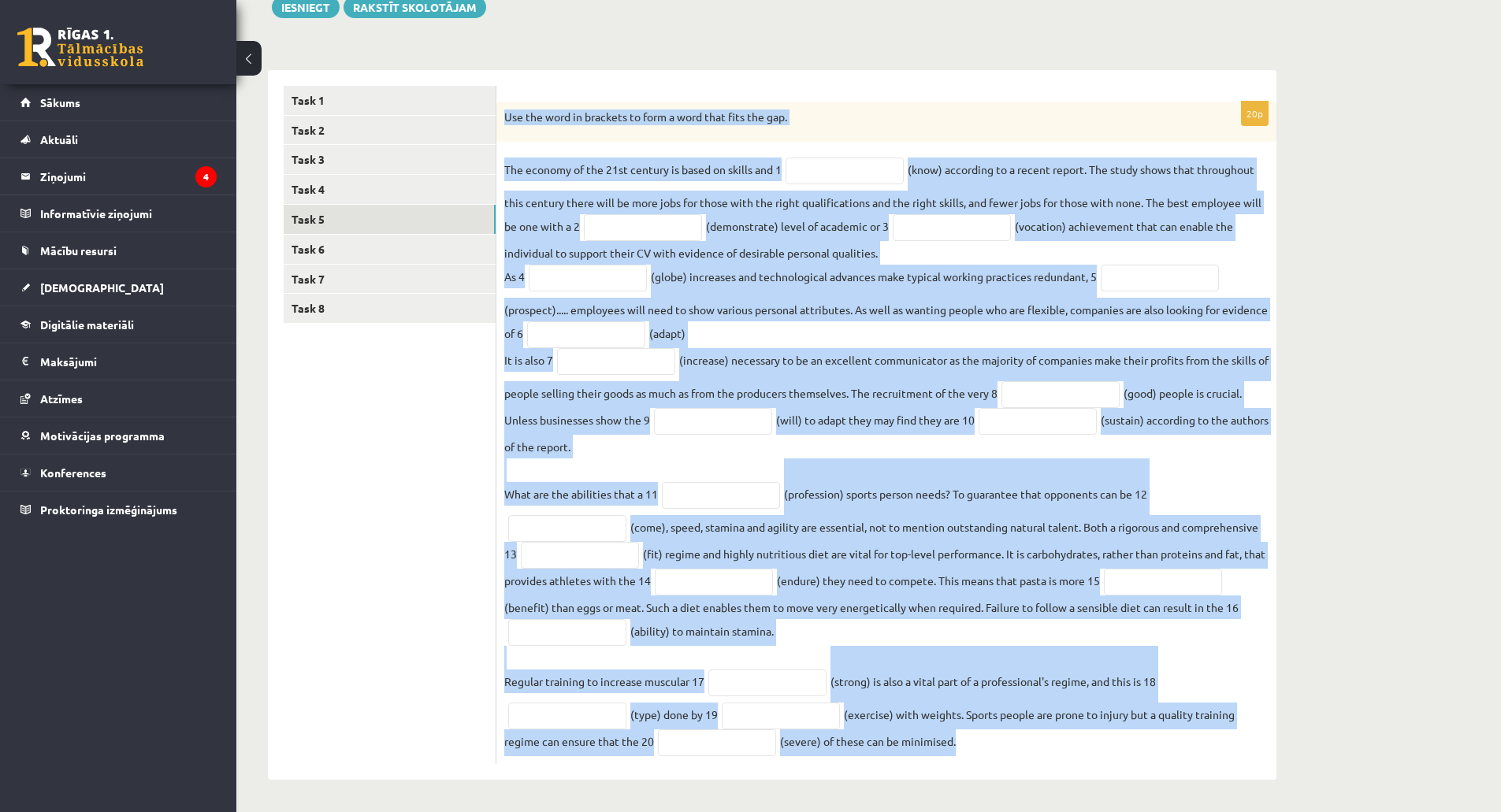
drag, startPoint x: 506, startPoint y: 193, endPoint x: 1027, endPoint y: 742, distance: 756.9
click at [1027, 742] on div "20p Use the word in brackets to form a word that fits the gap. The economy of t…" at bounding box center [886, 433] width 780 height 663
copy div "Use the word in brackets to form a word that fits the gap. The economy of the 2…"
click at [827, 109] on p "Use the word in brackets to form a word that fits the gap." at bounding box center [846, 117] width 685 height 16
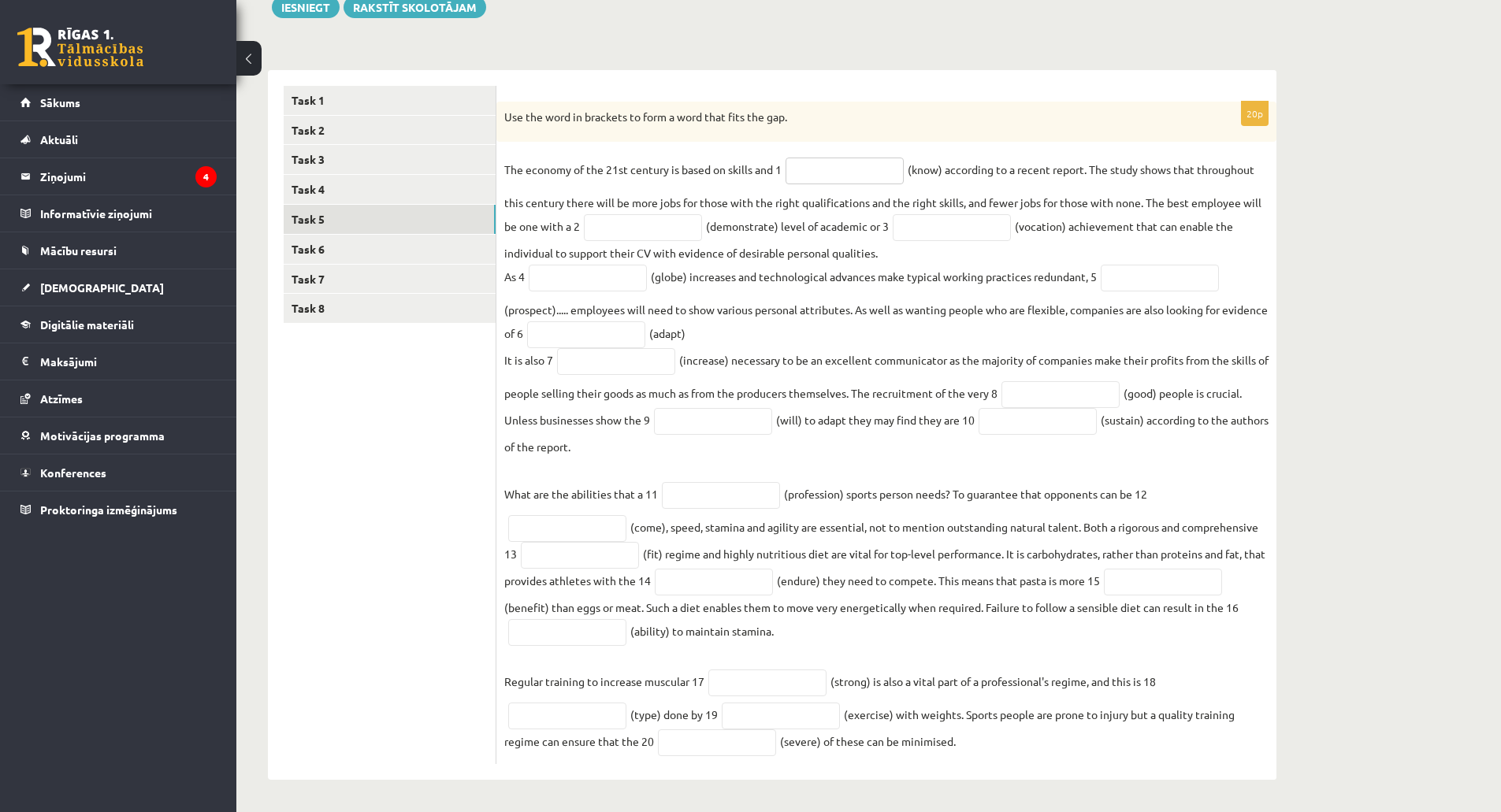
click at [840, 166] on input "text" at bounding box center [844, 171] width 118 height 27
type input "*********"
click at [929, 226] on input "text" at bounding box center [951, 228] width 118 height 27
click at [621, 223] on input "text" at bounding box center [642, 228] width 118 height 27
click at [628, 225] on input "text" at bounding box center [642, 228] width 118 height 27
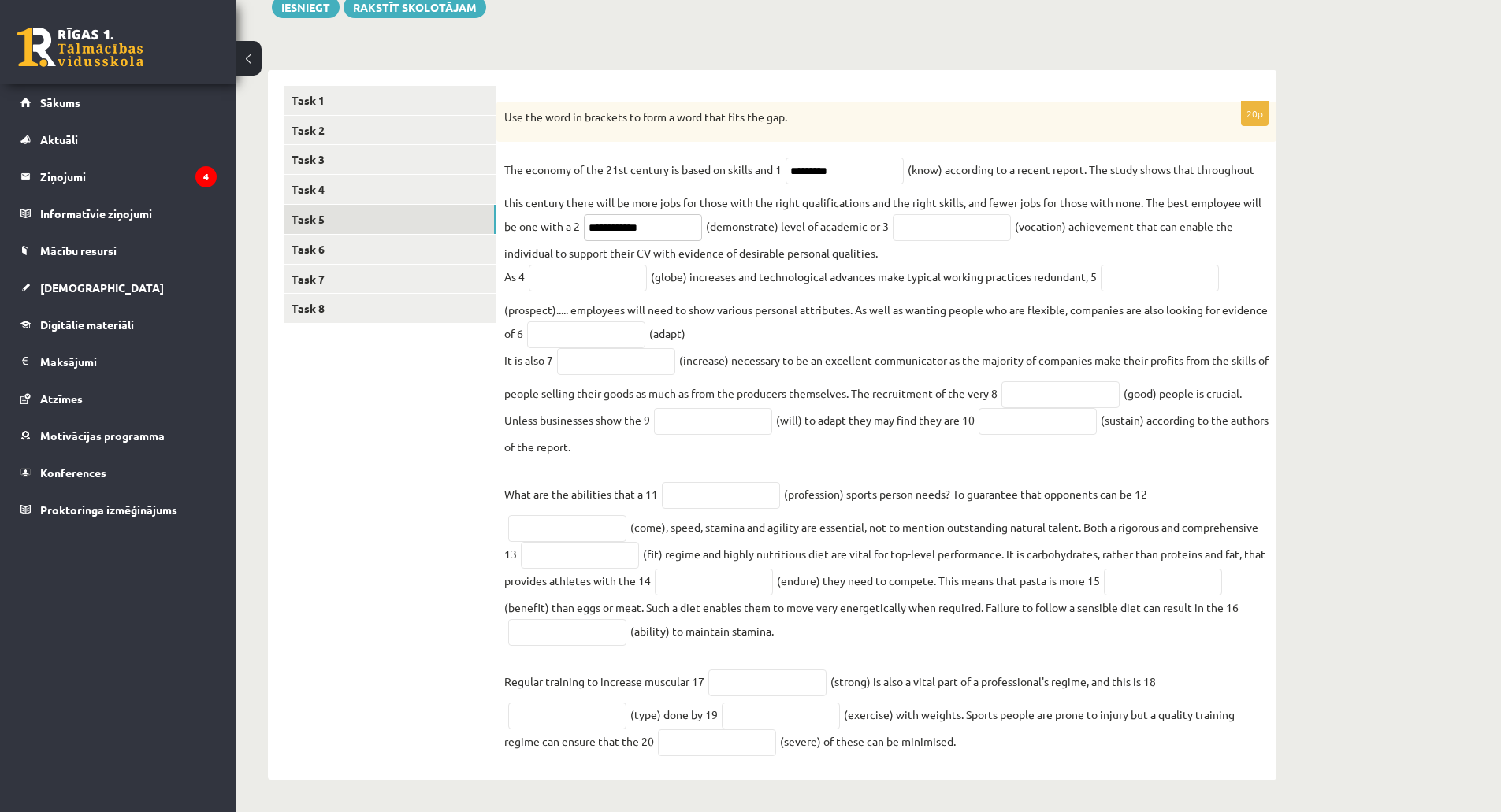
type input "**********"
click at [933, 223] on input "text" at bounding box center [951, 228] width 118 height 27
type input "**********"
click at [565, 272] on input "text" at bounding box center [587, 277] width 118 height 27
type input "**********"
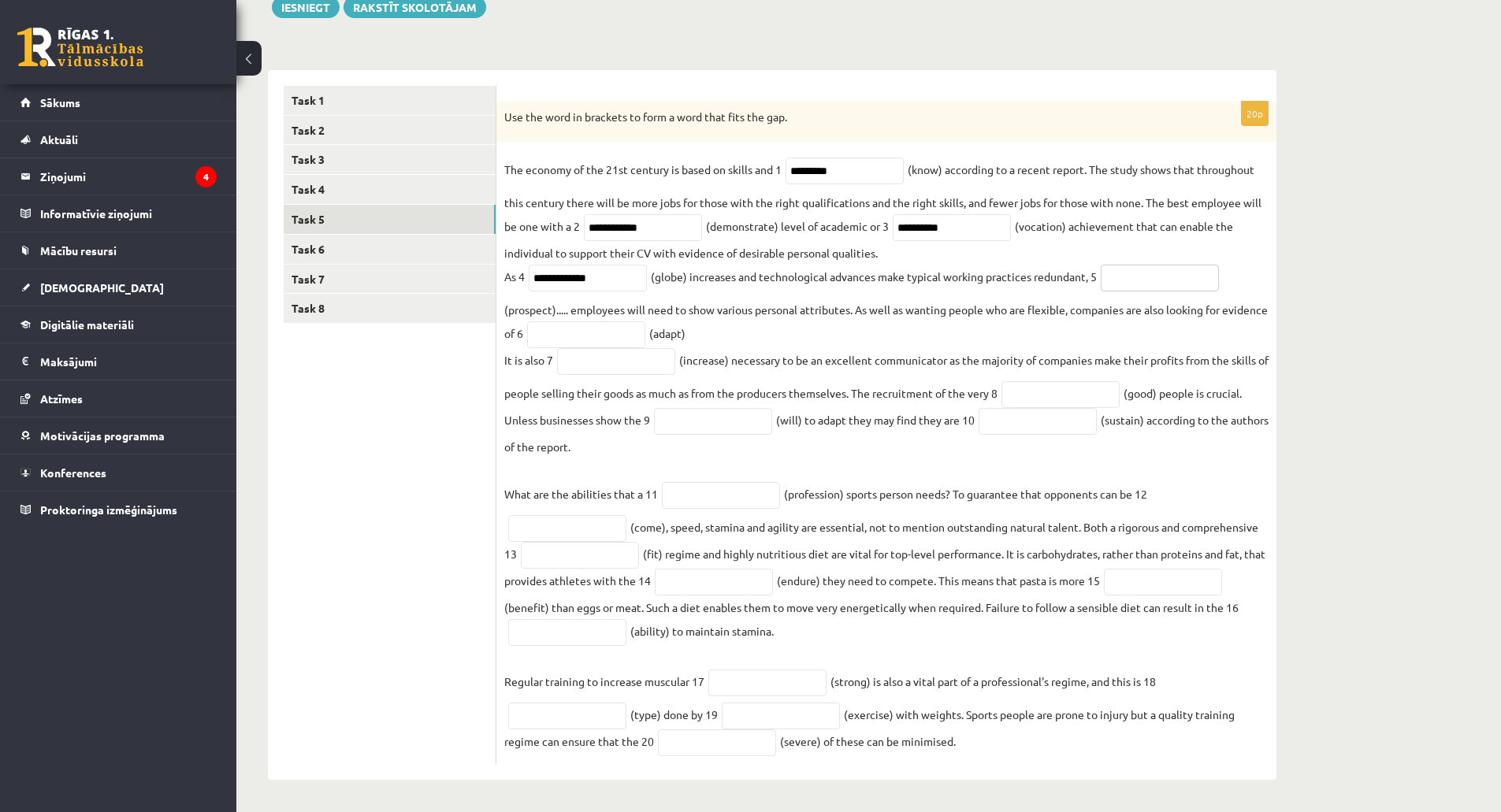
click at [1124, 276] on input "text" at bounding box center [1160, 277] width 118 height 27
click at [1151, 274] on input "text" at bounding box center [1160, 277] width 118 height 27
type input "**********"
click at [645, 339] on input "text" at bounding box center [586, 334] width 118 height 27
type input "**********"
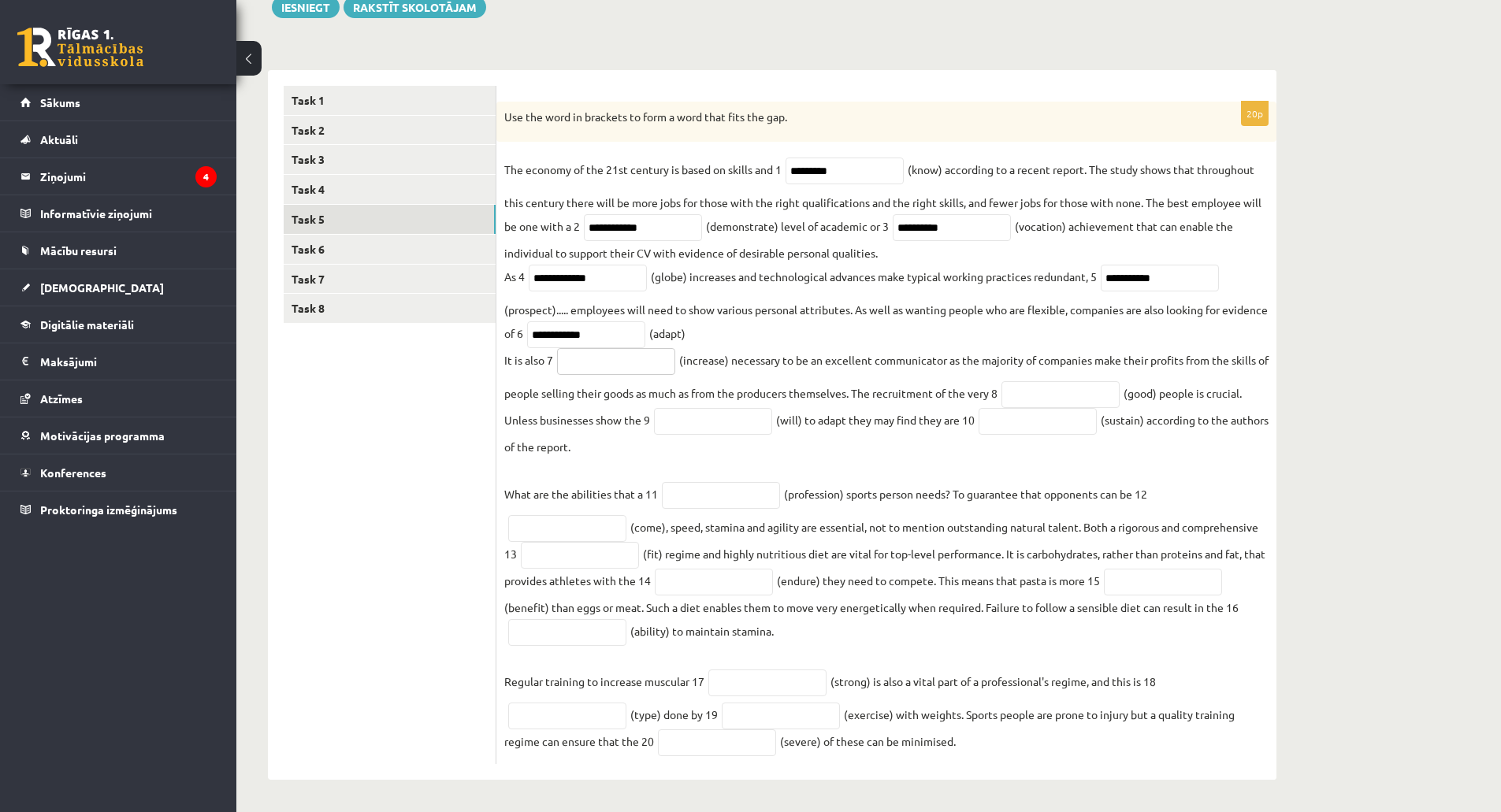
click at [631, 368] on input "text" at bounding box center [615, 361] width 118 height 27
type input "**********"
click at [698, 416] on input "text" at bounding box center [712, 421] width 118 height 27
click at [1042, 403] on input "text" at bounding box center [1060, 395] width 118 height 27
type input "****"
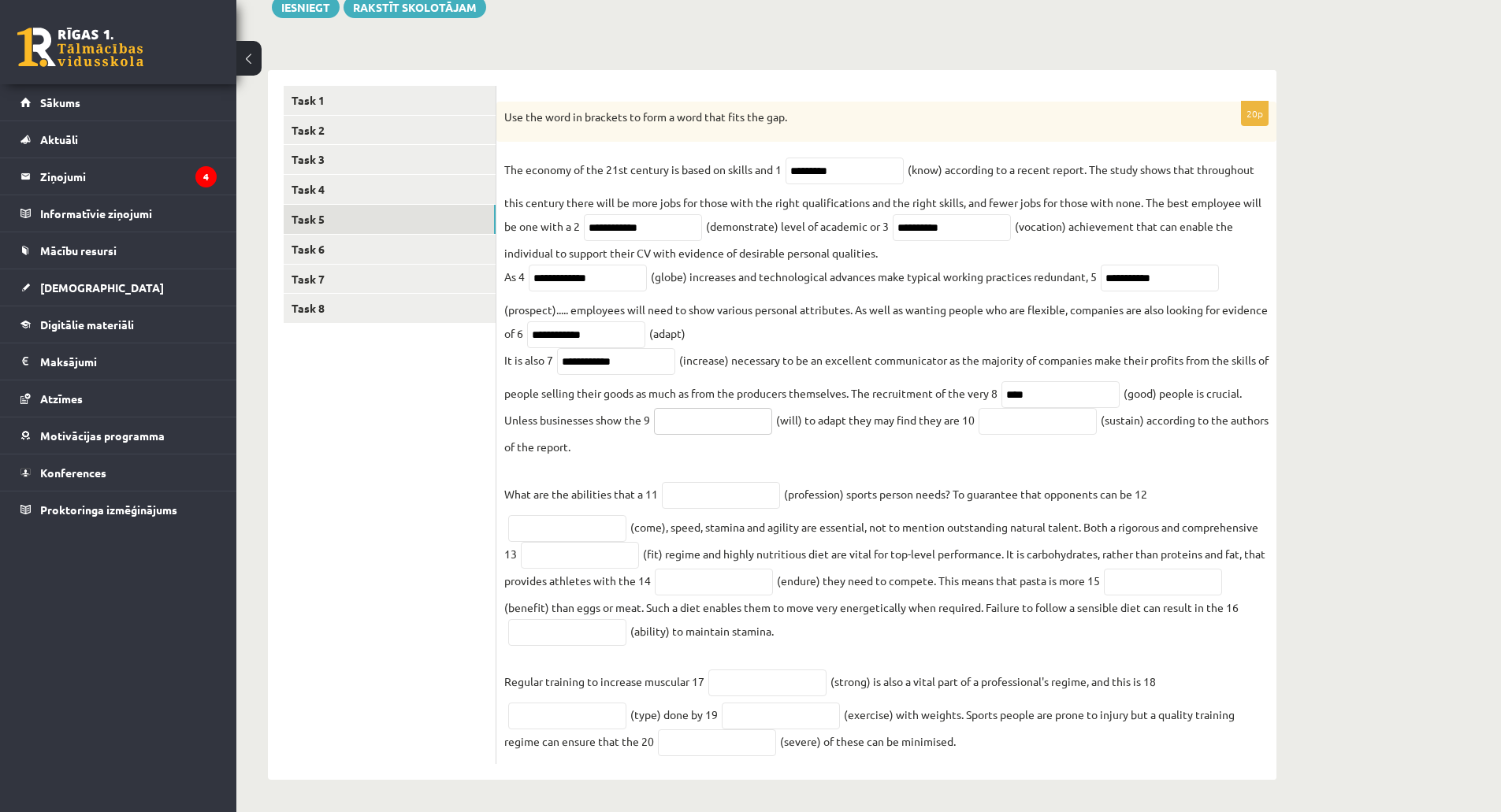
click at [718, 420] on input "text" at bounding box center [712, 421] width 118 height 27
type input "**********"
click at [1037, 422] on input "text" at bounding box center [1037, 421] width 118 height 27
type input "**********"
click at [730, 508] on input "text" at bounding box center [720, 495] width 118 height 27
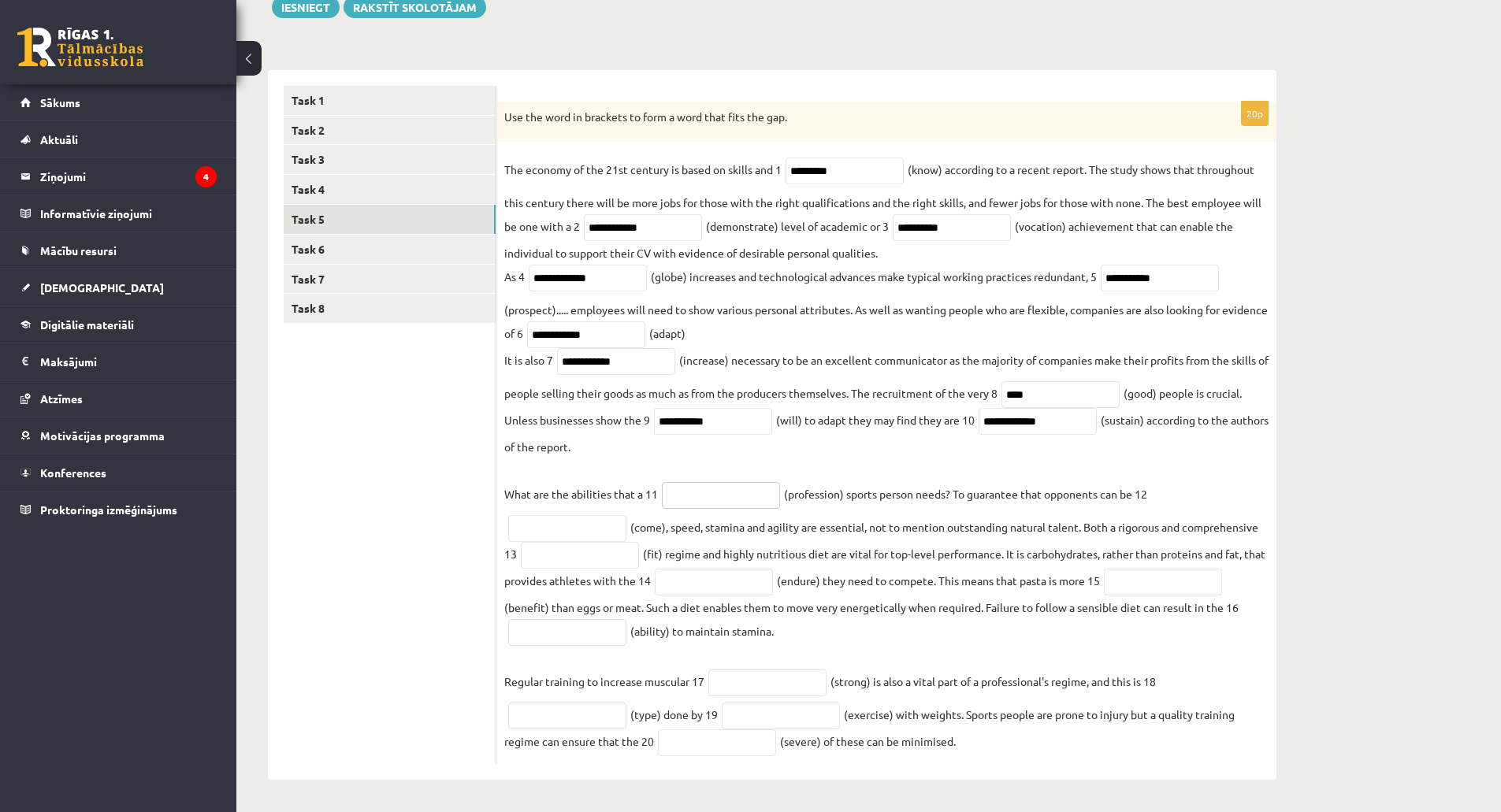
click at [721, 494] on input "text" at bounding box center [720, 495] width 118 height 27
type input "**********"
click at [597, 525] on input "text" at bounding box center [567, 528] width 118 height 27
type input "********"
click at [591, 560] on input "text" at bounding box center [579, 555] width 118 height 27
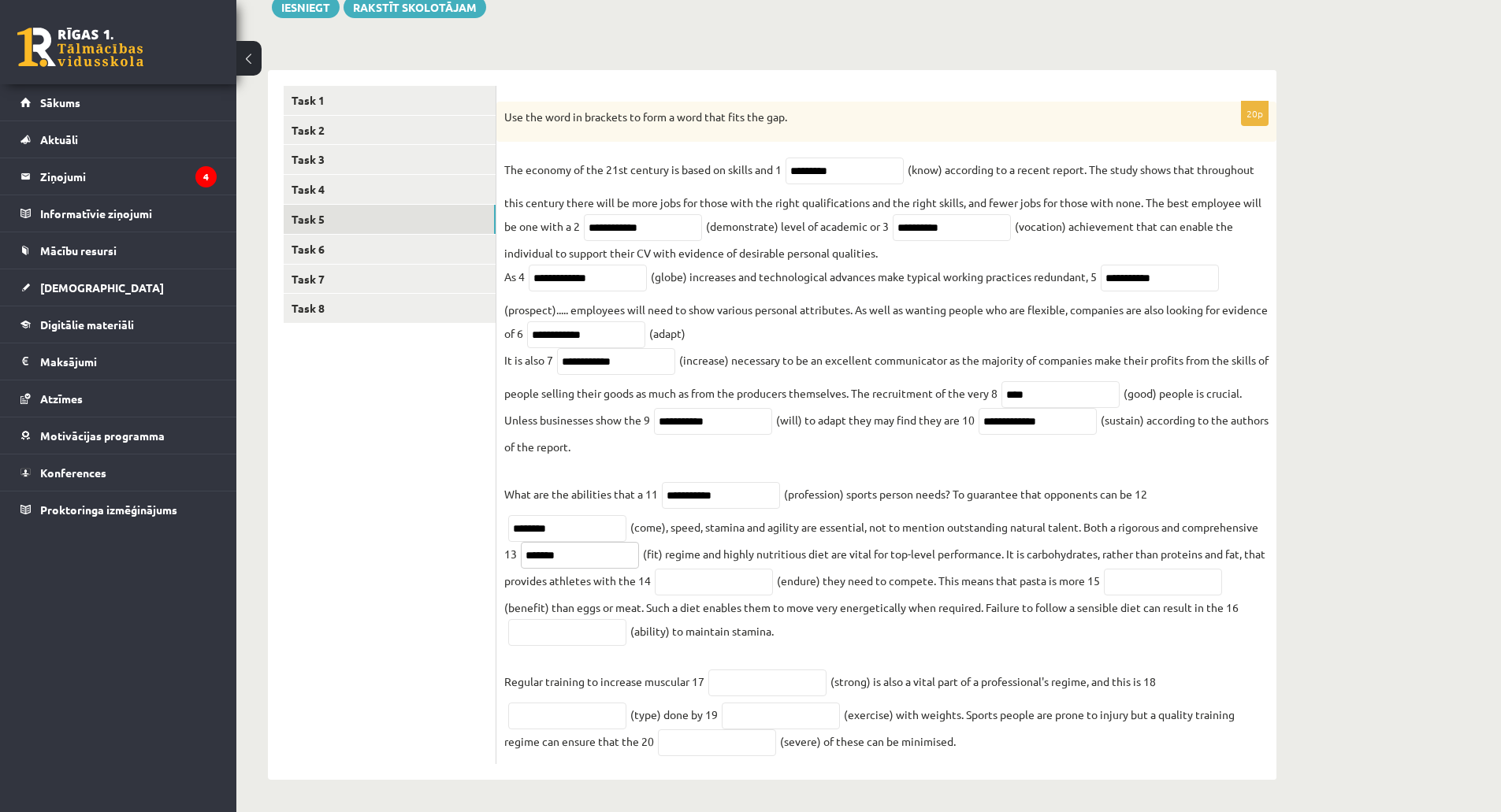
type input "*******"
click at [728, 590] on input "text" at bounding box center [713, 582] width 118 height 27
type input "*********"
click at [1155, 585] on input "text" at bounding box center [1162, 582] width 118 height 27
type input "**********"
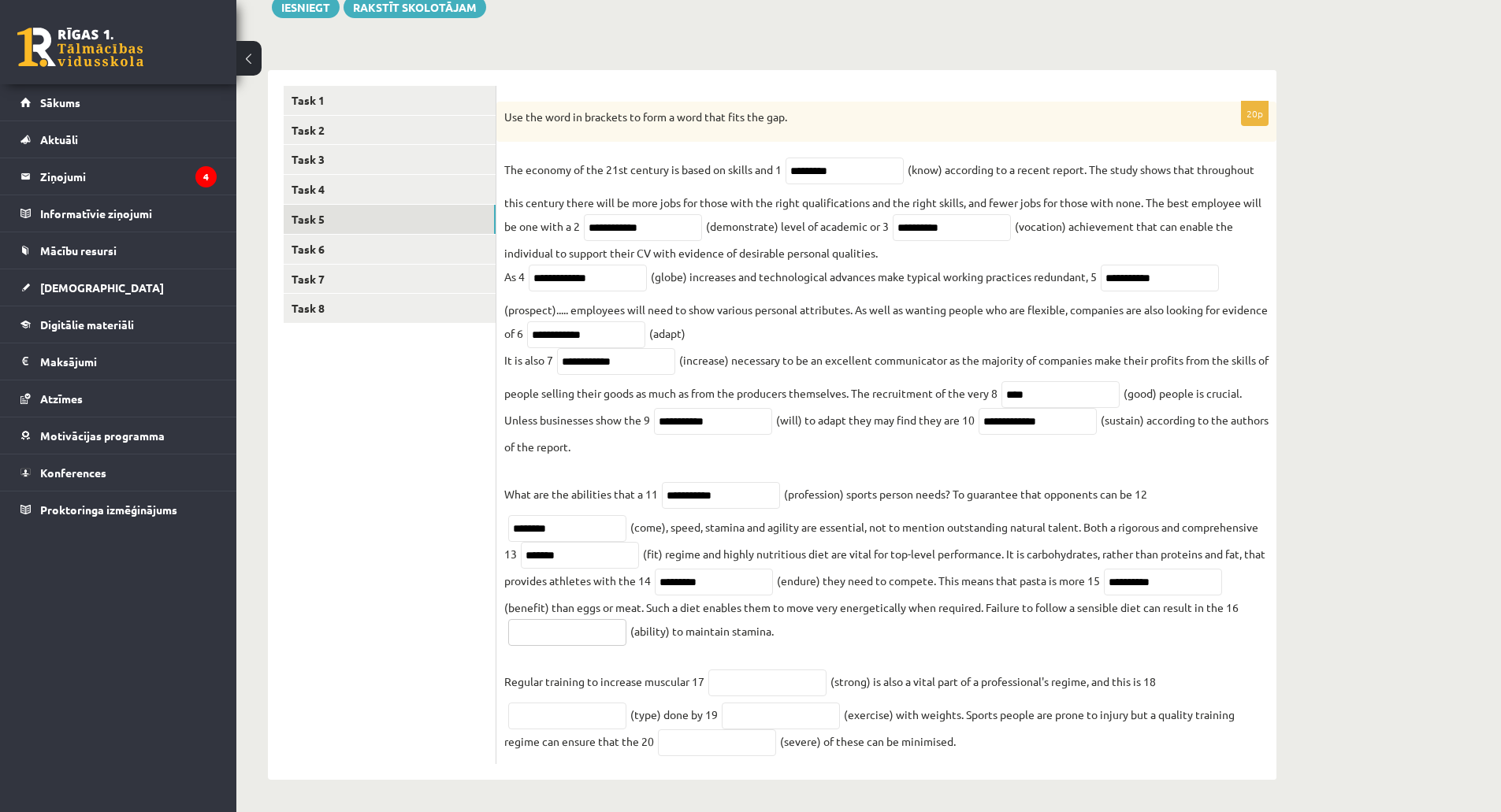
click at [587, 628] on input "text" at bounding box center [567, 633] width 118 height 27
type input "*********"
click at [783, 675] on input "text" at bounding box center [767, 682] width 118 height 27
type input "********"
click at [566, 718] on input "text" at bounding box center [567, 716] width 118 height 27
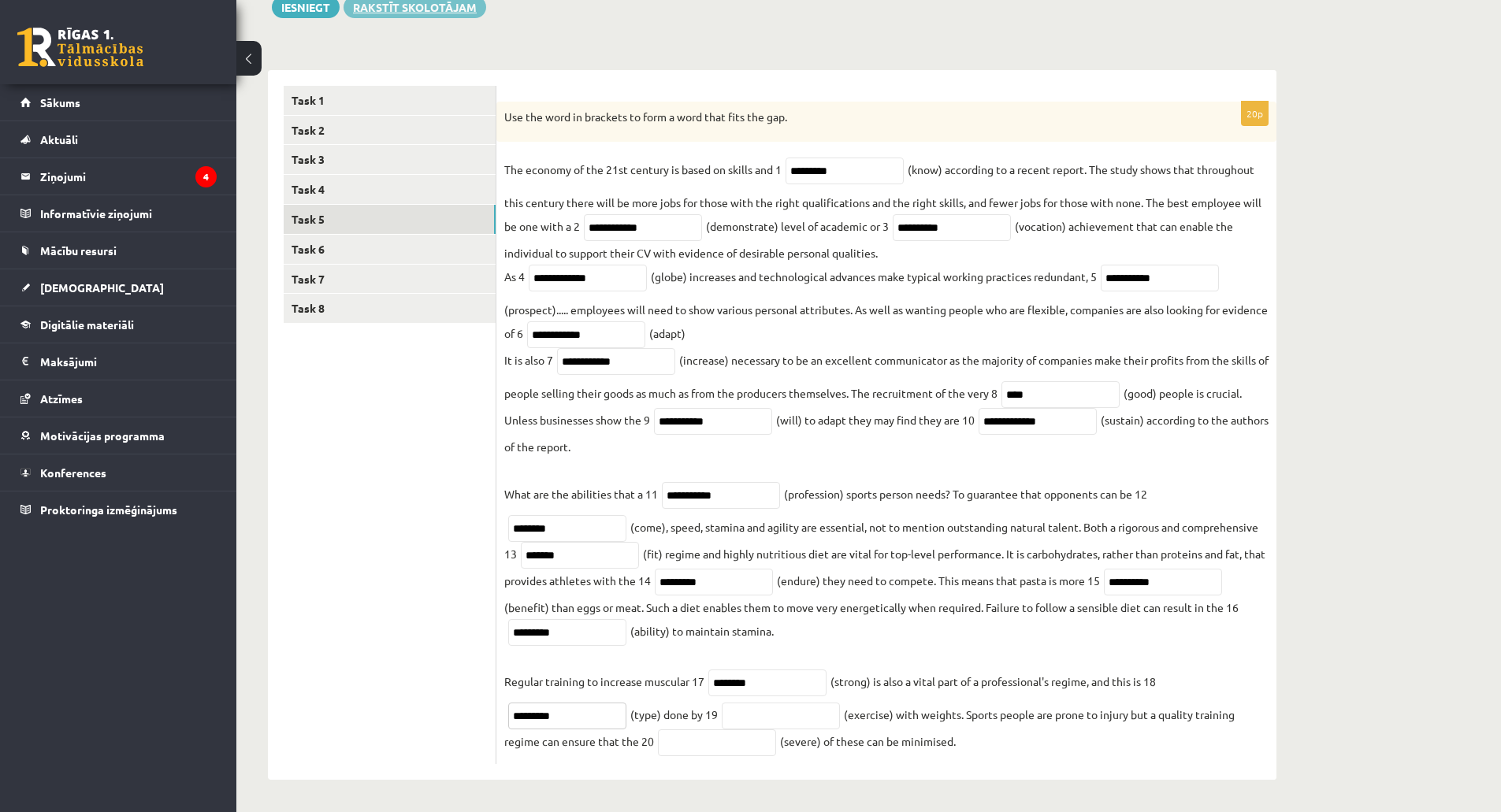
type input "*********"
click at [769, 710] on input "text" at bounding box center [781, 716] width 118 height 27
type input "**********"
click at [685, 738] on input "text" at bounding box center [717, 743] width 118 height 27
type input "********"
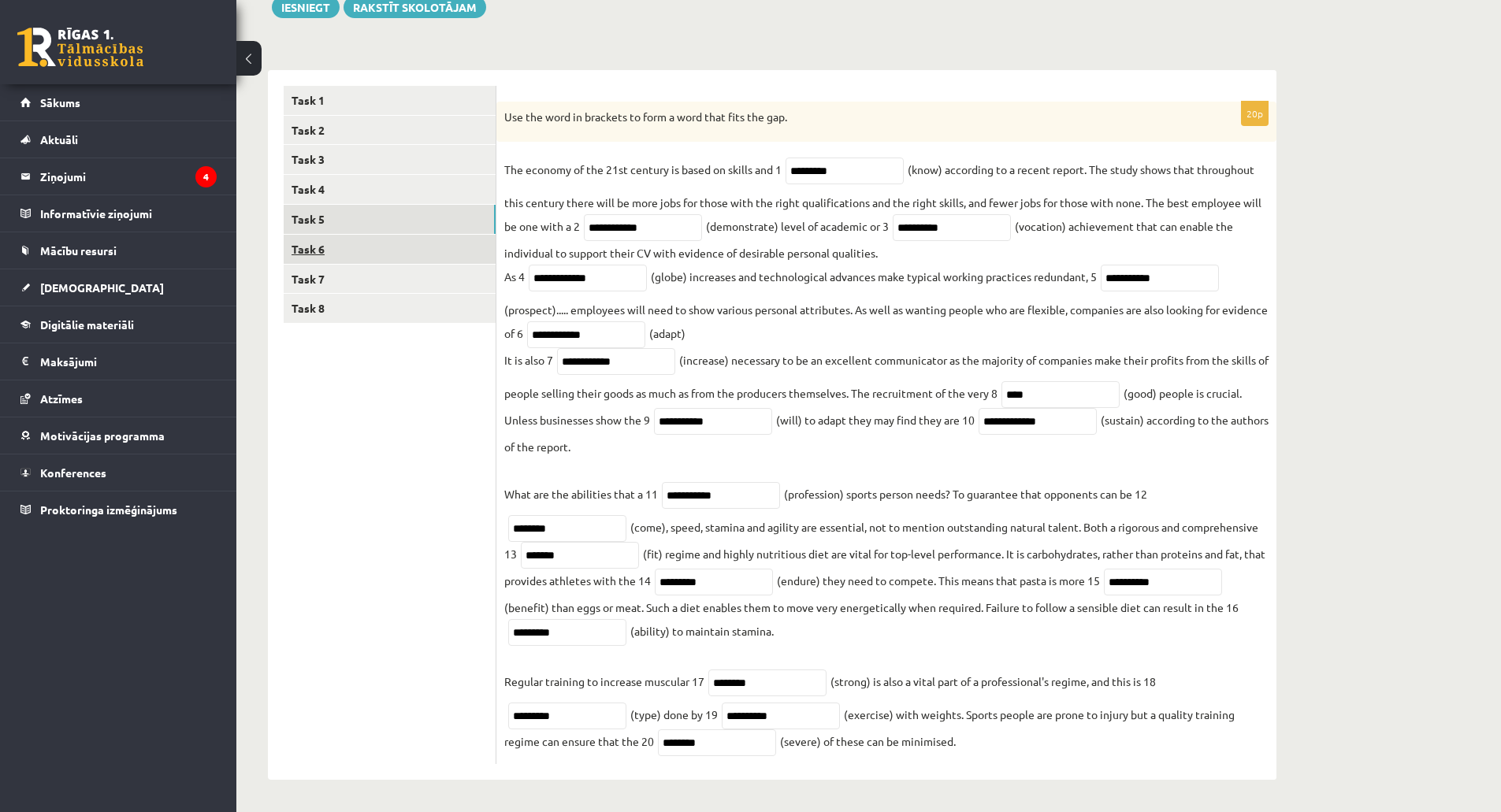
click at [382, 243] on link "Task 6" at bounding box center [389, 248] width 212 height 29
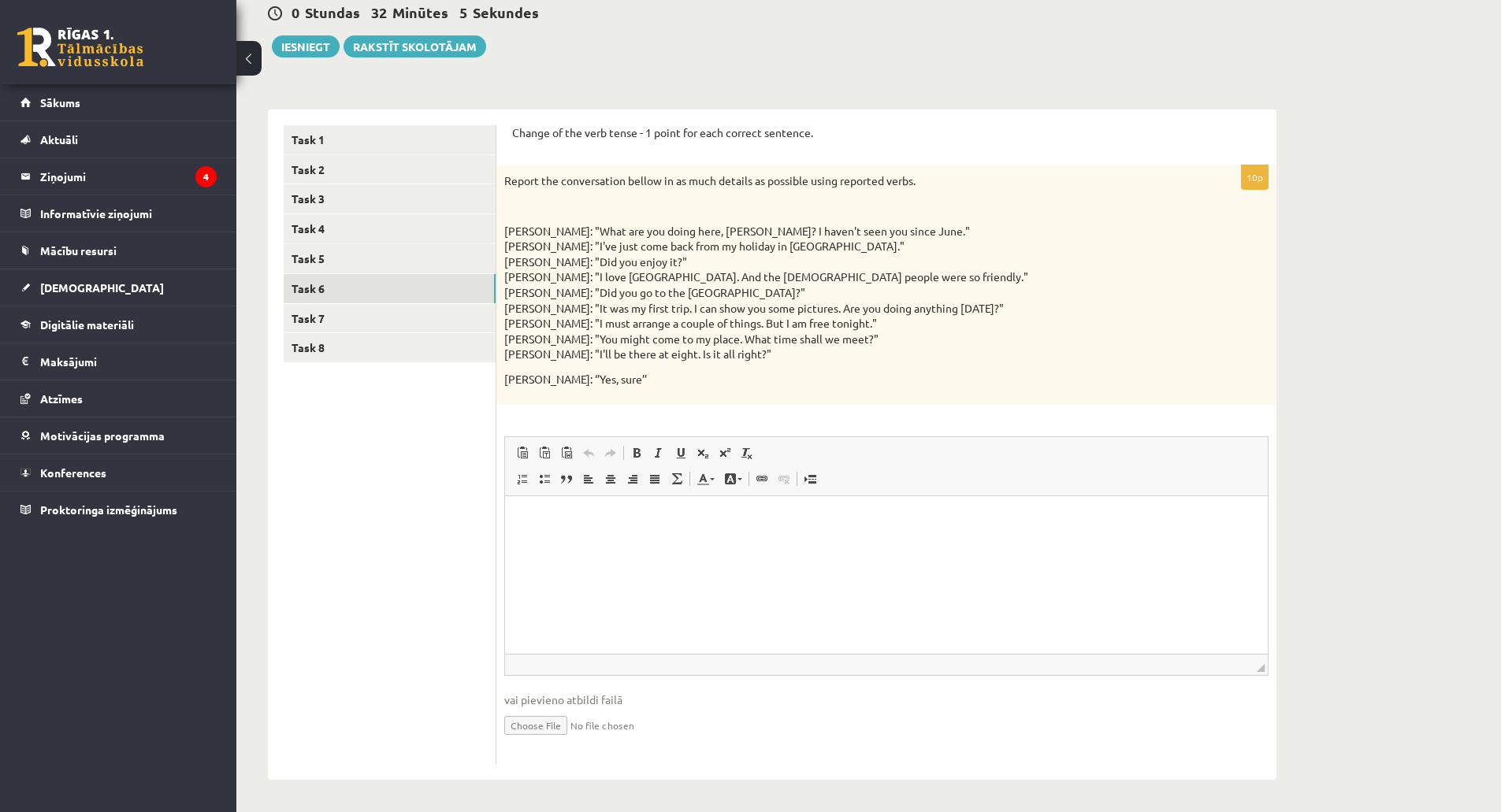
scroll to position [0, 0]
click at [319, 308] on link "Task 7" at bounding box center [389, 318] width 212 height 29
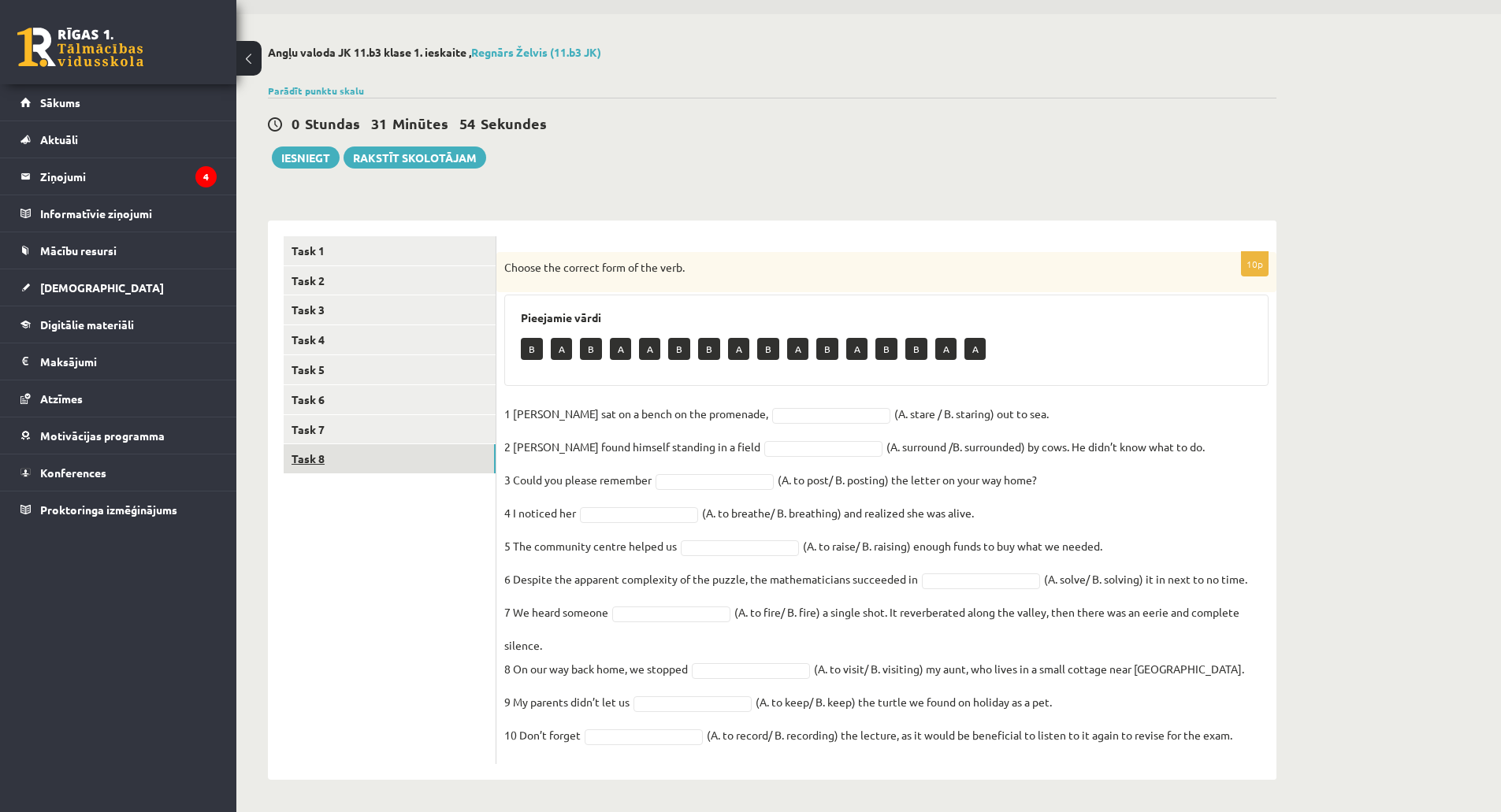
click at [389, 460] on link "Task 8" at bounding box center [389, 458] width 212 height 29
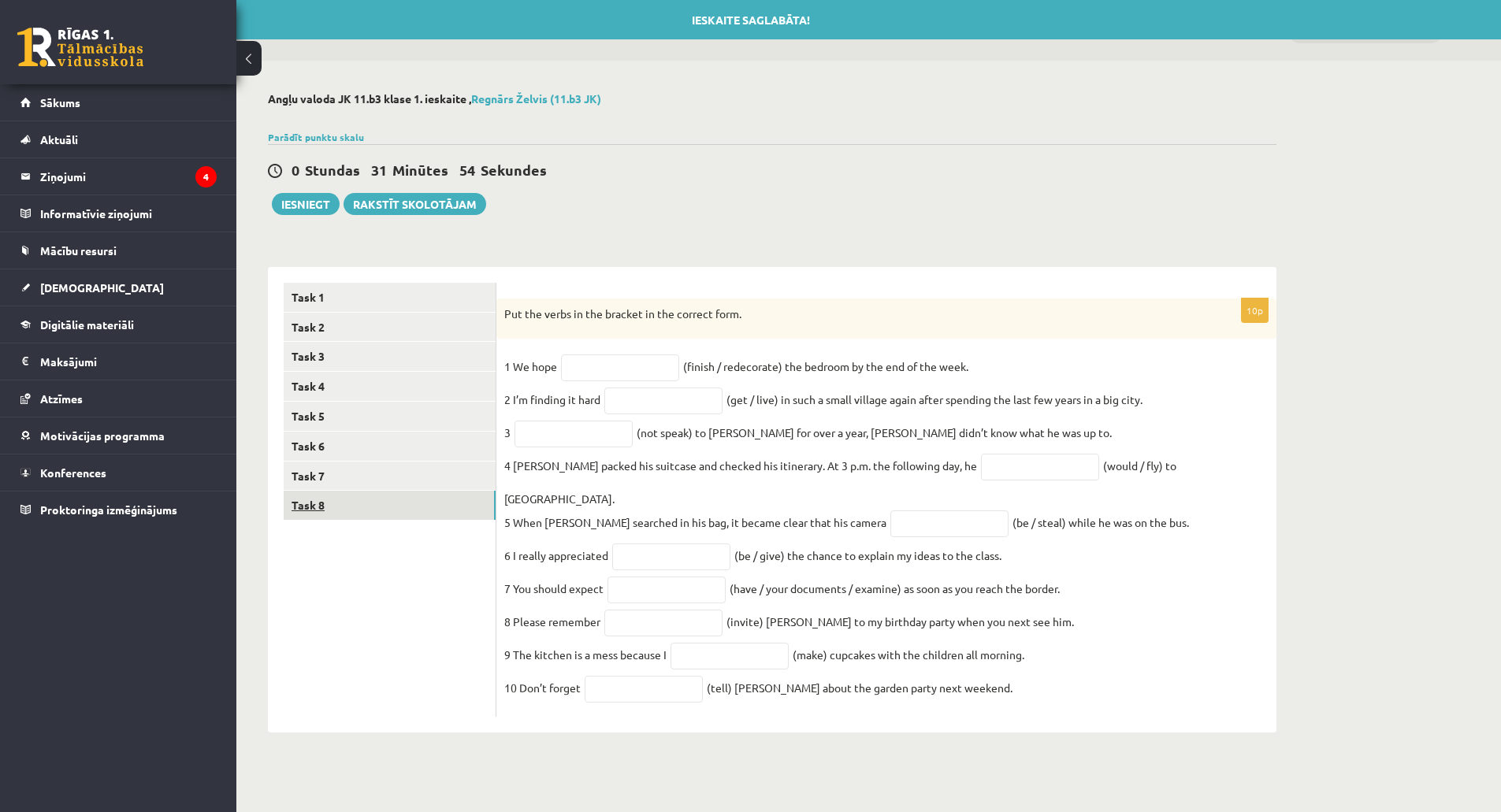
scroll to position [0, 0]
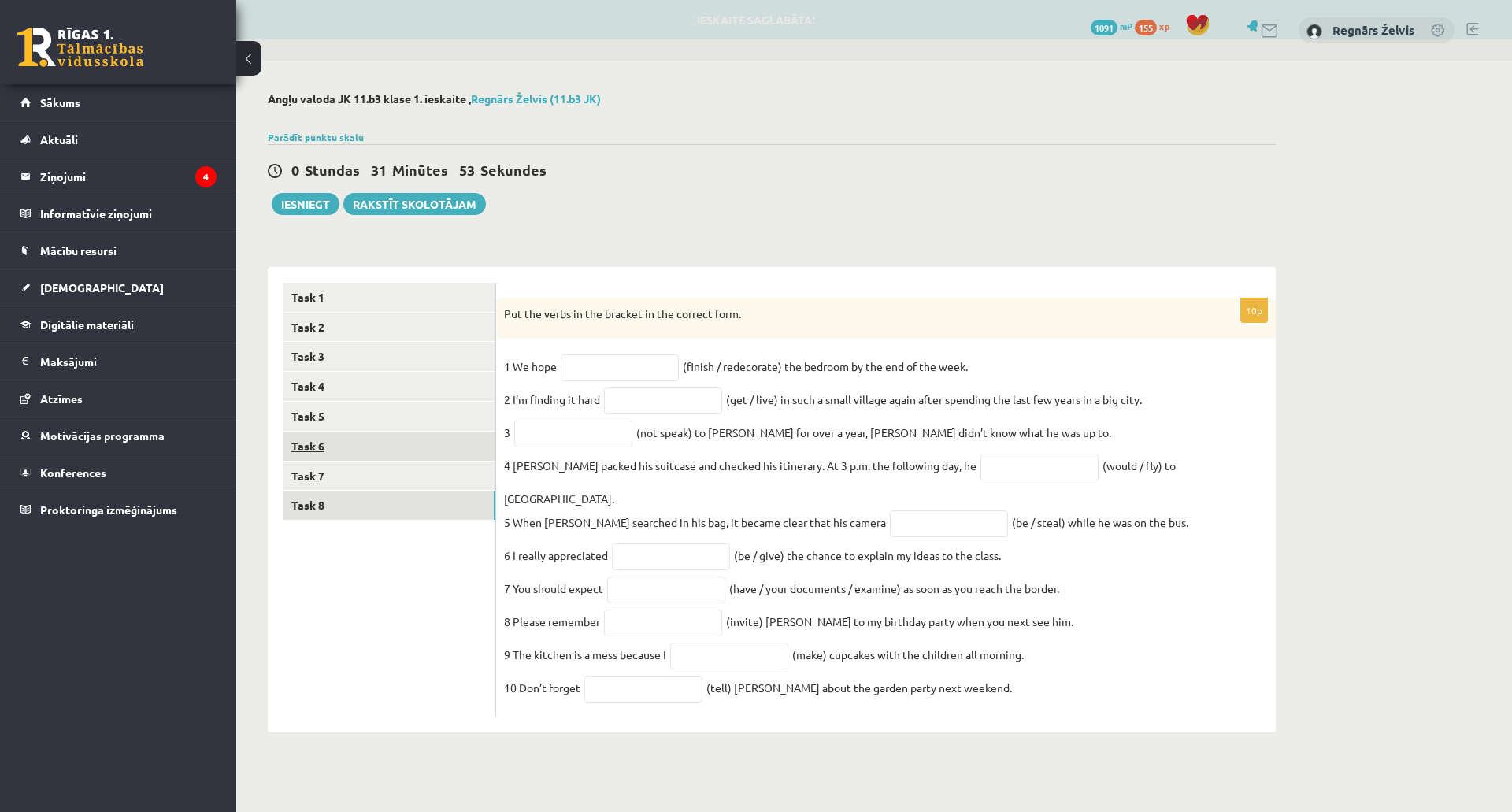
click at [389, 460] on link "Task 6" at bounding box center [389, 445] width 212 height 29
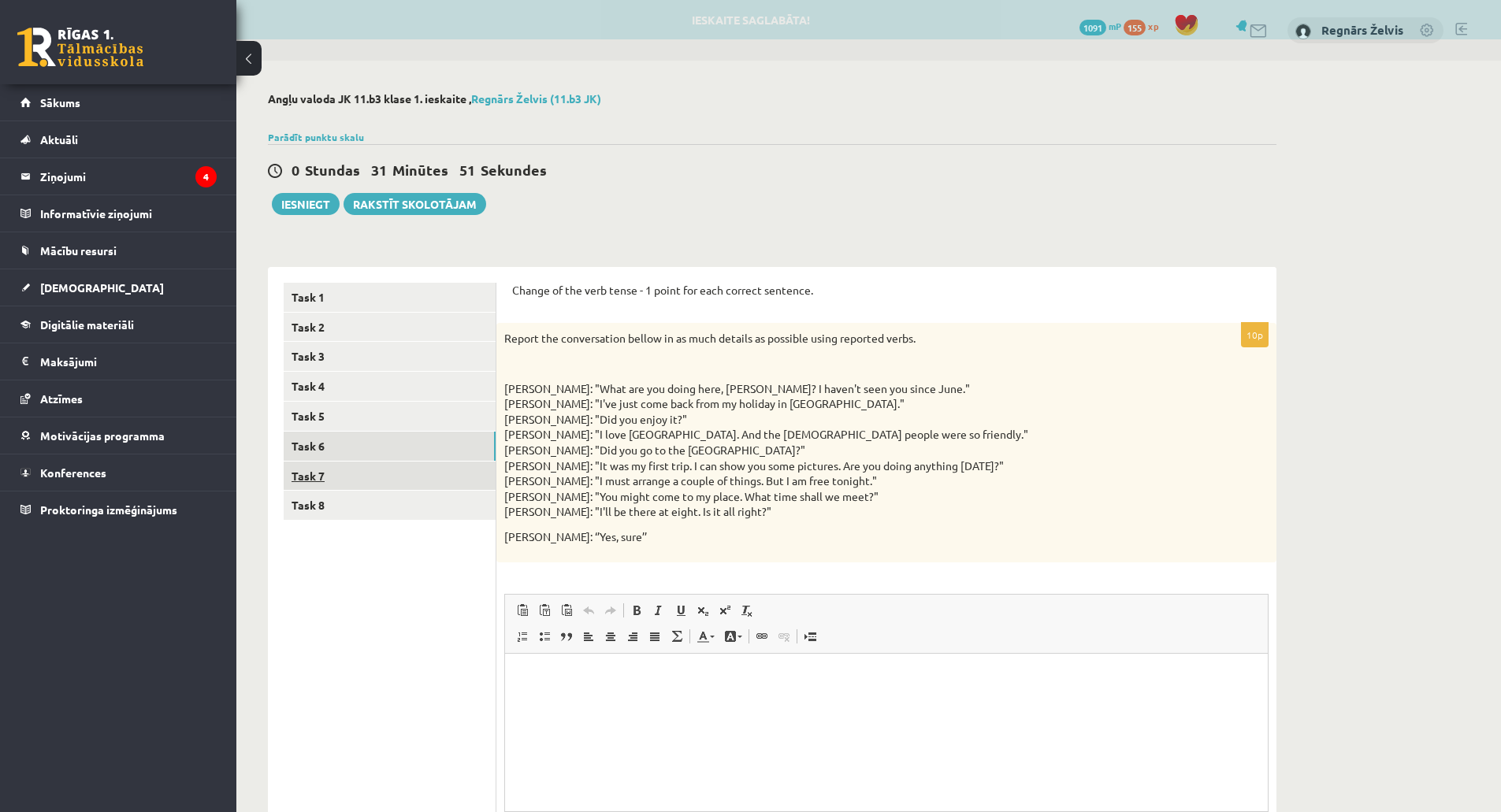
click at [379, 485] on link "Task 7" at bounding box center [389, 476] width 212 height 29
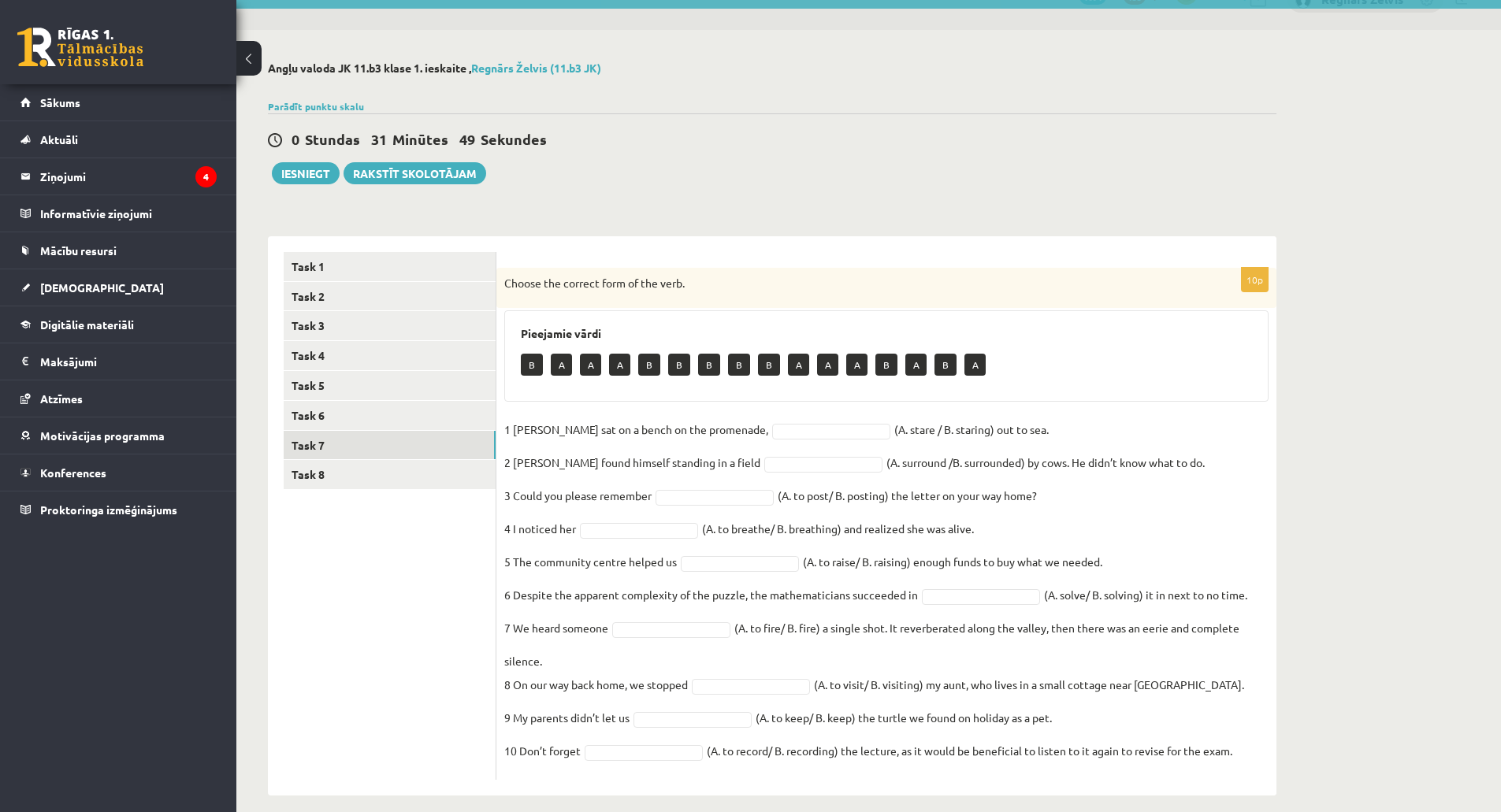
scroll to position [47, 0]
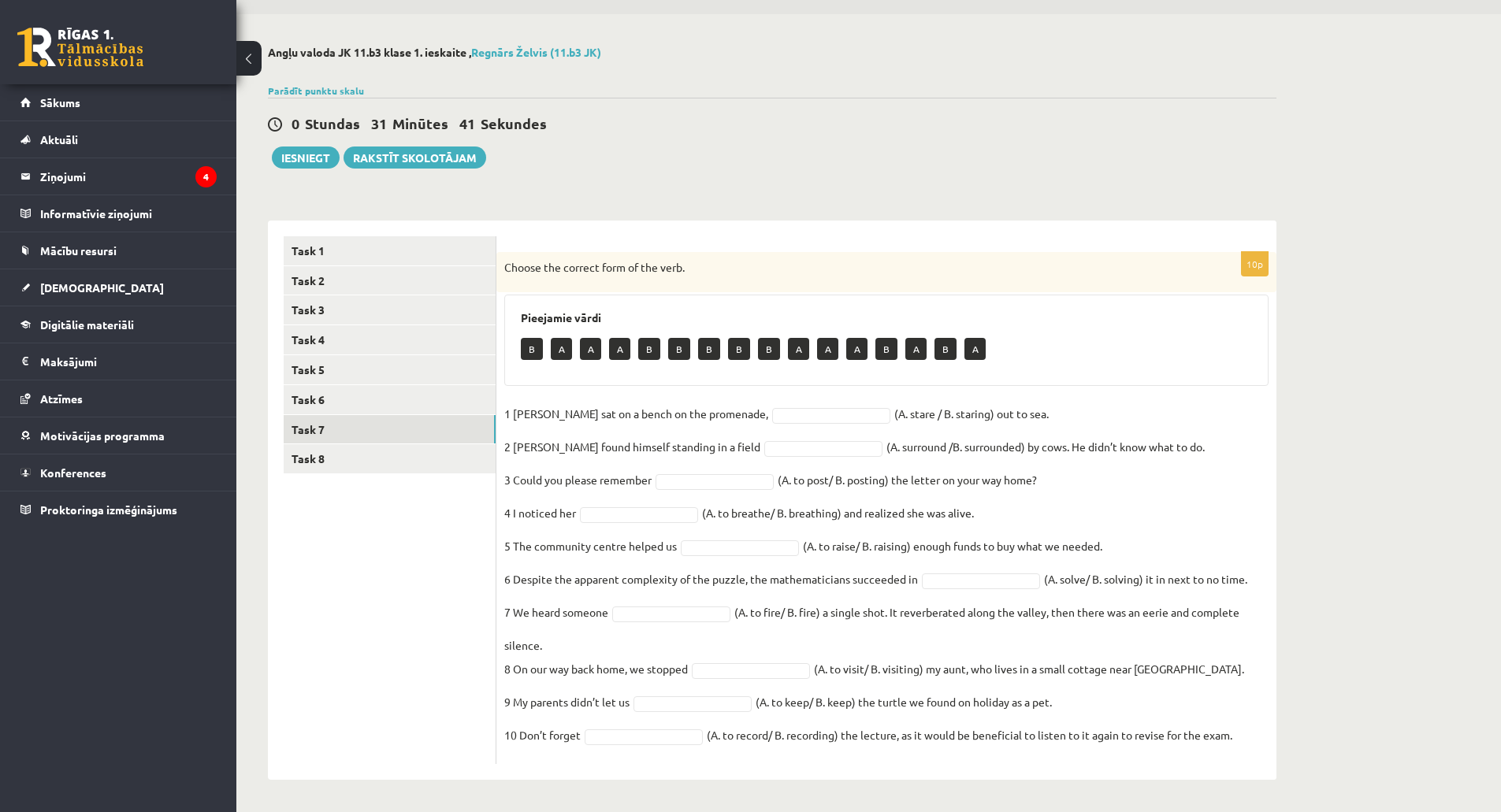
drag, startPoint x: 504, startPoint y: 269, endPoint x: 1244, endPoint y: 734, distance: 874.0
click at [1244, 734] on div "10p Choose the correct form of the verb. Pieejamie vārdi B A A A B B B B B A A …" at bounding box center [886, 508] width 780 height 512
copy div "Choose the correct form of the verb. Pieejamie vārdi B A A A B B B B B A A A B …"
click at [813, 310] on div "Pieejamie vārdi B A A A B B B B B A A A B A B A" at bounding box center [886, 340] width 764 height 91
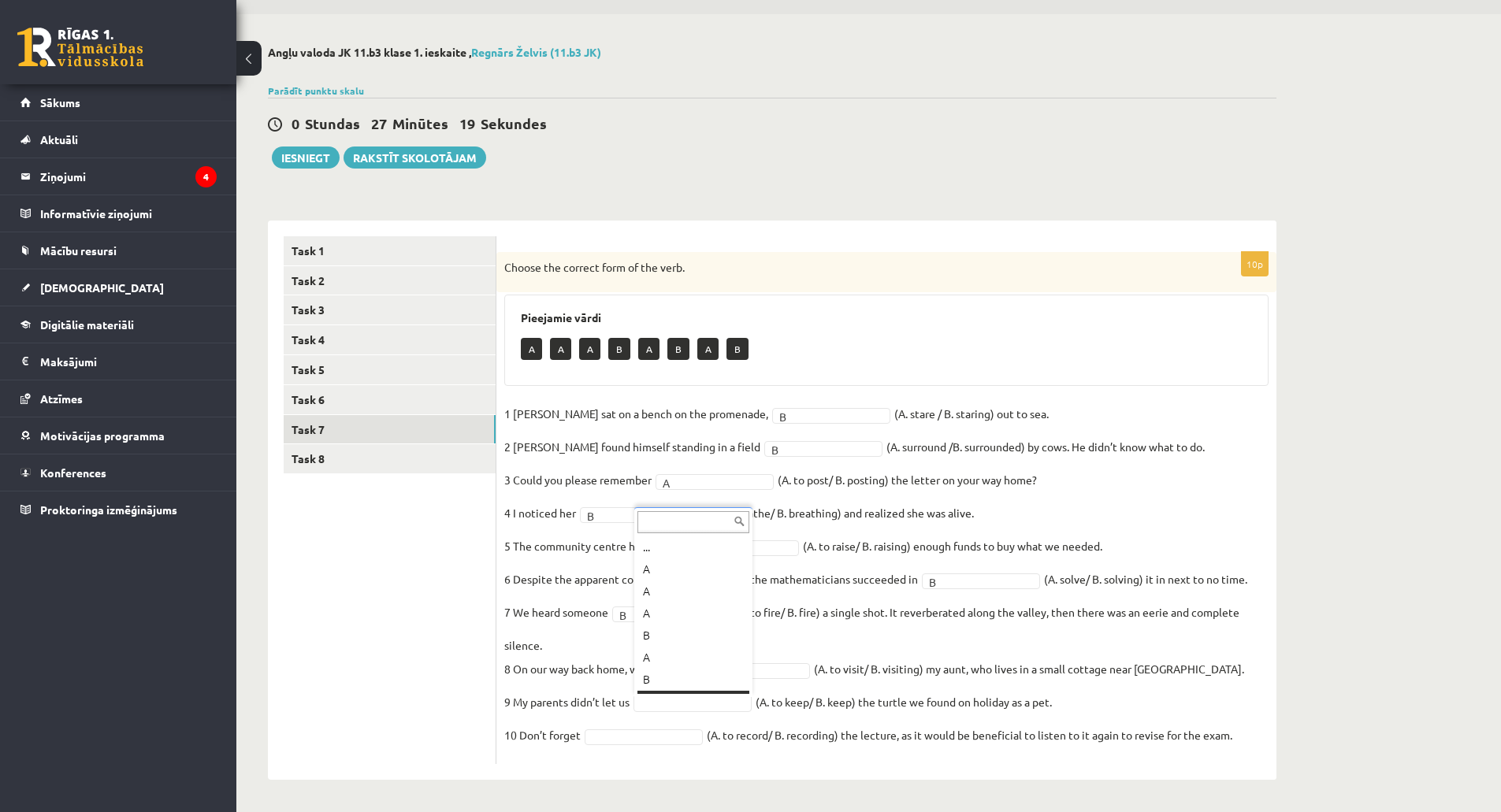
scroll to position [19, 0]
drag, startPoint x: 686, startPoint y: 700, endPoint x: 674, endPoint y: 706, distance: 13.4
drag, startPoint x: 733, startPoint y: 730, endPoint x: 786, endPoint y: 737, distance: 53.5
drag, startPoint x: 791, startPoint y: 749, endPoint x: 777, endPoint y: 752, distance: 14.3
drag, startPoint x: 775, startPoint y: 747, endPoint x: 772, endPoint y: 738, distance: 9.5
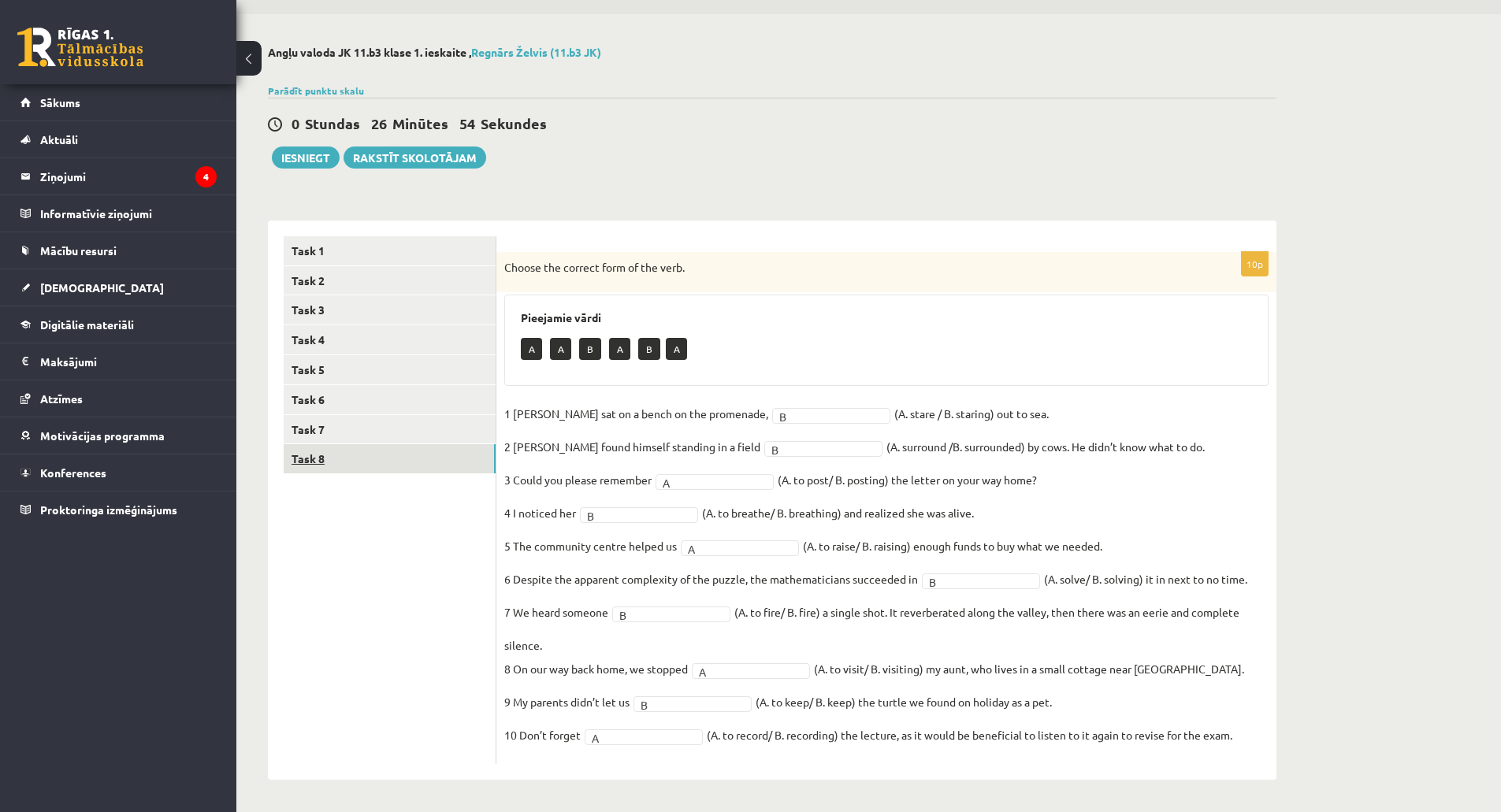
click at [400, 468] on link "Task 8" at bounding box center [389, 458] width 212 height 29
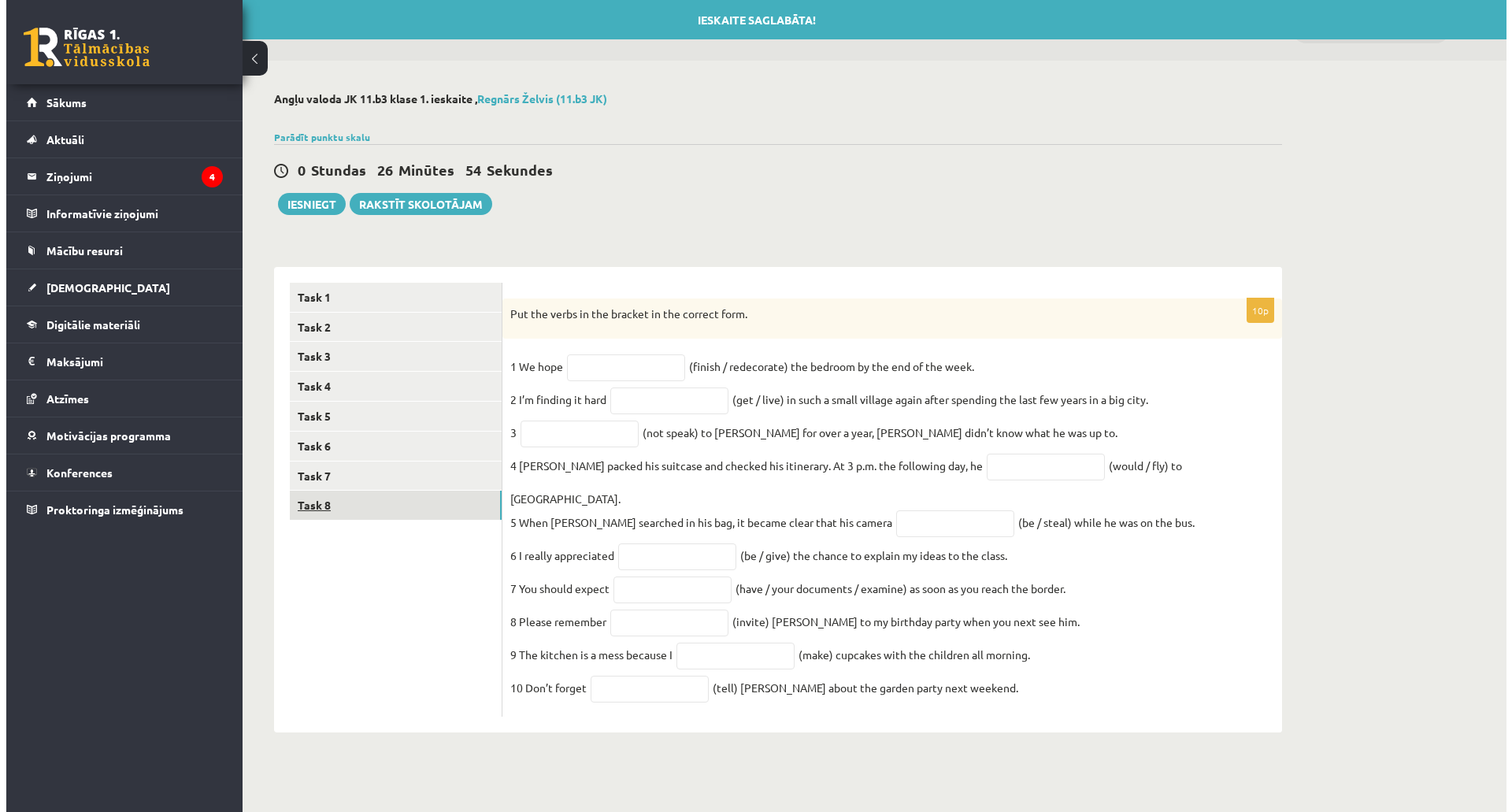
scroll to position [0, 0]
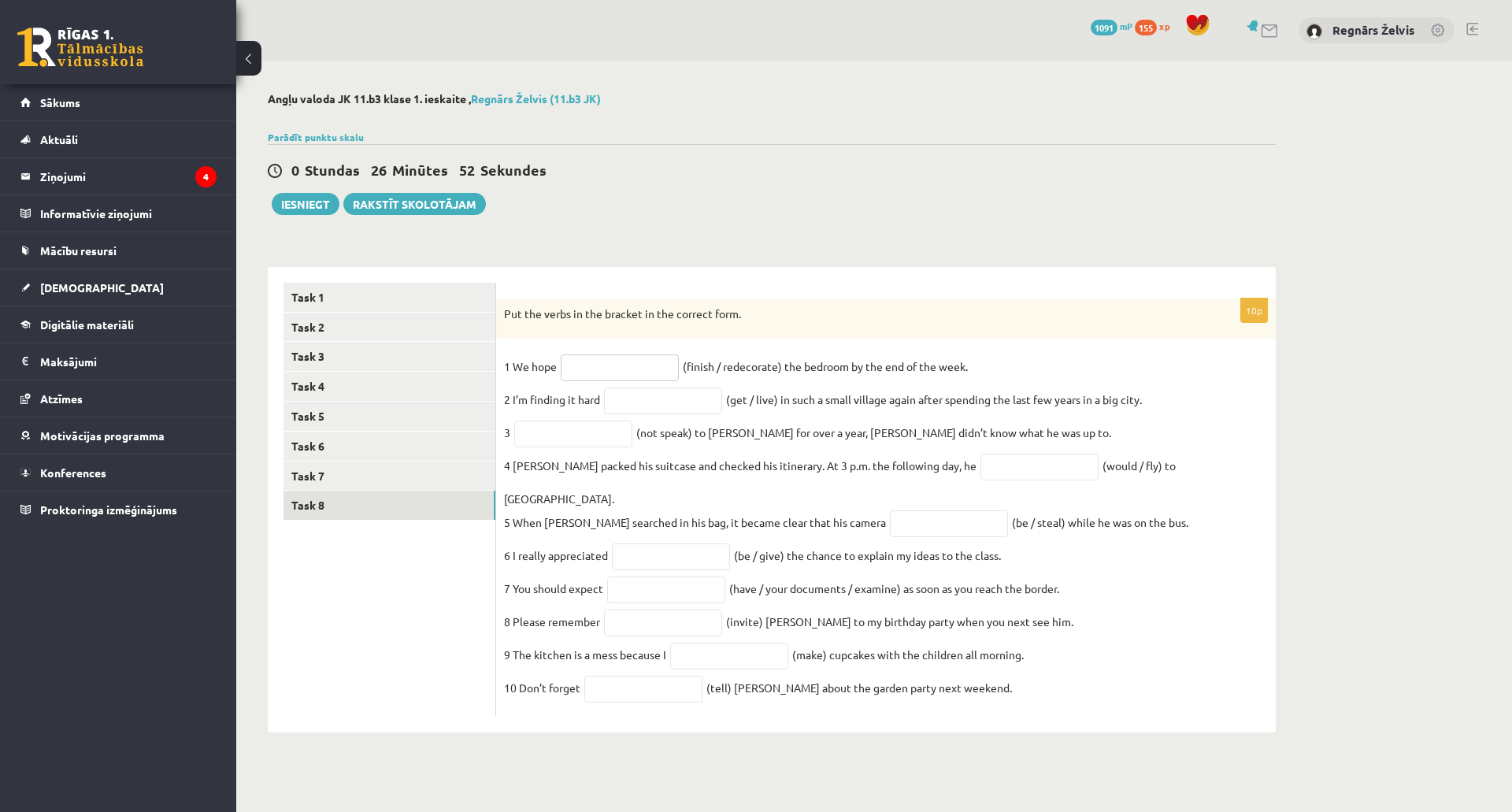
click at [592, 371] on input "text" at bounding box center [620, 368] width 118 height 27
click at [792, 352] on div "10p Put the verbs in the bracket in the correct form. 1 We hope (finish / redec…" at bounding box center [886, 508] width 780 height 419
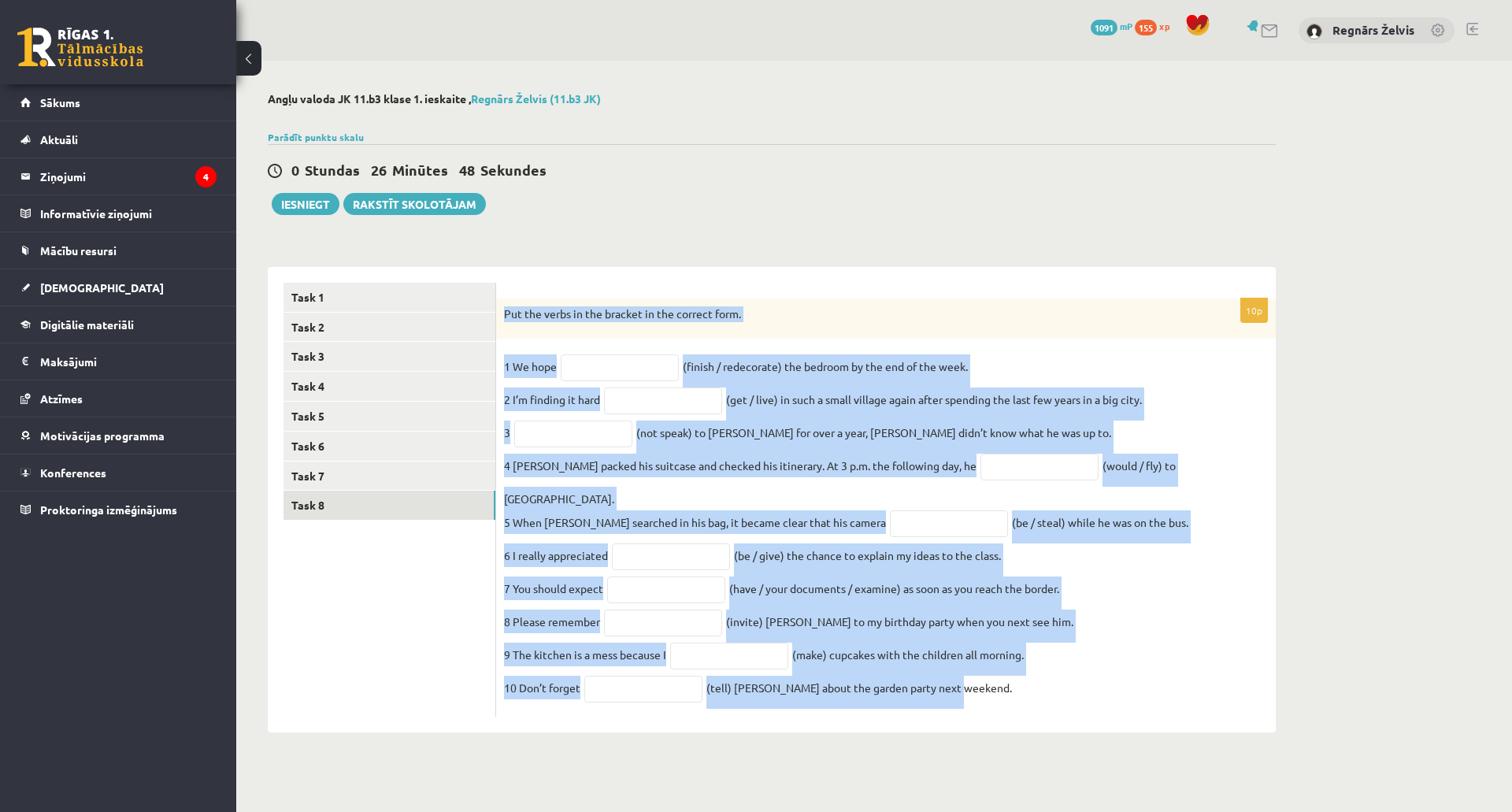
drag, startPoint x: 501, startPoint y: 312, endPoint x: 1016, endPoint y: 691, distance: 639.4
click at [1015, 692] on div "10p Put the verbs in the bracket in the correct form. 1 We hope (finish / redec…" at bounding box center [886, 508] width 780 height 419
copy div "Put the verbs in the bracket in the correct form. 1 We hope (finish / redecorat…"
click at [914, 329] on div "Put the verbs in the bracket in the correct form." at bounding box center [886, 318] width 780 height 41
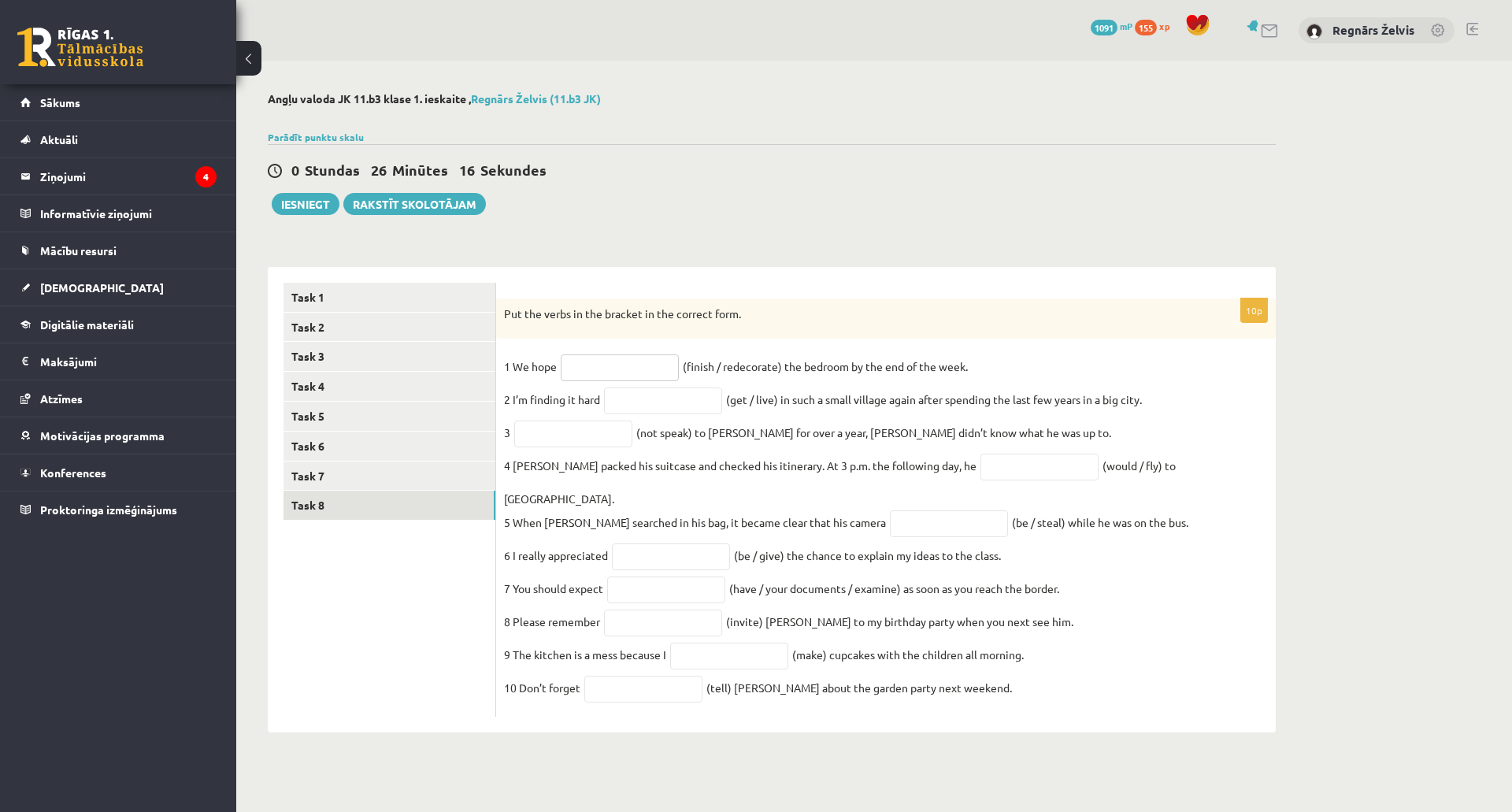
click at [644, 359] on input "text" at bounding box center [620, 368] width 118 height 27
drag, startPoint x: 609, startPoint y: 253, endPoint x: 668, endPoint y: 335, distance: 101.0
drag, startPoint x: 664, startPoint y: 328, endPoint x: 1052, endPoint y: 490, distance: 420.5
drag, startPoint x: 1013, startPoint y: 475, endPoint x: 1002, endPoint y: 483, distance: 13.6
drag, startPoint x: 1006, startPoint y: 472, endPoint x: 824, endPoint y: 501, distance: 184.3
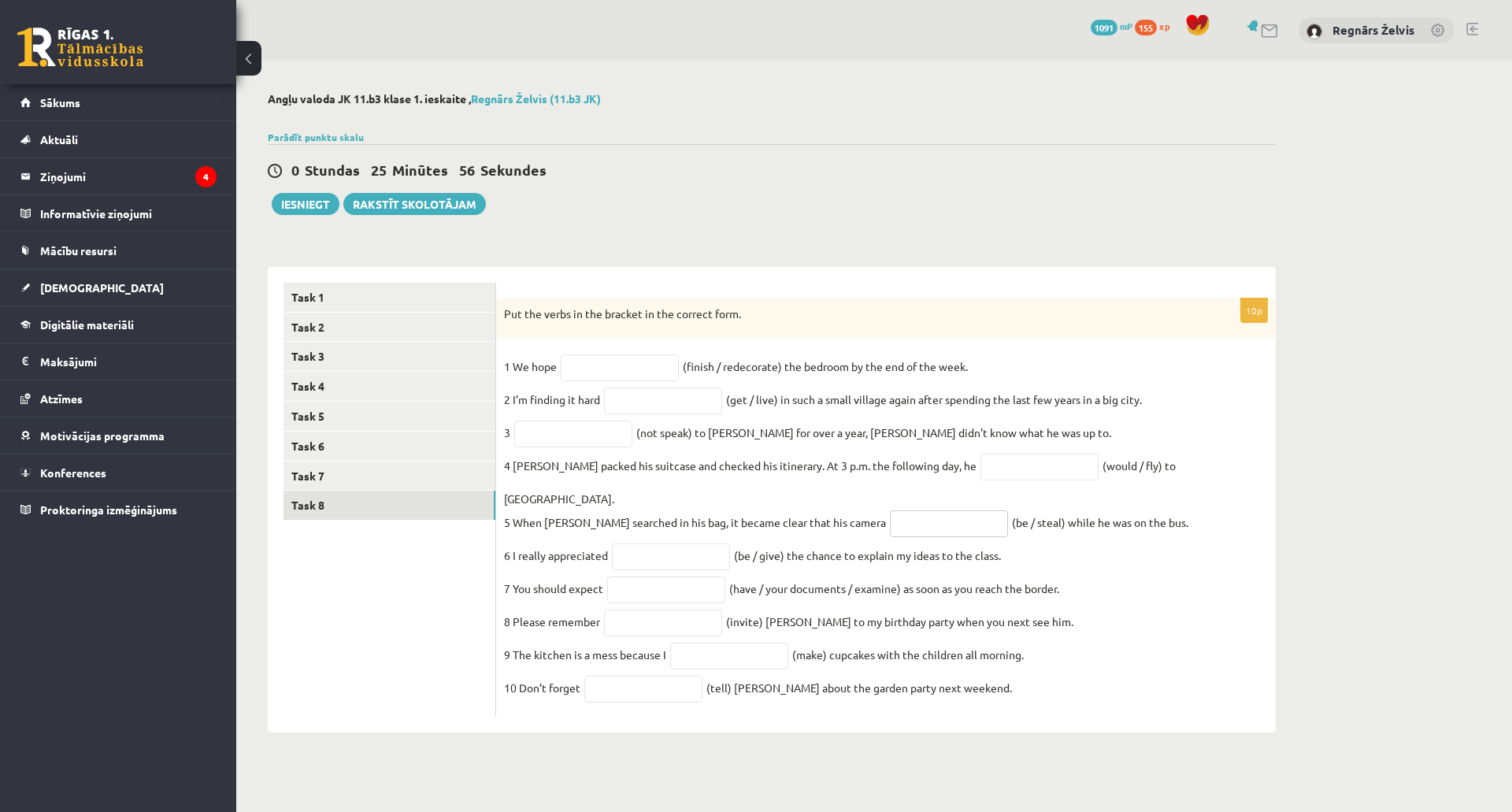
click at [905, 511] on input "text" at bounding box center [948, 523] width 118 height 27
click at [1211, 605] on fieldset "1 We hope (finish / redecorate) the bedroom by the end of the week. 2 I’m findi…" at bounding box center [886, 531] width 764 height 354
click at [630, 378] on input "text" at bounding box center [620, 368] width 118 height 27
type input "**********"
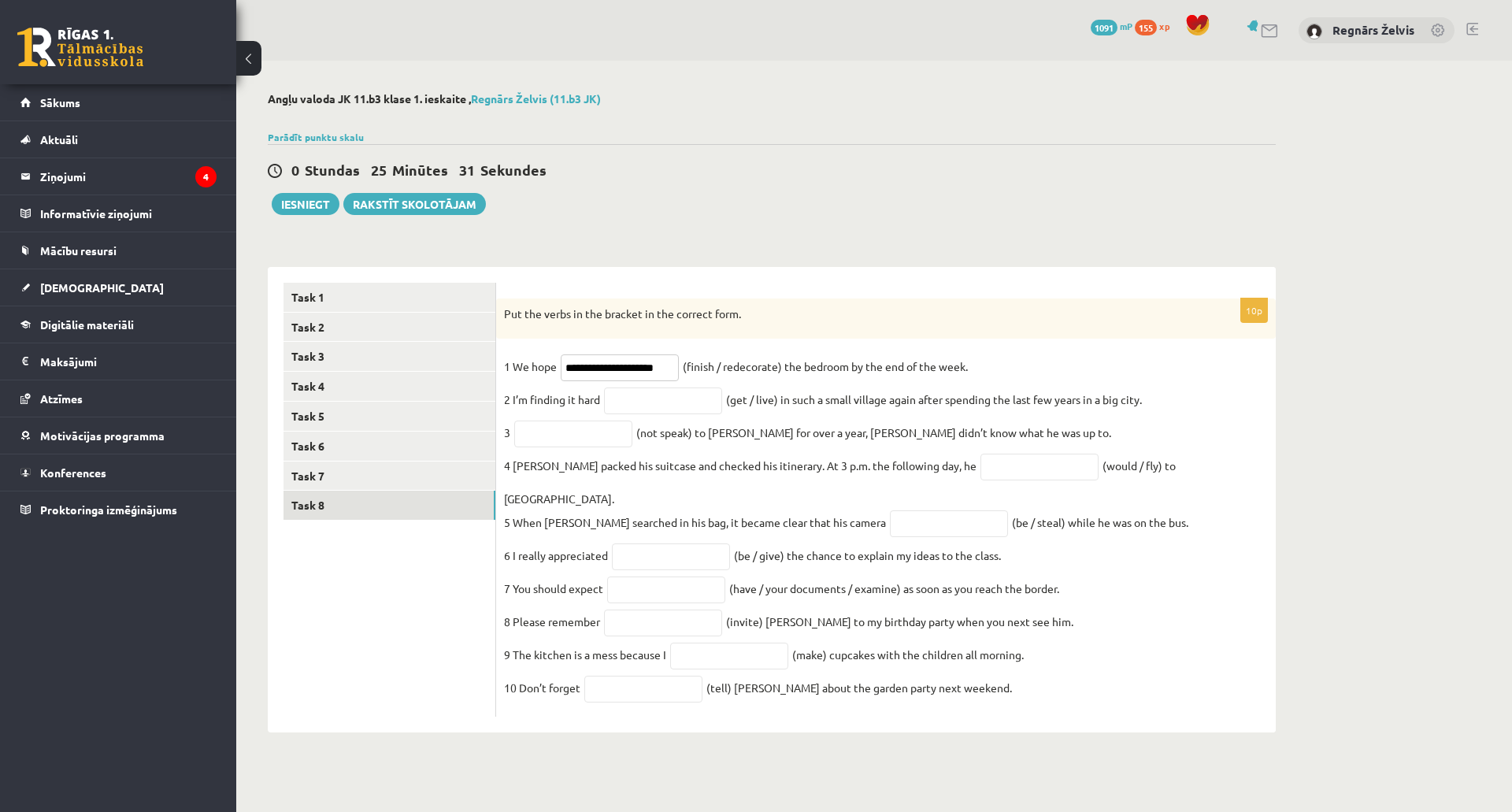
scroll to position [0, 0]
click at [658, 405] on input "text" at bounding box center [662, 401] width 118 height 27
type input "**********"
drag, startPoint x: 536, startPoint y: 441, endPoint x: 525, endPoint y: 419, distance: 24.6
click at [536, 441] on input "text" at bounding box center [573, 434] width 118 height 27
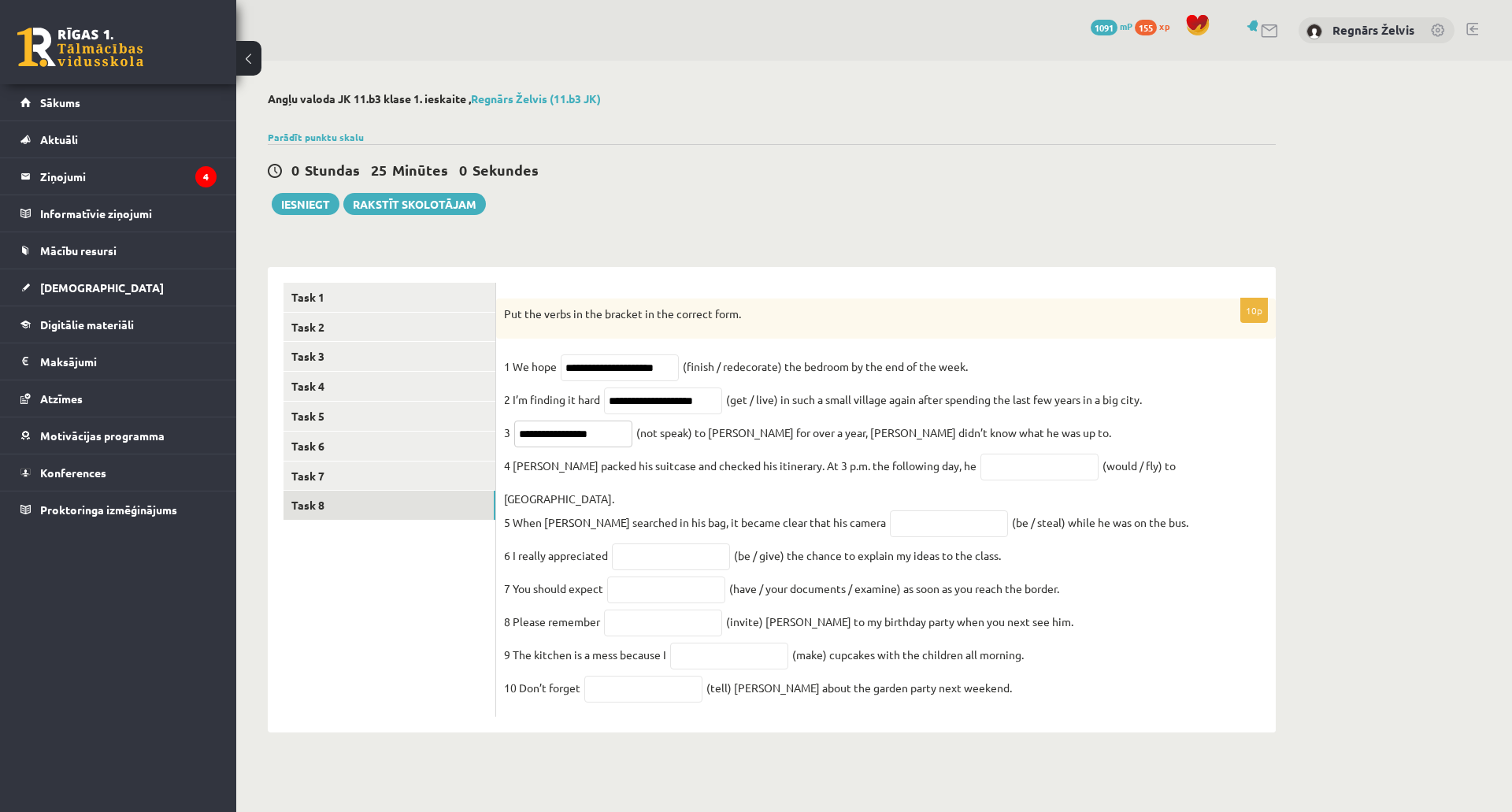
type input "**********"
click at [981, 472] on input "text" at bounding box center [1040, 467] width 118 height 27
type input "**********"
click at [890, 512] on input "text" at bounding box center [948, 523] width 118 height 27
type input "**********"
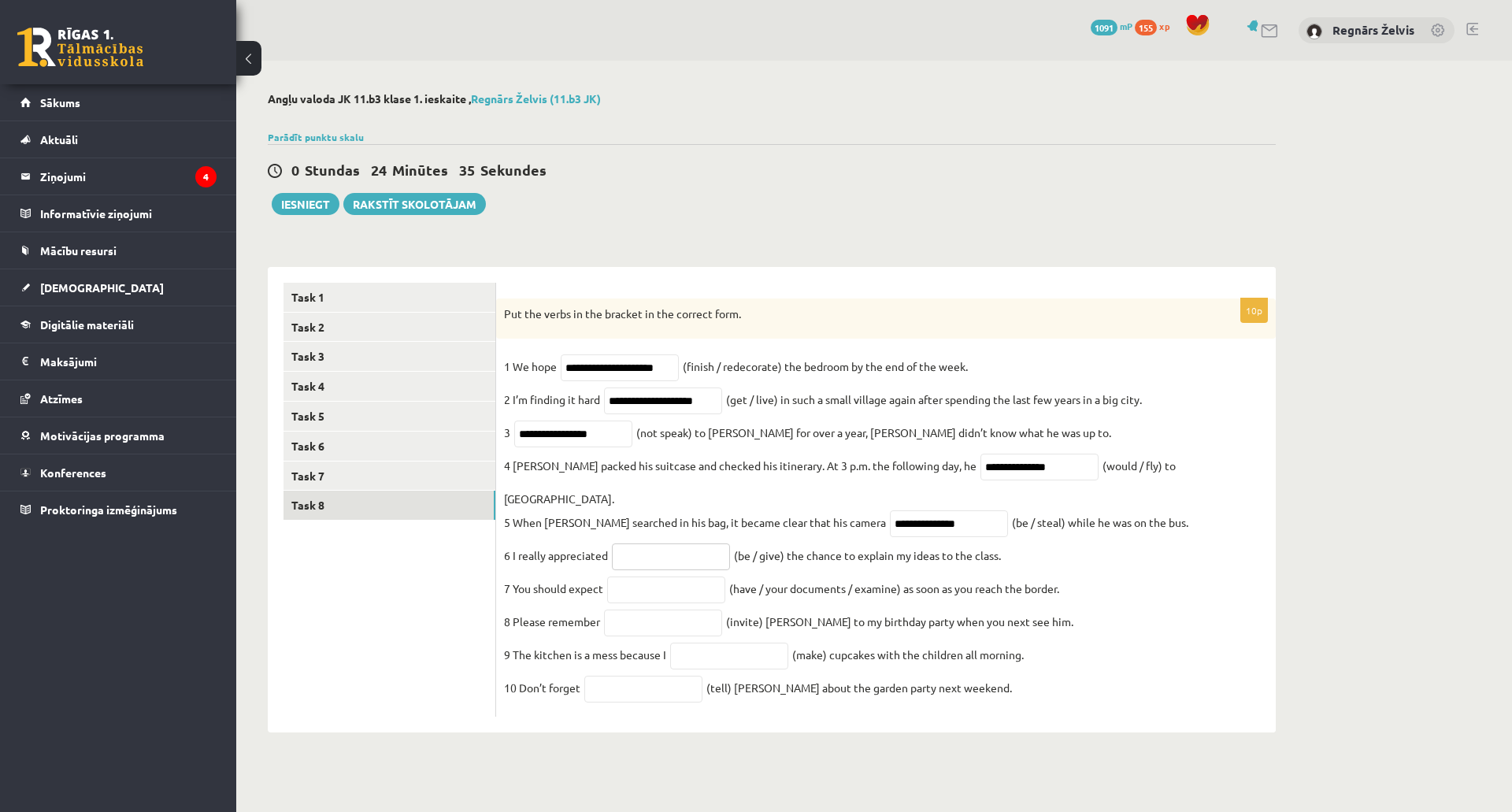
click at [630, 551] on input "text" at bounding box center [670, 556] width 118 height 27
type input "**********"
click at [661, 587] on input "text" at bounding box center [666, 590] width 118 height 27
type input "**********"
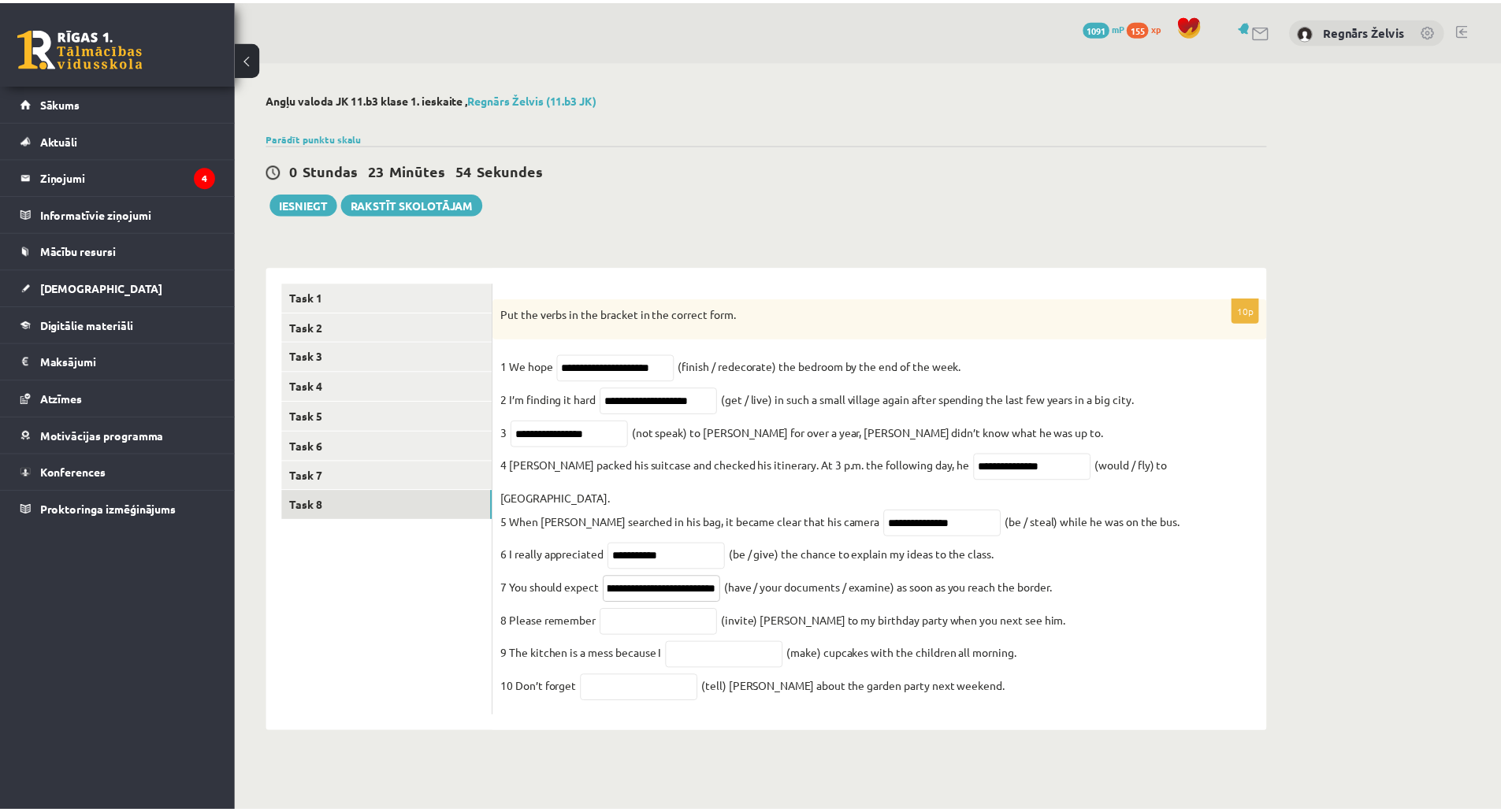
scroll to position [0, 0]
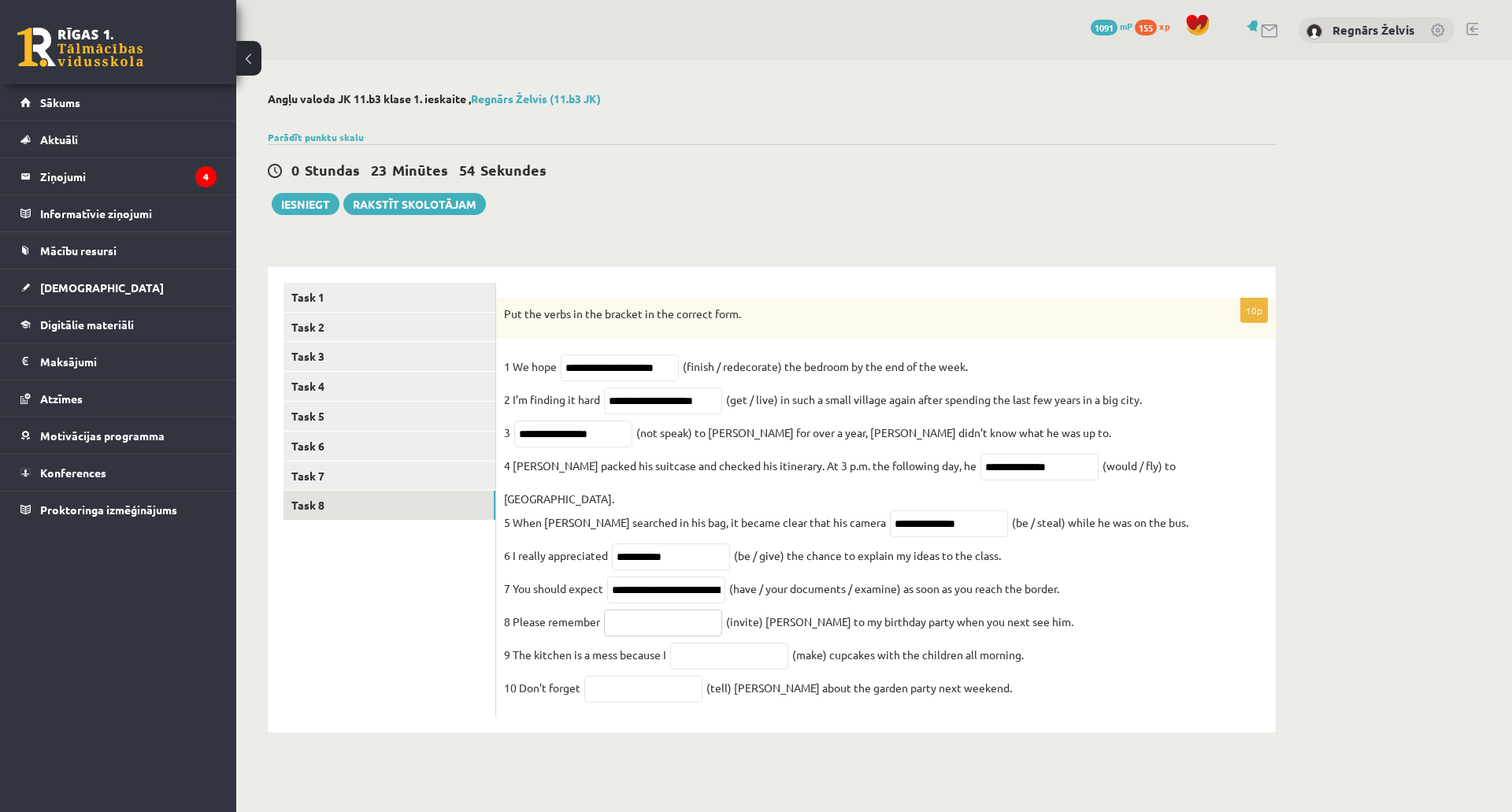
click at [663, 610] on input "text" at bounding box center [662, 623] width 118 height 27
type input "*********"
click at [722, 653] on input "text" at bounding box center [729, 656] width 118 height 27
type input "**********"
click at [618, 687] on input "text" at bounding box center [643, 689] width 118 height 27
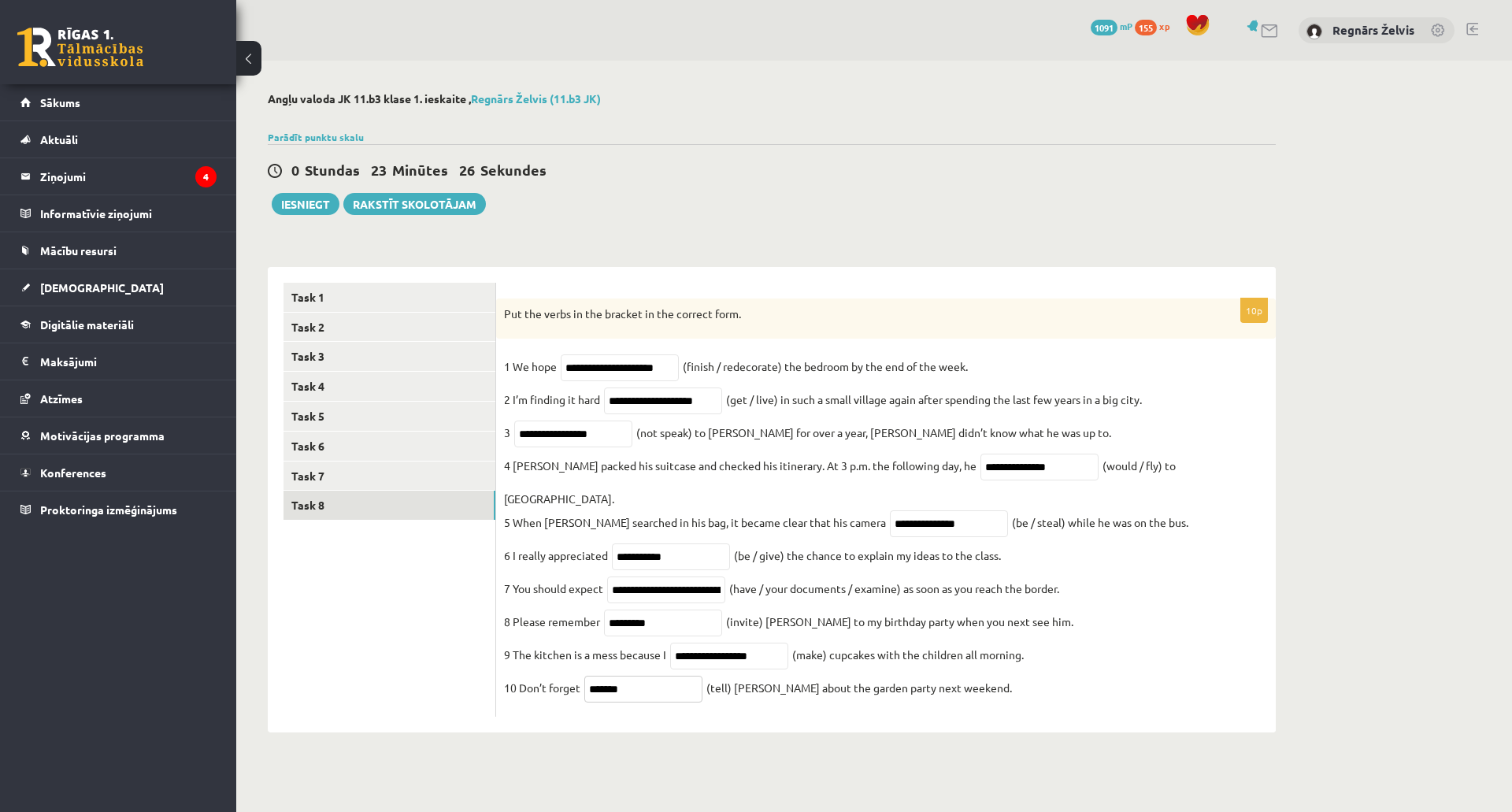
type input "*******"
drag, startPoint x: 1017, startPoint y: 625, endPoint x: 860, endPoint y: 605, distance: 158.3
drag, startPoint x: 828, startPoint y: 600, endPoint x: 1081, endPoint y: 626, distance: 254.3
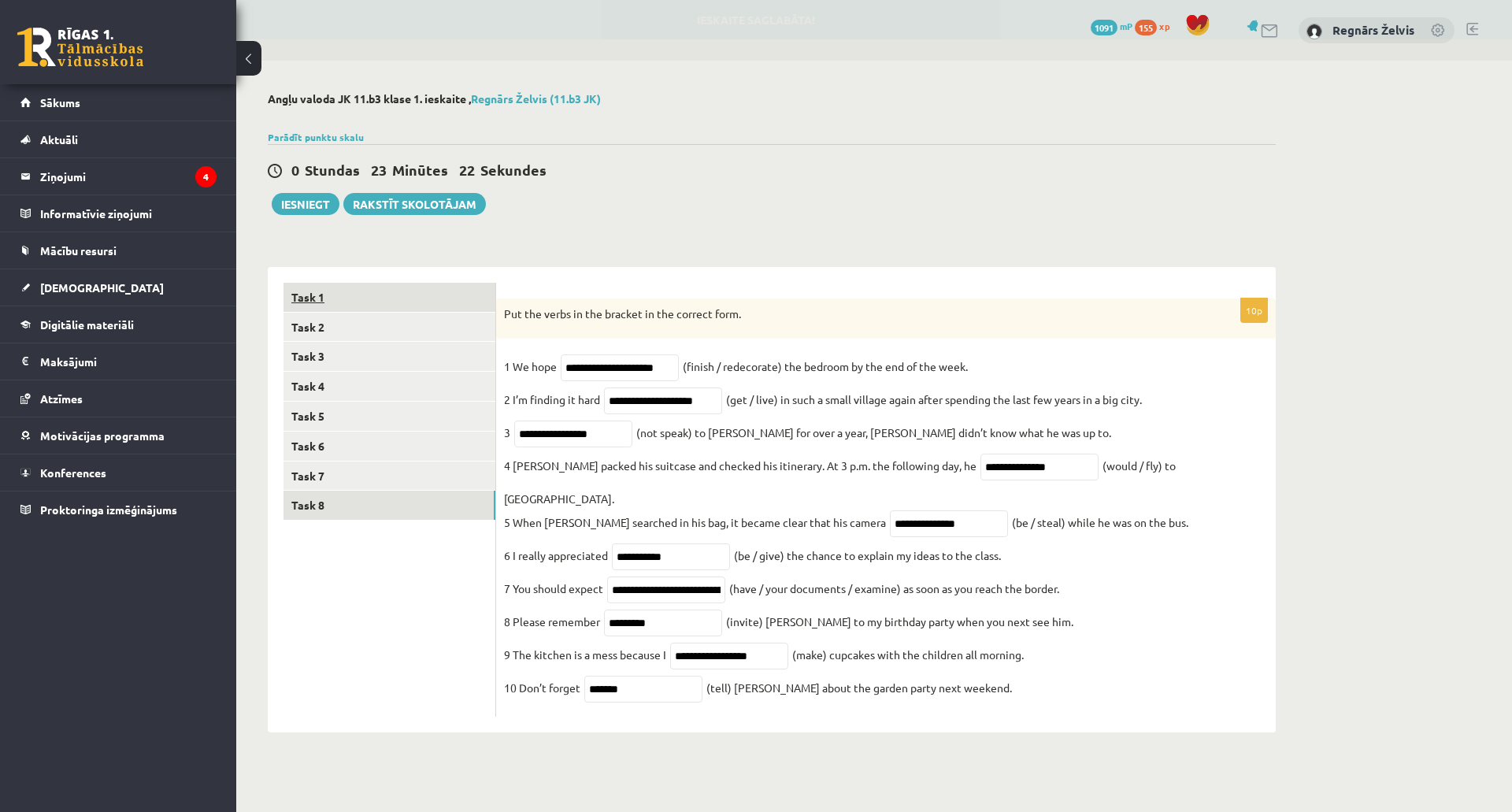
click at [391, 304] on link "Task 1" at bounding box center [389, 297] width 212 height 29
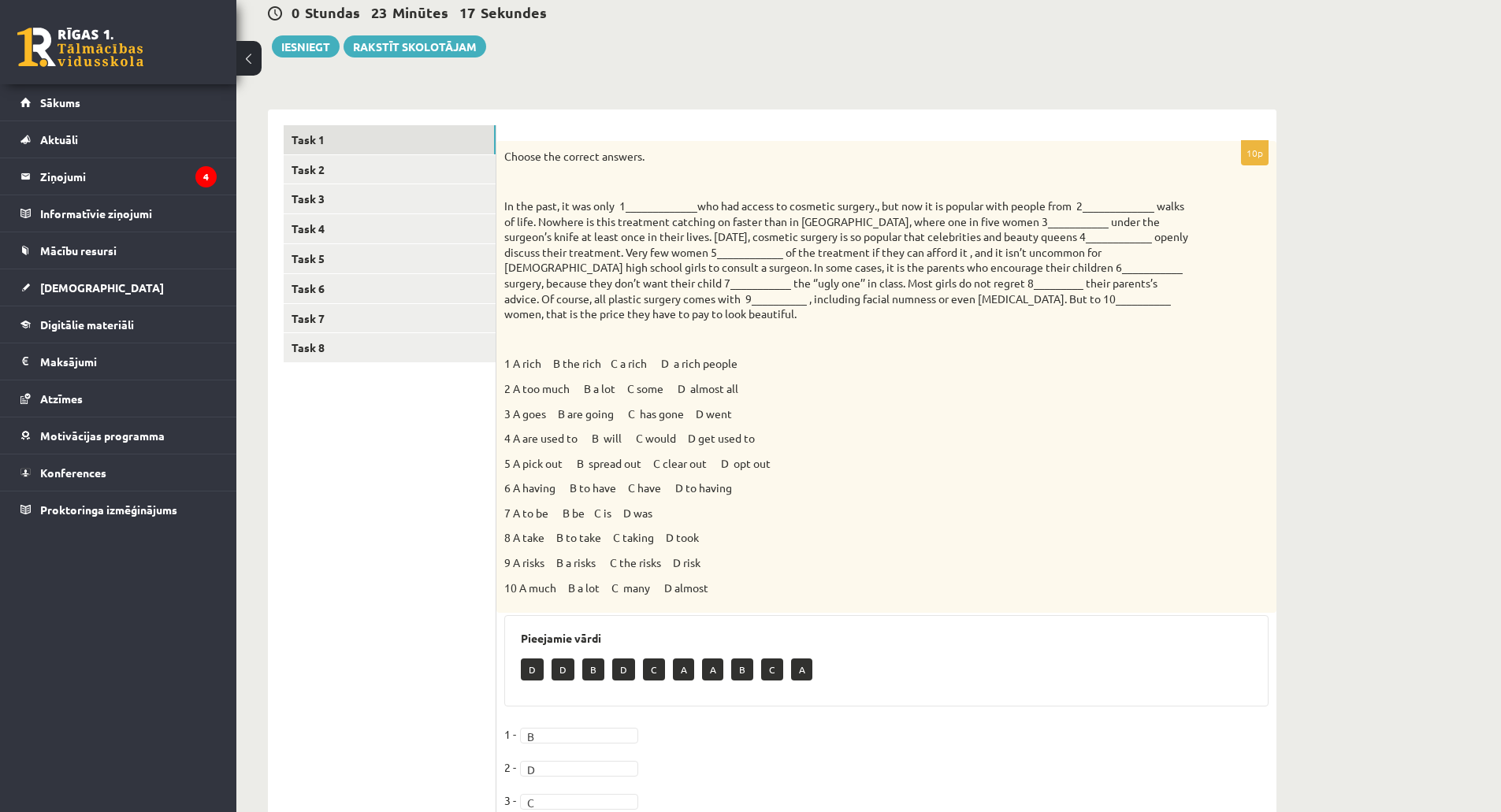
scroll to position [140, 0]
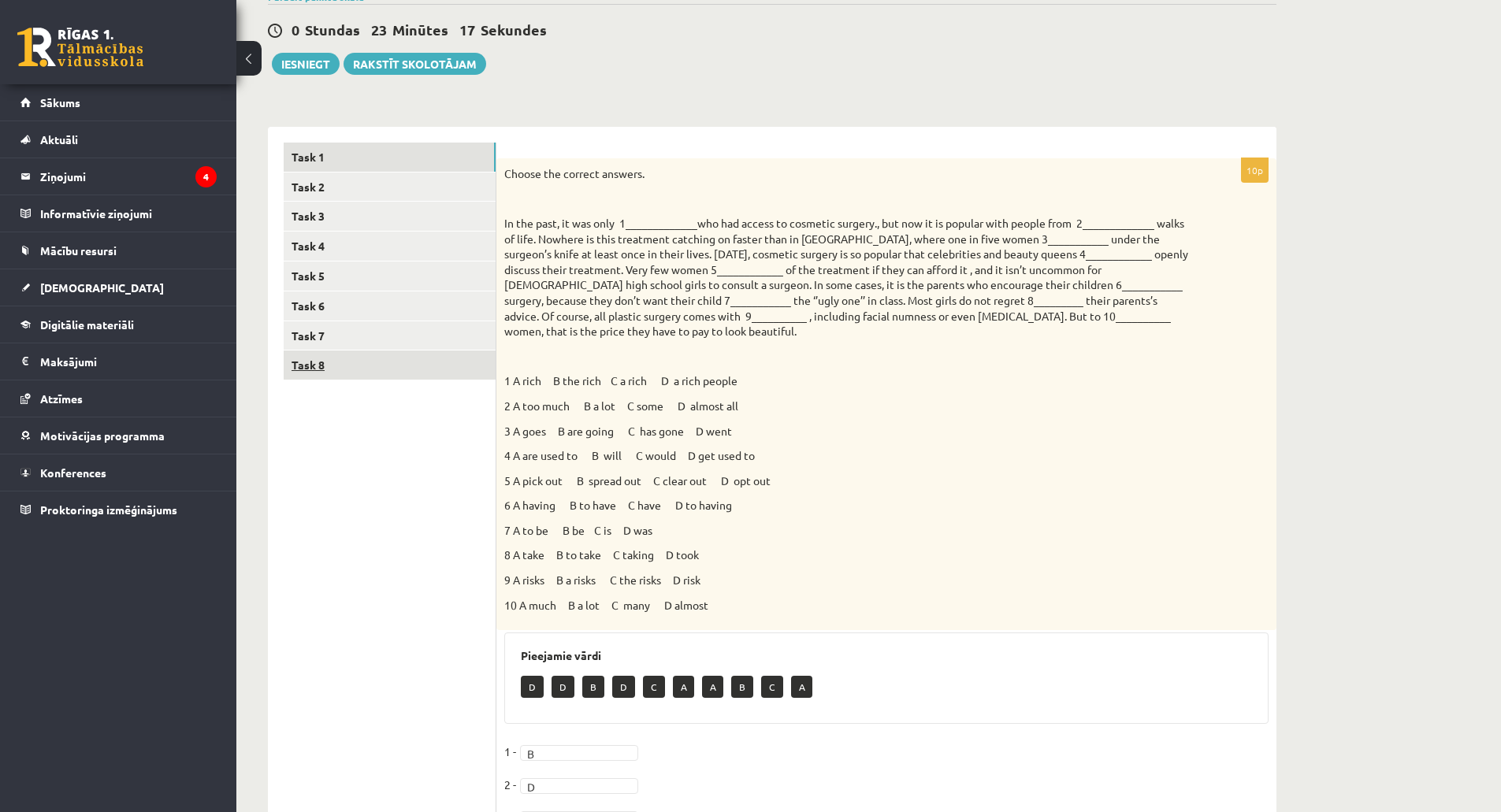
click at [341, 363] on link "Task 8" at bounding box center [389, 365] width 212 height 29
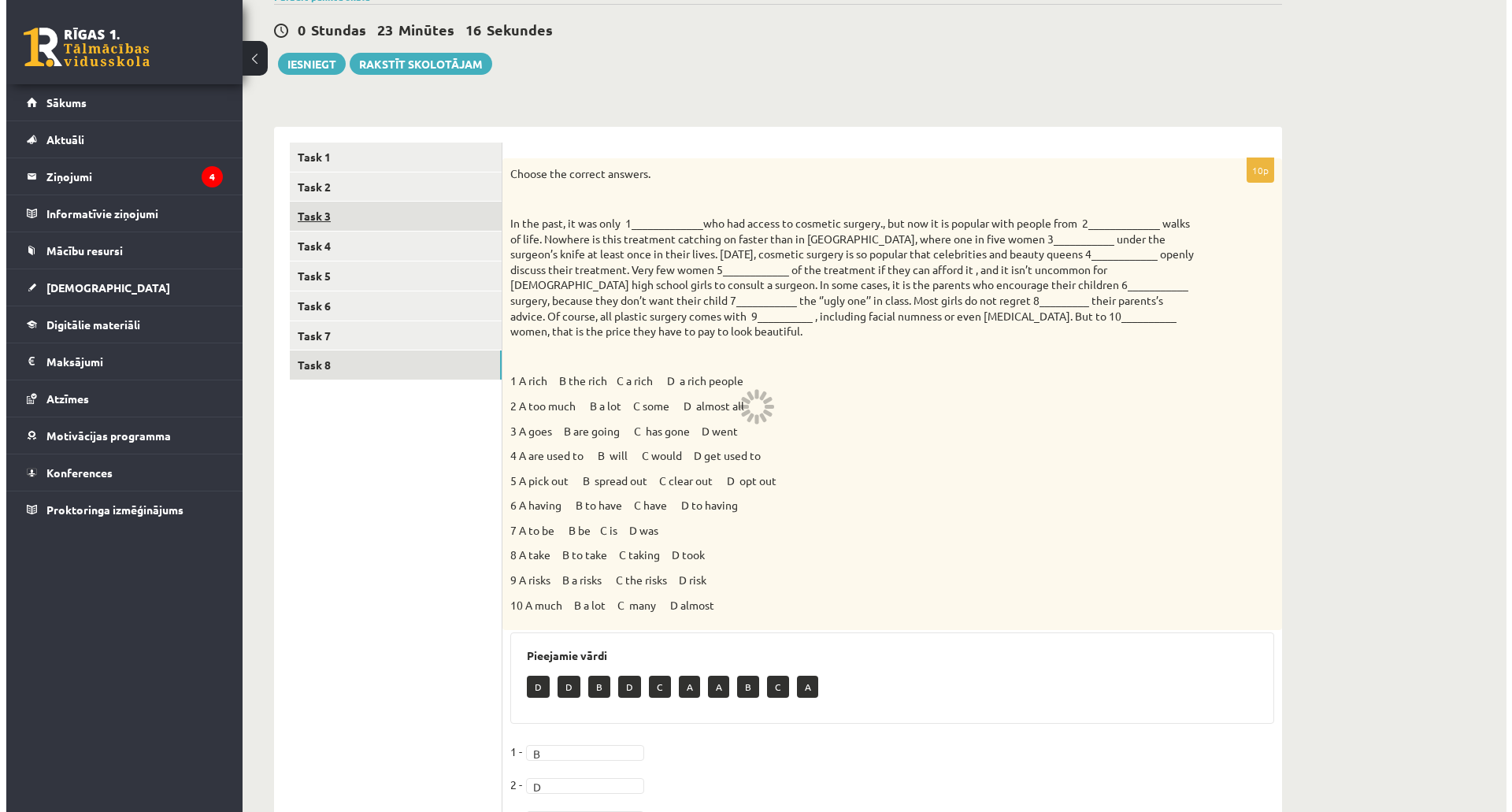
scroll to position [0, 0]
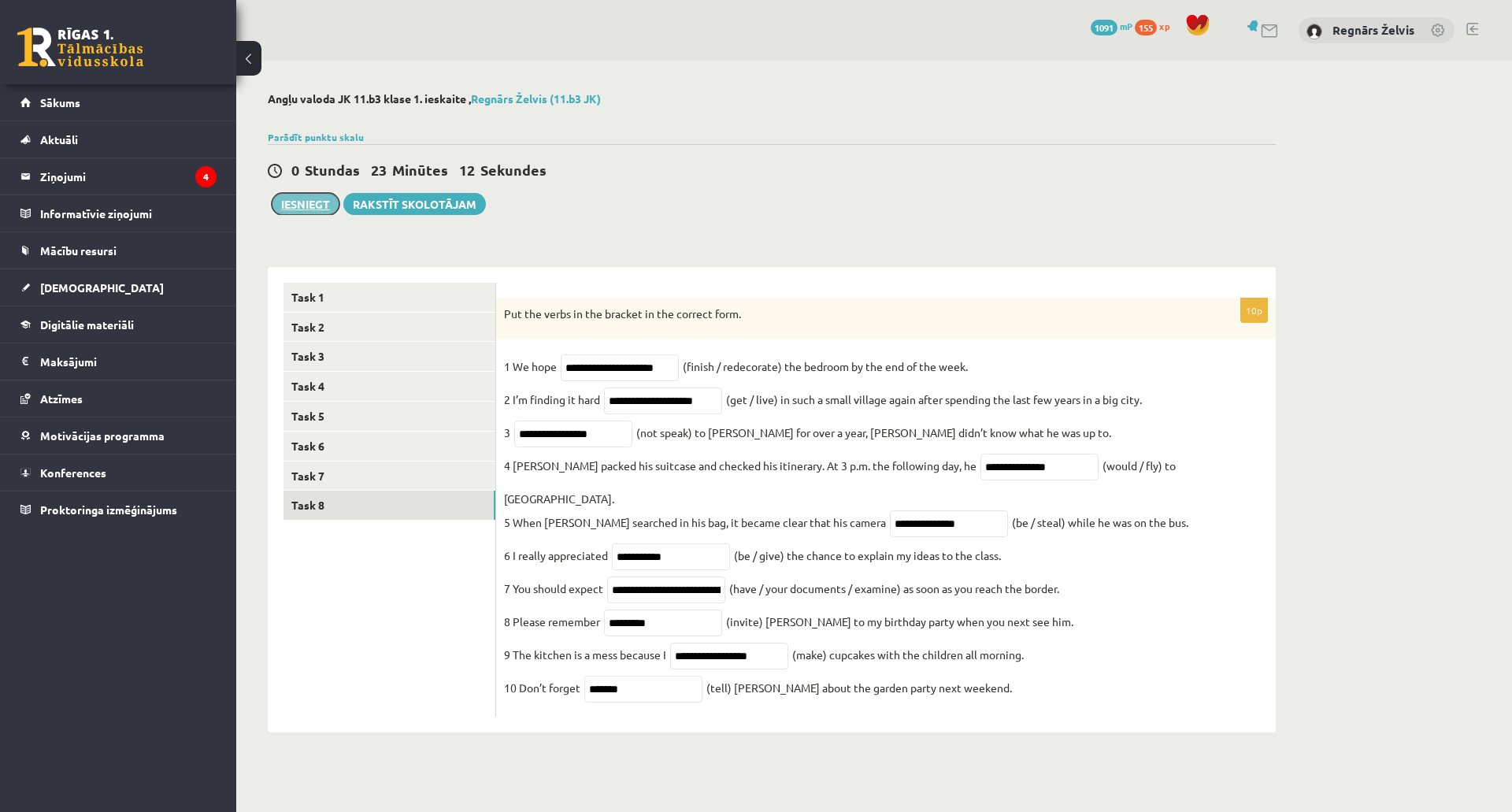
click at [310, 201] on button "Iesniegt" at bounding box center [305, 204] width 67 height 22
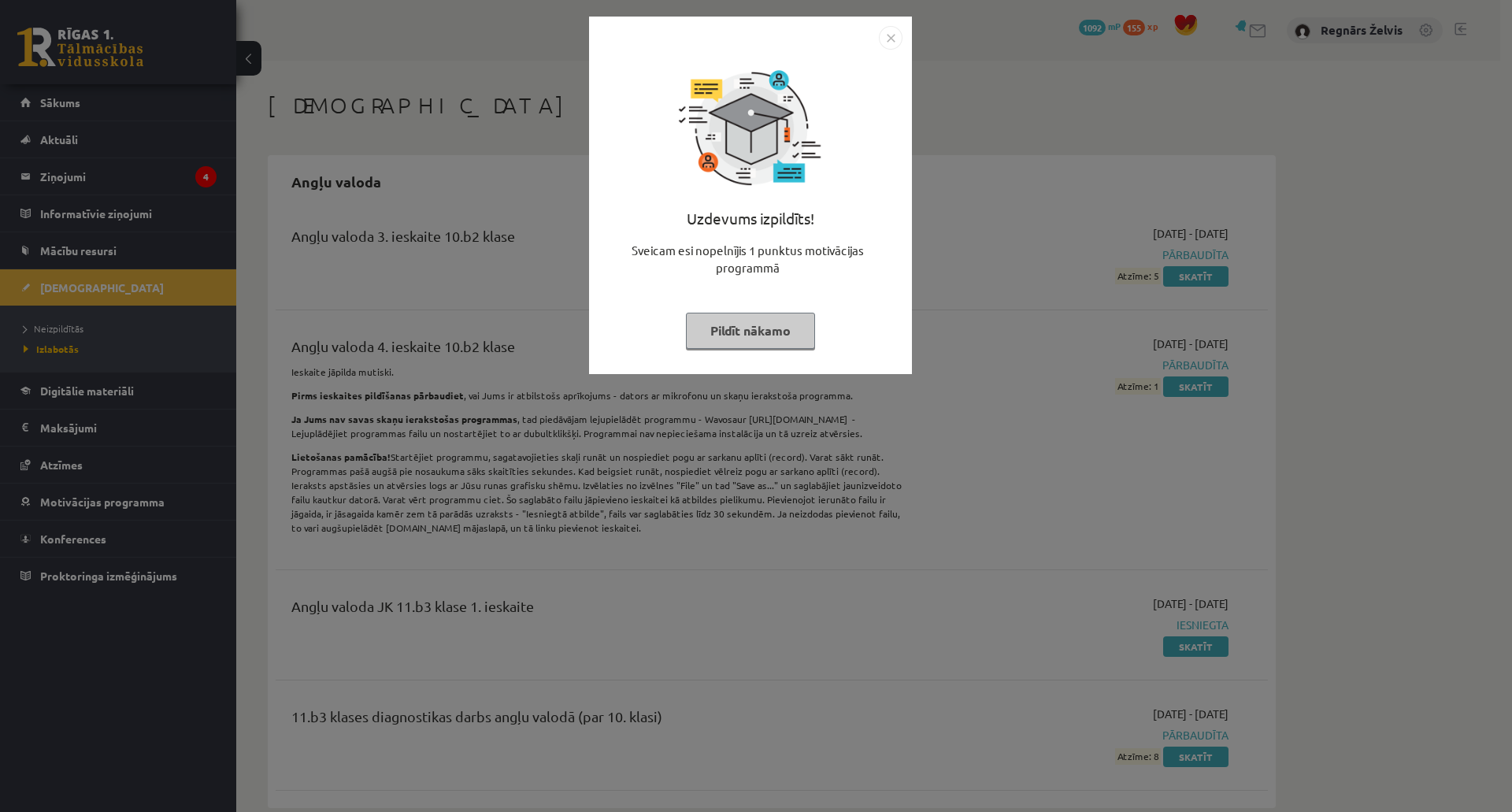
click at [886, 36] on img "Close" at bounding box center [891, 38] width 24 height 24
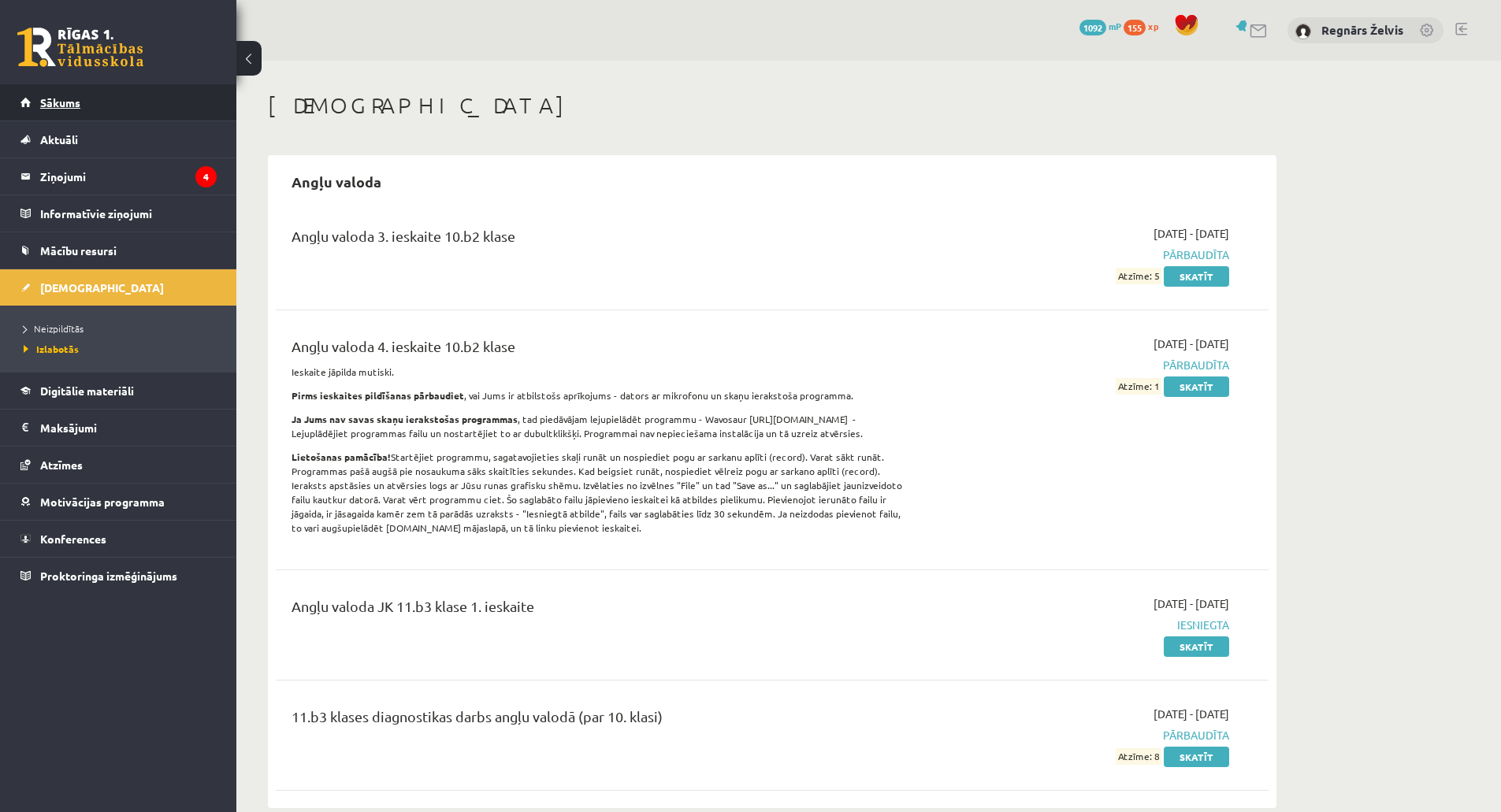
click at [89, 106] on link "Sākums" at bounding box center [118, 102] width 196 height 36
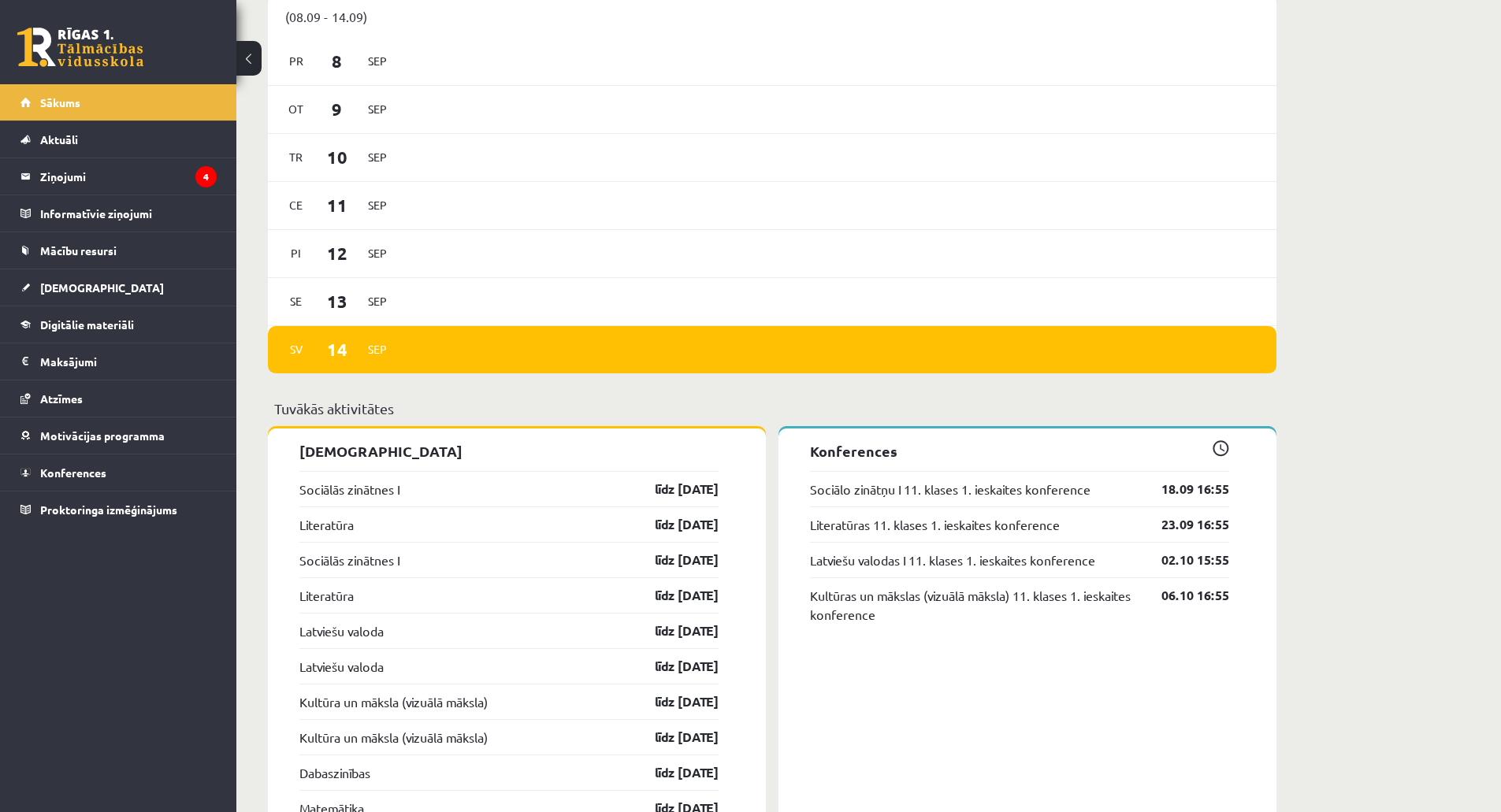
scroll to position [1181, 0]
